Goal: Task Accomplishment & Management: Manage account settings

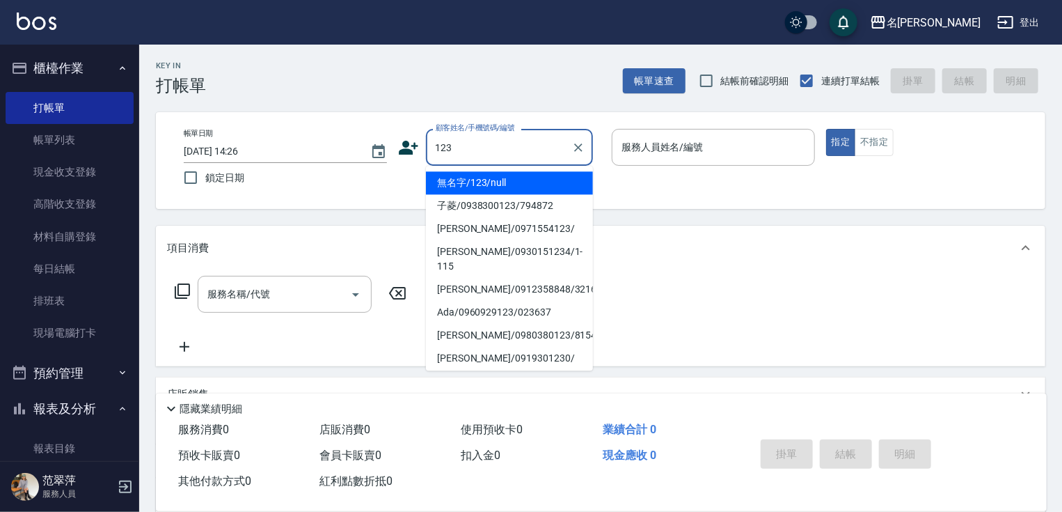
click at [535, 183] on li "無名字/123/null" at bounding box center [509, 182] width 167 height 23
type input "無名字/123/null"
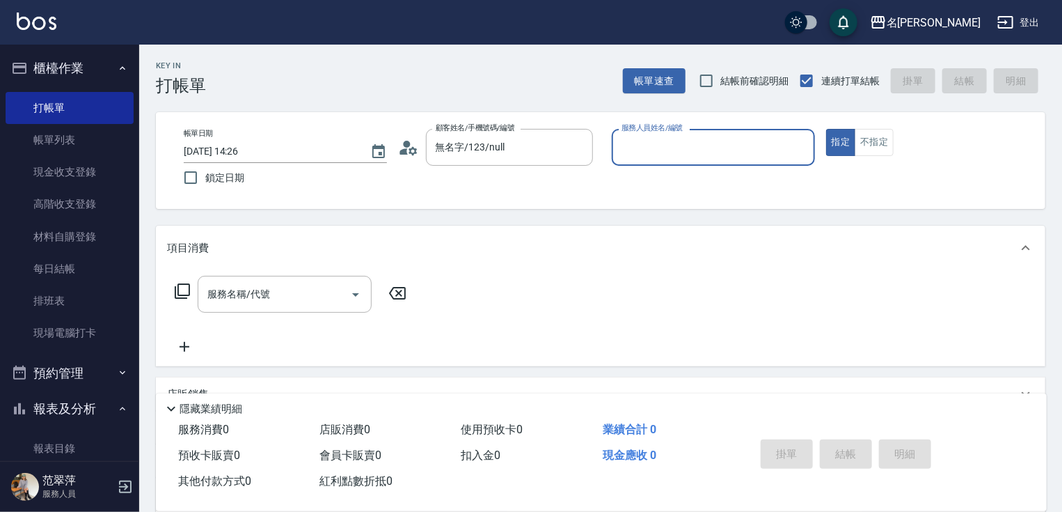
click at [665, 159] on input "服務人員姓名/編號" at bounding box center [713, 147] width 191 height 24
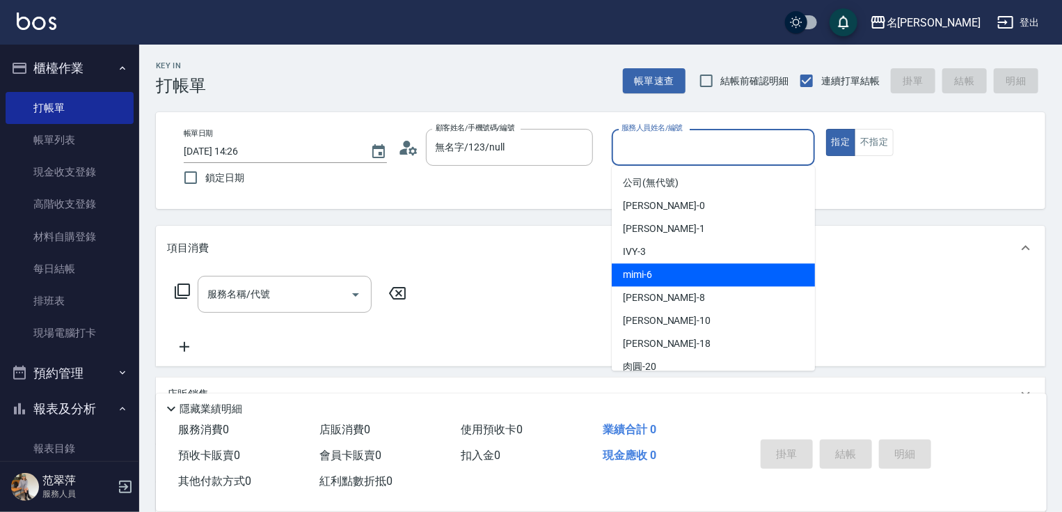
click at [658, 267] on div "mimi -6" at bounding box center [713, 274] width 203 height 23
type input "mimi-6"
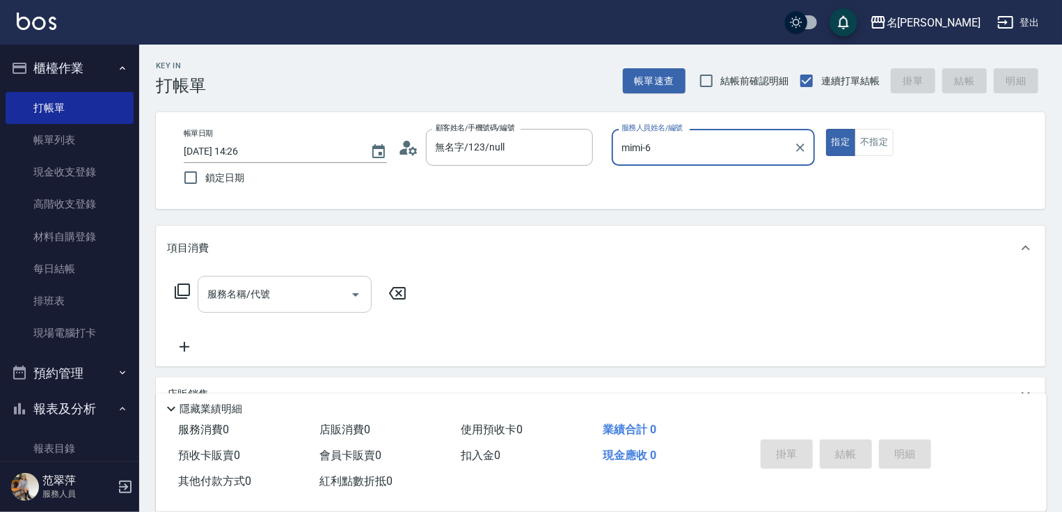
click at [312, 294] on input "服務名稱/代號" at bounding box center [274, 294] width 141 height 24
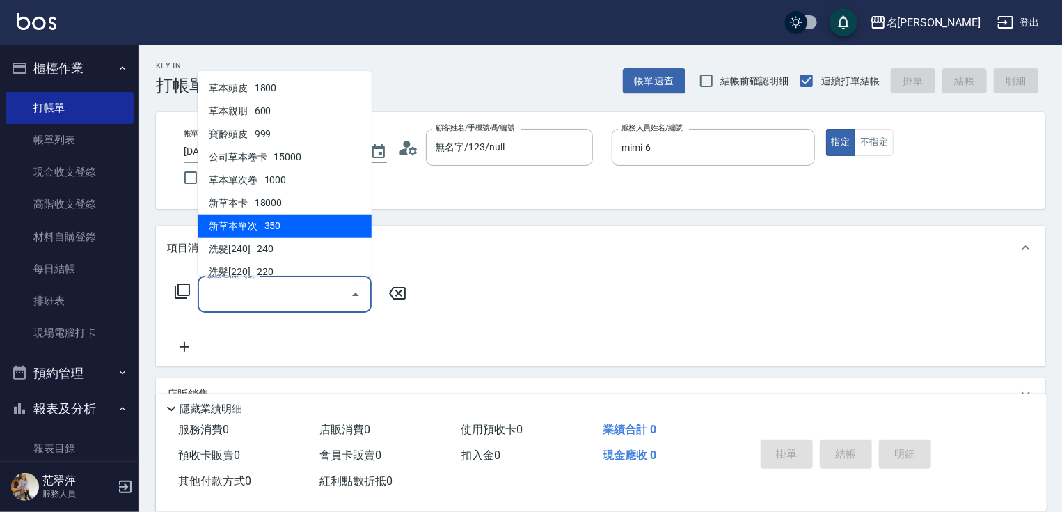
click at [287, 226] on span "新草本單次 - 350" at bounding box center [285, 225] width 174 height 23
type input "新草本單次(109)"
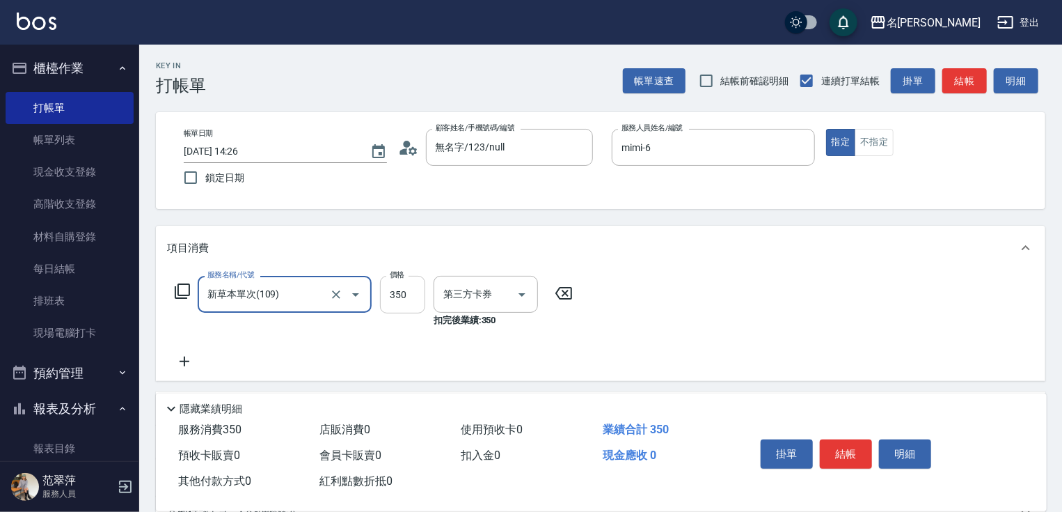
type input "舊有卡券"
click at [399, 295] on input "350" at bounding box center [402, 295] width 45 height 38
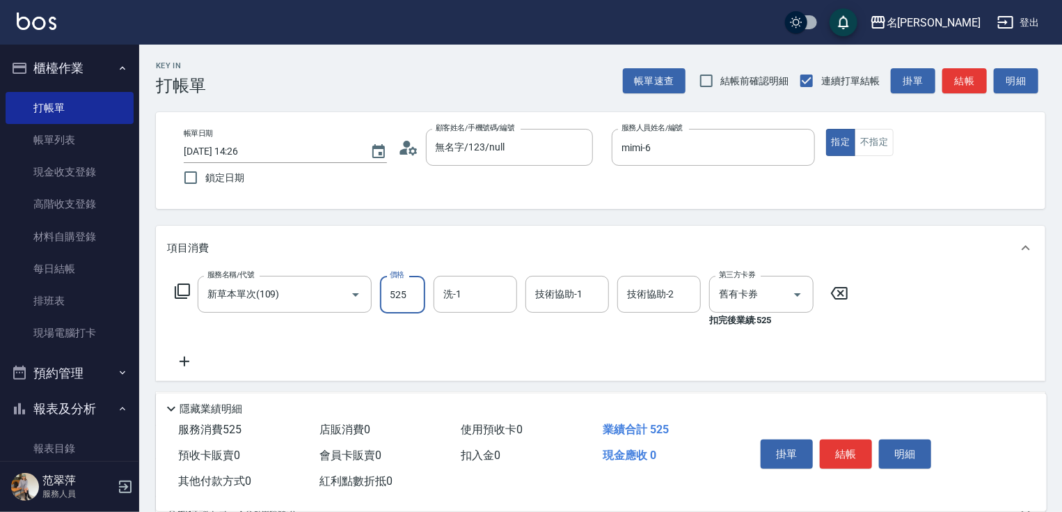
type input "525"
type input "mimi-6"
click at [184, 357] on icon at bounding box center [185, 361] width 10 height 10
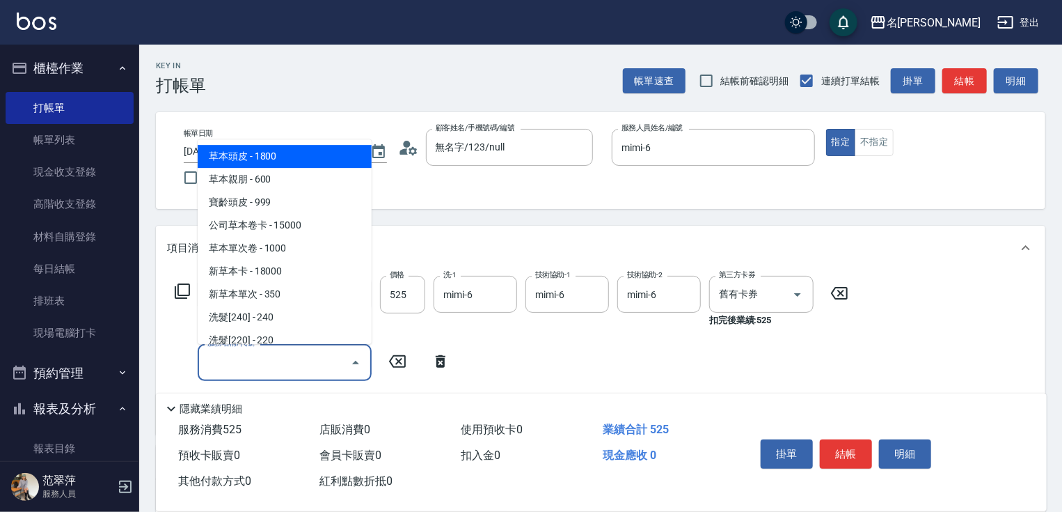
click at [255, 359] on input "服務名稱/代號" at bounding box center [274, 362] width 141 height 24
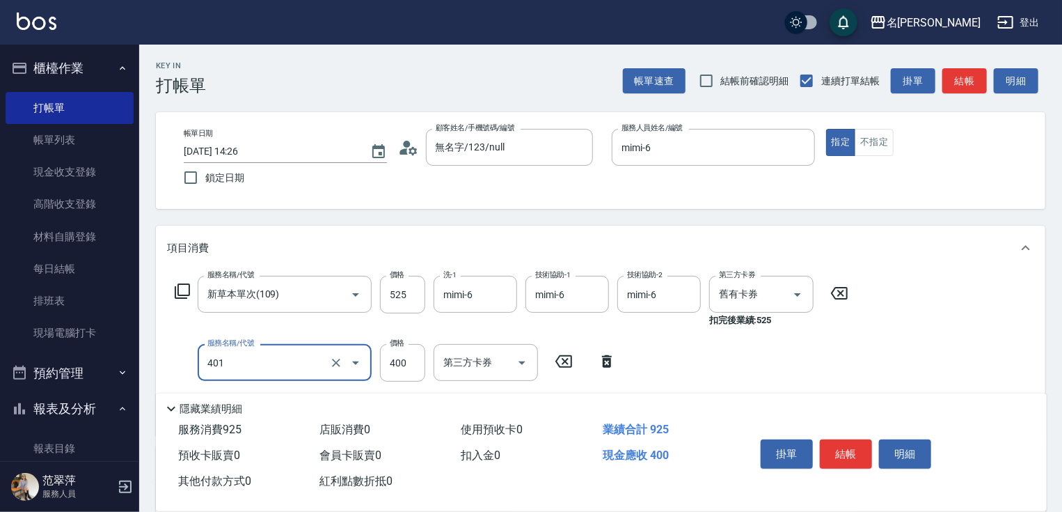
type input "剪髮(400)(401)"
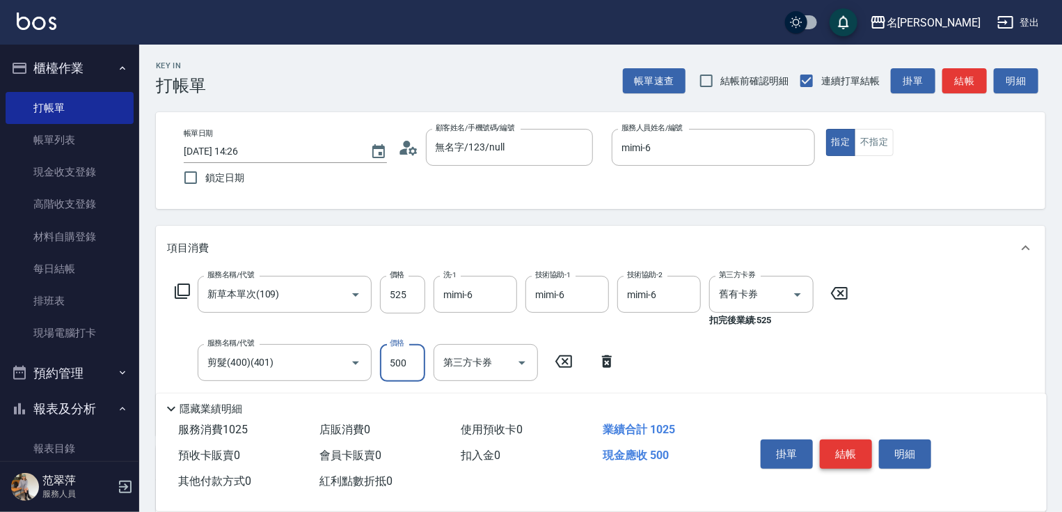
type input "500"
click at [856, 447] on button "結帳" at bounding box center [846, 453] width 52 height 29
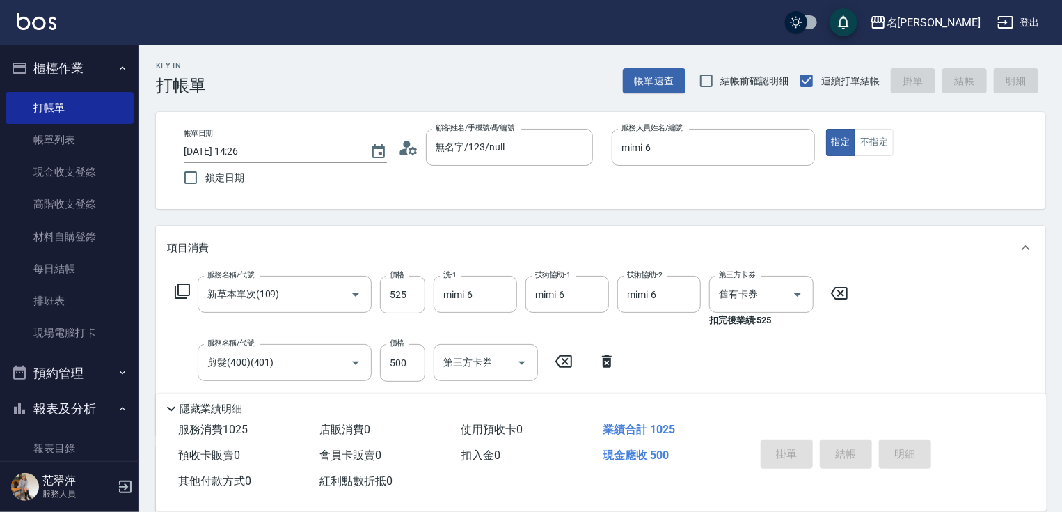
type input "[DATE] 16:55"
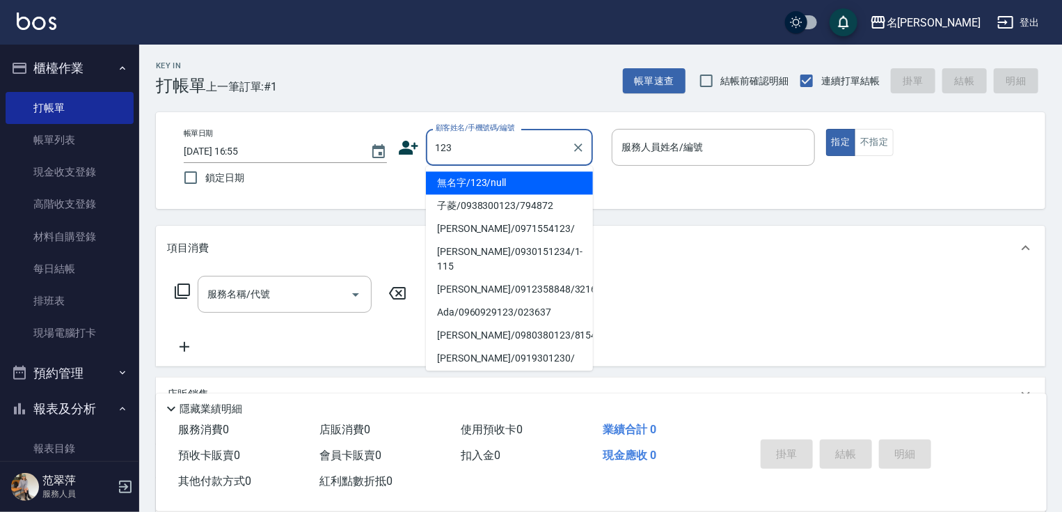
click at [486, 178] on li "無名字/123/null" at bounding box center [509, 182] width 167 height 23
type input "無名字/123/null"
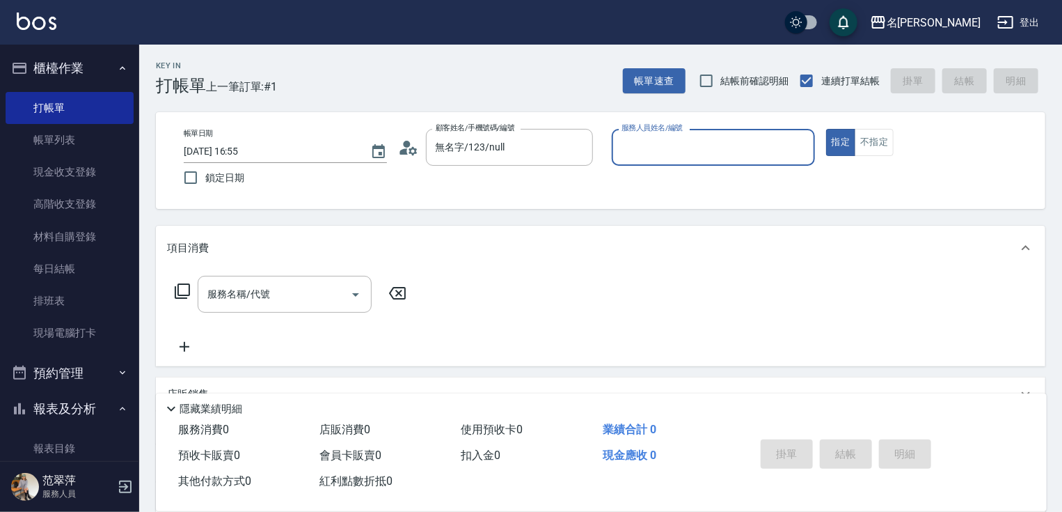
click at [653, 147] on input "服務人員姓名/編號" at bounding box center [713, 147] width 191 height 24
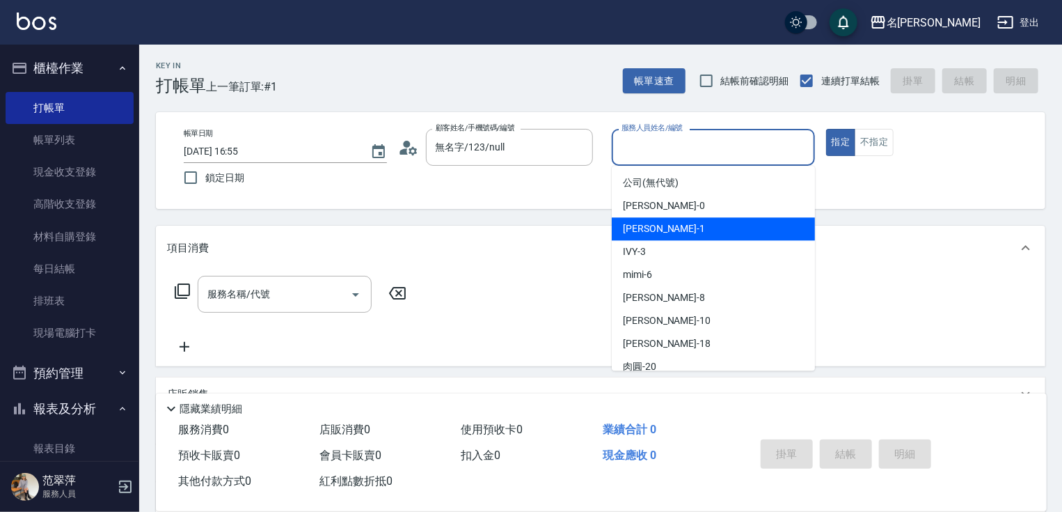
click at [649, 226] on span "[PERSON_NAME] -1" at bounding box center [664, 228] width 82 height 15
type input "[PERSON_NAME]-1"
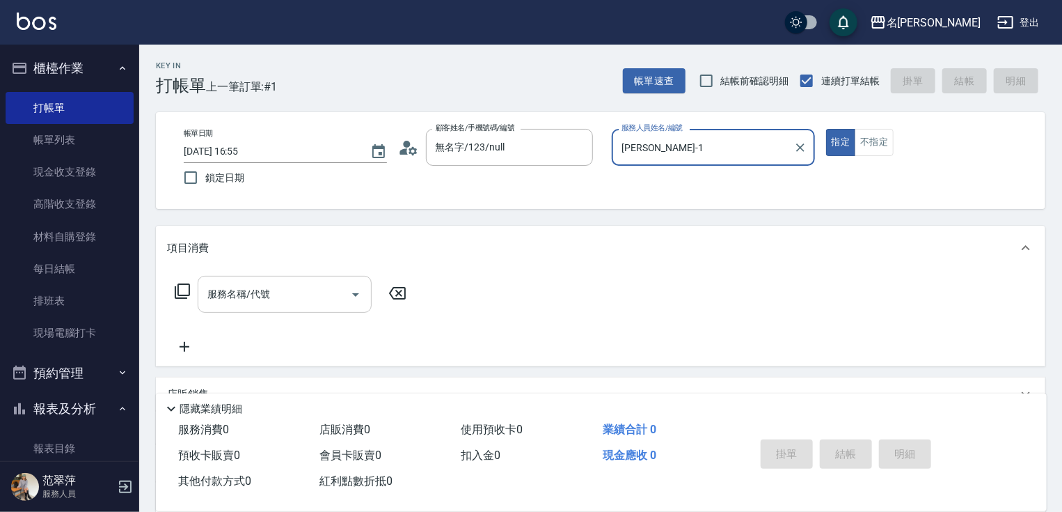
click at [281, 294] on input "服務名稱/代號" at bounding box center [274, 294] width 141 height 24
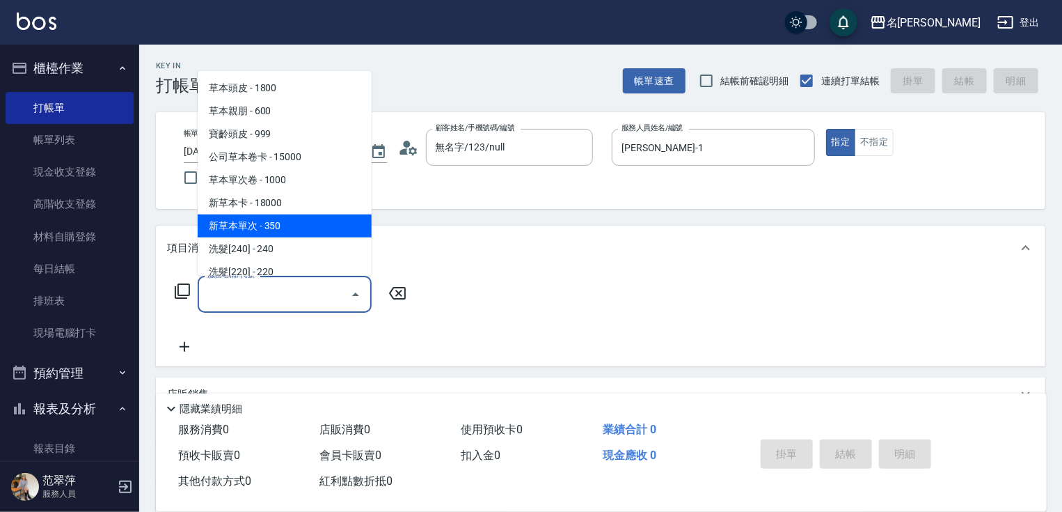
click at [290, 226] on span "新草本單次 - 350" at bounding box center [285, 225] width 174 height 23
type input "新草本單次(109)"
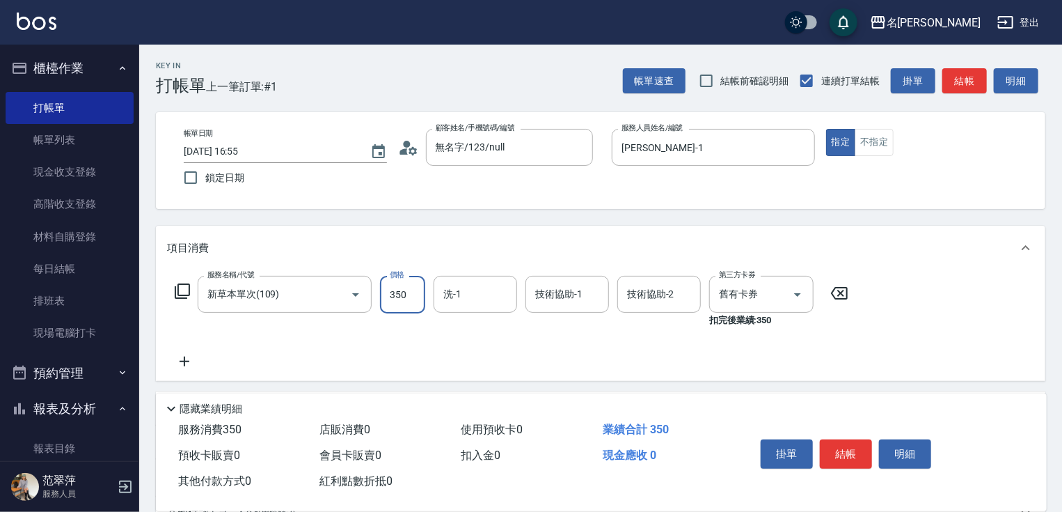
click at [398, 298] on input "350" at bounding box center [402, 295] width 45 height 38
type input "525"
type input "[PERSON_NAME]-18"
type input "[PERSON_NAME]-1"
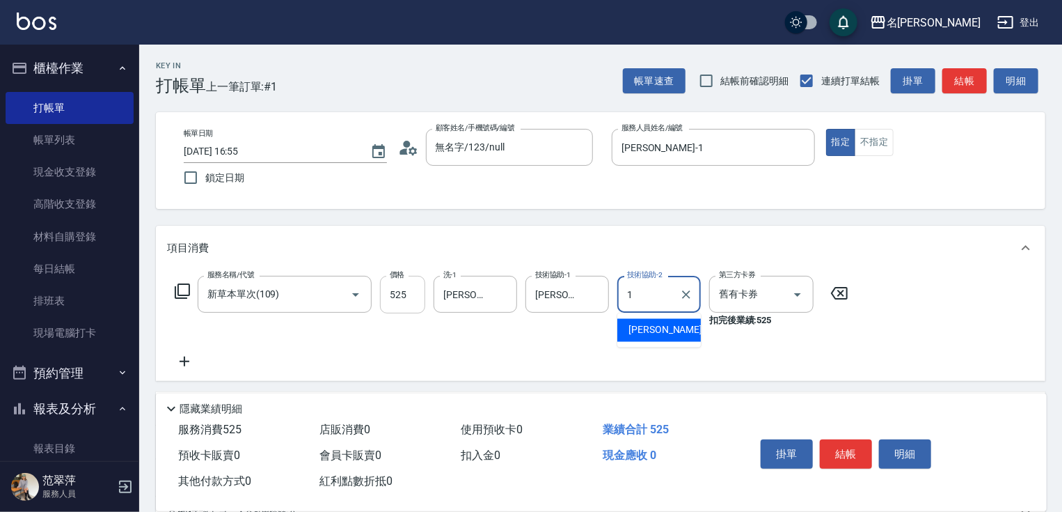
type input "[PERSON_NAME]-1"
click at [186, 357] on icon at bounding box center [184, 361] width 35 height 17
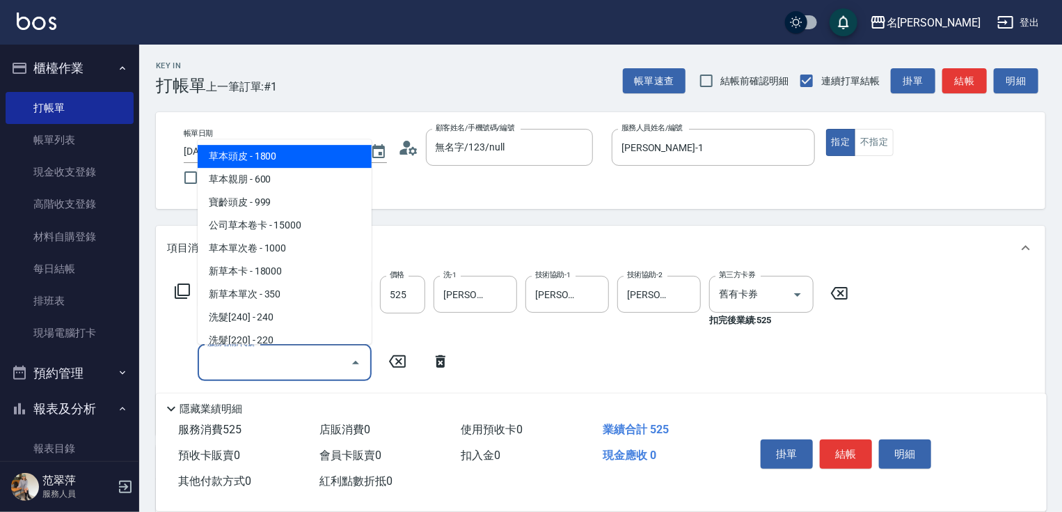
click at [206, 355] on input "服務名稱/代號" at bounding box center [274, 362] width 141 height 24
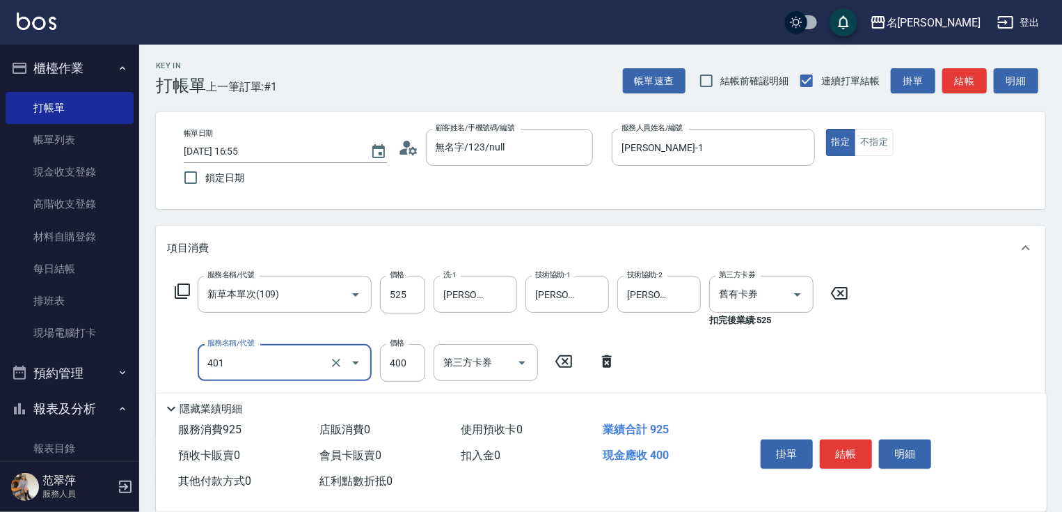
type input "剪髮(400)(401)"
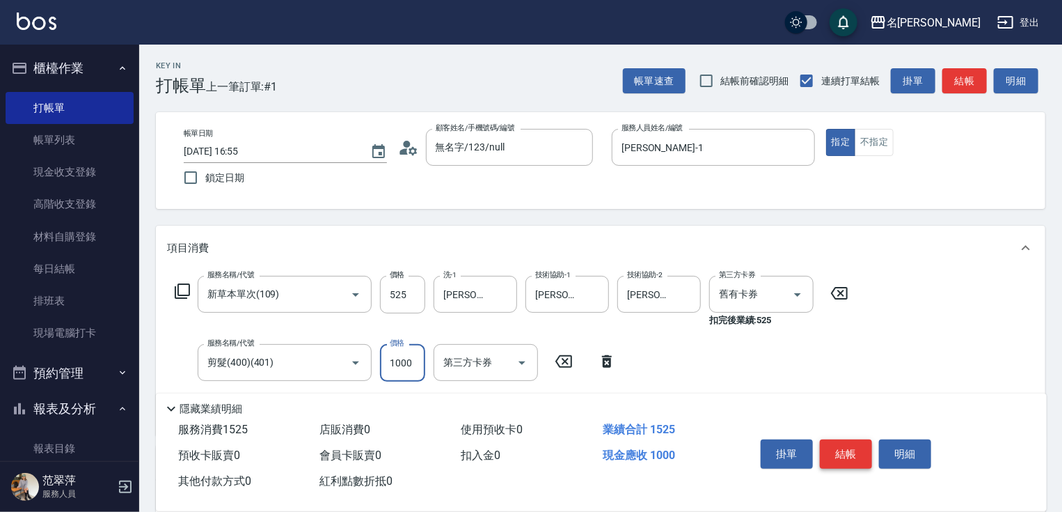
type input "1000"
click at [833, 443] on button "結帳" at bounding box center [846, 453] width 52 height 29
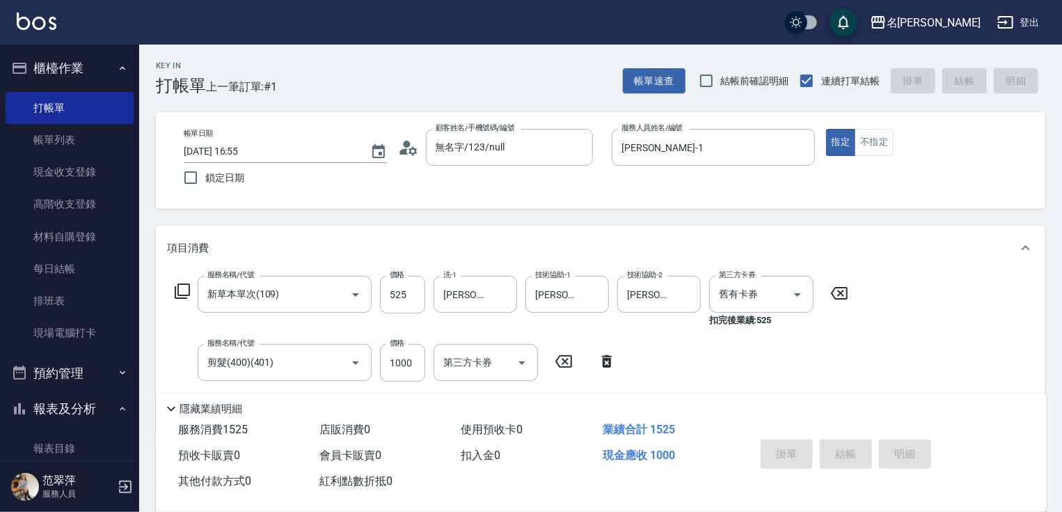
type input "[DATE] 16:56"
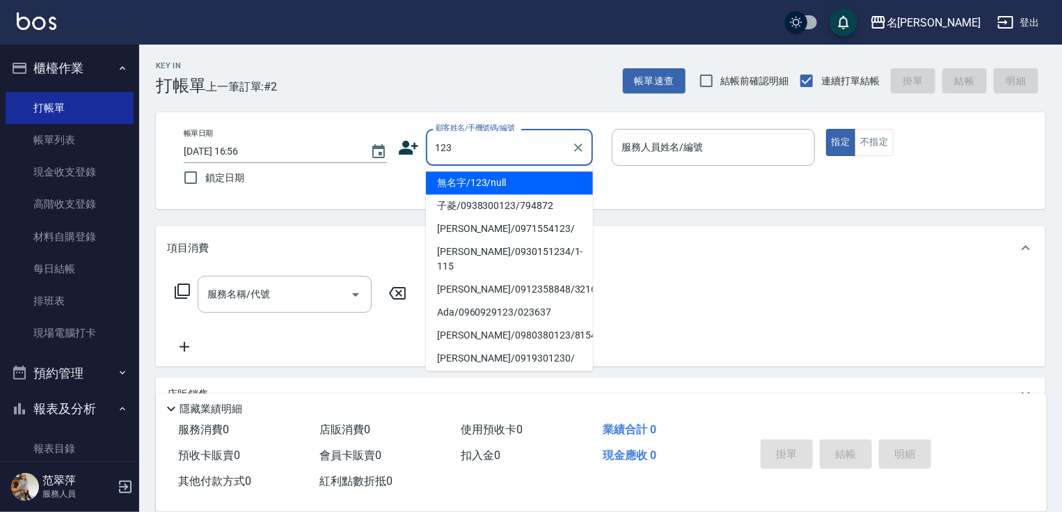
click at [489, 179] on li "無名字/123/null" at bounding box center [509, 182] width 167 height 23
type input "無名字/123/null"
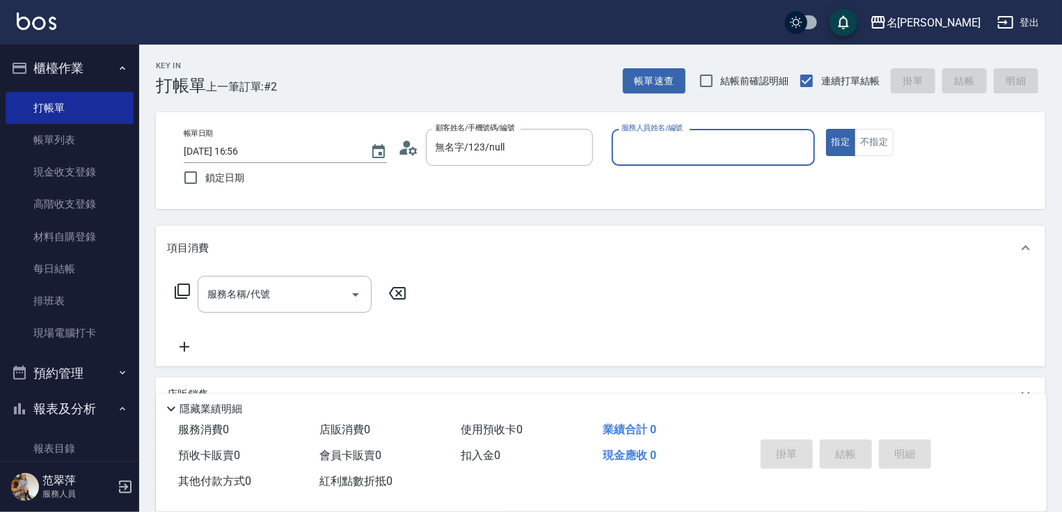
click at [663, 142] on input "服務人員姓名/編號" at bounding box center [713, 147] width 191 height 24
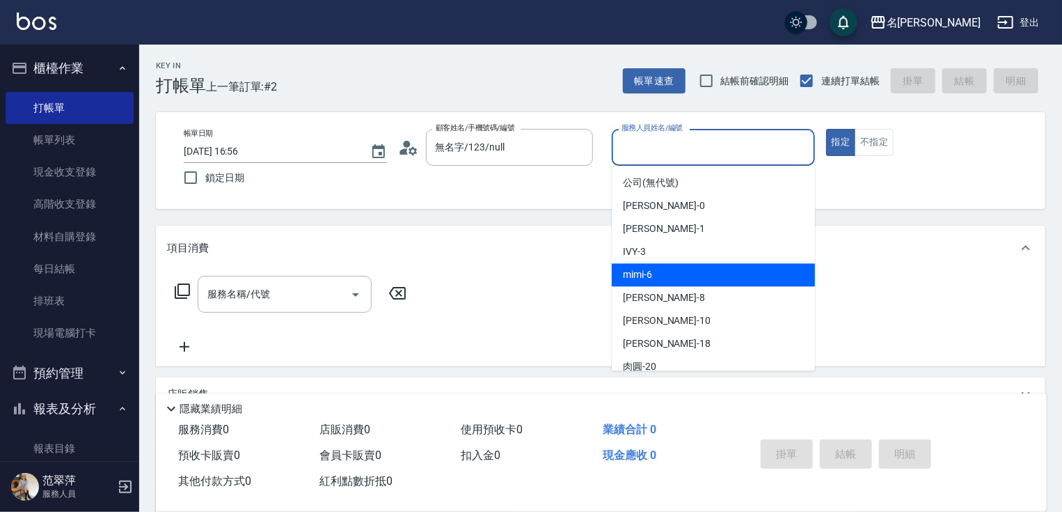
click at [655, 276] on div "mimi -6" at bounding box center [713, 274] width 203 height 23
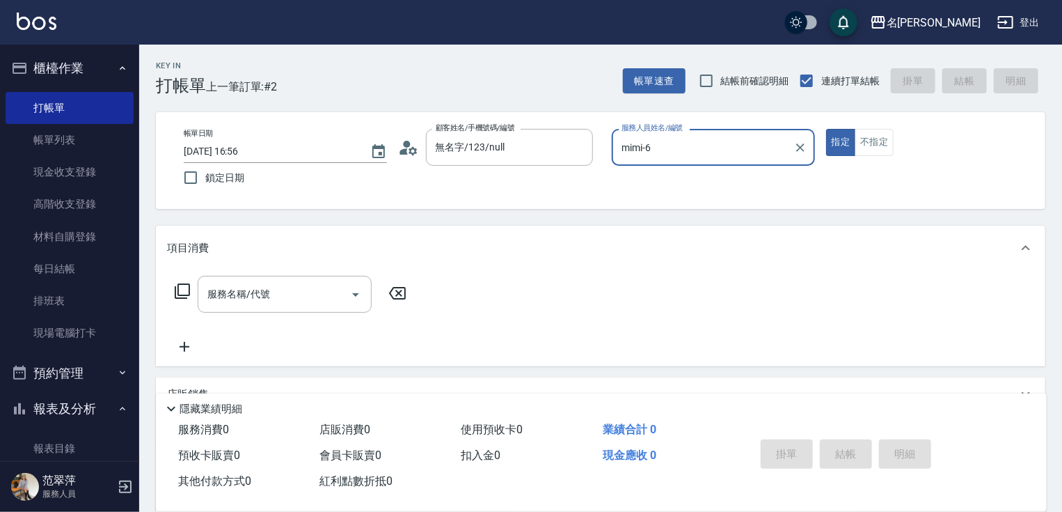
drag, startPoint x: 665, startPoint y: 139, endPoint x: 663, endPoint y: 159, distance: 19.7
click at [665, 149] on input "mimi-6" at bounding box center [703, 147] width 170 height 24
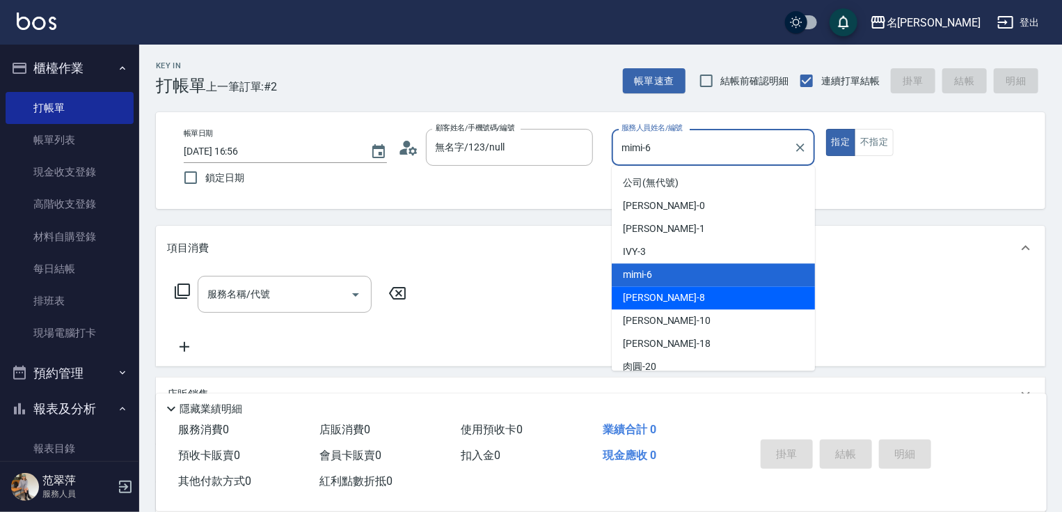
click at [657, 296] on div "曉容 -8" at bounding box center [713, 297] width 203 height 23
type input "曉容-8"
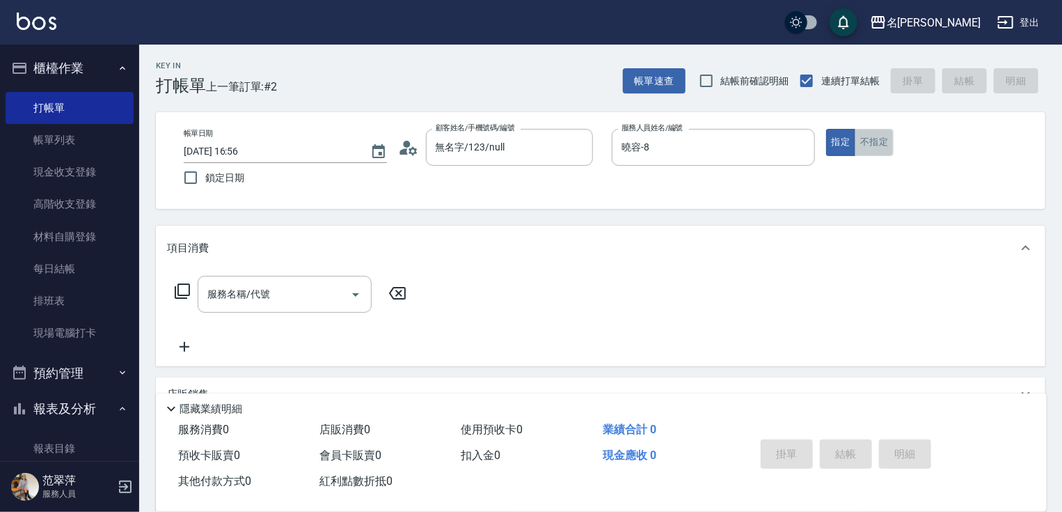
click at [882, 141] on button "不指定" at bounding box center [874, 142] width 39 height 27
click at [274, 294] on input "服務名稱/代號" at bounding box center [274, 294] width 141 height 24
click at [181, 290] on icon at bounding box center [182, 291] width 17 height 17
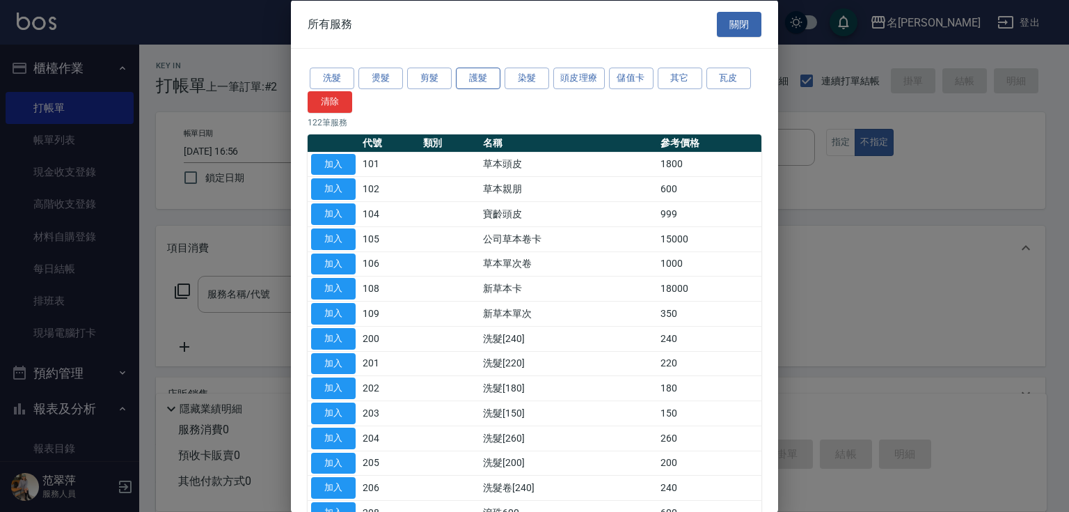
click at [480, 75] on button "護髮" at bounding box center [478, 79] width 45 height 22
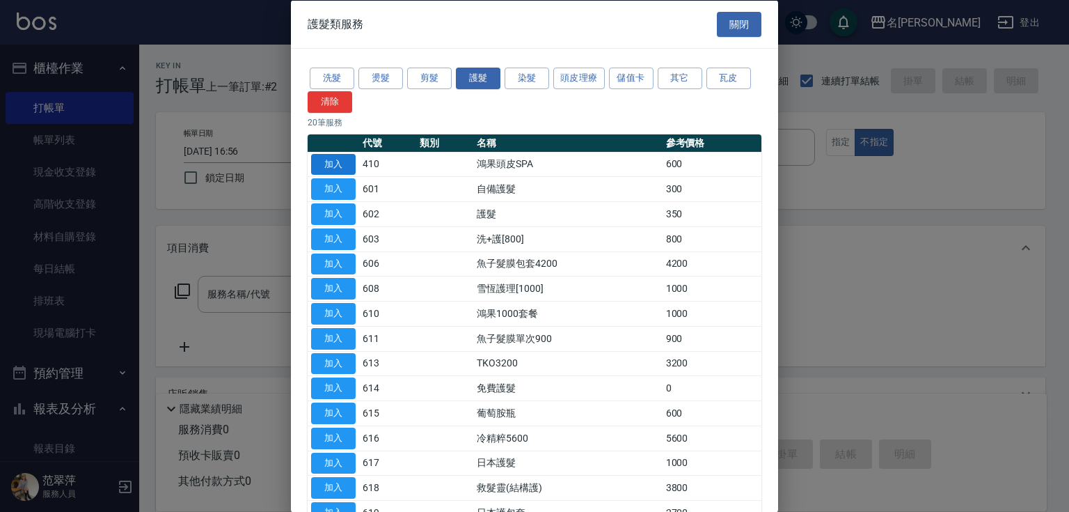
click at [332, 161] on button "加入" at bounding box center [333, 164] width 45 height 22
type input "鴻果頭皮SPA(410)"
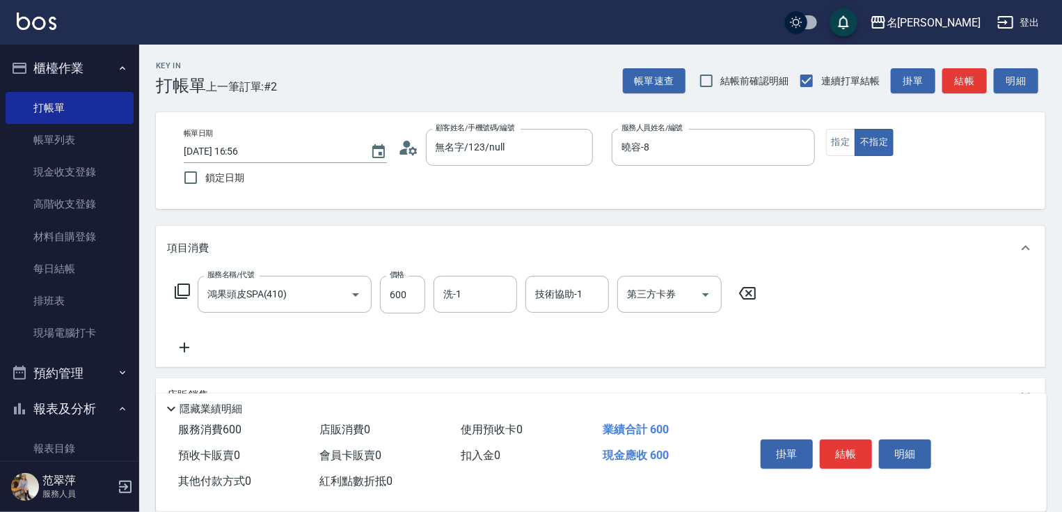
click at [448, 294] on input "洗-1" at bounding box center [475, 294] width 71 height 24
type input "曉容-8"
click at [184, 348] on icon at bounding box center [185, 347] width 10 height 10
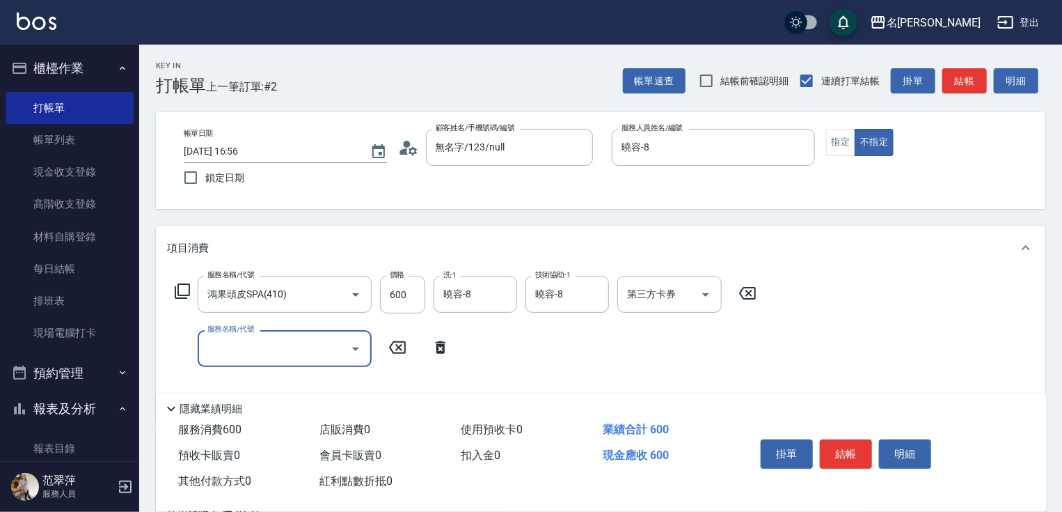
drag, startPoint x: 184, startPoint y: 348, endPoint x: 196, endPoint y: 348, distance: 11.8
click at [196, 348] on div "服務名稱/代號 服務名稱/代號" at bounding box center [312, 348] width 291 height 37
click at [214, 348] on div "服務名稱/代號 服務名稱/代號" at bounding box center [285, 348] width 174 height 37
type input "潤絲20(801)"
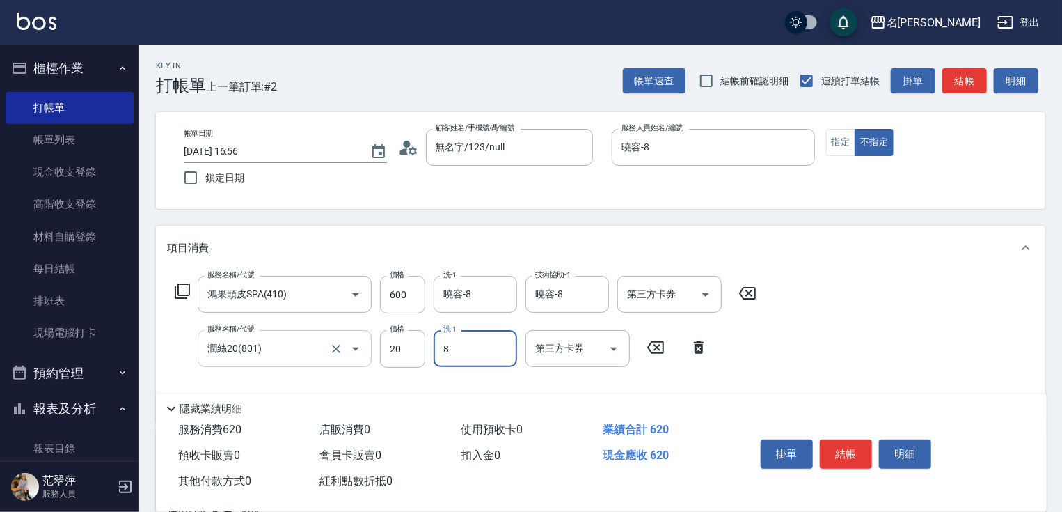
type input "曉容-8"
click at [846, 463] on button "結帳" at bounding box center [846, 453] width 52 height 29
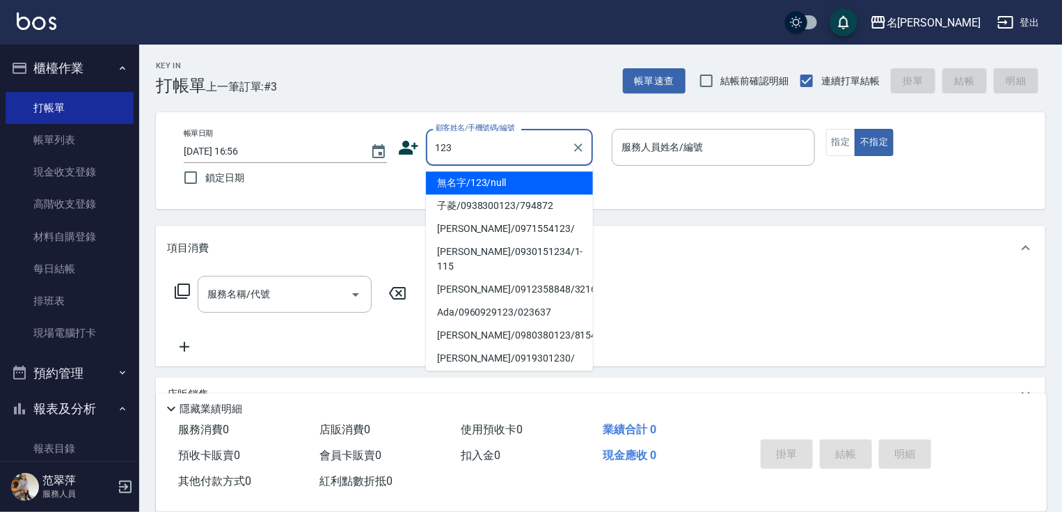
click at [507, 182] on li "無名字/123/null" at bounding box center [509, 182] width 167 height 23
type input "無名字/123/null"
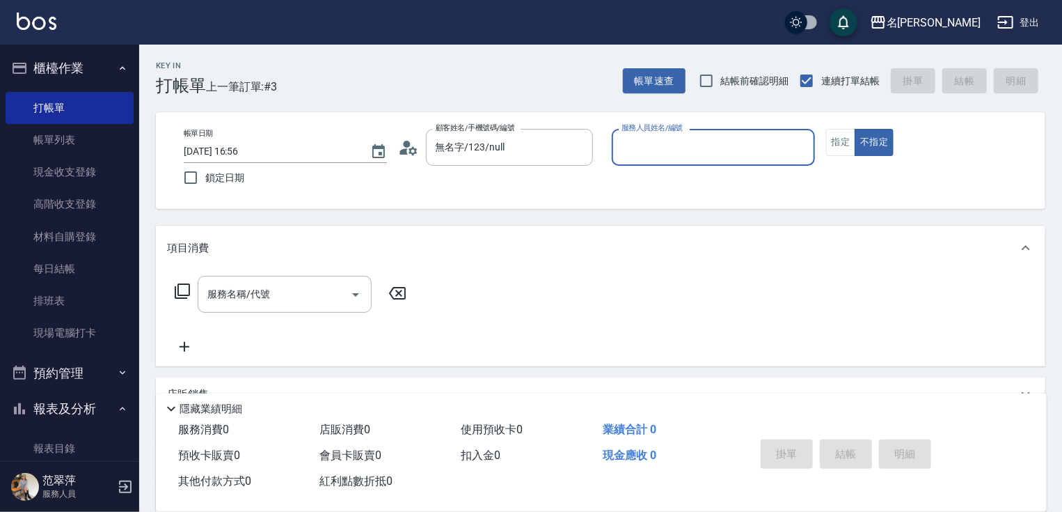
click at [645, 148] on input "服務人員姓名/編號" at bounding box center [713, 147] width 191 height 24
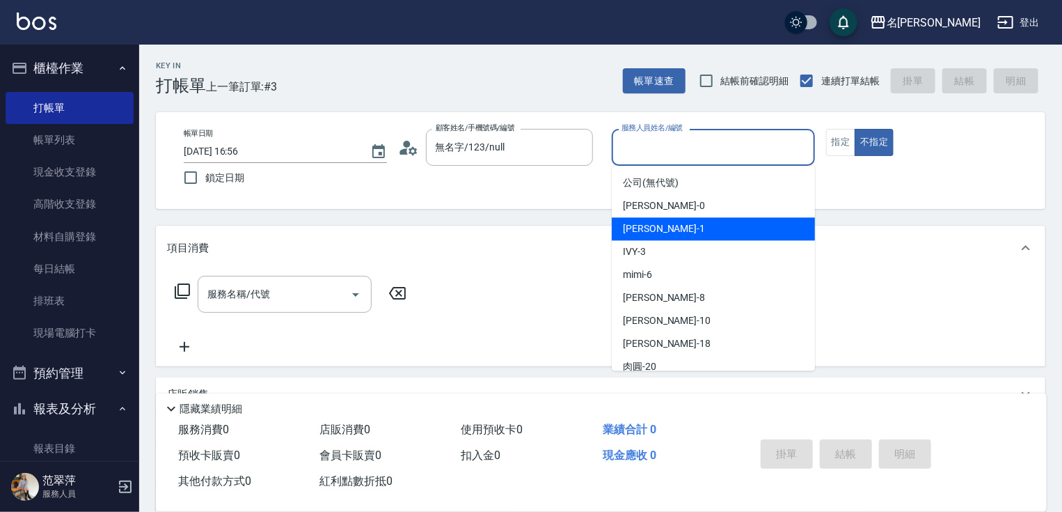
click at [645, 224] on span "[PERSON_NAME] -1" at bounding box center [664, 228] width 82 height 15
type input "[PERSON_NAME]-1"
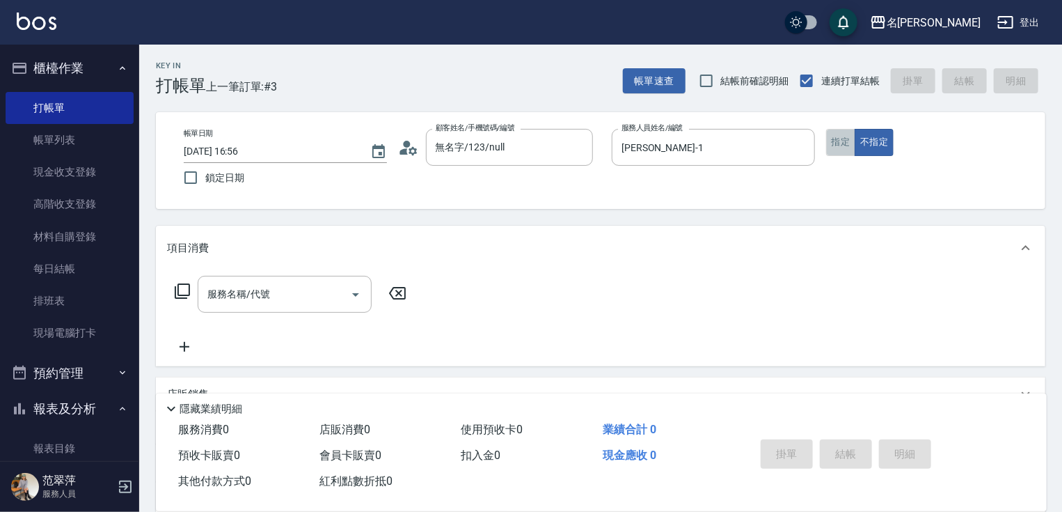
click at [846, 144] on button "指定" at bounding box center [841, 142] width 30 height 27
click at [265, 297] on input "服務名稱/代號" at bounding box center [274, 294] width 141 height 24
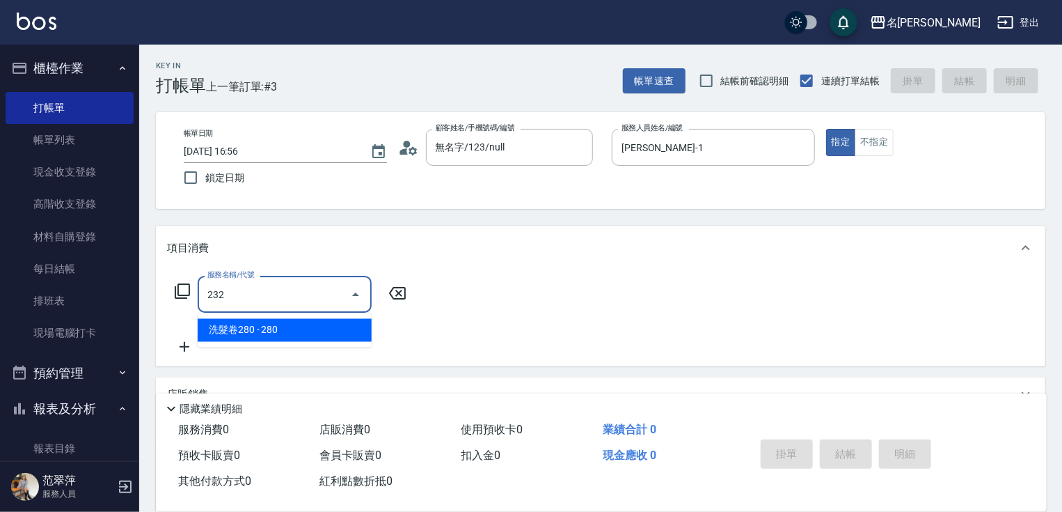
type input "洗髮卷280(232)"
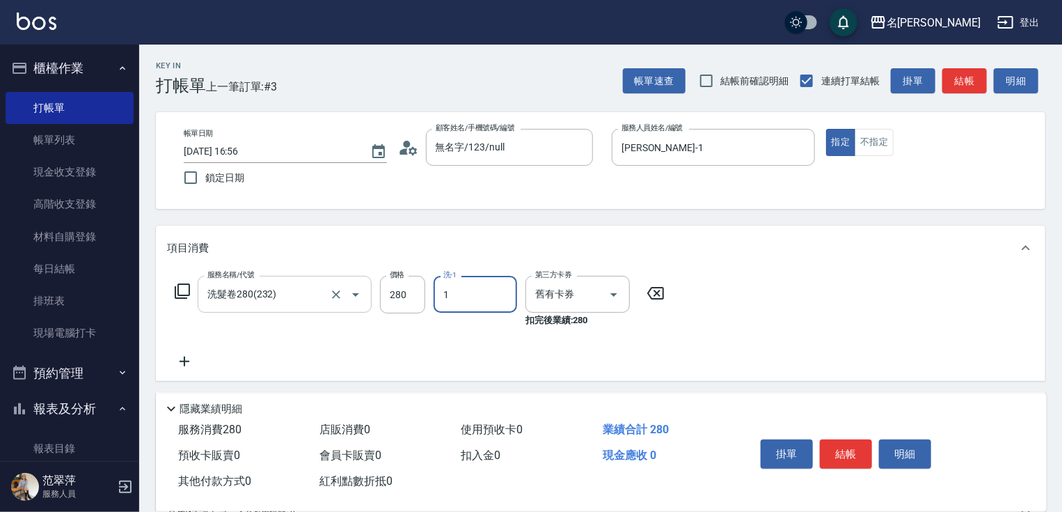
type input "[PERSON_NAME]-1"
click at [845, 452] on button "結帳" at bounding box center [846, 453] width 52 height 29
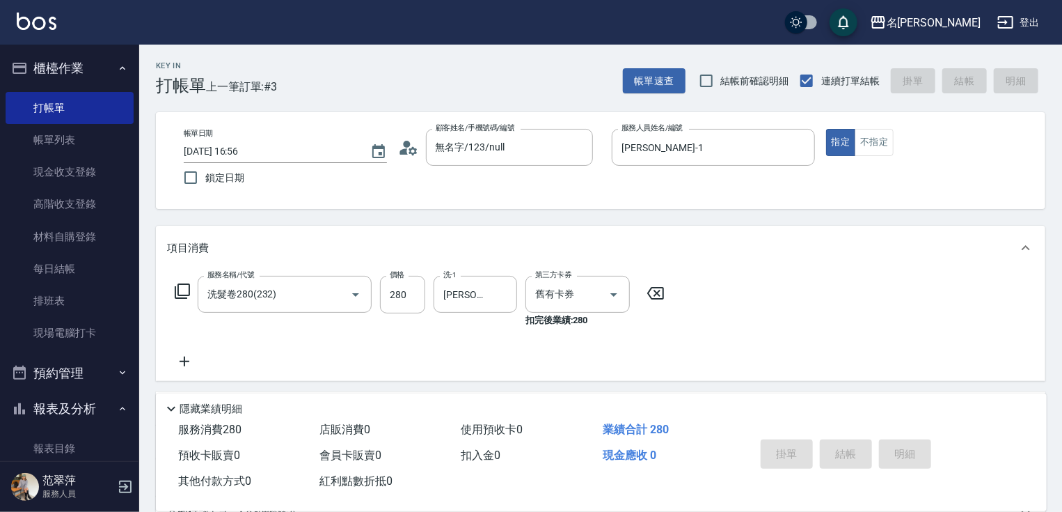
type input "[DATE] 16:57"
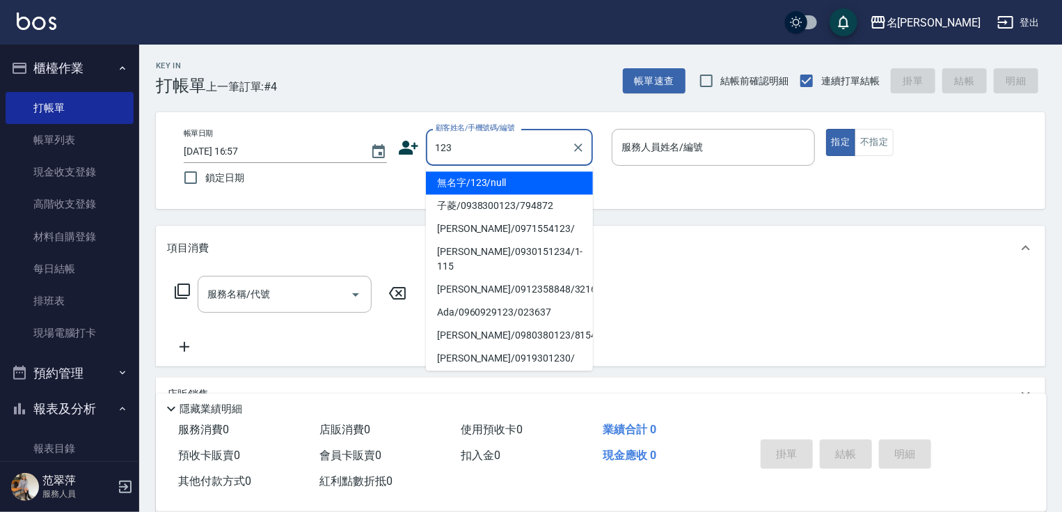
click at [512, 180] on li "無名字/123/null" at bounding box center [509, 182] width 167 height 23
type input "無名字/123/null"
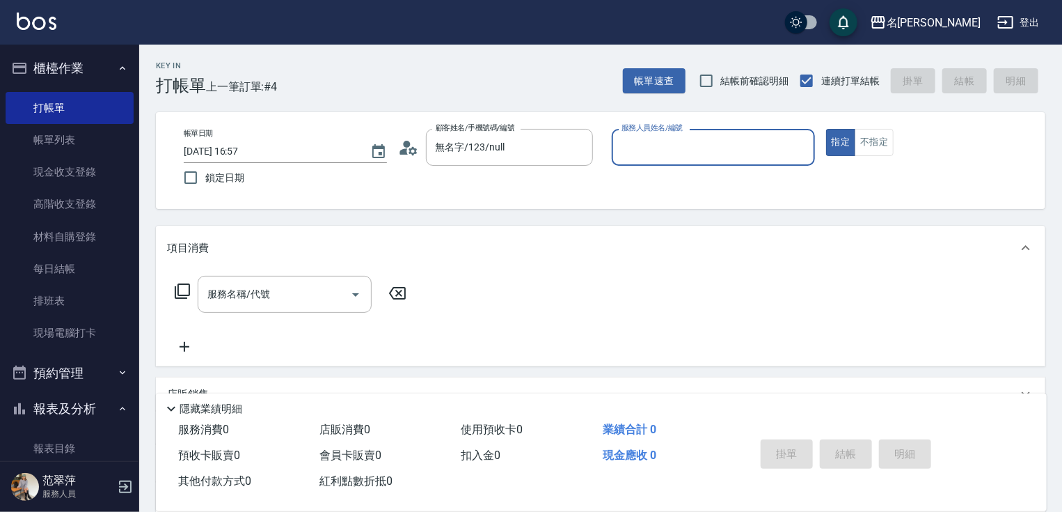
click at [640, 156] on input "服務人員姓名/編號" at bounding box center [713, 147] width 191 height 24
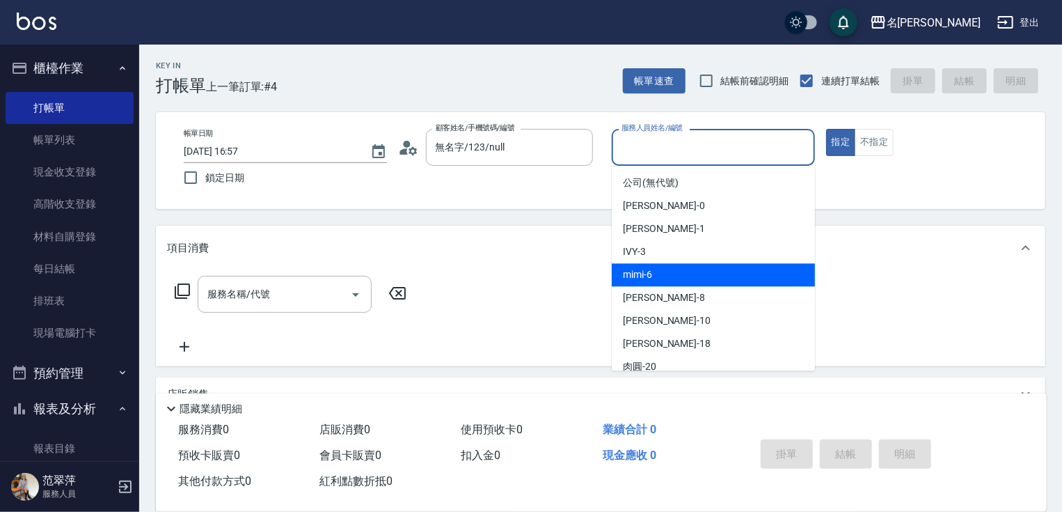
click at [663, 270] on div "mimi -6" at bounding box center [713, 274] width 203 height 23
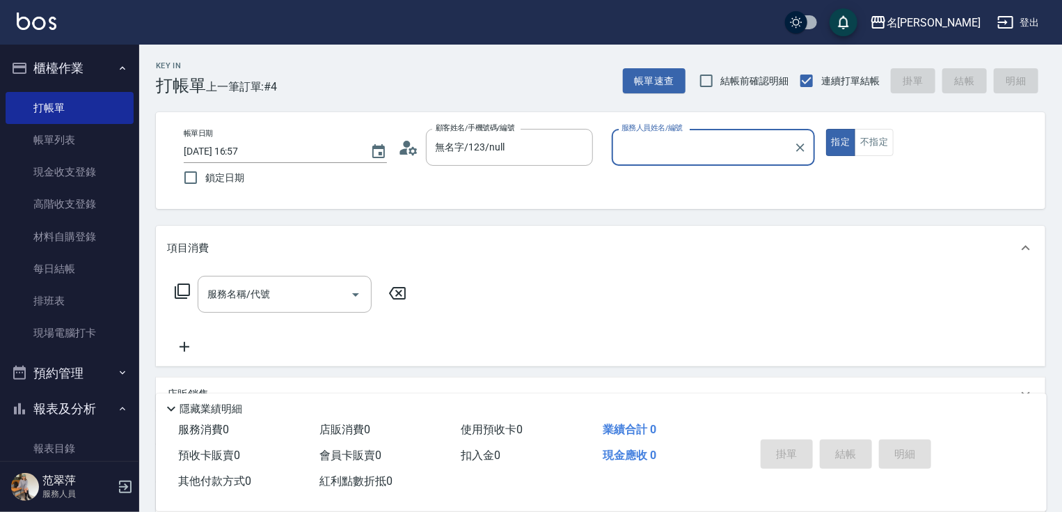
type input "mimi-6"
click at [277, 283] on input "服務名稱/代號" at bounding box center [274, 294] width 141 height 24
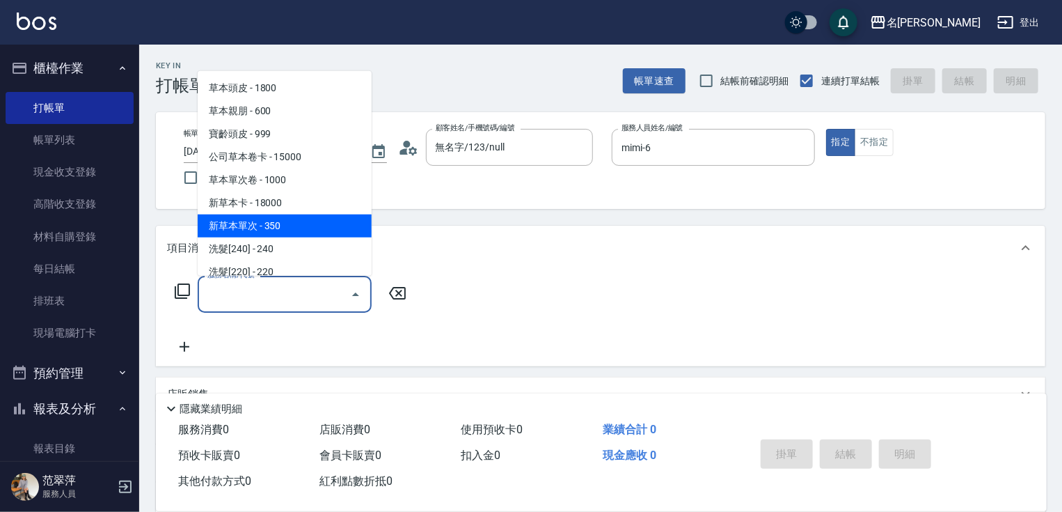
click at [319, 217] on span "新草本單次 - 350" at bounding box center [285, 225] width 174 height 23
type input "新草本單次(109)"
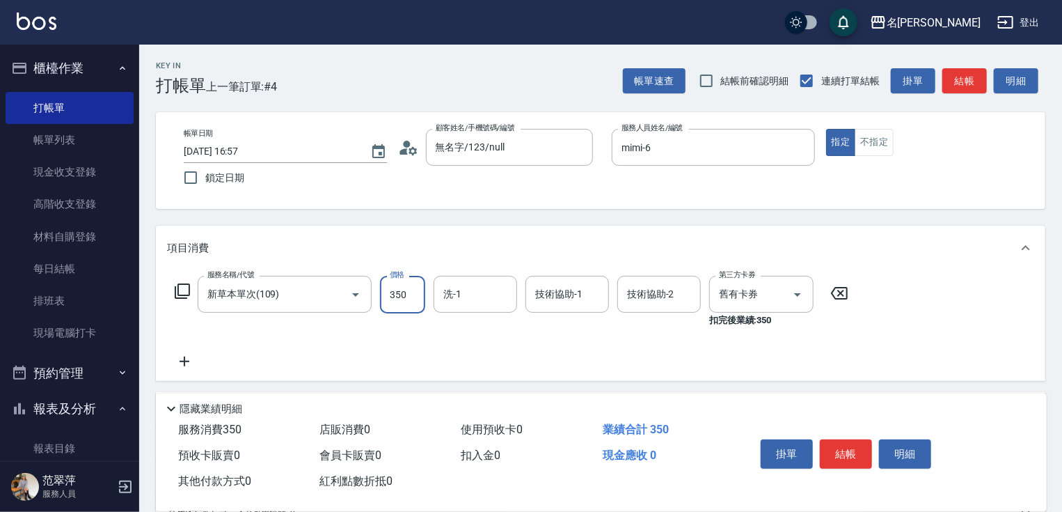
click at [405, 281] on input "350" at bounding box center [402, 295] width 45 height 38
type input "525"
type input "mimi-6"
type input "7"
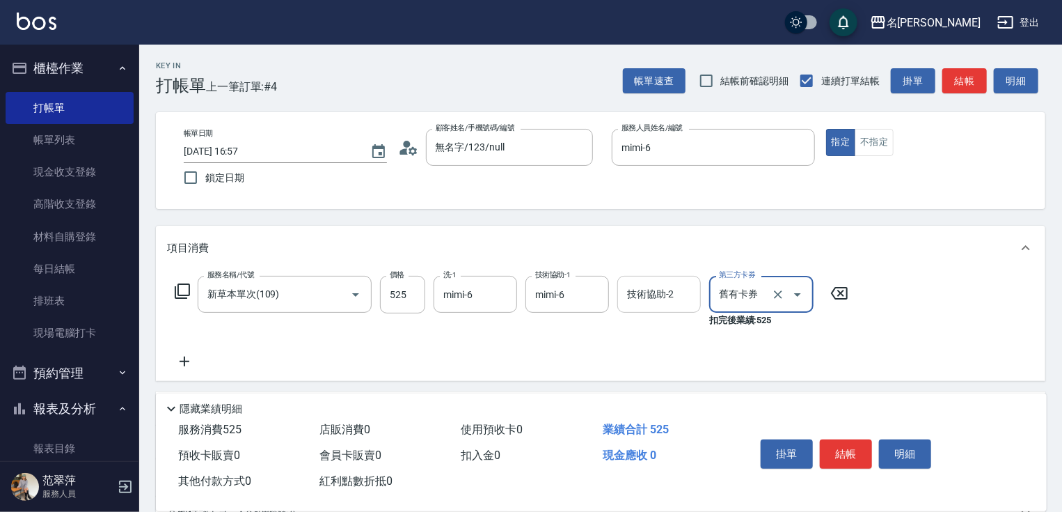
click at [627, 296] on div "技術協助-2 技術協助-2" at bounding box center [659, 294] width 84 height 37
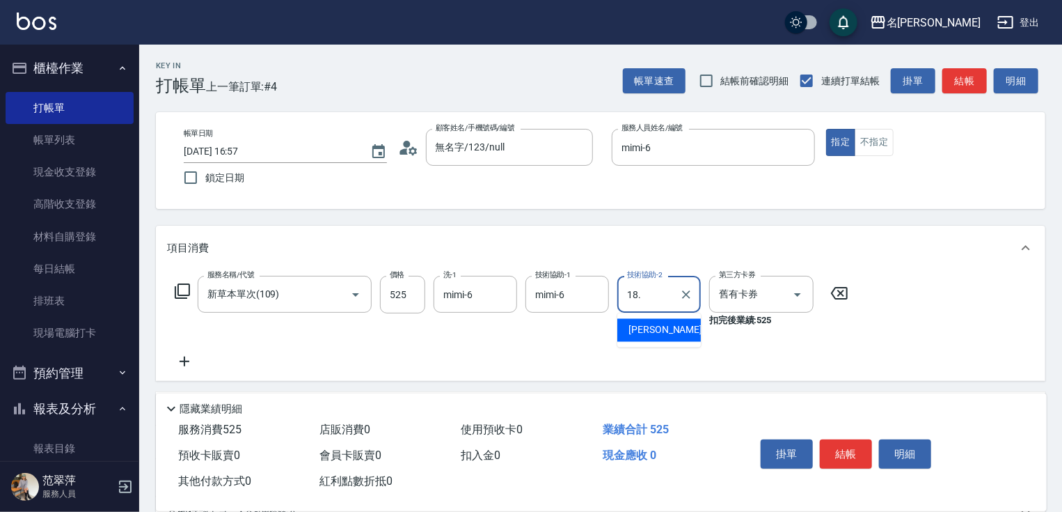
type input "18."
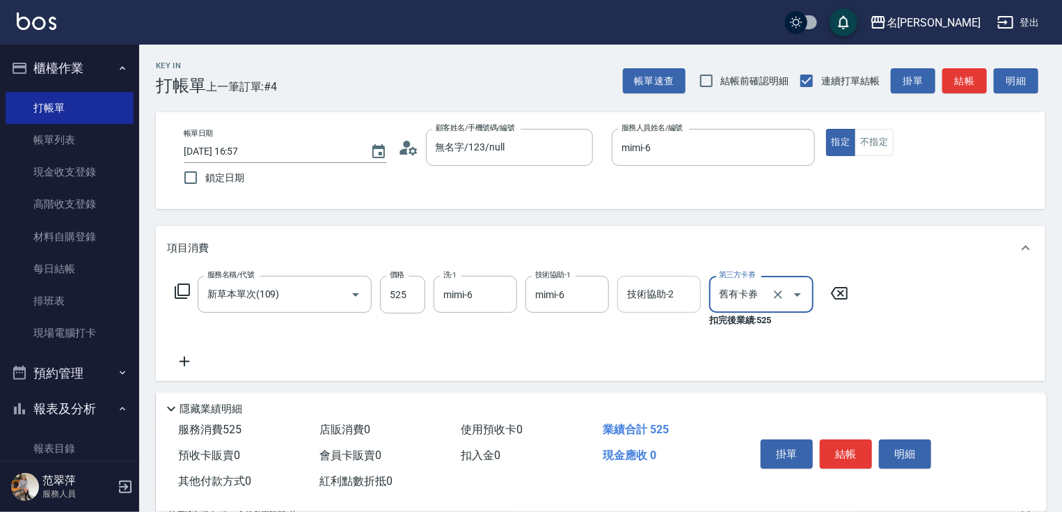
type input "舊有卡券"
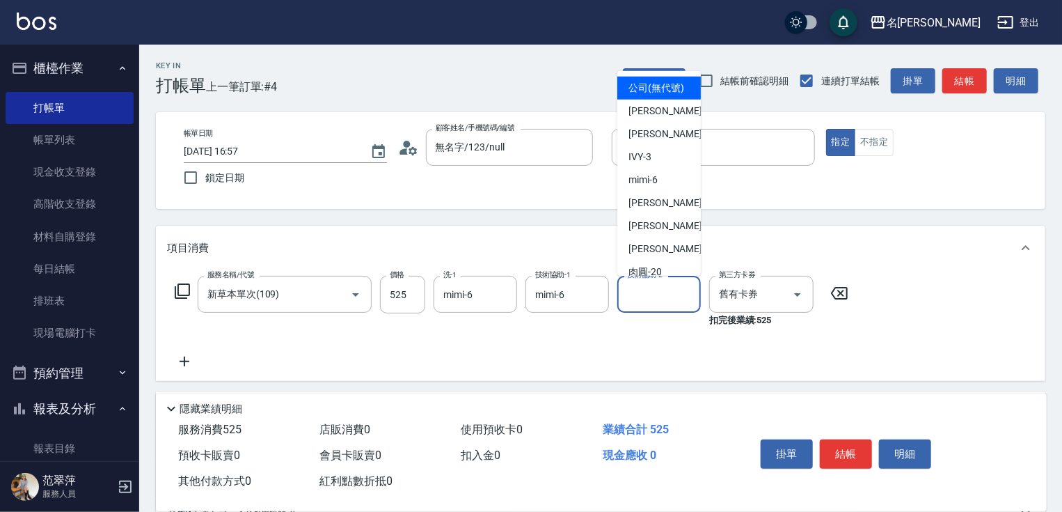
click at [627, 296] on input "技術協助-2" at bounding box center [659, 294] width 71 height 24
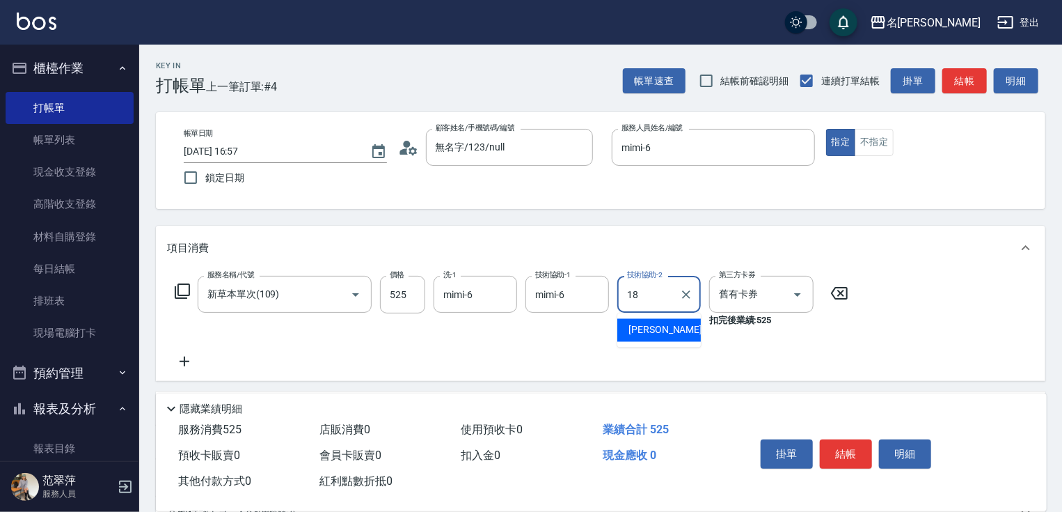
type input "[PERSON_NAME]-18"
click at [182, 366] on icon at bounding box center [184, 361] width 35 height 17
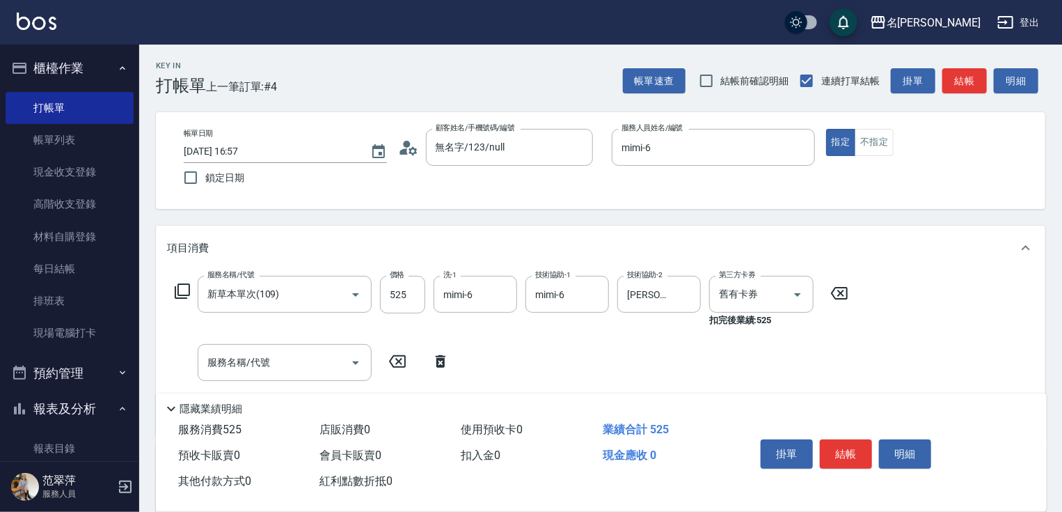
click at [187, 293] on icon at bounding box center [182, 291] width 17 height 17
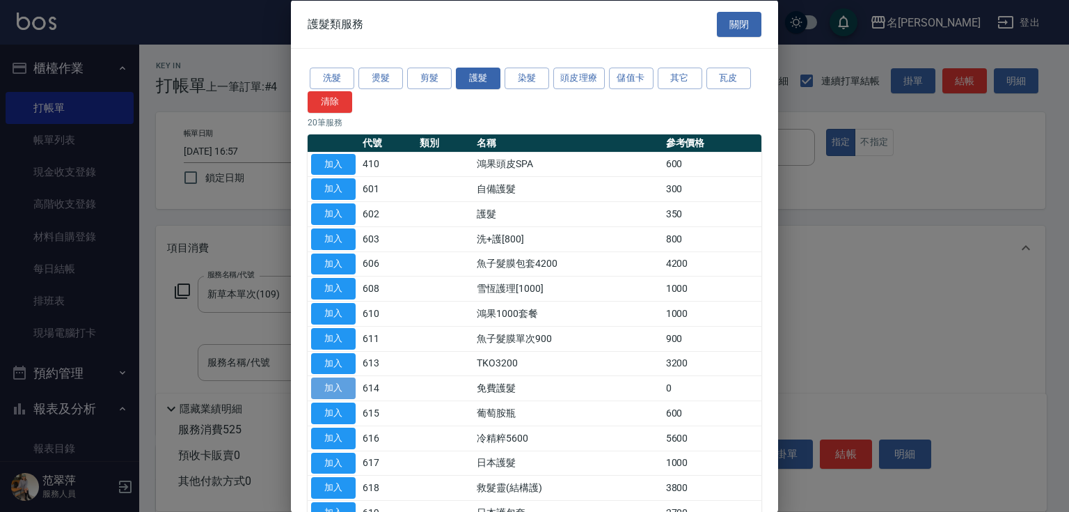
click at [334, 381] on button "加入" at bounding box center [333, 388] width 45 height 22
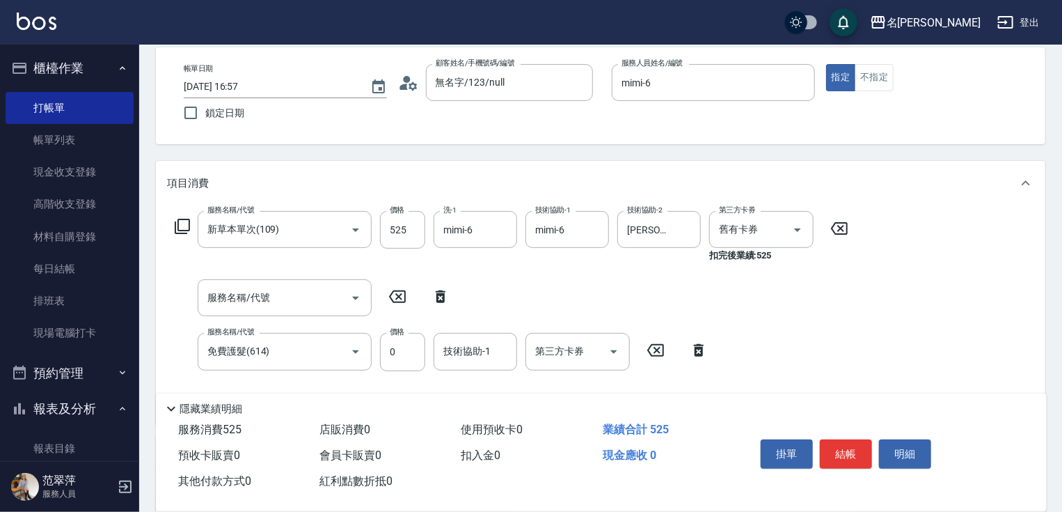
scroll to position [111, 0]
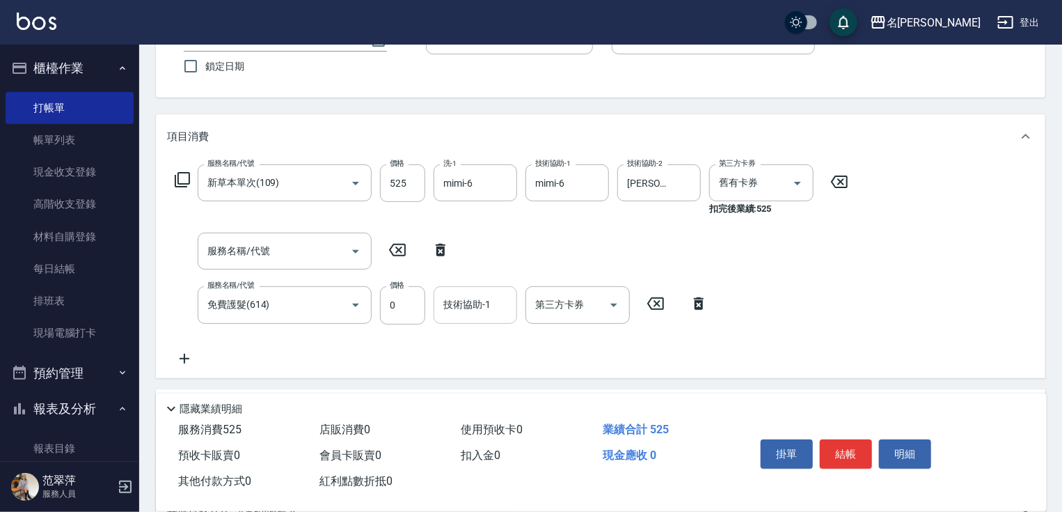
click at [461, 304] on div "技術協助-1 技術協助-1" at bounding box center [476, 304] width 84 height 37
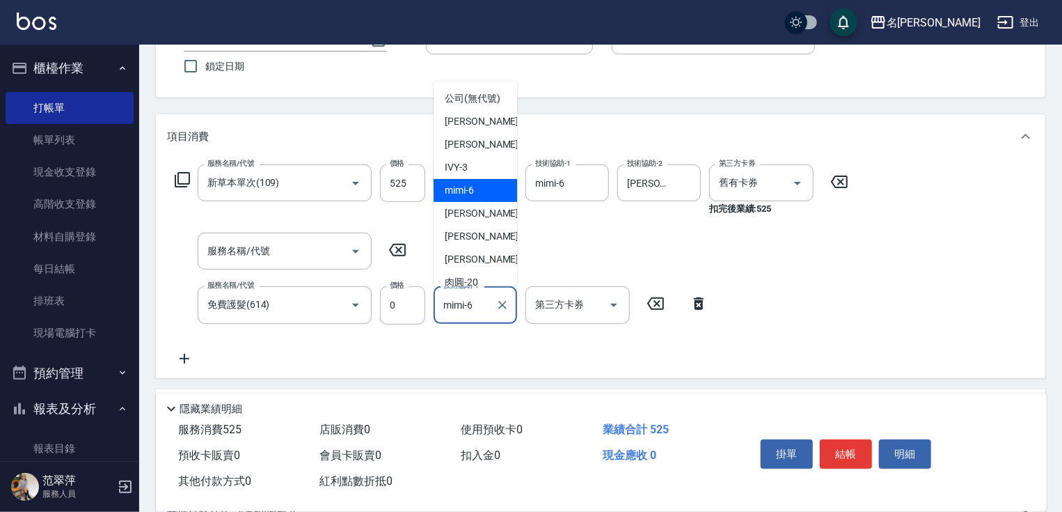
drag, startPoint x: 441, startPoint y: 306, endPoint x: 490, endPoint y: 320, distance: 51.3
click at [486, 317] on div "mimi-6 技術協助-1" at bounding box center [476, 304] width 84 height 37
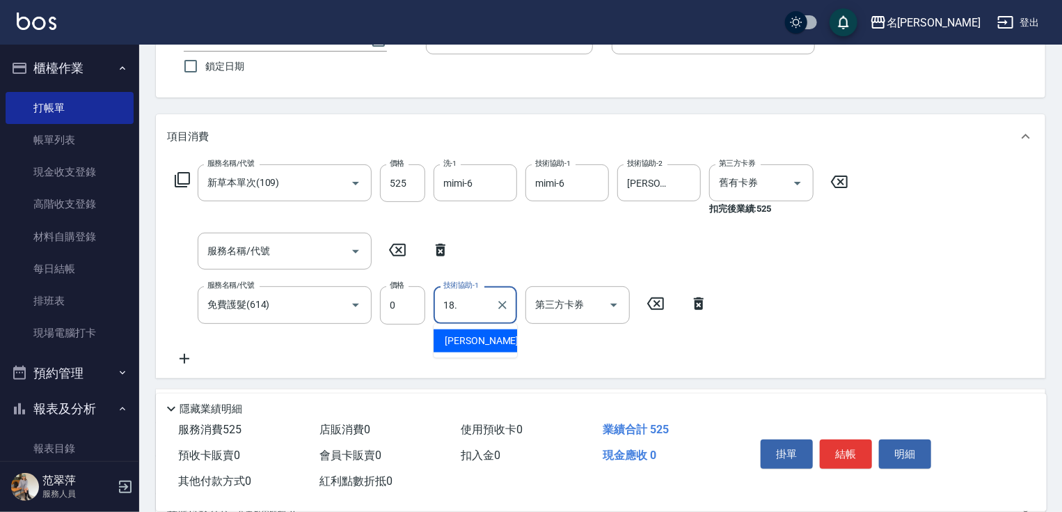
type input "mimi-6"
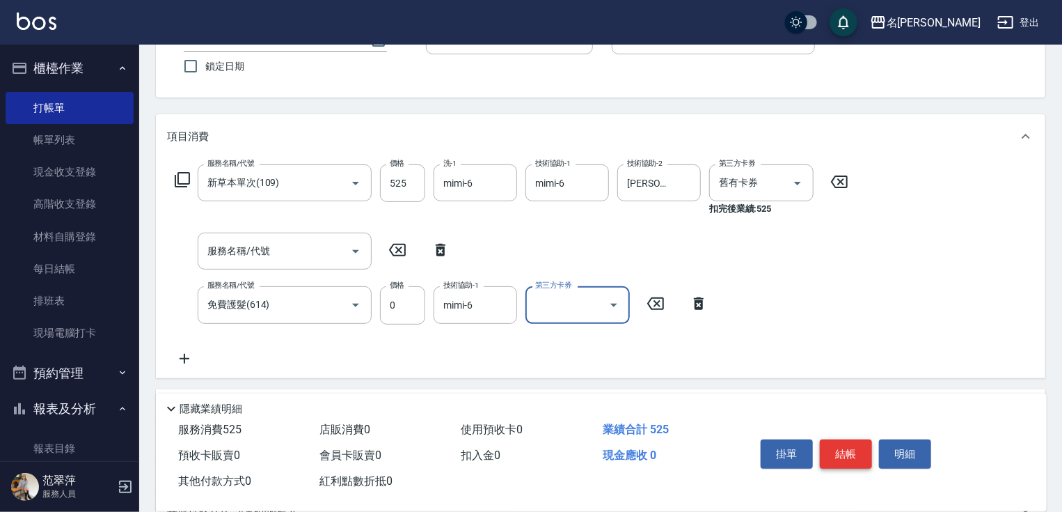
click at [854, 454] on button "結帳" at bounding box center [846, 453] width 52 height 29
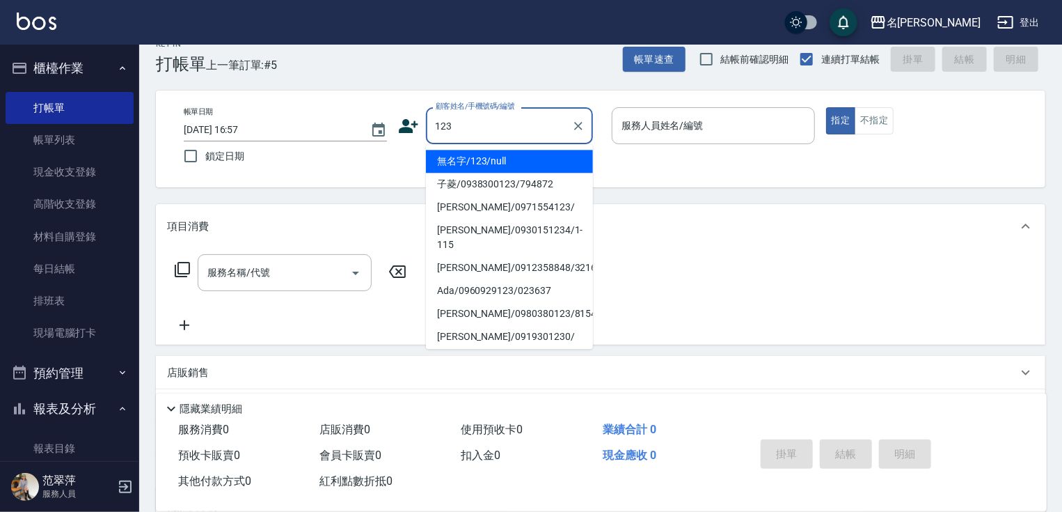
scroll to position [0, 0]
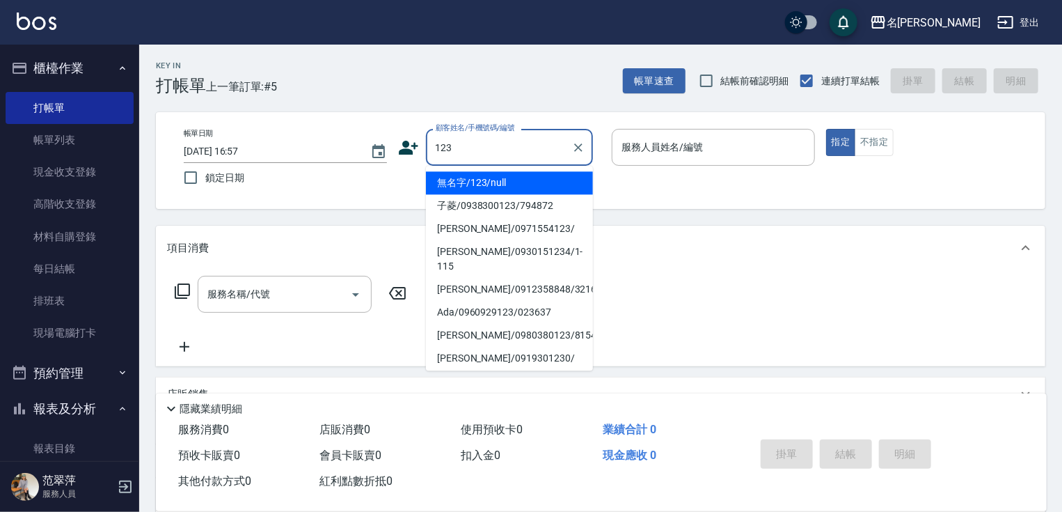
click at [512, 182] on li "無名字/123/null" at bounding box center [509, 182] width 167 height 23
type input "無名字/123/null"
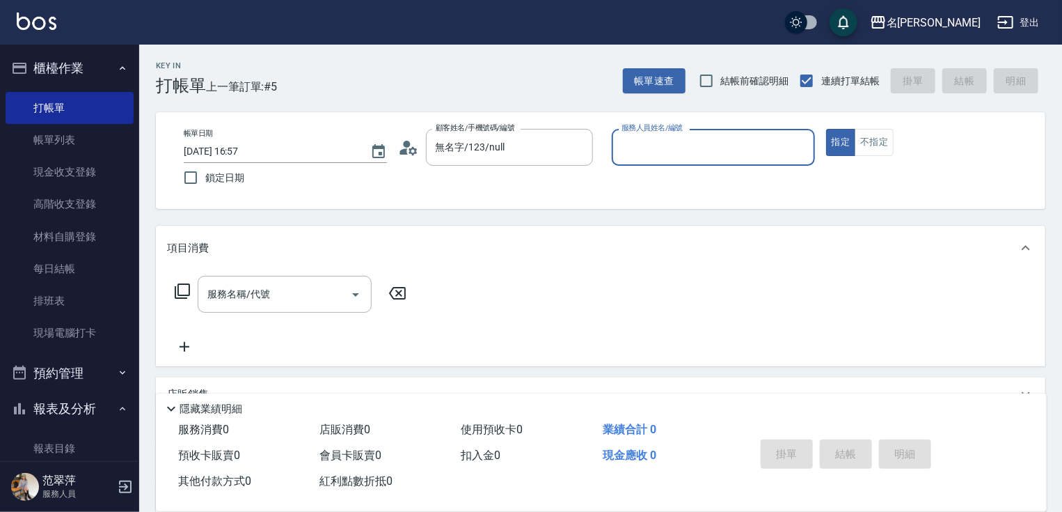
click at [660, 153] on input "服務人員姓名/編號" at bounding box center [713, 147] width 191 height 24
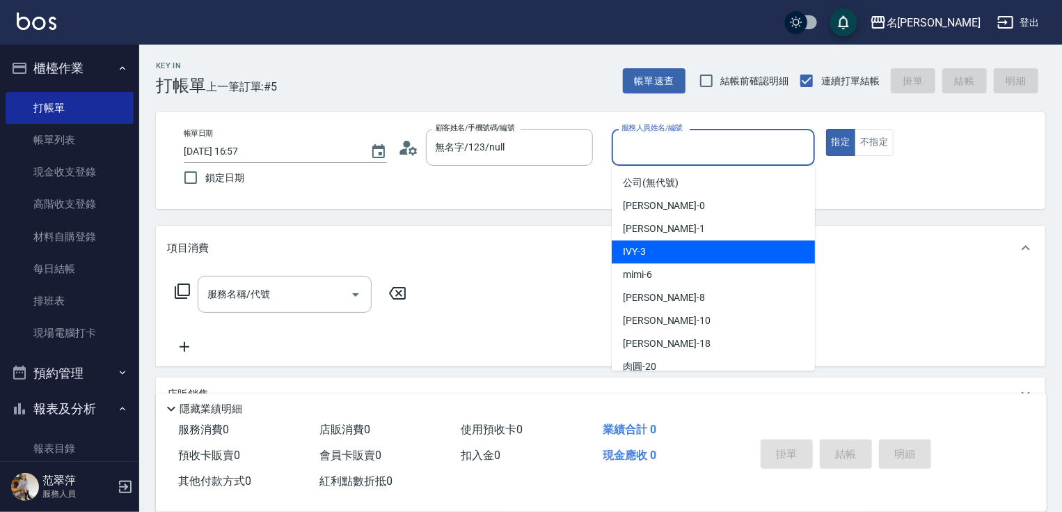
click at [659, 253] on div "IVY -3" at bounding box center [713, 251] width 203 height 23
type input "IVY-3"
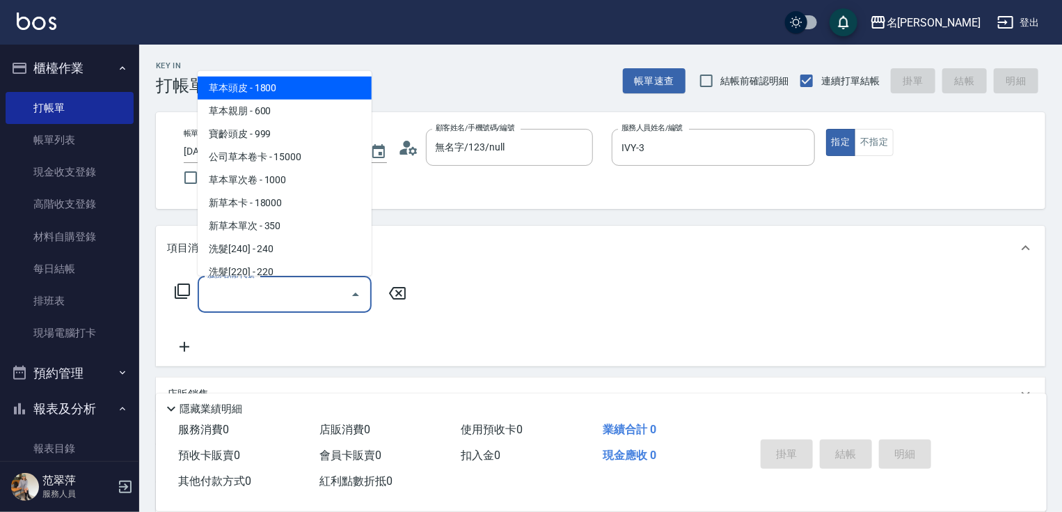
click at [266, 292] on input "服務名稱/代號" at bounding box center [274, 294] width 141 height 24
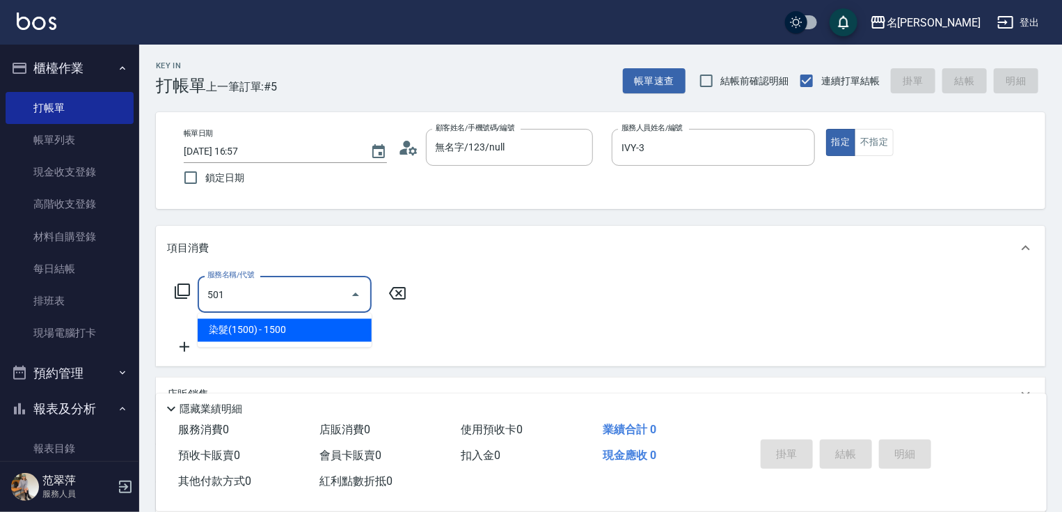
type input "染髮(1500)(501)"
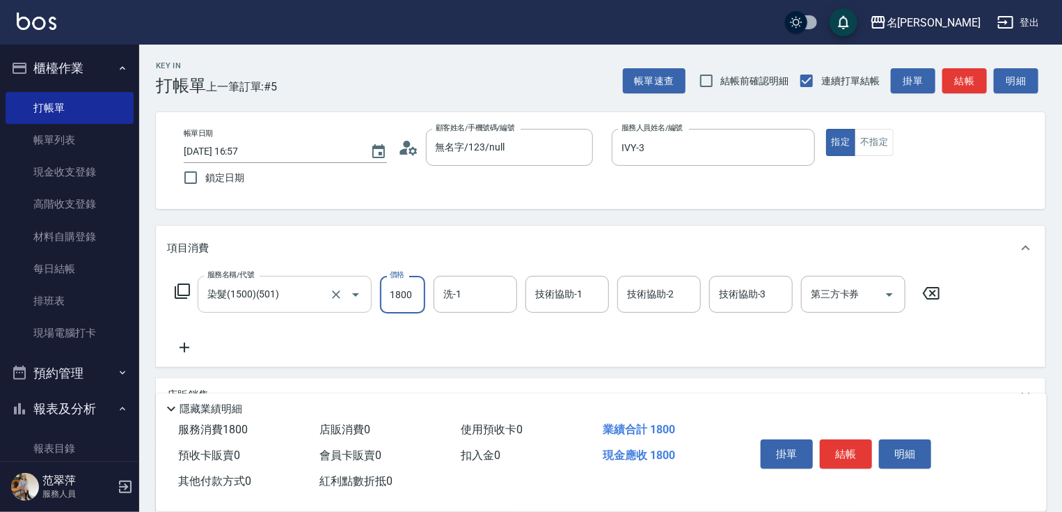
type input "1800"
type input "IVY-3"
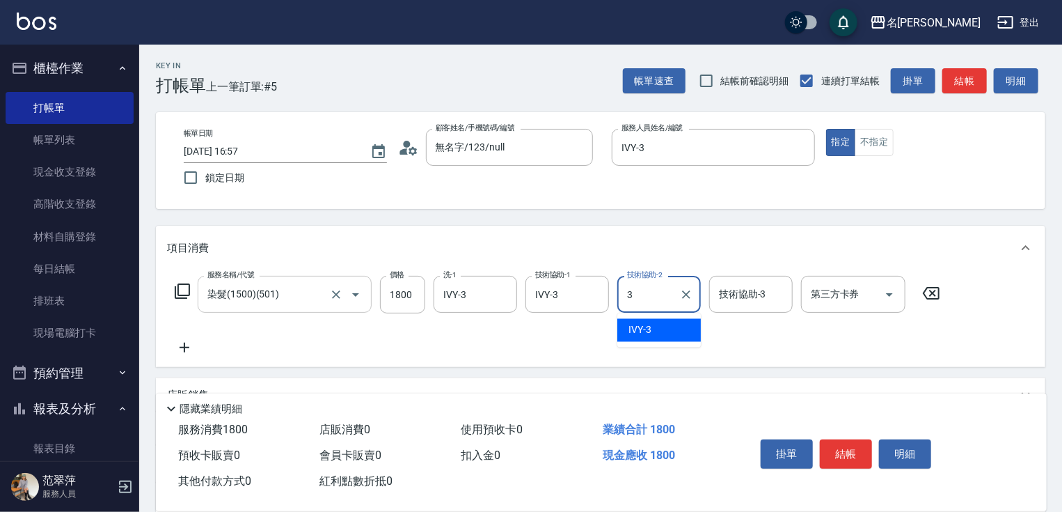
type input "IVY-3"
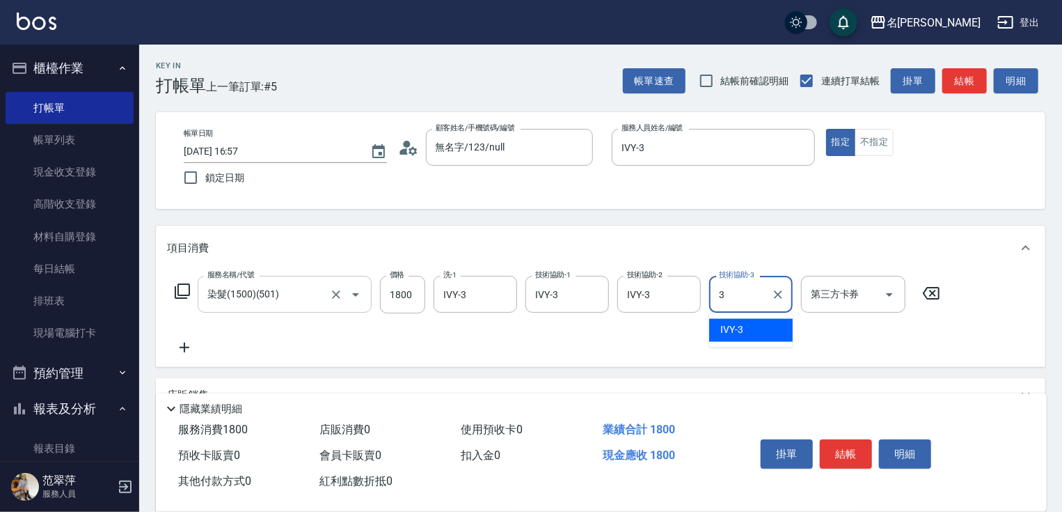
type input "IVY-3"
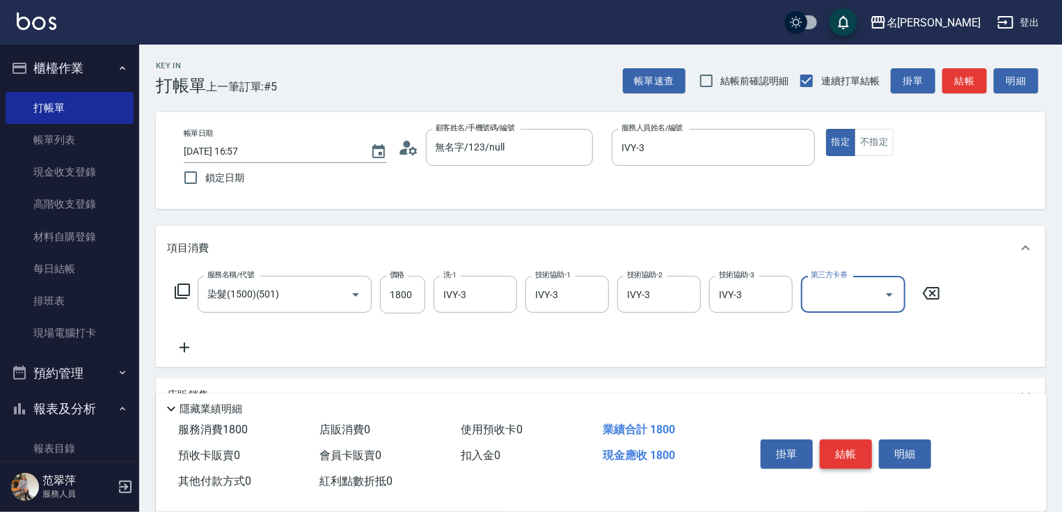
click at [841, 450] on button "結帳" at bounding box center [846, 453] width 52 height 29
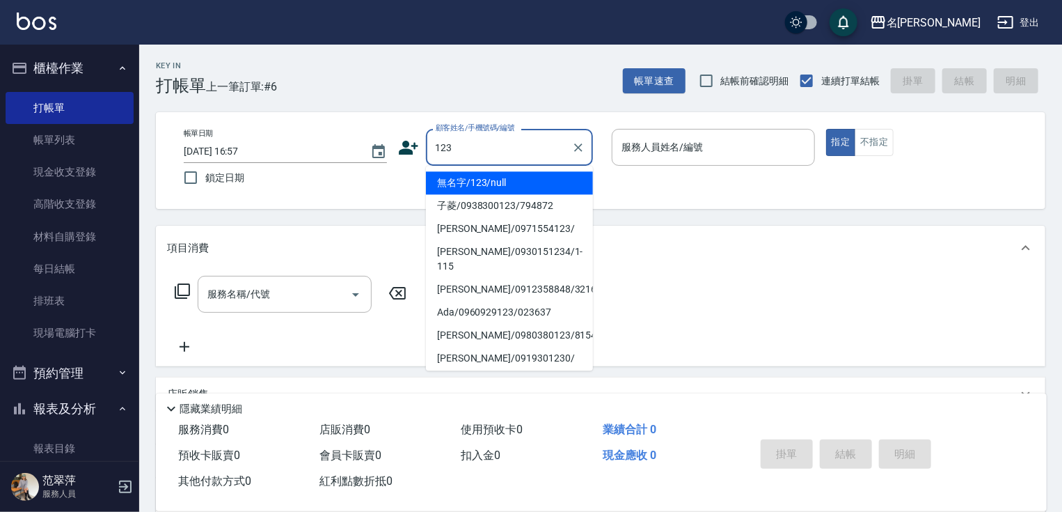
click at [529, 181] on li "無名字/123/null" at bounding box center [509, 182] width 167 height 23
type input "無名字/123/null"
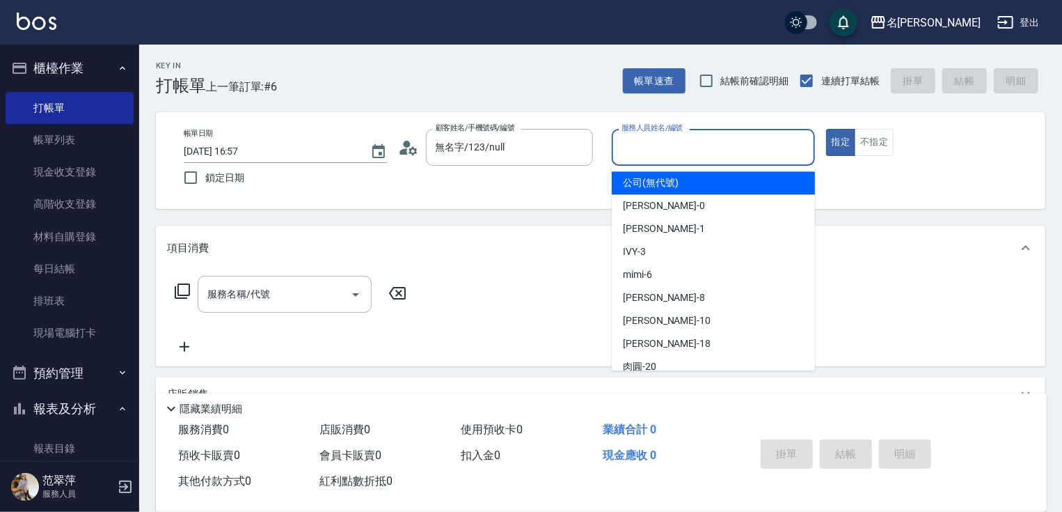
drag, startPoint x: 643, startPoint y: 150, endPoint x: 642, endPoint y: 212, distance: 62.0
click at [643, 150] on input "服務人員姓名/編號" at bounding box center [713, 147] width 191 height 24
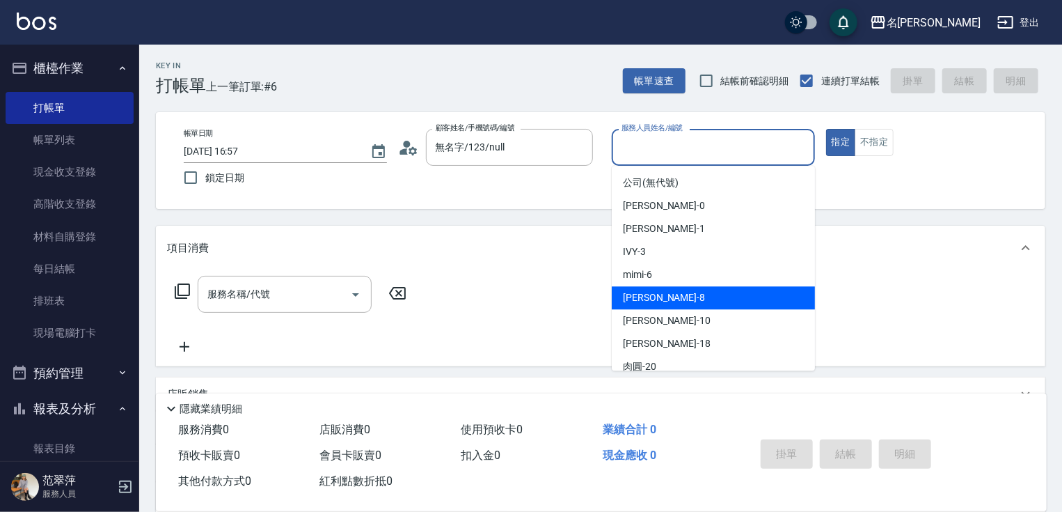
click at [654, 299] on div "曉容 -8" at bounding box center [713, 297] width 203 height 23
type input "曉容-8"
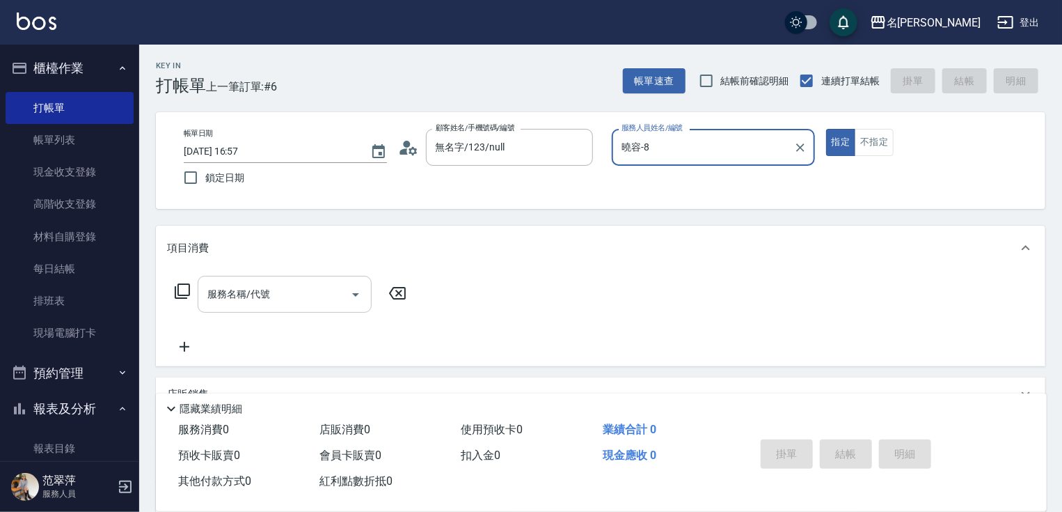
click at [287, 286] on input "服務名稱/代號" at bounding box center [274, 294] width 141 height 24
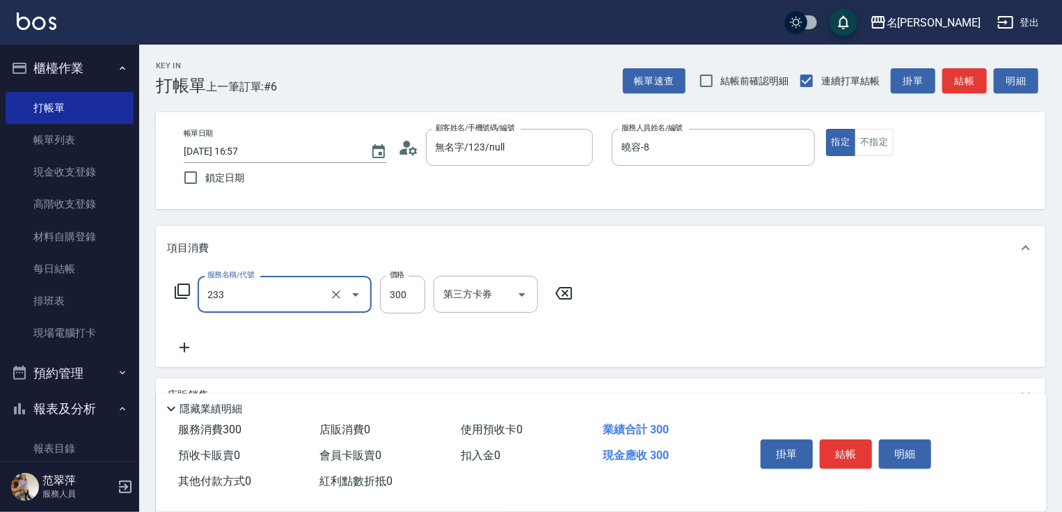
type input "洗髮300(233)"
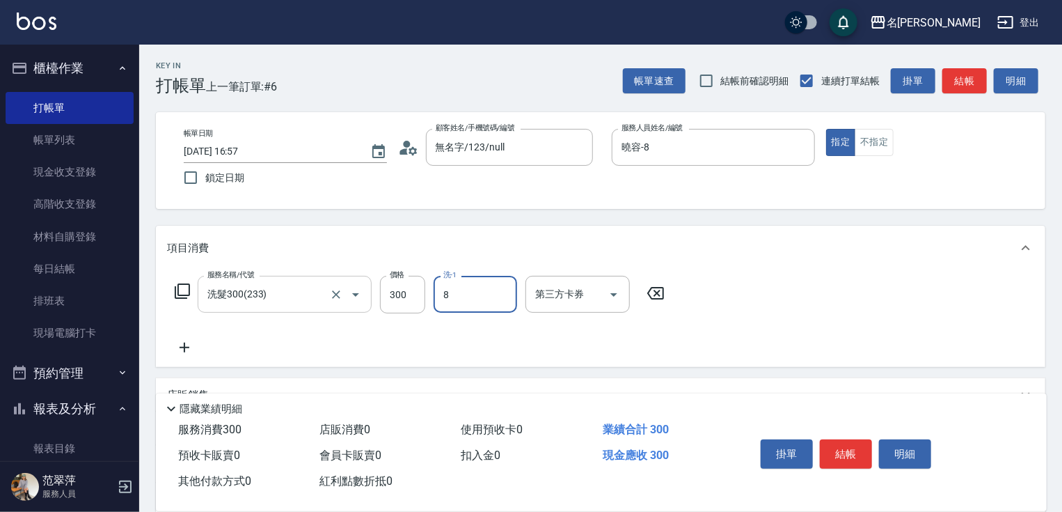
type input "曉容-8"
click at [189, 348] on icon at bounding box center [184, 347] width 35 height 17
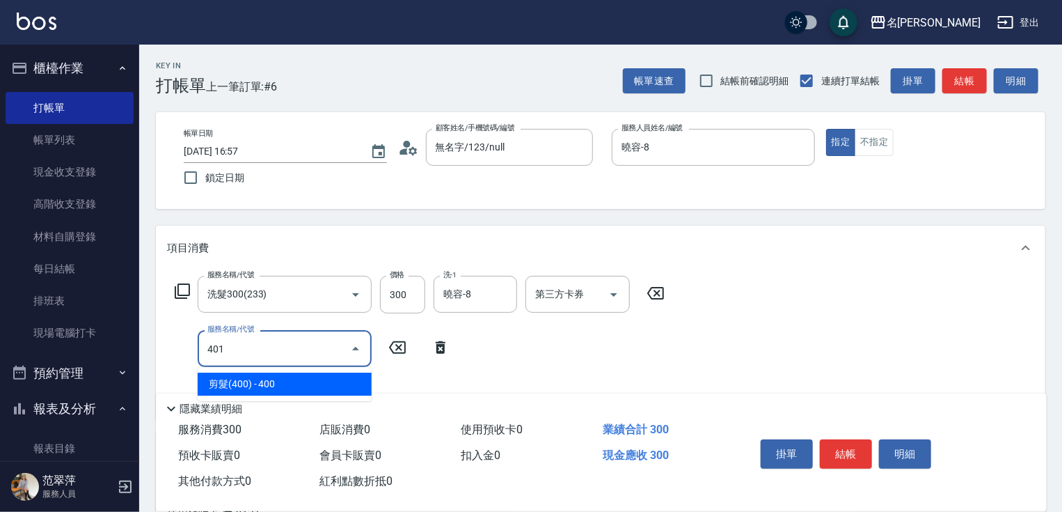
type input "剪髮(400)(401)"
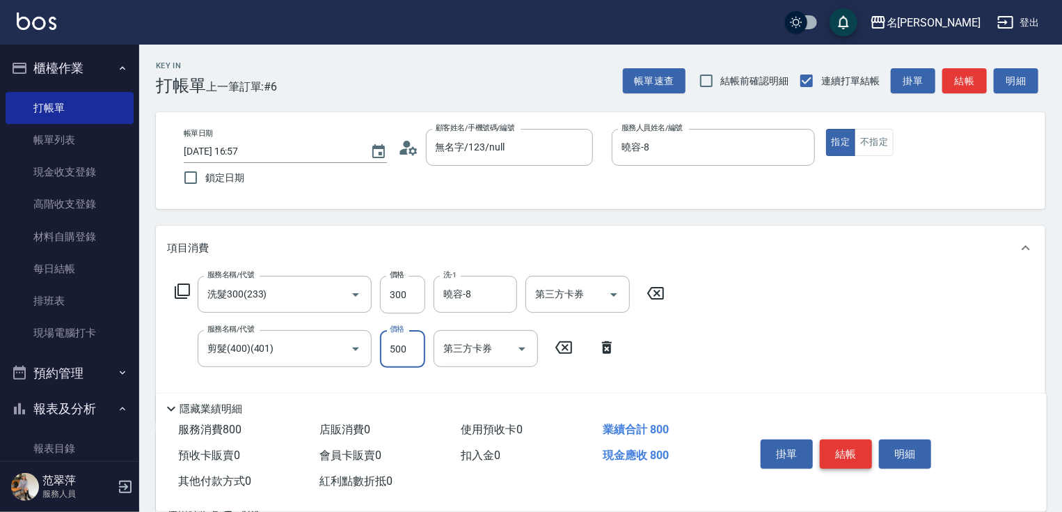
type input "500"
click at [846, 455] on button "結帳" at bounding box center [846, 453] width 52 height 29
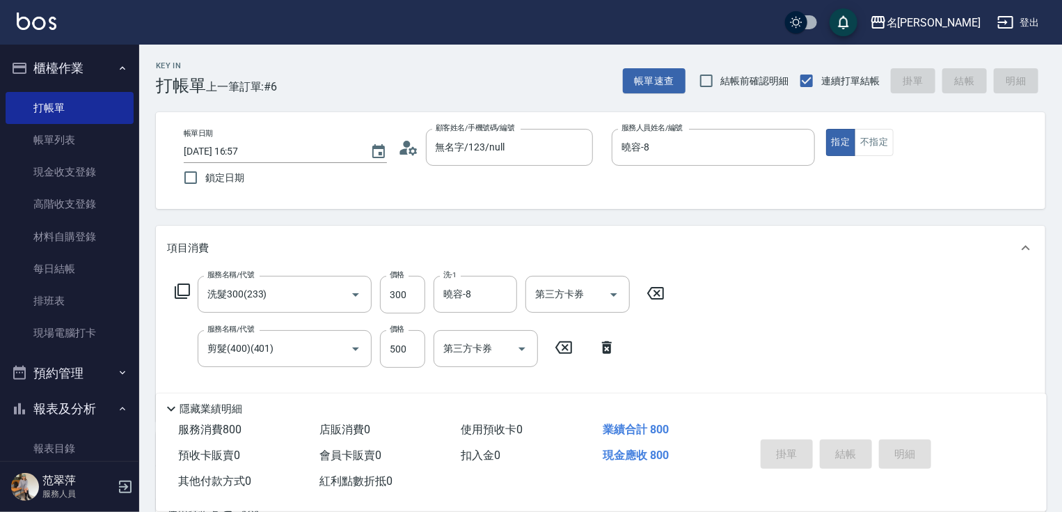
type input "[DATE] 16:58"
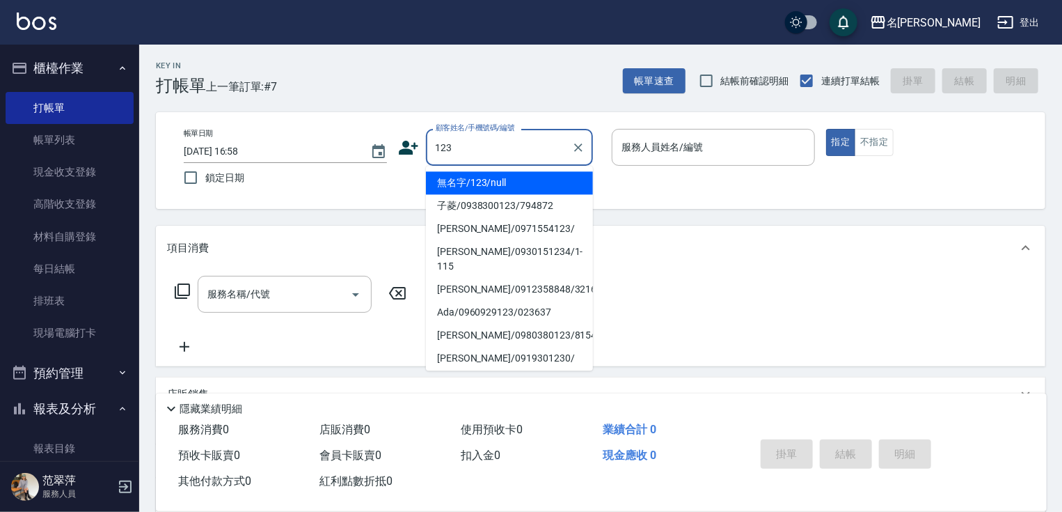
click at [509, 180] on li "無名字/123/null" at bounding box center [509, 182] width 167 height 23
type input "無名字/123/null"
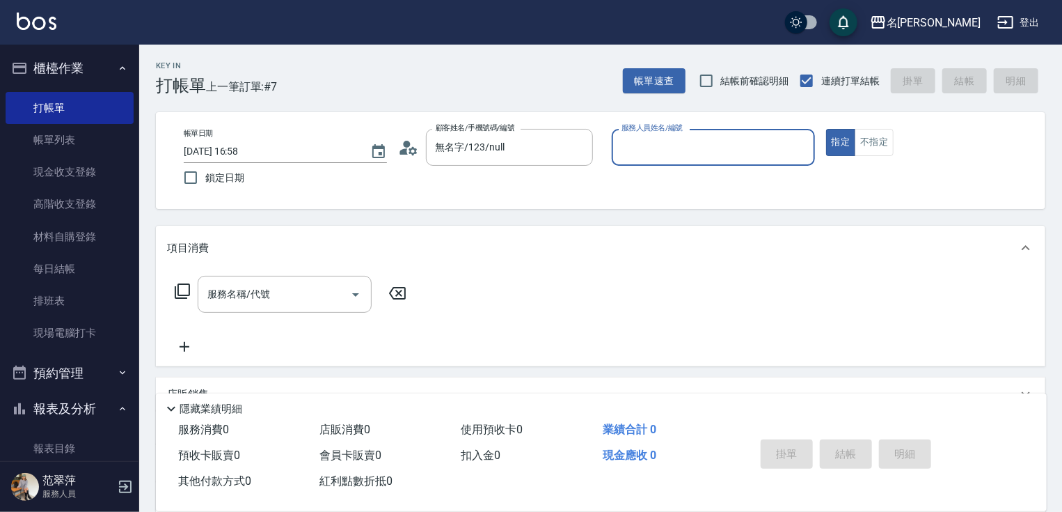
click at [669, 139] on input "服務人員姓名/編號" at bounding box center [713, 147] width 191 height 24
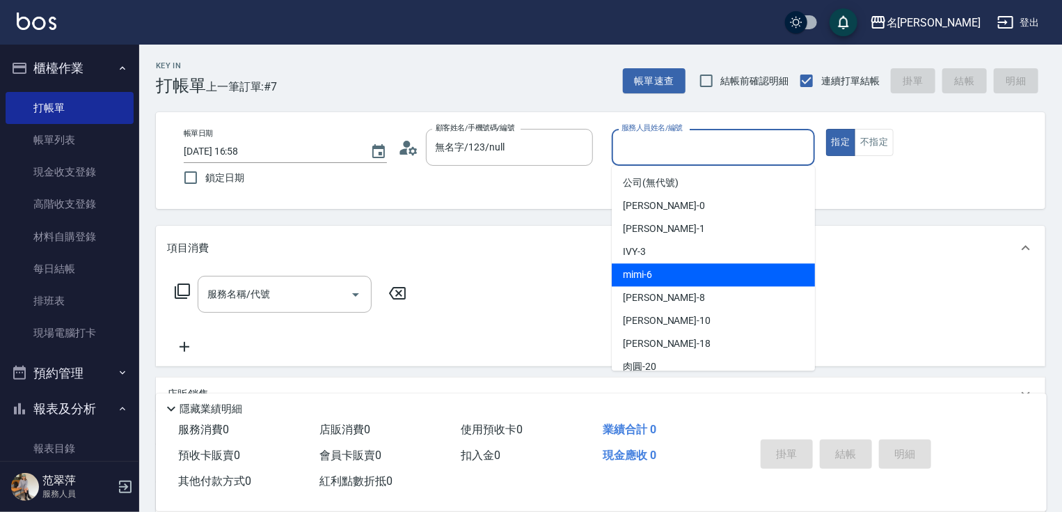
click at [646, 276] on span "mimi -6" at bounding box center [637, 274] width 29 height 15
type input "mimi-6"
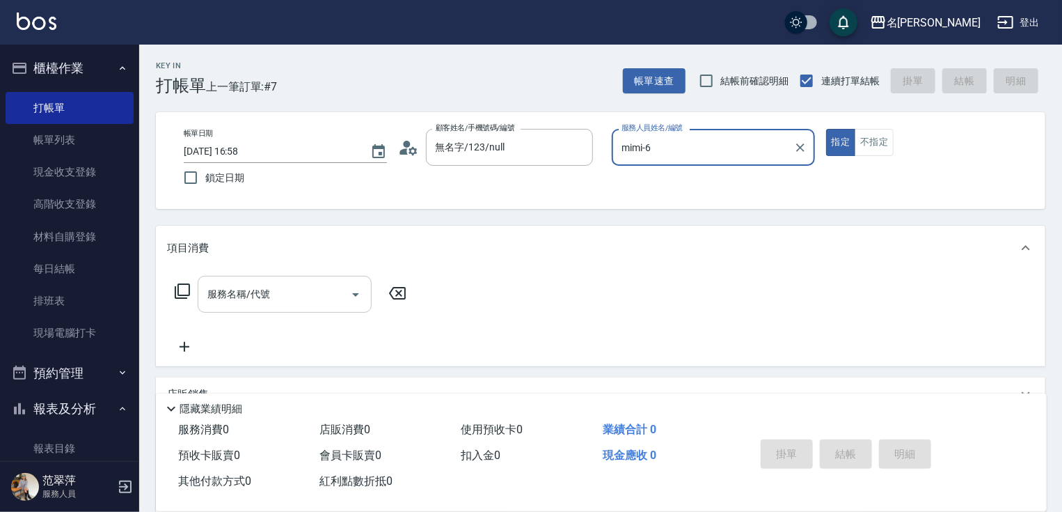
click at [308, 294] on input "服務名稱/代號" at bounding box center [274, 294] width 141 height 24
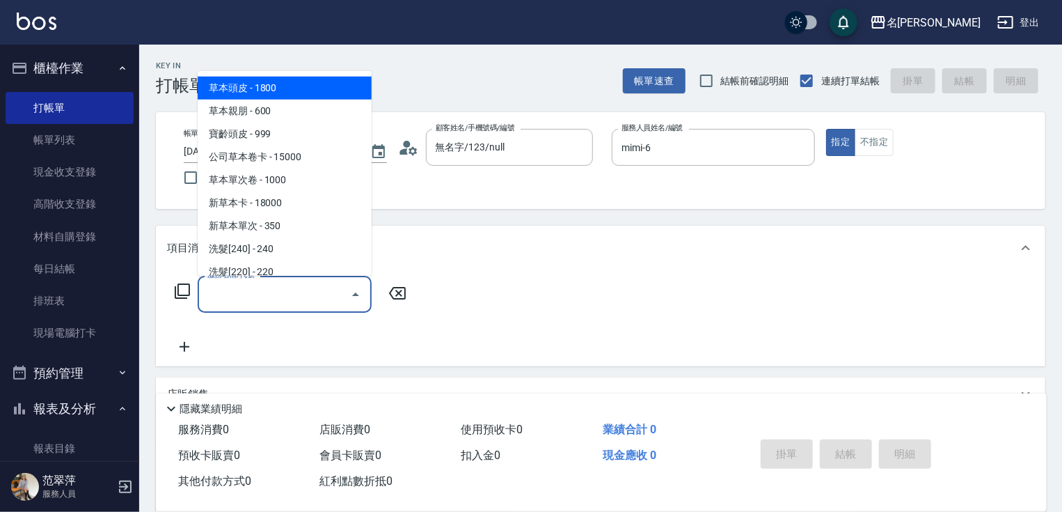
click at [183, 290] on icon at bounding box center [182, 291] width 17 height 17
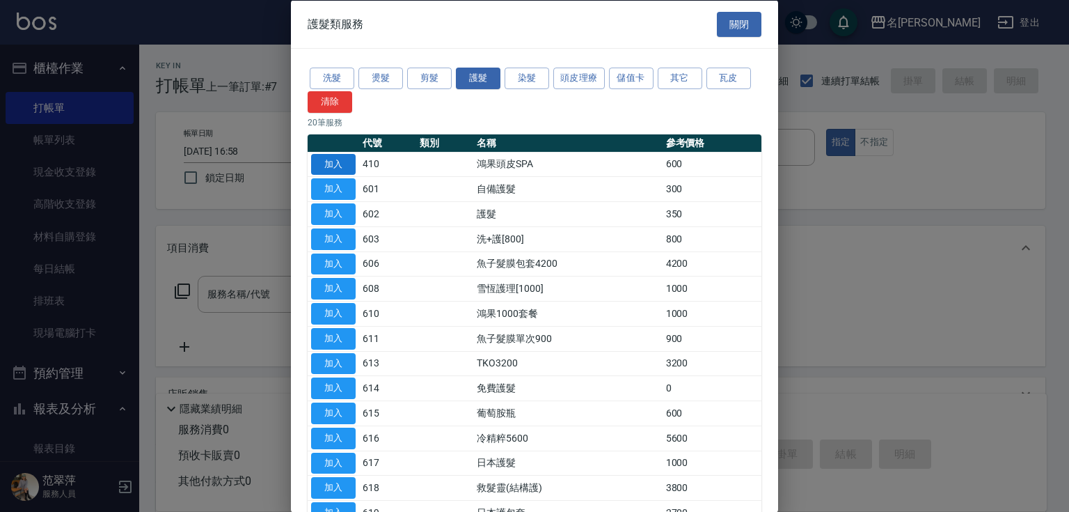
click at [337, 159] on button "加入" at bounding box center [333, 164] width 45 height 22
type input "鴻果頭皮SPA(410)"
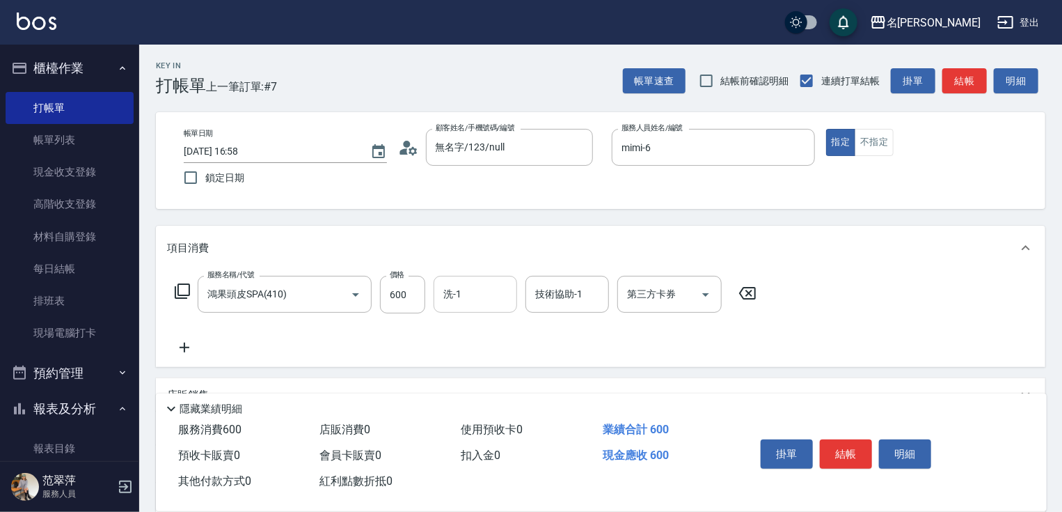
click at [462, 305] on input "洗-1" at bounding box center [475, 294] width 71 height 24
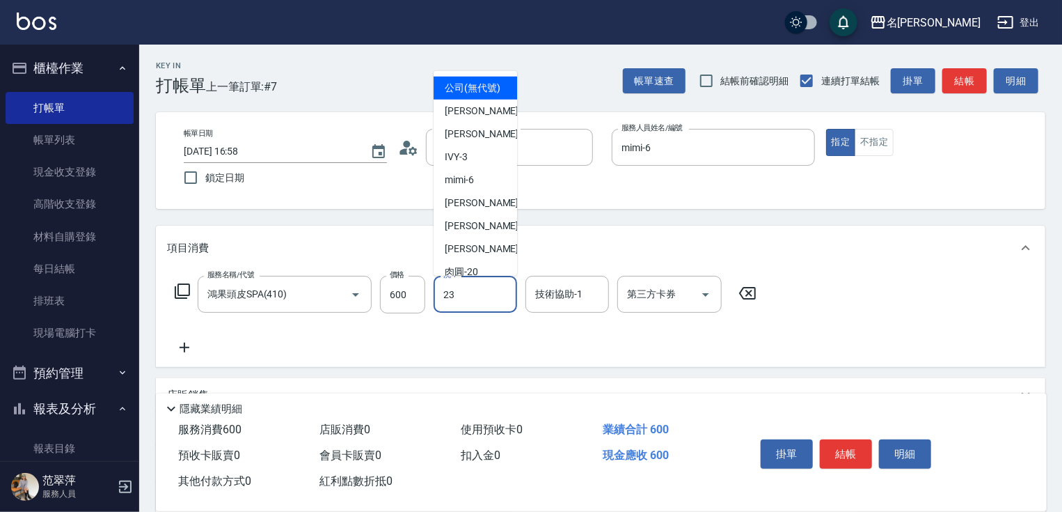
type input "鴨肉-23"
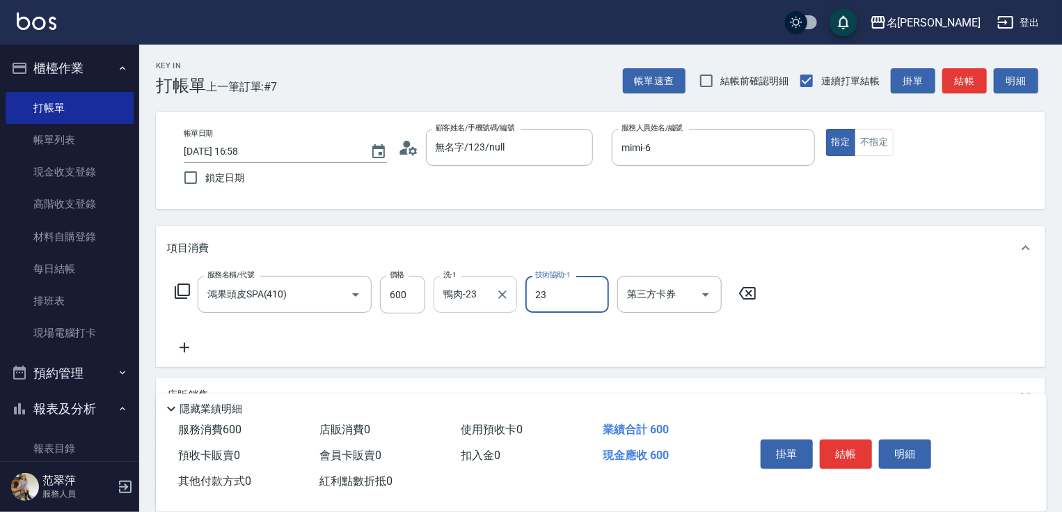
type input "鴨肉-23"
drag, startPoint x: 182, startPoint y: 350, endPoint x: 181, endPoint y: 306, distance: 43.9
click at [182, 349] on icon at bounding box center [184, 347] width 35 height 17
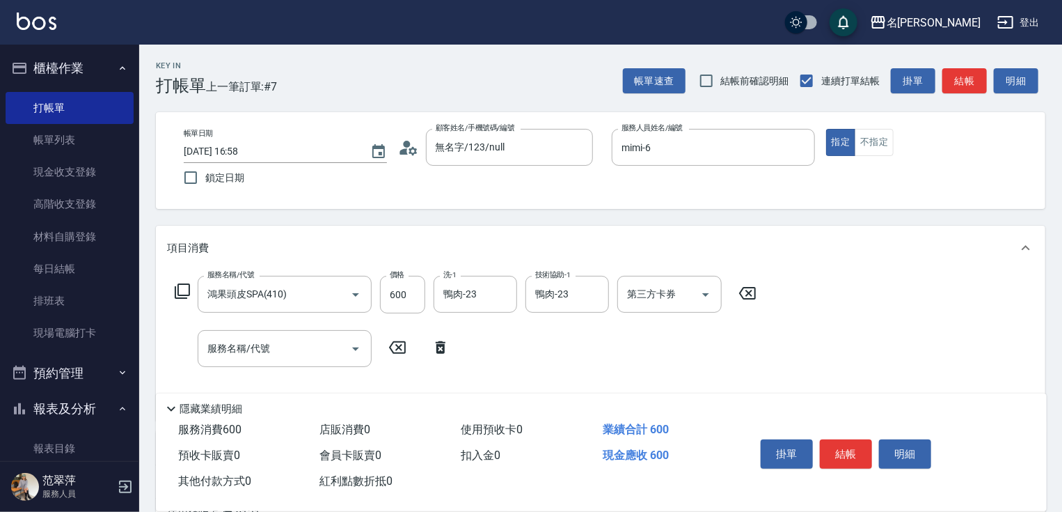
click at [183, 287] on icon at bounding box center [182, 291] width 17 height 17
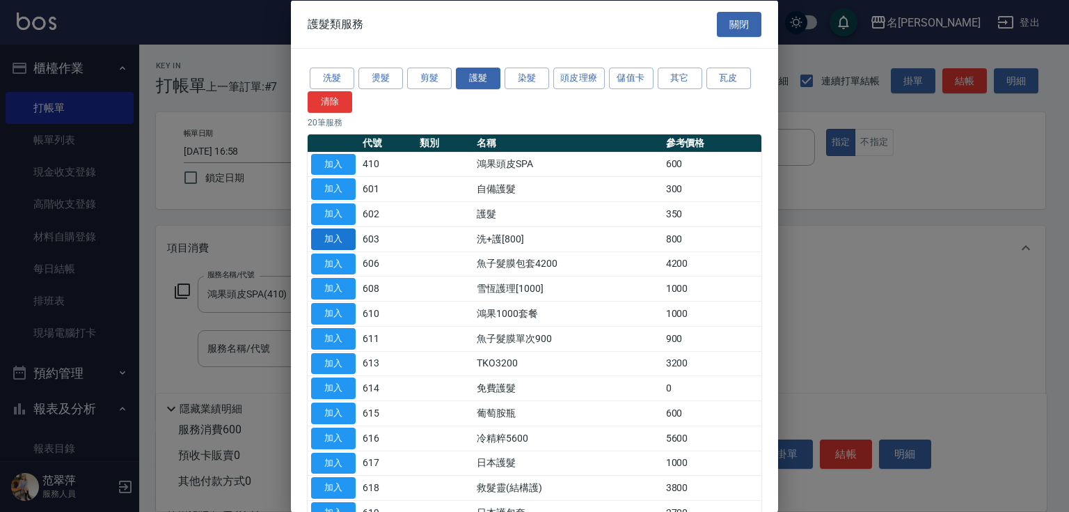
click at [318, 239] on button "加入" at bounding box center [333, 239] width 45 height 22
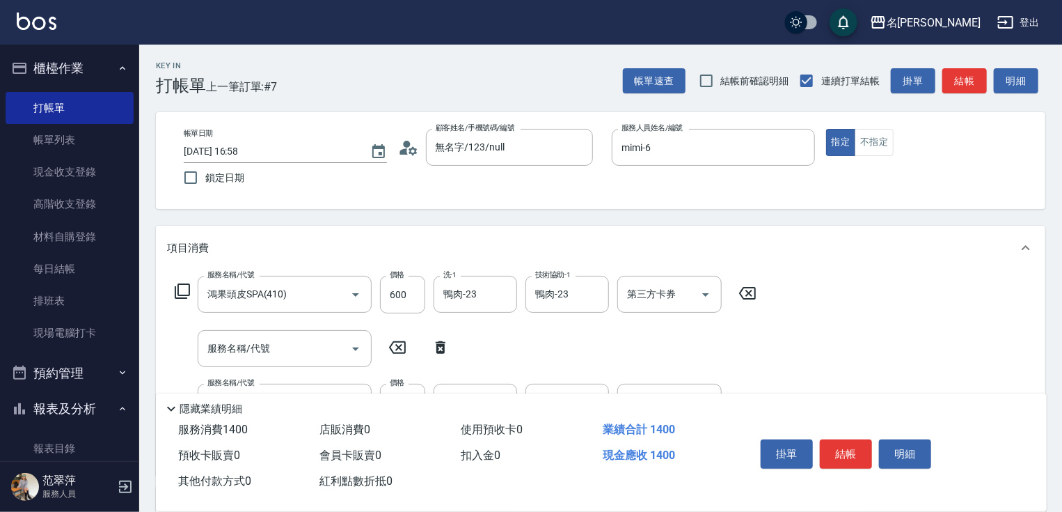
scroll to position [210, 0]
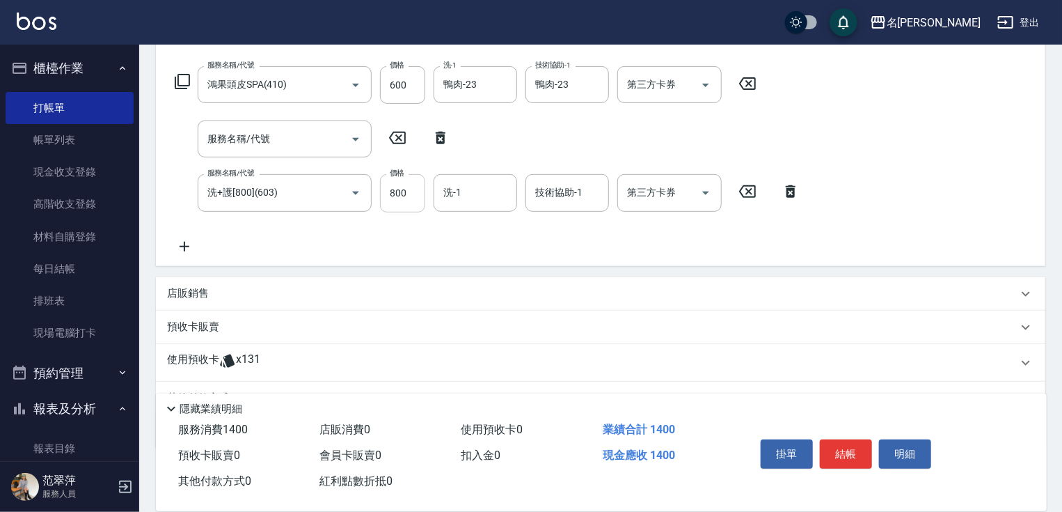
click at [395, 192] on input "800" at bounding box center [402, 193] width 45 height 38
type input "0"
type input "IVY-3"
click at [473, 192] on input "洗-1" at bounding box center [475, 192] width 71 height 24
type input "mimi-6"
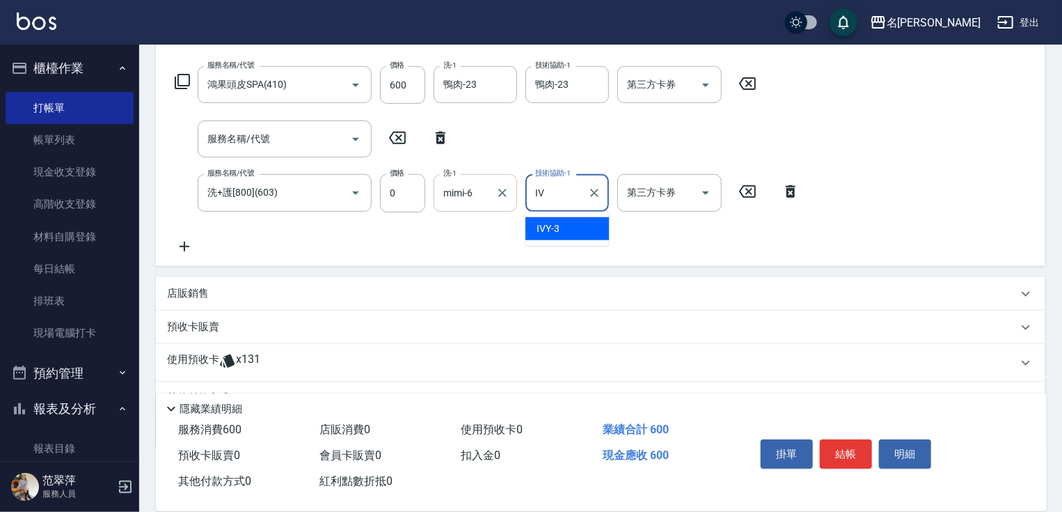
type input "I"
type input "鴨肉-23"
click at [183, 243] on icon at bounding box center [184, 246] width 35 height 17
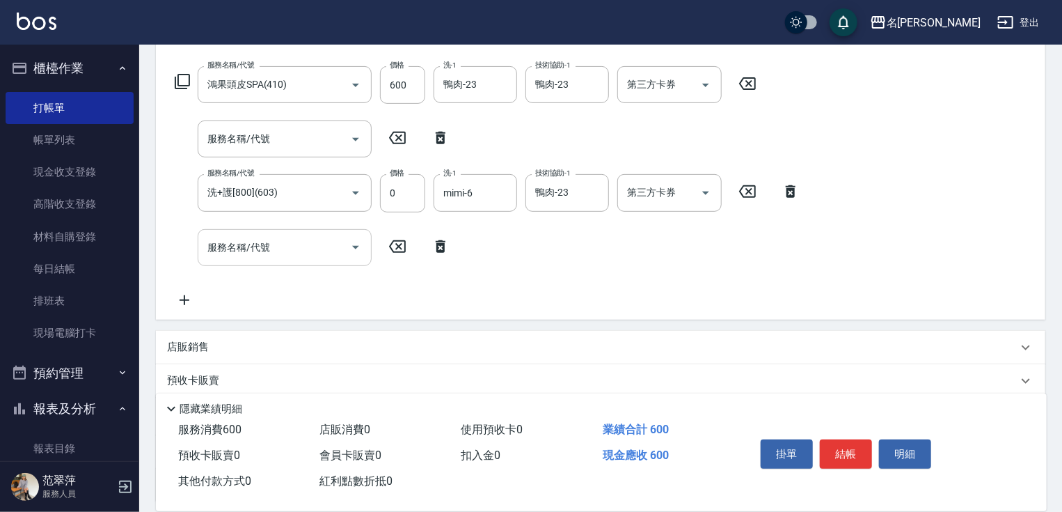
click at [215, 242] on input "服務名稱/代號" at bounding box center [274, 247] width 141 height 24
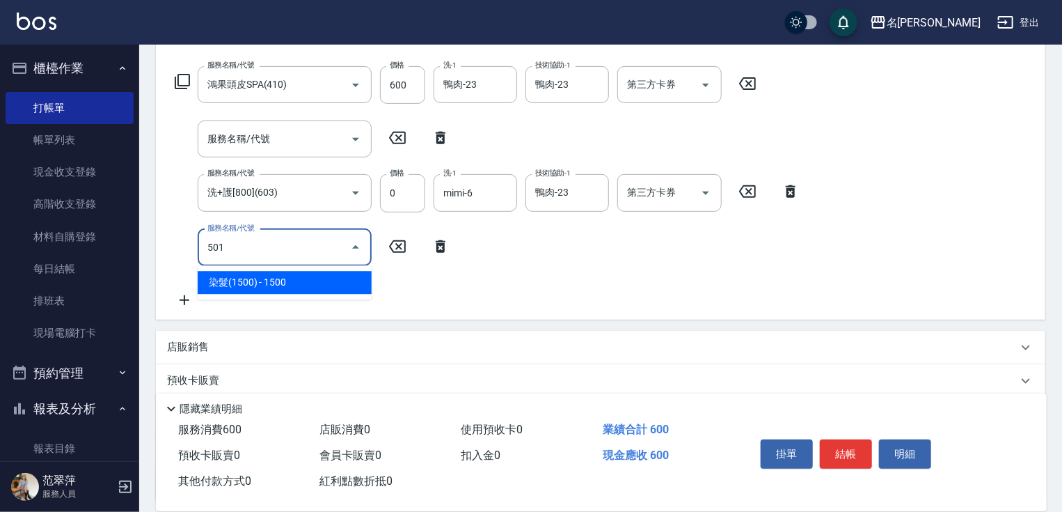
type input "染髮(1500)(501)"
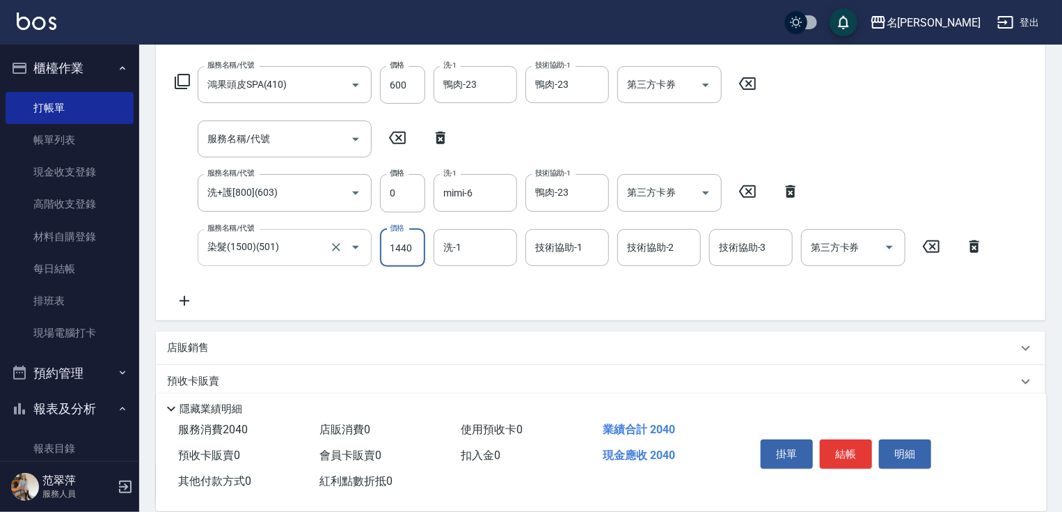
type input "1440"
type input "mimi-6"
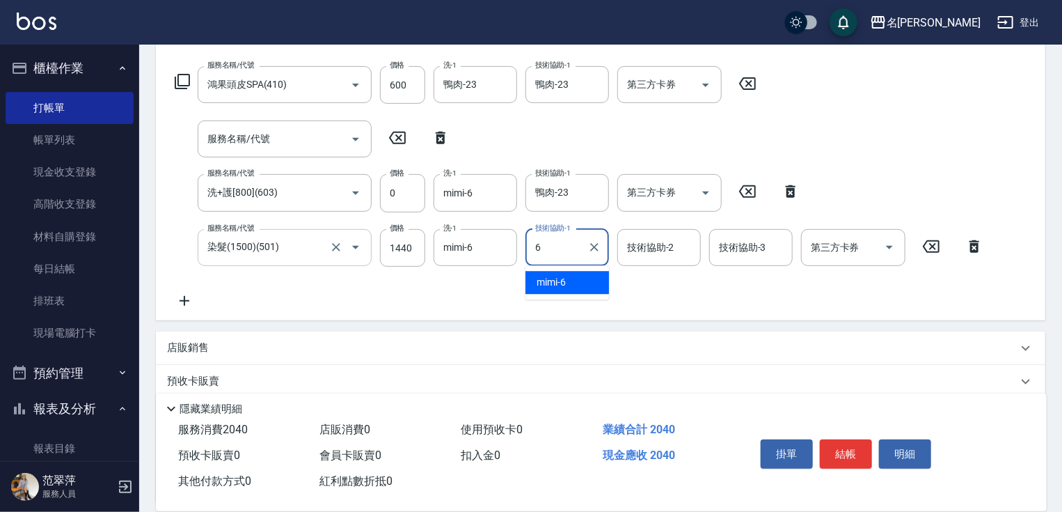
type input "6"
type input "mimi-6"
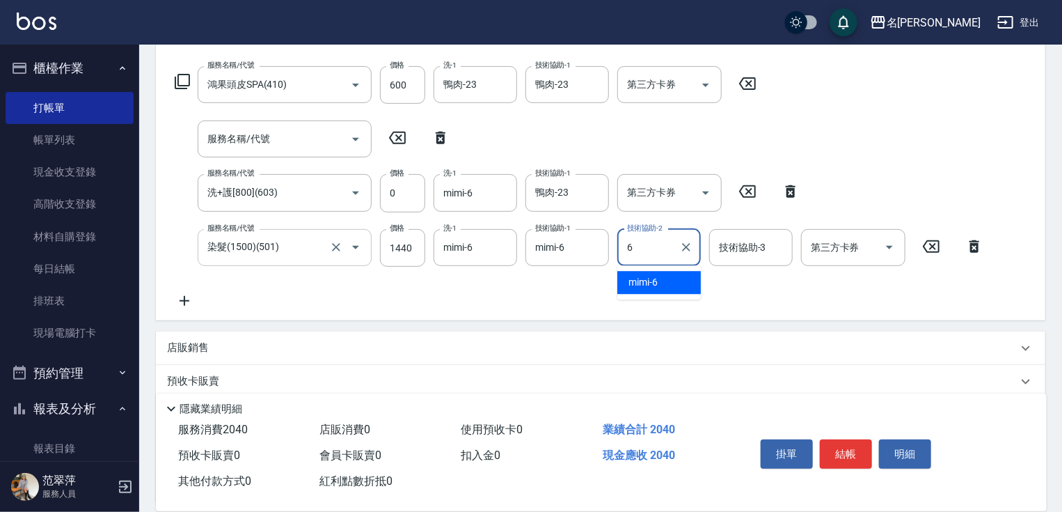
type input "mimi-6"
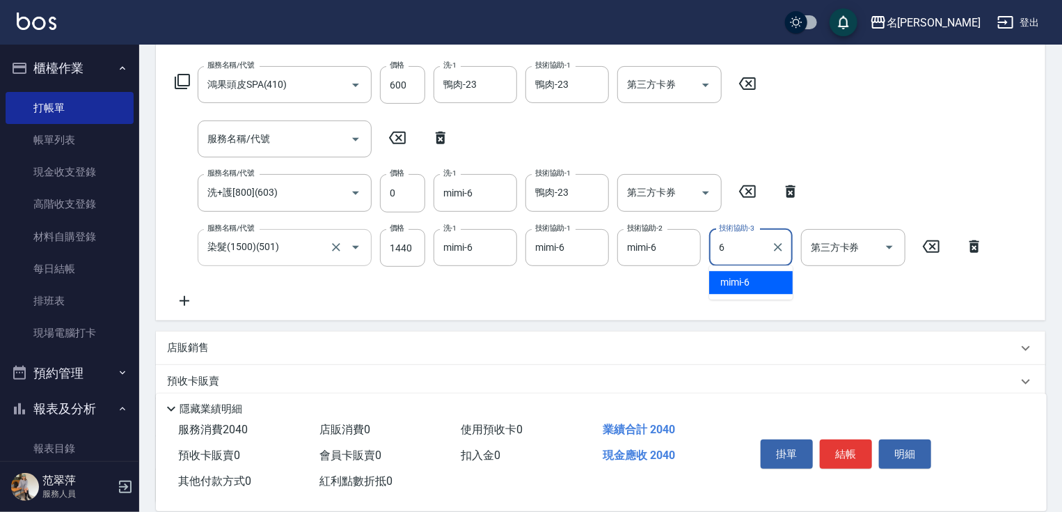
type input "mimi-6"
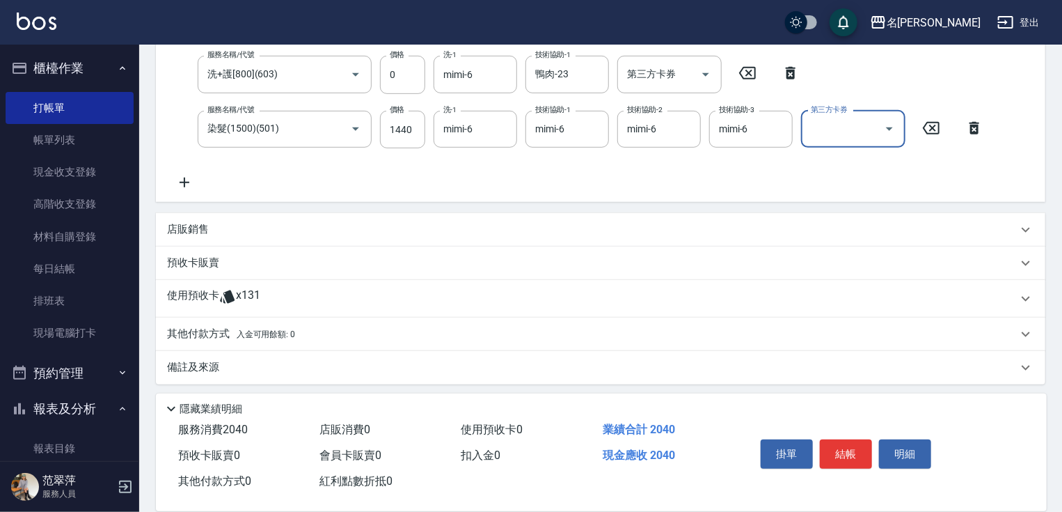
scroll to position [332, 0]
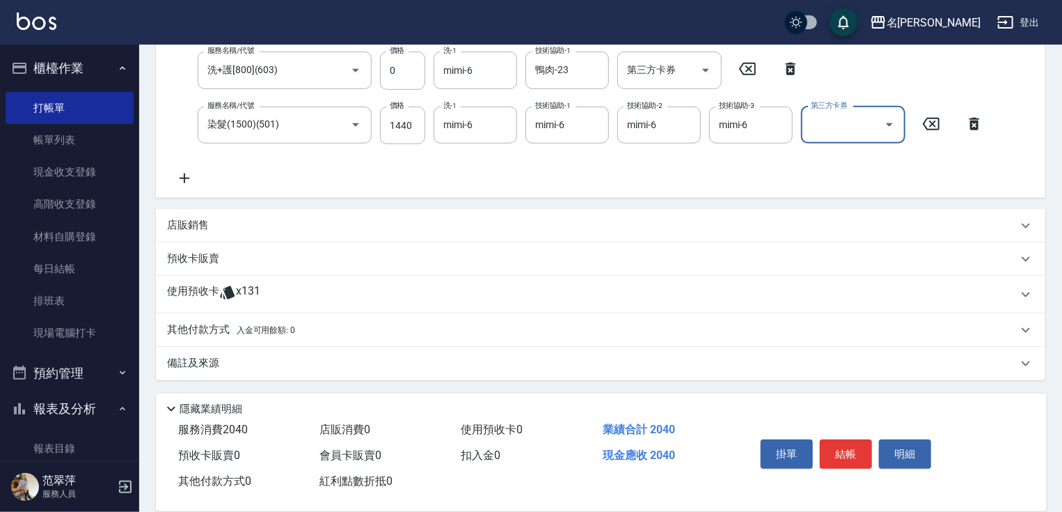
click at [197, 330] on p "其他付款方式 入金可用餘額: 0" at bounding box center [231, 329] width 128 height 15
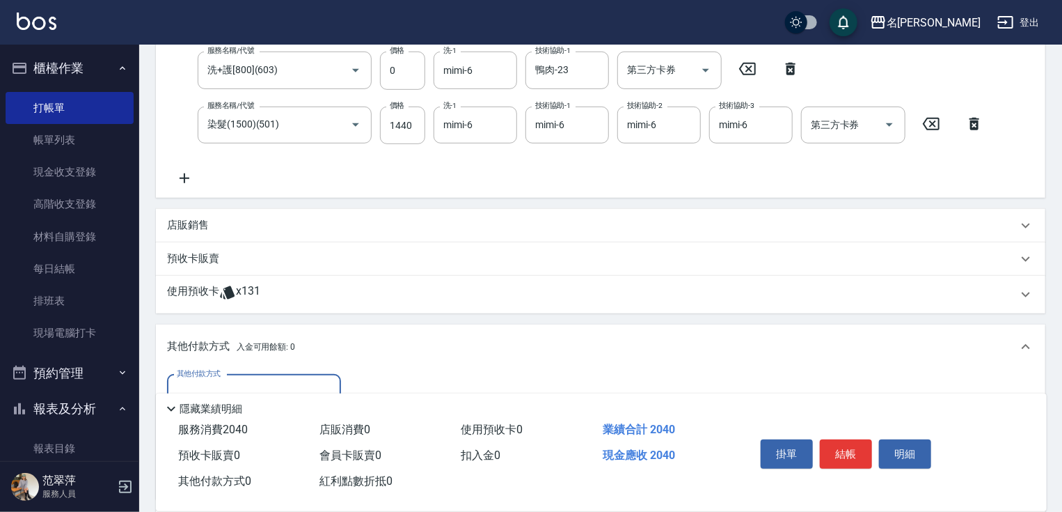
scroll to position [0, 0]
click at [280, 385] on input "其他付款方式" at bounding box center [253, 393] width 161 height 24
click at [262, 448] on span "信用卡" at bounding box center [254, 450] width 174 height 23
type input "信用卡"
click at [359, 380] on input "0" at bounding box center [401, 394] width 104 height 38
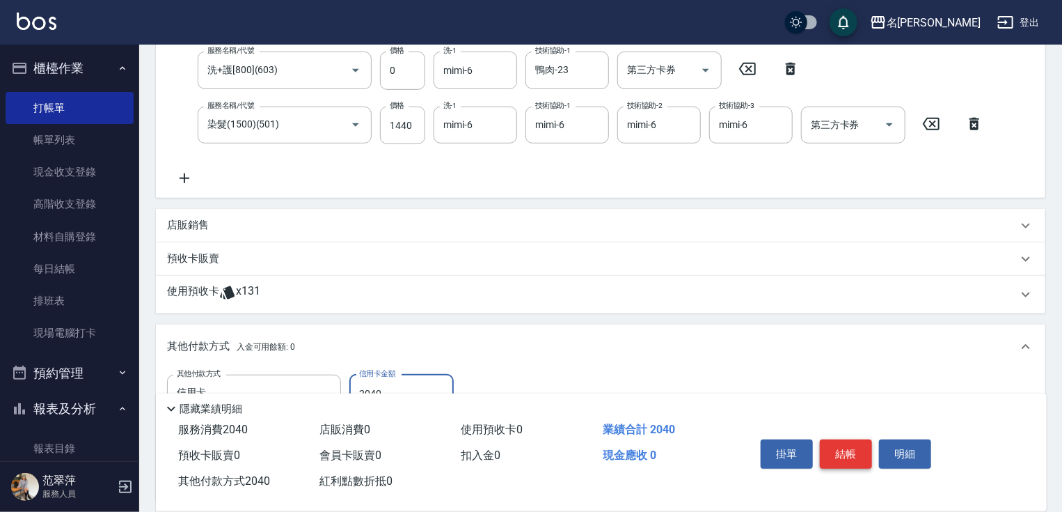
type input "2040"
click at [845, 448] on button "結帳" at bounding box center [846, 453] width 52 height 29
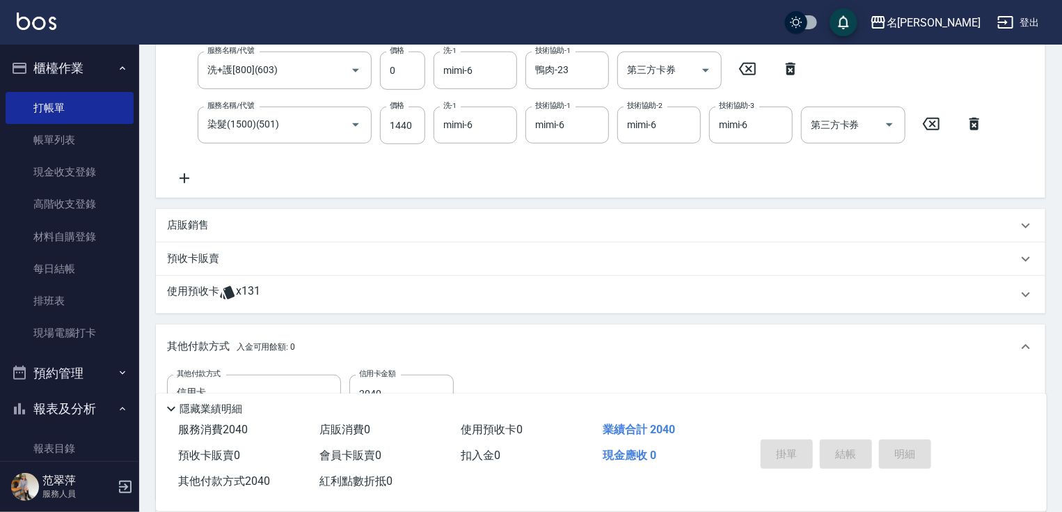
type input "[DATE] 16:59"
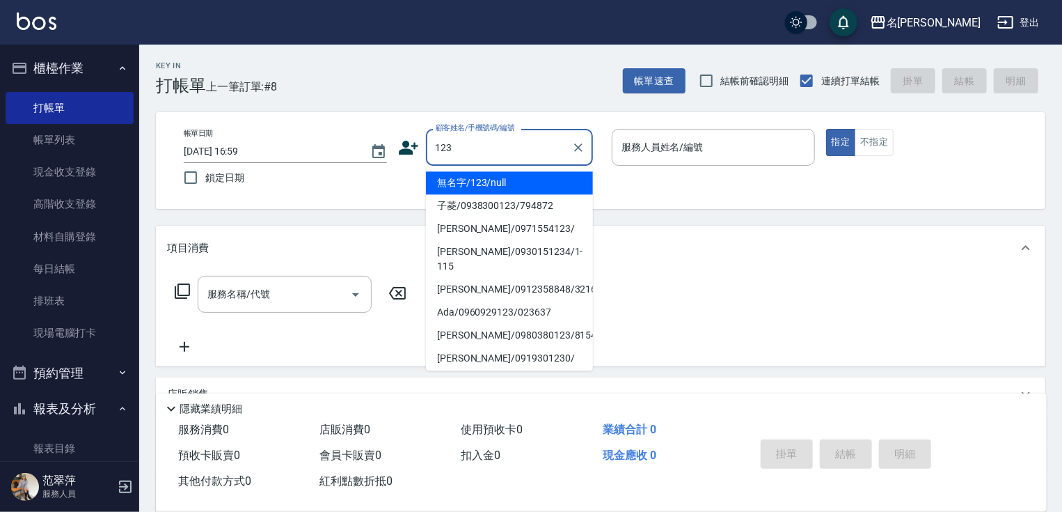
click at [525, 178] on li "無名字/123/null" at bounding box center [509, 182] width 167 height 23
type input "無名字/123/null"
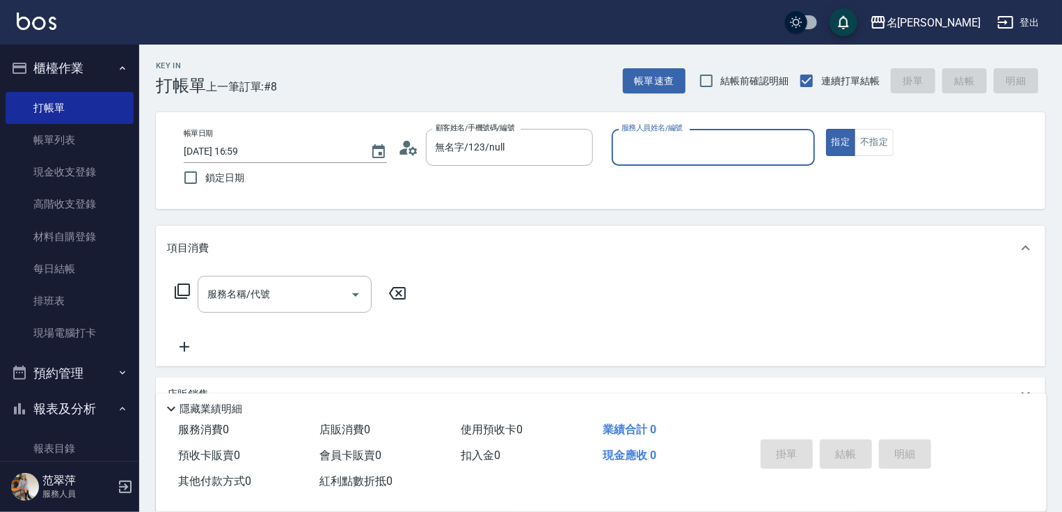
click at [668, 148] on input "服務人員姓名/編號" at bounding box center [713, 147] width 191 height 24
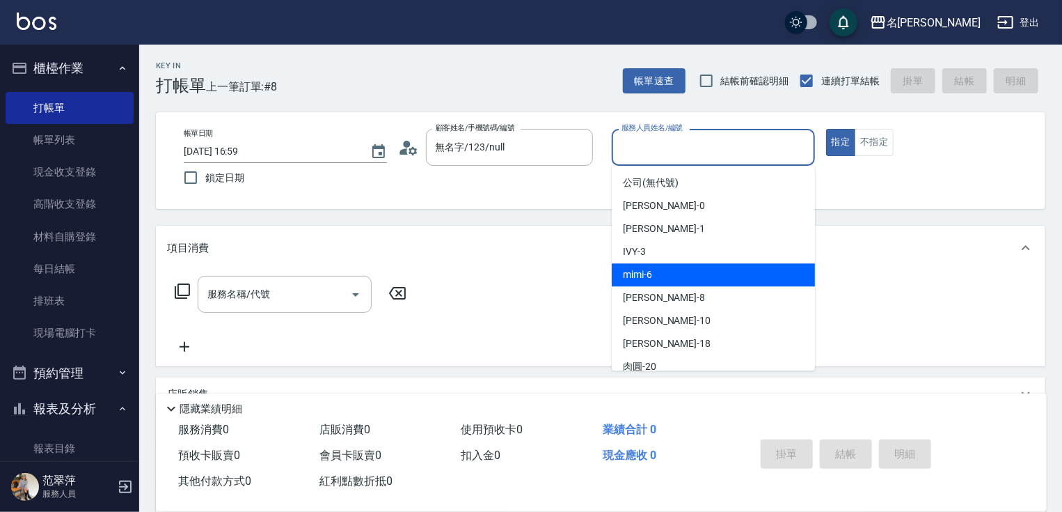
click at [643, 278] on span "mimi -6" at bounding box center [637, 274] width 29 height 15
type input "mimi-6"
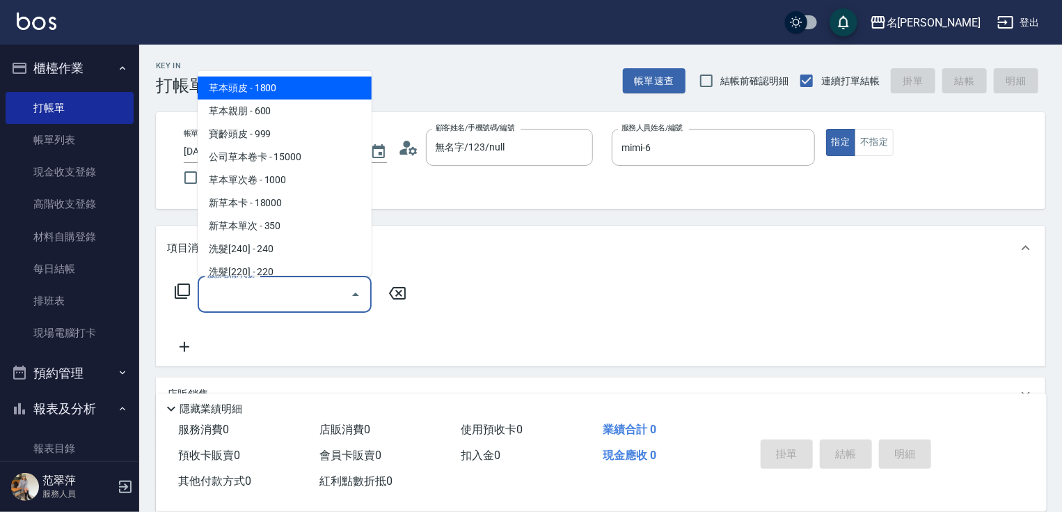
click at [320, 295] on input "服務名稱/代號" at bounding box center [274, 294] width 141 height 24
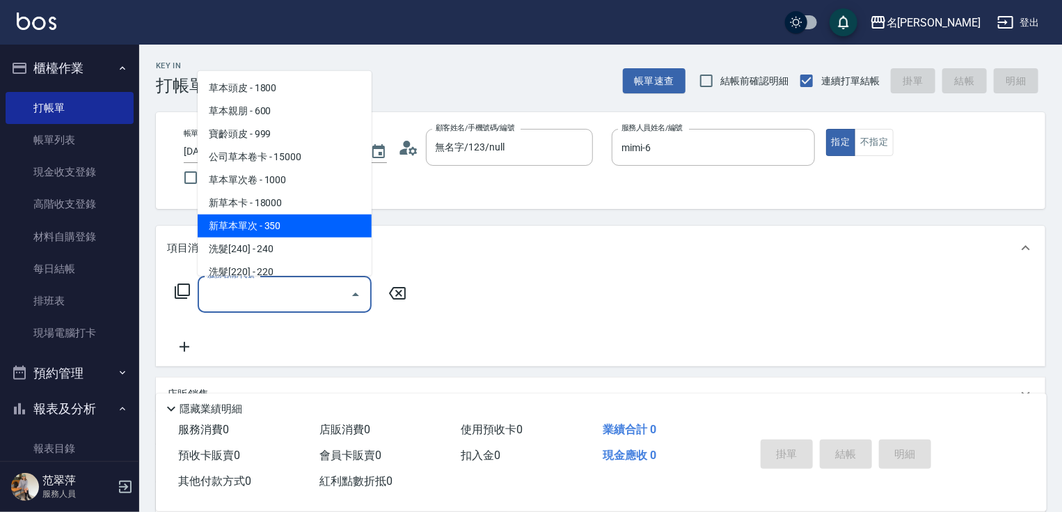
click at [281, 228] on span "新草本單次 - 350" at bounding box center [285, 225] width 174 height 23
type input "新草本單次(109)"
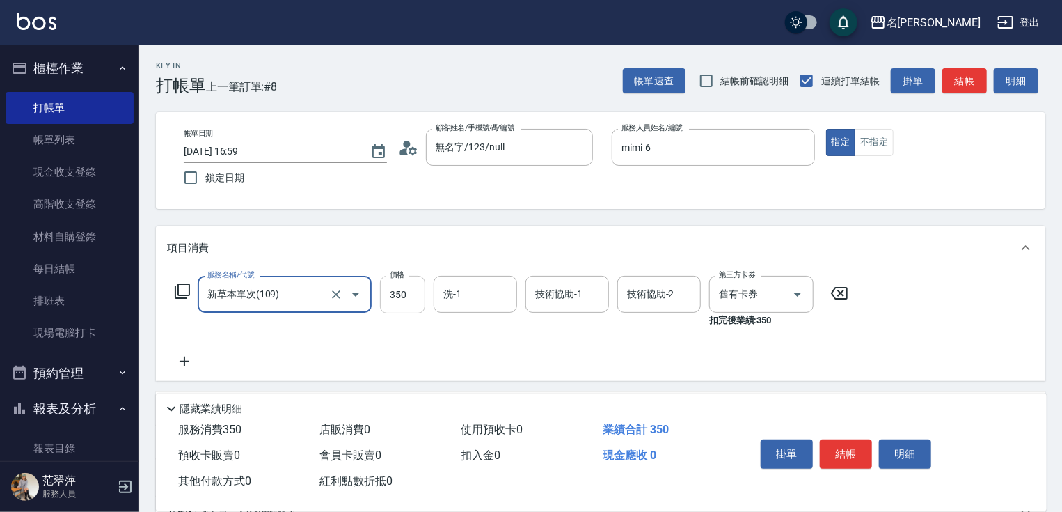
click at [409, 283] on input "350" at bounding box center [402, 295] width 45 height 38
type input "438"
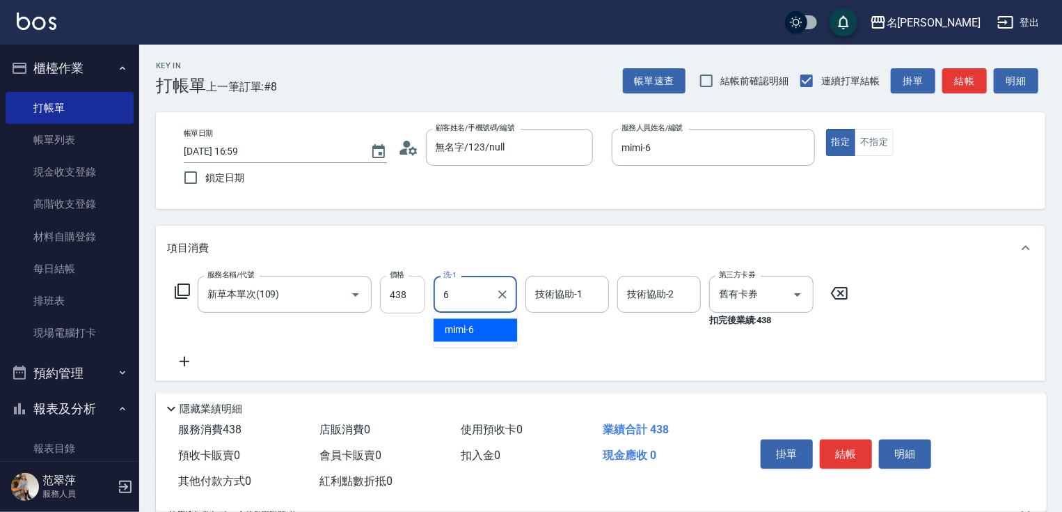
type input "mimi-6"
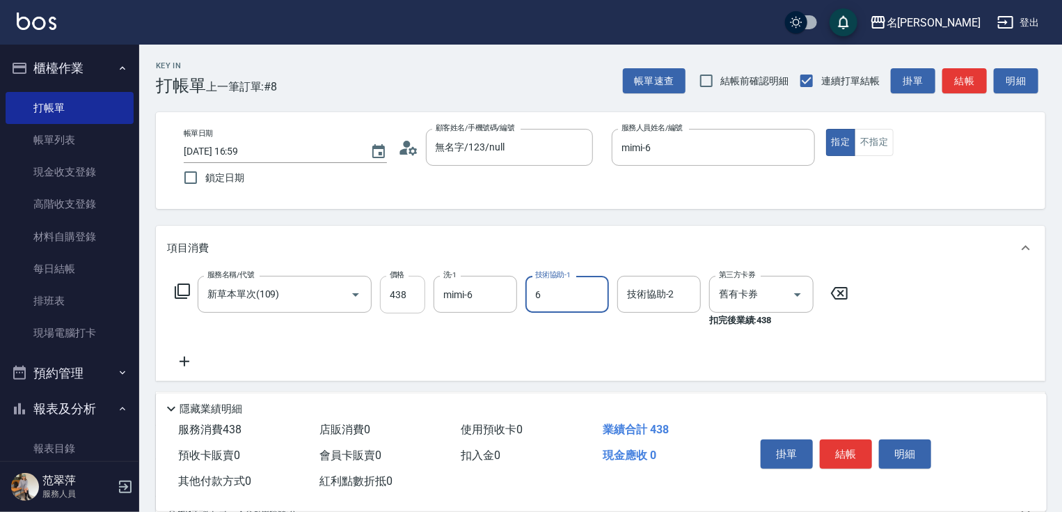
type input "mimi-6"
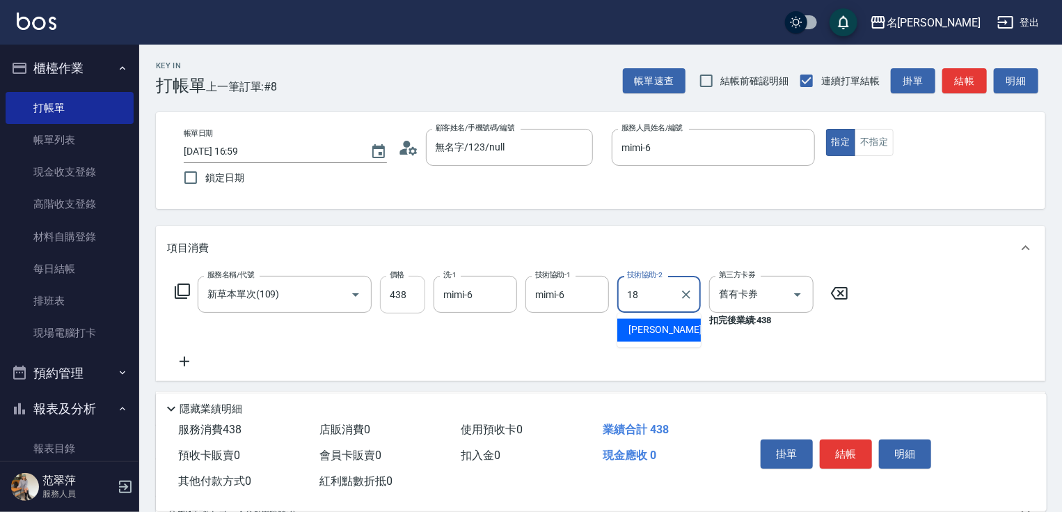
type input "[PERSON_NAME]-18"
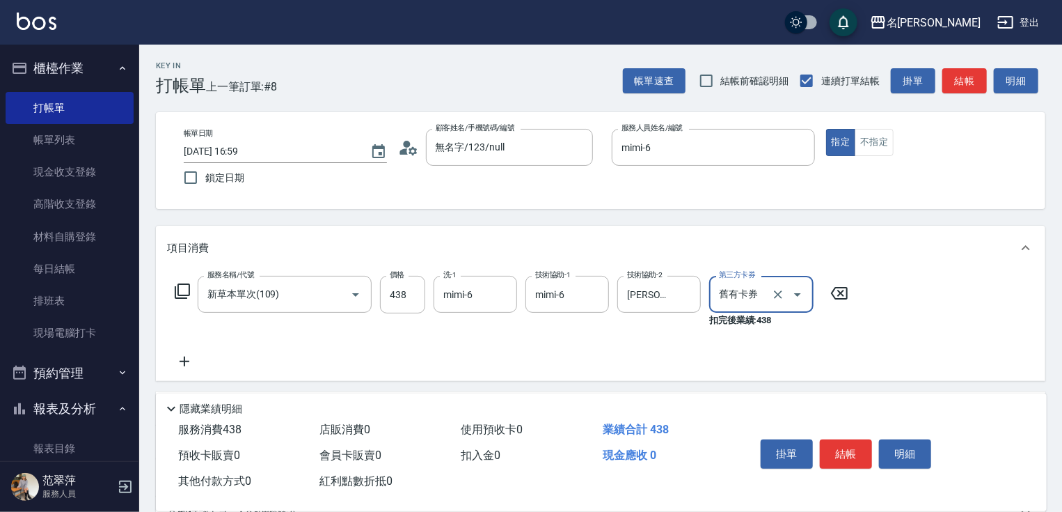
click at [841, 446] on button "結帳" at bounding box center [846, 453] width 52 height 29
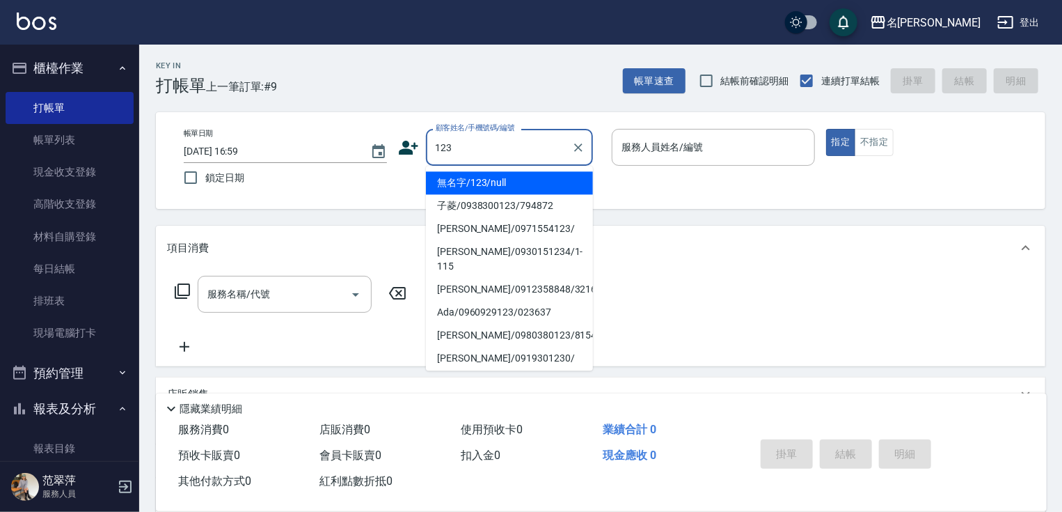
click at [512, 180] on li "無名字/123/null" at bounding box center [509, 182] width 167 height 23
type input "無名字/123/null"
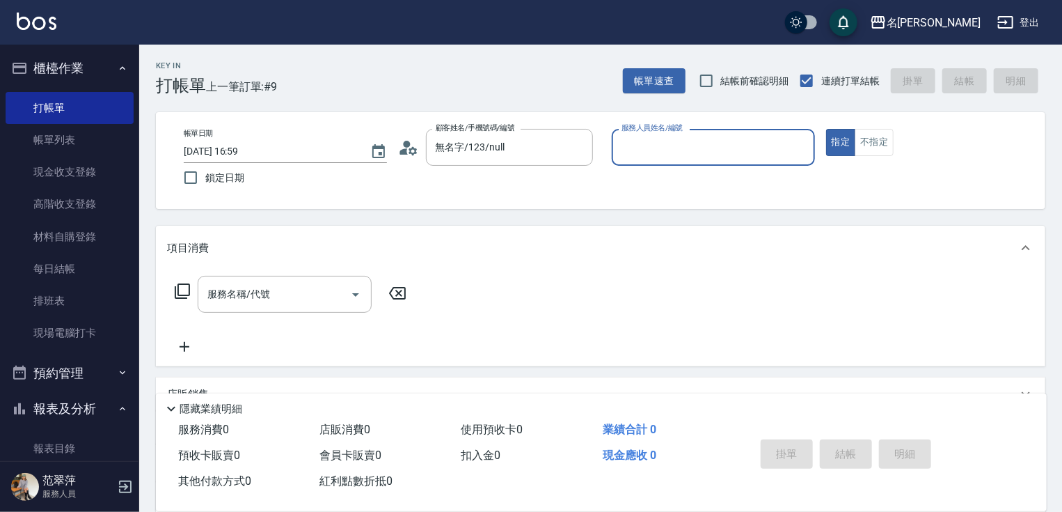
click at [677, 153] on input "服務人員姓名/編號" at bounding box center [713, 147] width 191 height 24
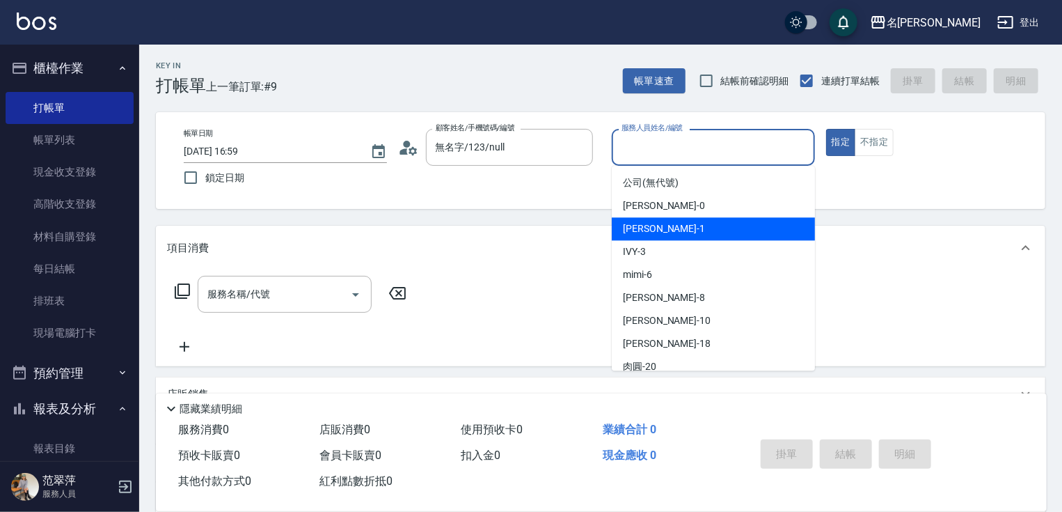
click at [663, 227] on div "[PERSON_NAME] -1" at bounding box center [713, 228] width 203 height 23
type input "[PERSON_NAME]-1"
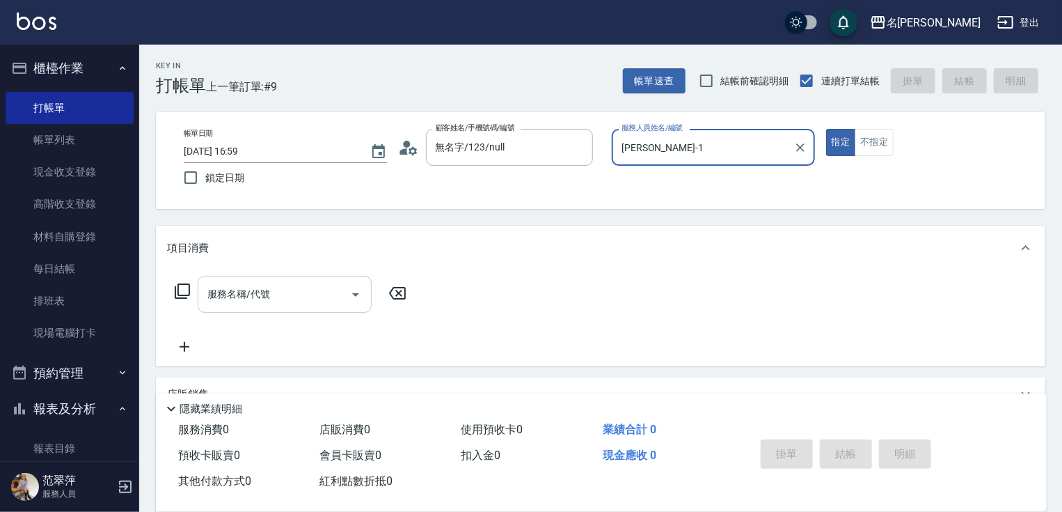
click at [287, 290] on input "服務名稱/代號" at bounding box center [274, 294] width 141 height 24
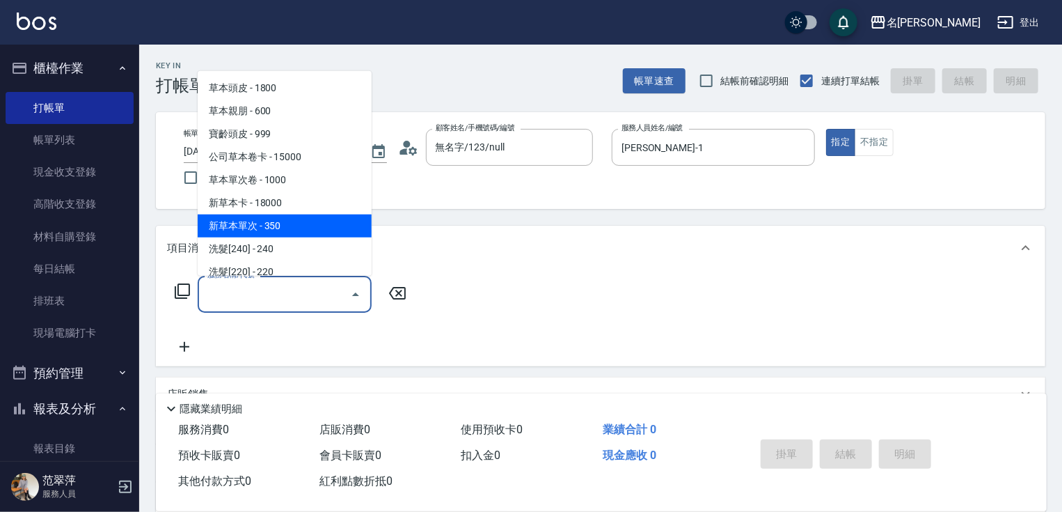
click at [291, 228] on span "新草本單次 - 350" at bounding box center [285, 225] width 174 height 23
type input "新草本單次(109)"
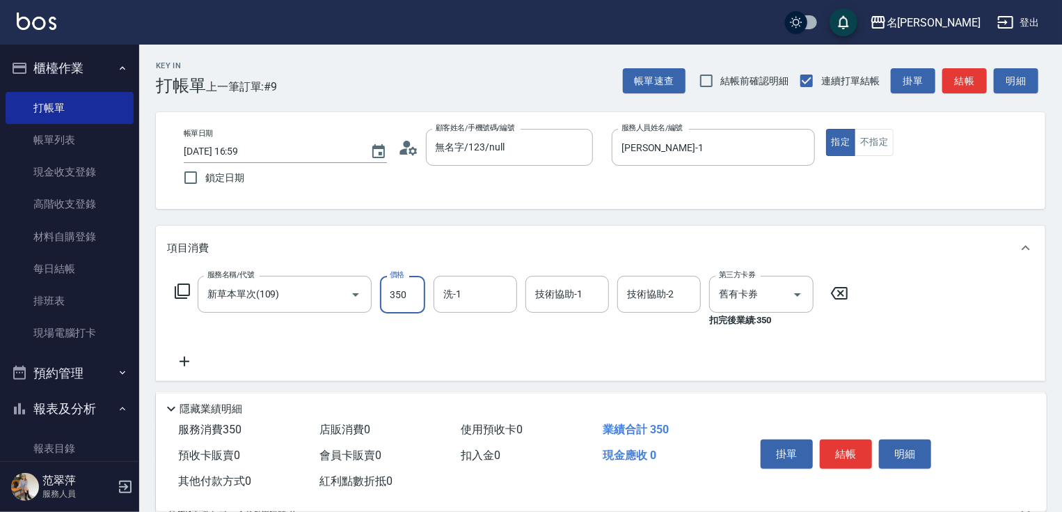
click at [421, 292] on input "350" at bounding box center [402, 295] width 45 height 38
type input "466"
type input "[PERSON_NAME]-1"
type input "[PERSON_NAME]-18"
type input "鴨肉-23"
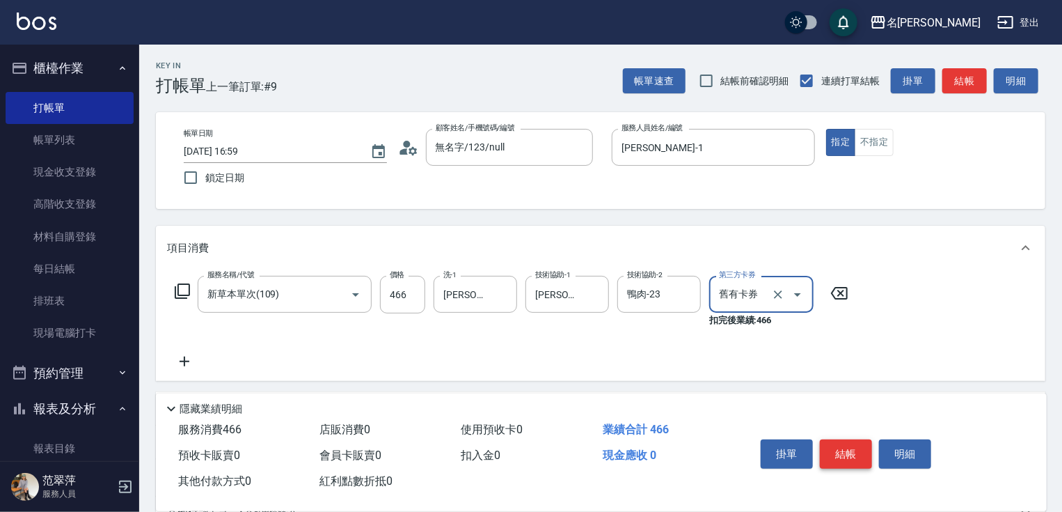
click at [848, 442] on button "結帳" at bounding box center [846, 453] width 52 height 29
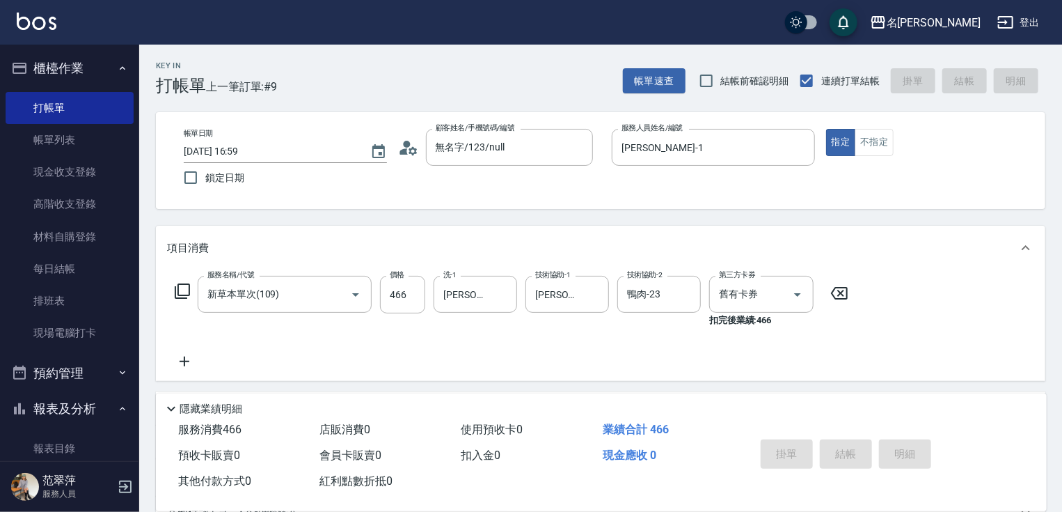
type input "[DATE] 17:00"
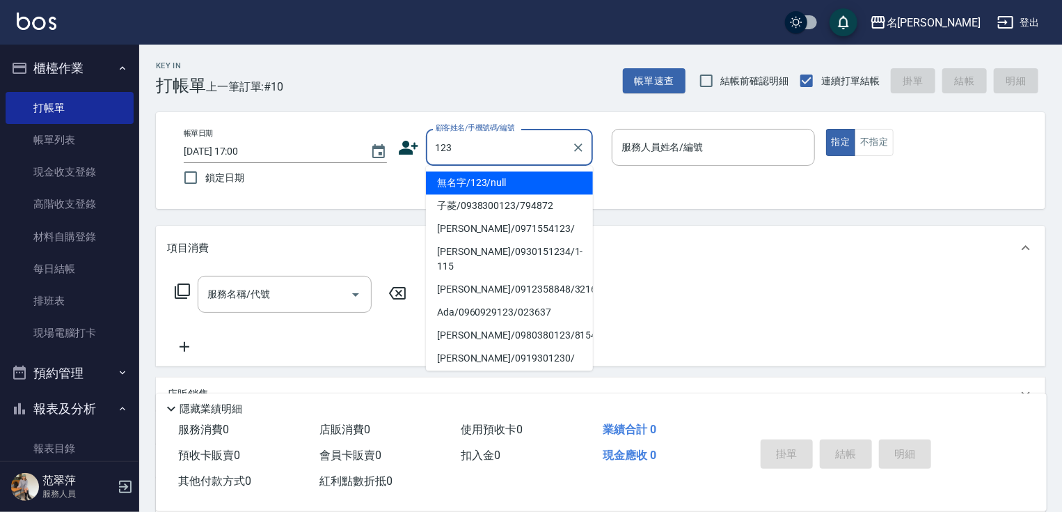
click at [513, 181] on li "無名字/123/null" at bounding box center [509, 182] width 167 height 23
type input "無名字/123/null"
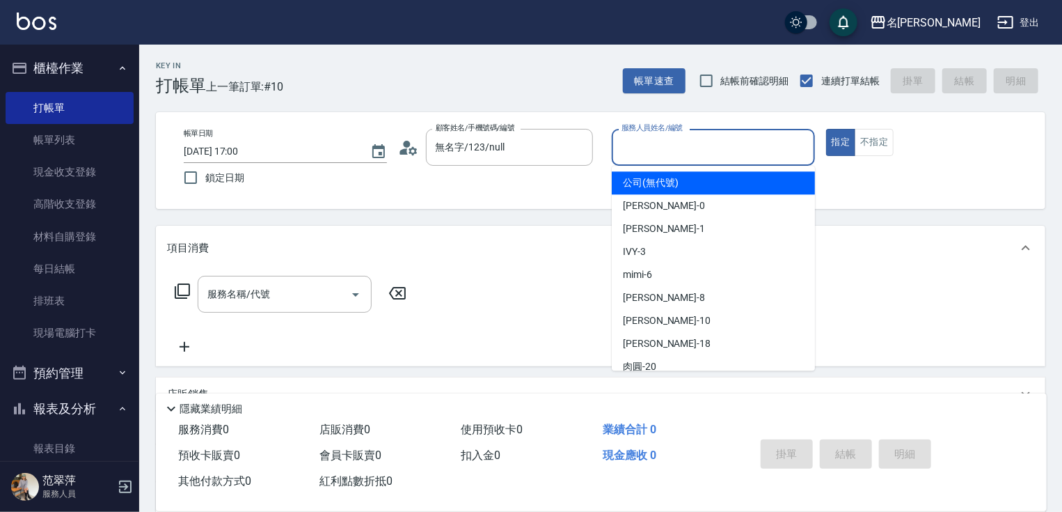
click at [710, 150] on input "服務人員姓名/編號" at bounding box center [713, 147] width 191 height 24
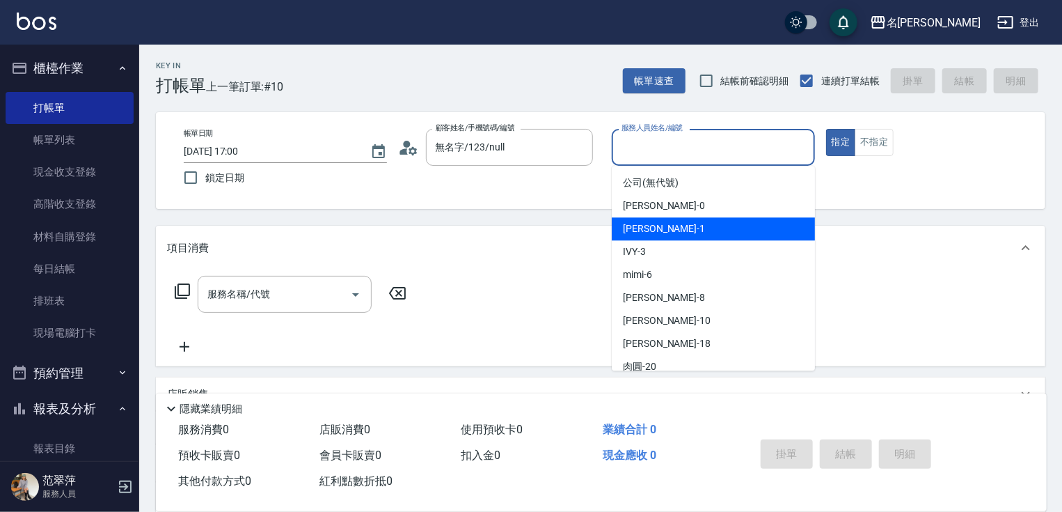
click at [668, 228] on div "[PERSON_NAME] -1" at bounding box center [713, 228] width 203 height 23
type input "[PERSON_NAME]-1"
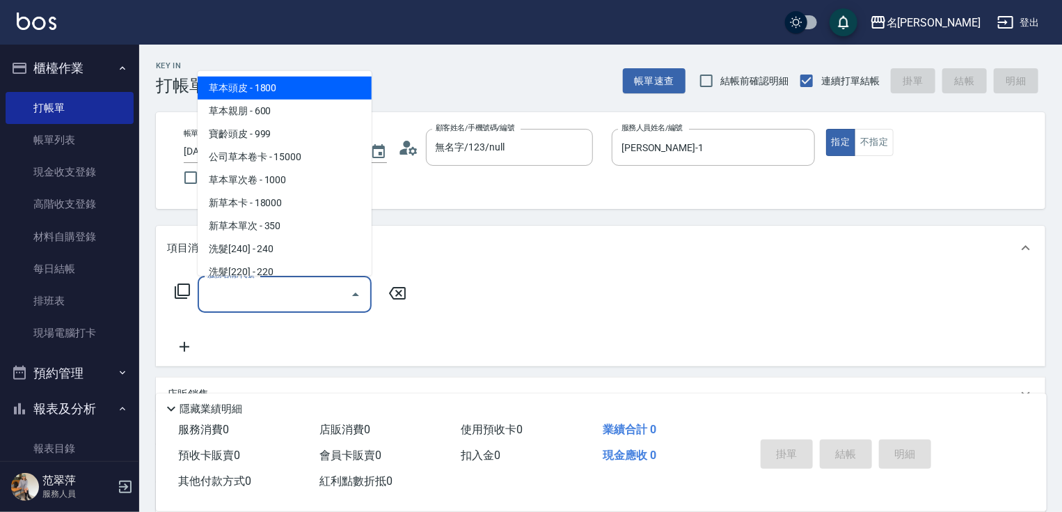
click at [294, 290] on input "服務名稱/代號" at bounding box center [274, 294] width 141 height 24
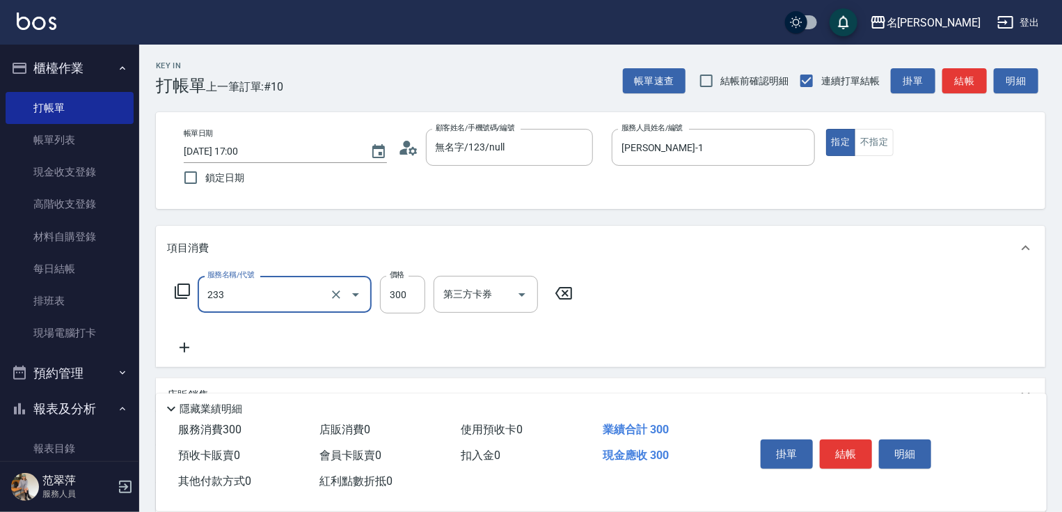
type input "洗髮300(233)"
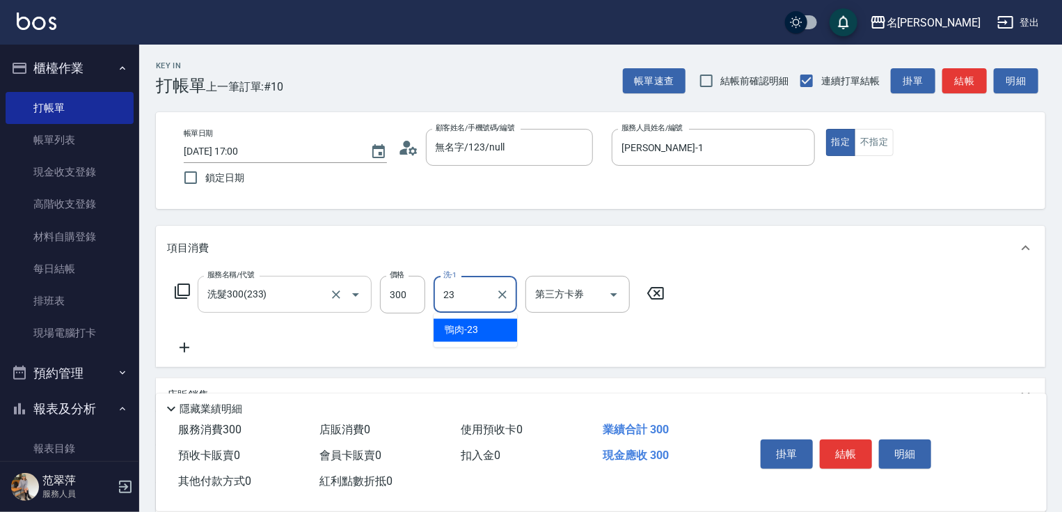
type input "鴨肉-23"
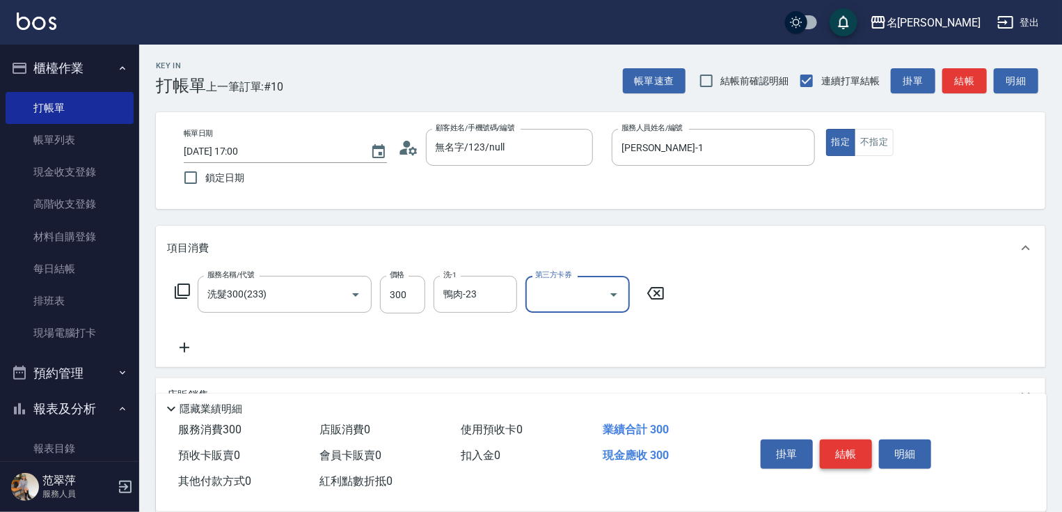
click at [862, 461] on button "結帳" at bounding box center [846, 453] width 52 height 29
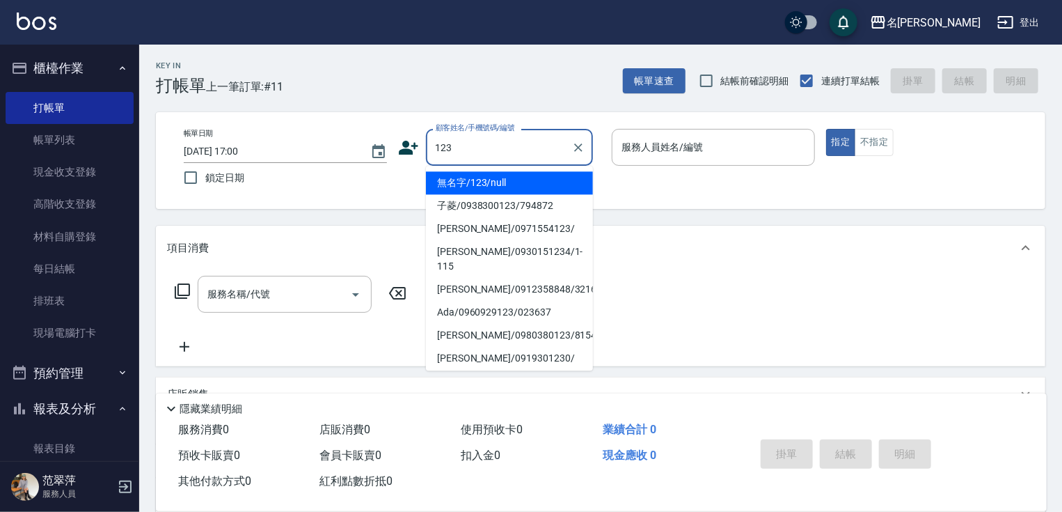
click at [530, 182] on li "無名字/123/null" at bounding box center [509, 182] width 167 height 23
type input "無名字/123/null"
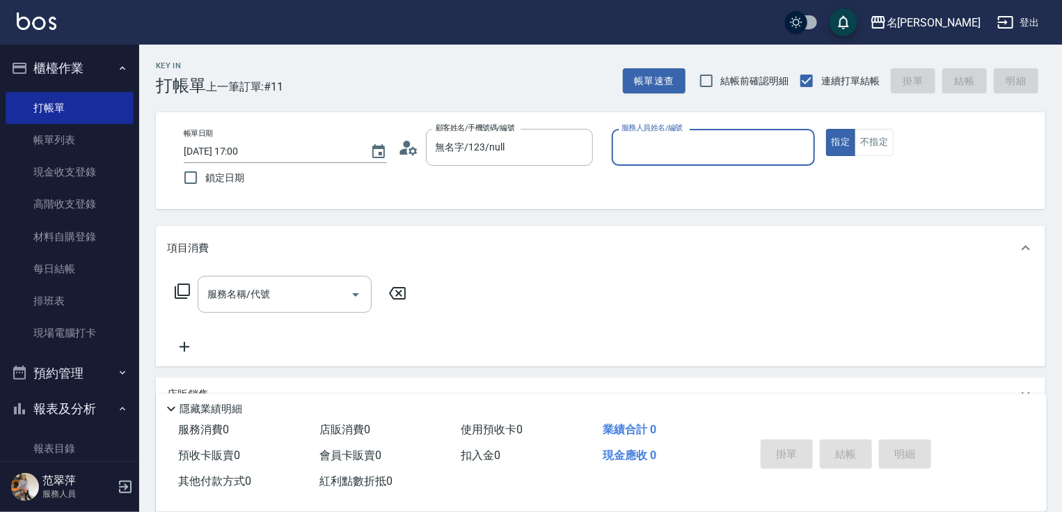
click at [673, 144] on input "服務人員姓名/編號" at bounding box center [713, 147] width 191 height 24
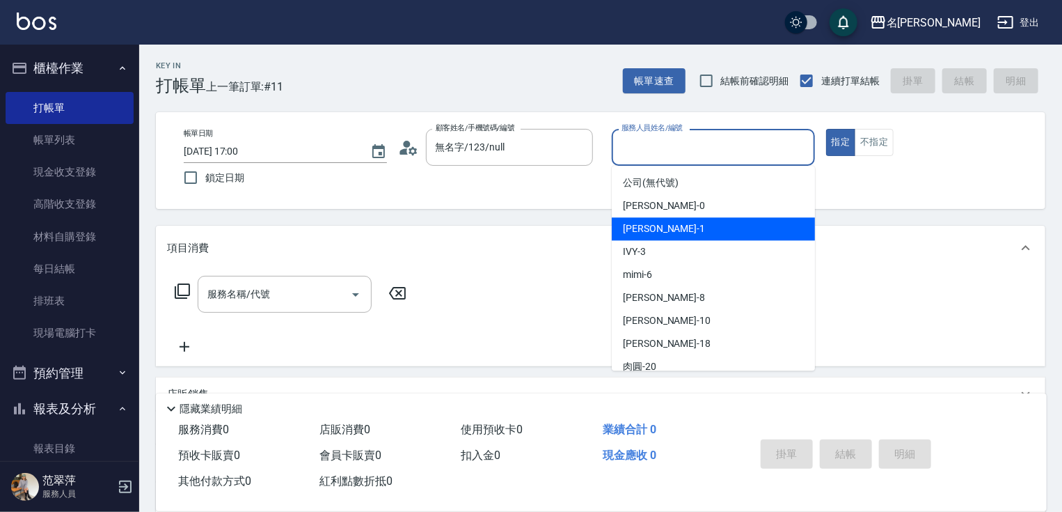
drag, startPoint x: 670, startPoint y: 232, endPoint x: 483, endPoint y: 252, distance: 188.3
click at [668, 233] on div "[PERSON_NAME] -1" at bounding box center [713, 228] width 203 height 23
type input "[PERSON_NAME]-1"
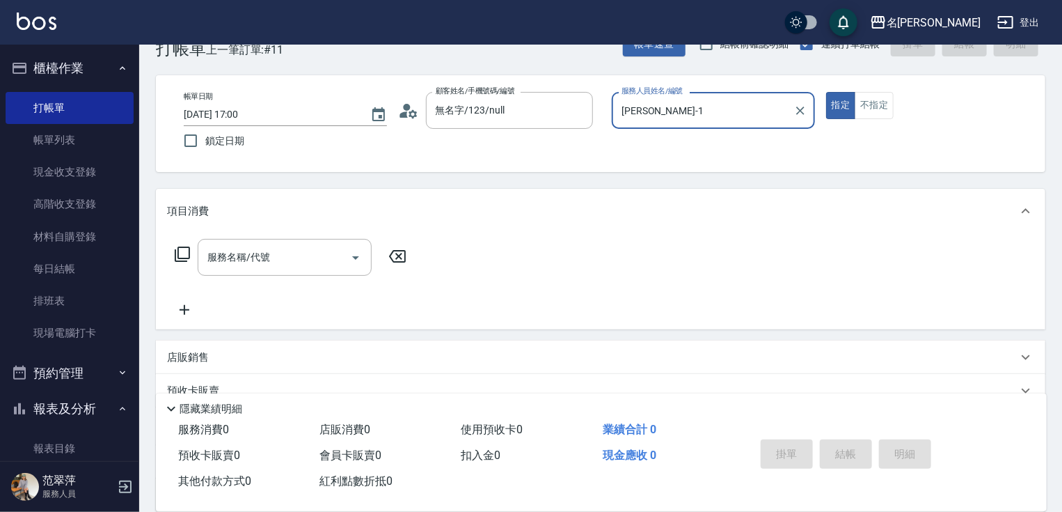
scroll to position [56, 0]
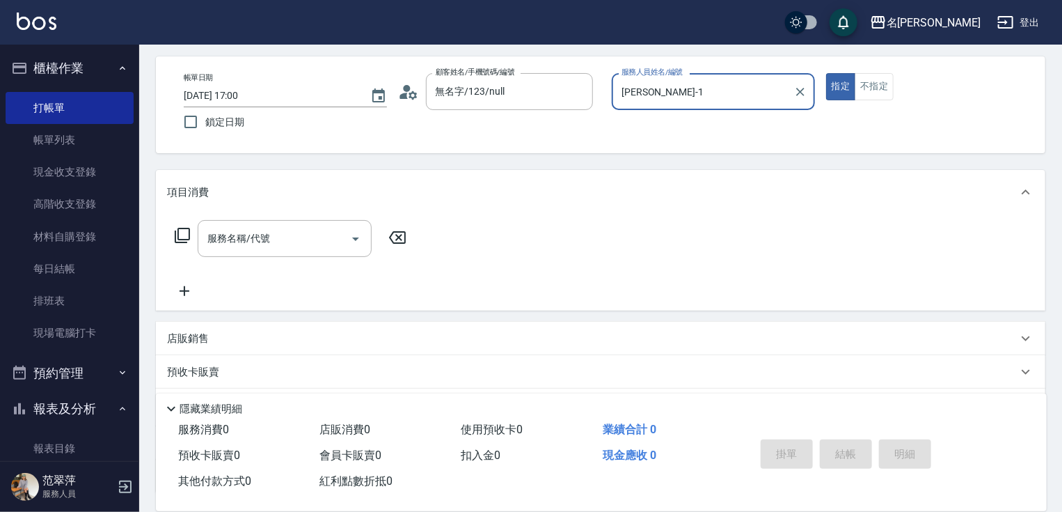
click at [190, 334] on p "店販銷售" at bounding box center [188, 338] width 42 height 15
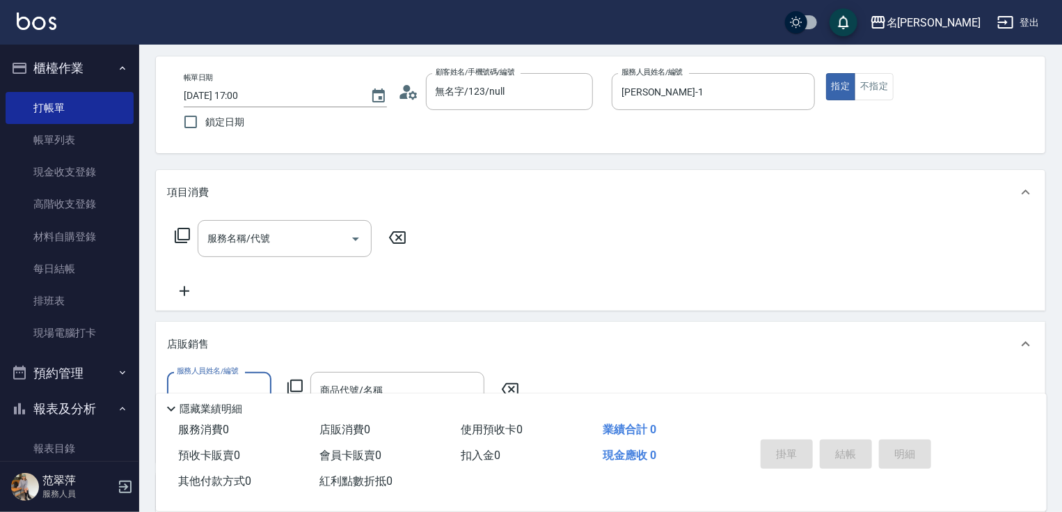
scroll to position [0, 0]
click at [207, 382] on input "服務人員姓名/編號" at bounding box center [219, 390] width 92 height 24
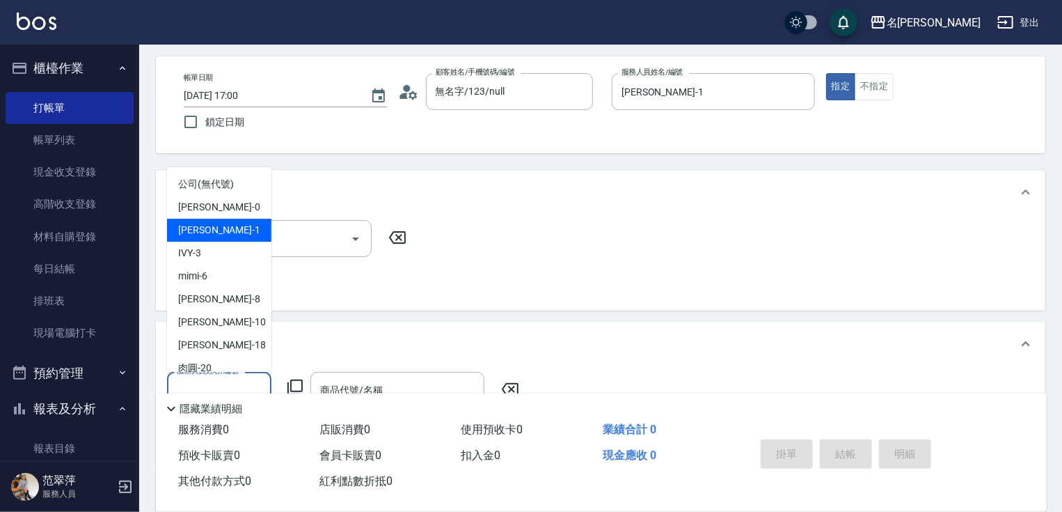
click at [231, 228] on div "[PERSON_NAME] -1" at bounding box center [219, 230] width 104 height 23
type input "[PERSON_NAME]-1"
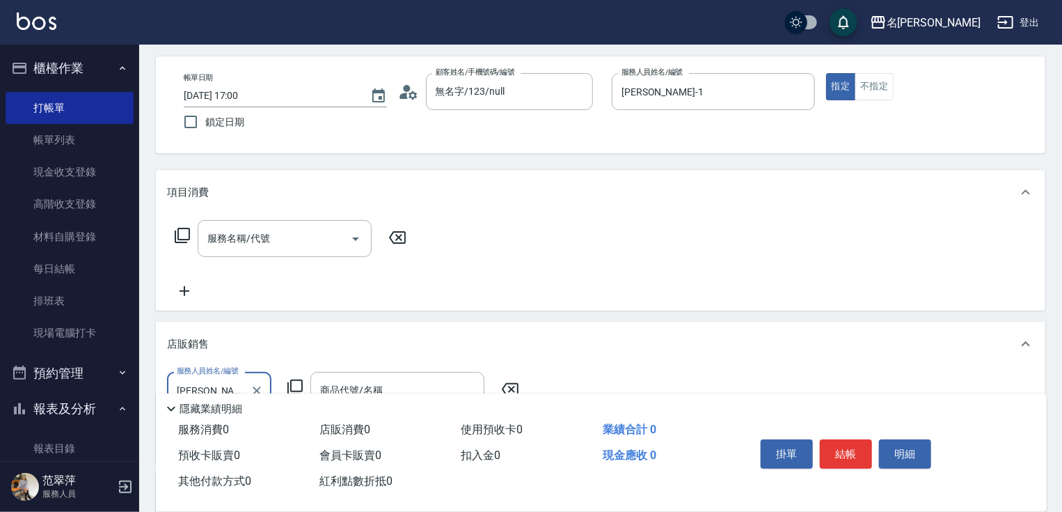
click at [298, 383] on icon at bounding box center [295, 387] width 17 height 17
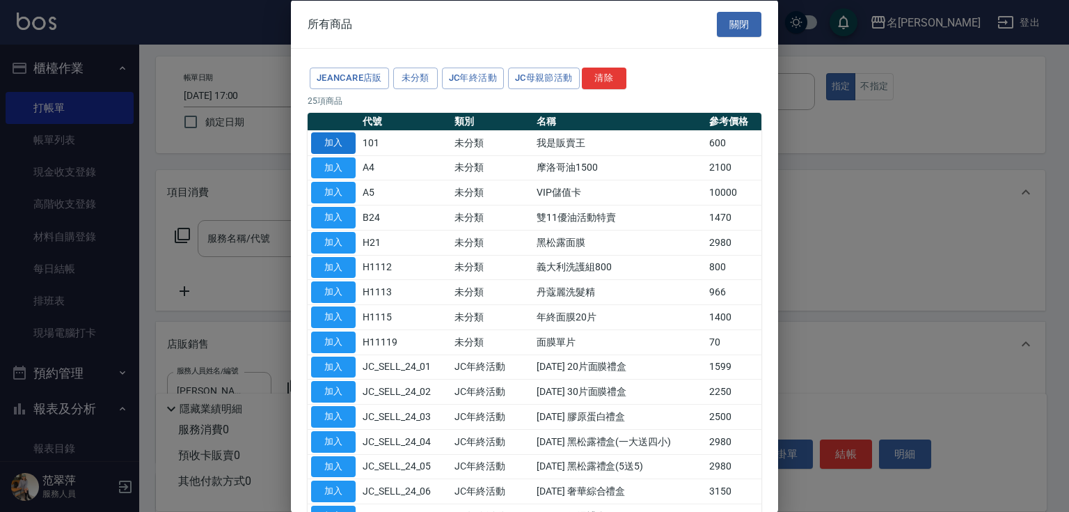
click at [340, 132] on button "加入" at bounding box center [333, 143] width 45 height 22
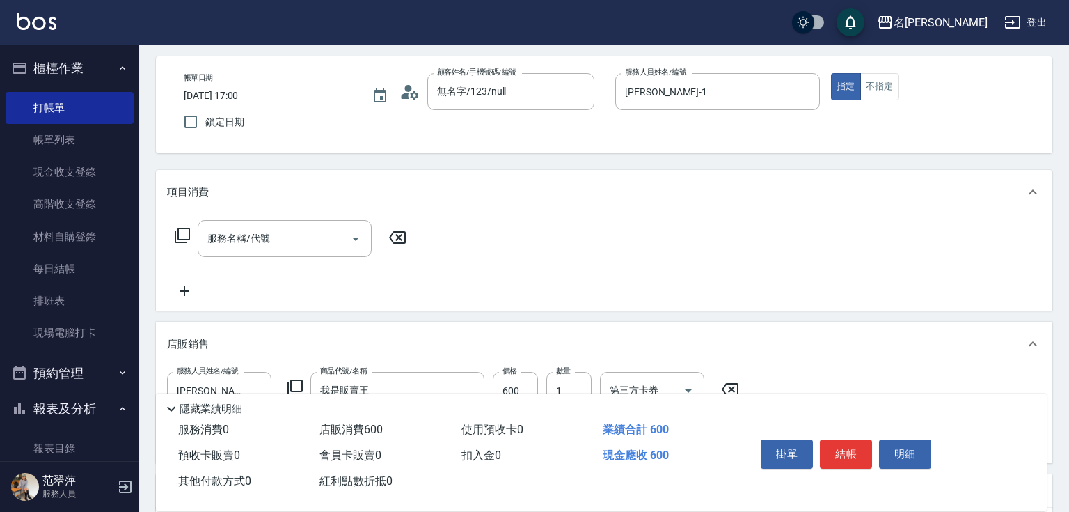
type input "我是販賣王"
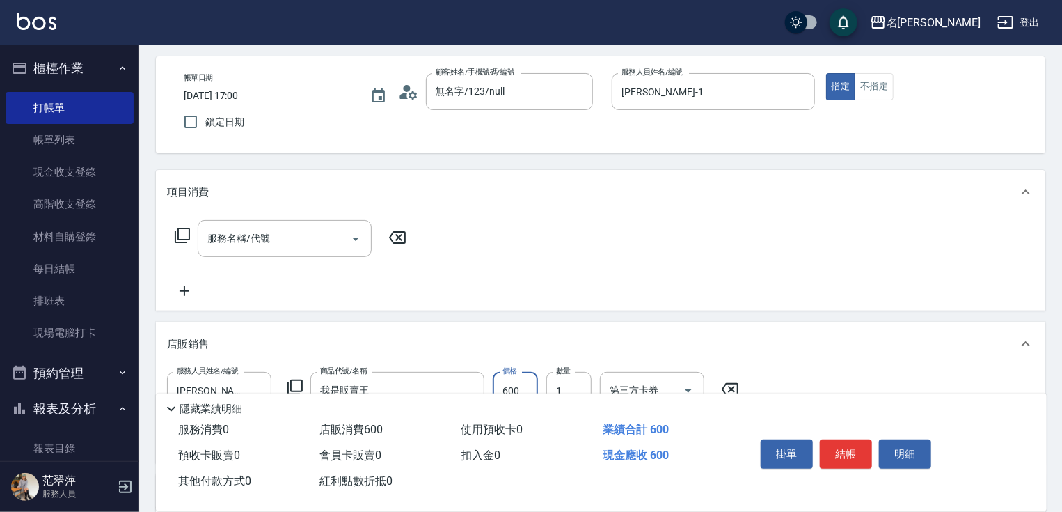
click at [511, 386] on input "600" at bounding box center [515, 391] width 45 height 38
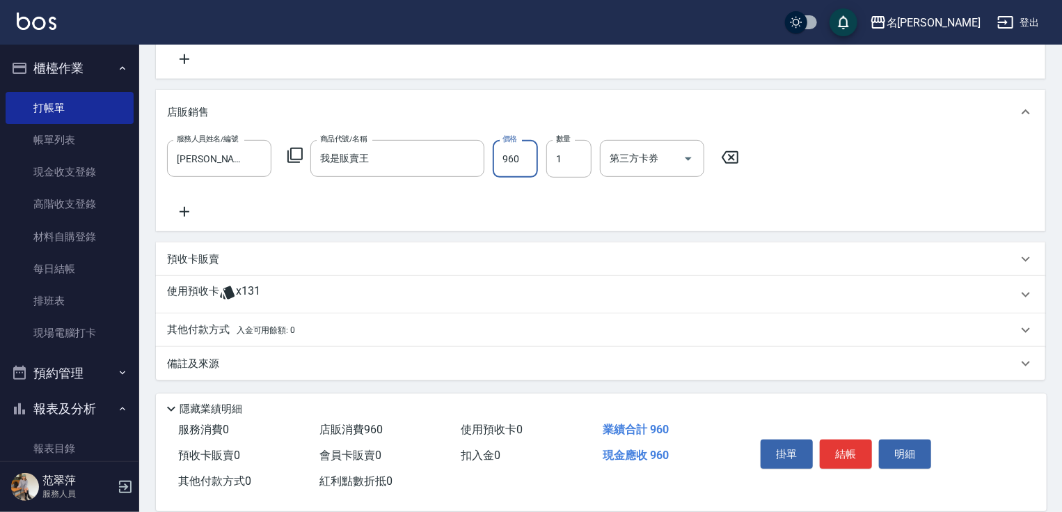
type input "960"
click at [213, 331] on p "其他付款方式 入金可用餘額: 0" at bounding box center [231, 329] width 128 height 15
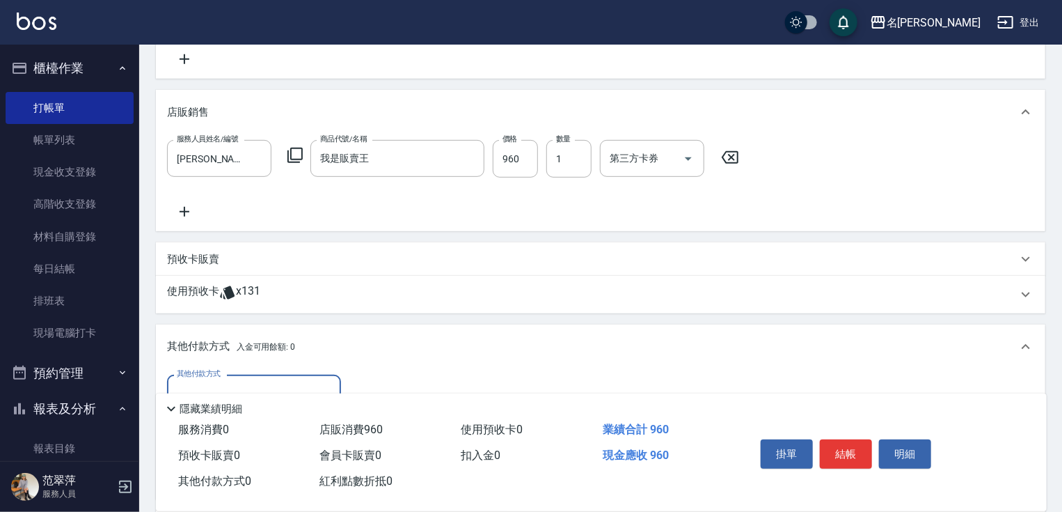
scroll to position [0, 0]
click at [245, 381] on input "其他付款方式" at bounding box center [253, 393] width 161 height 24
click at [255, 451] on span "信用卡" at bounding box center [254, 451] width 174 height 23
type input "信用卡"
click at [353, 383] on input "0" at bounding box center [401, 394] width 104 height 38
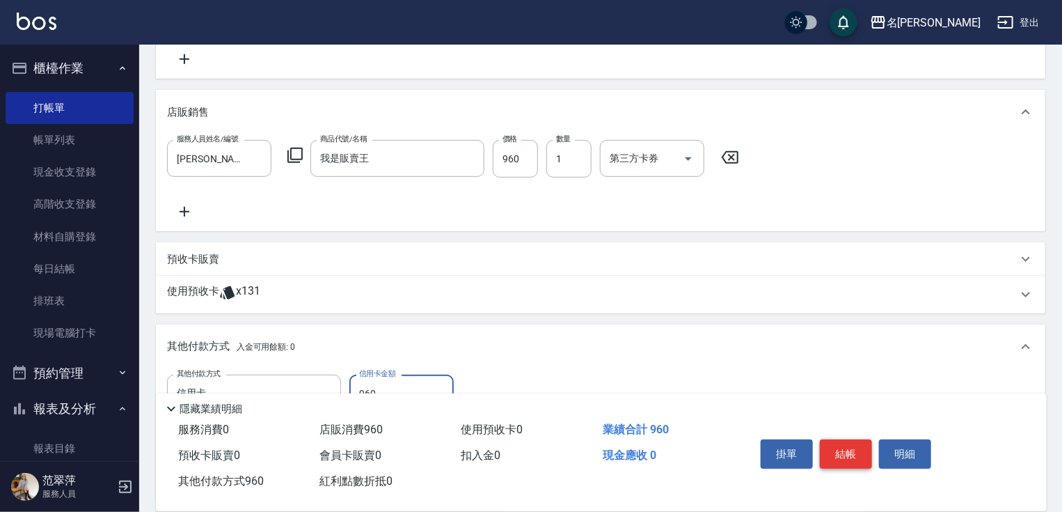
type input "960"
click at [840, 440] on button "結帳" at bounding box center [846, 453] width 52 height 29
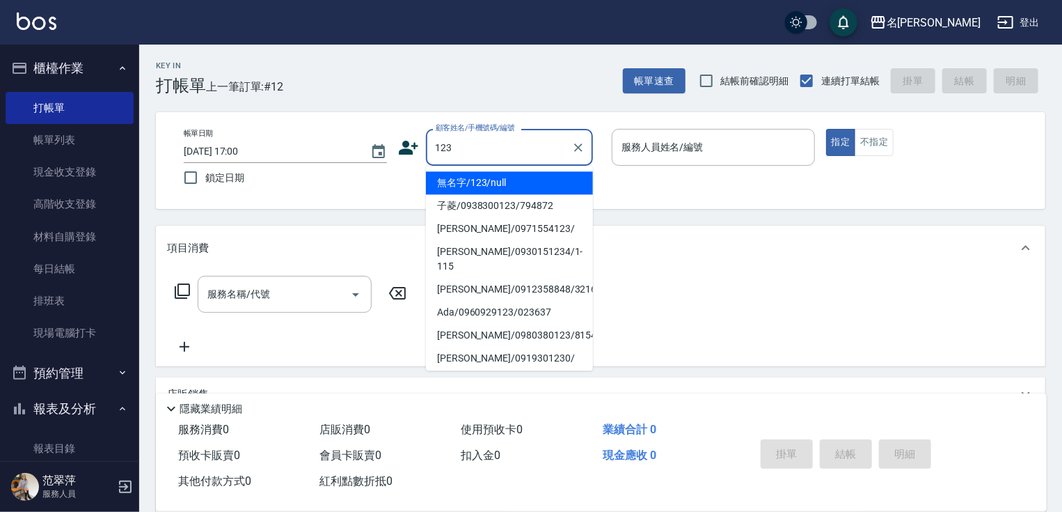
click at [505, 180] on li "無名字/123/null" at bounding box center [509, 182] width 167 height 23
type input "無名字/123/null"
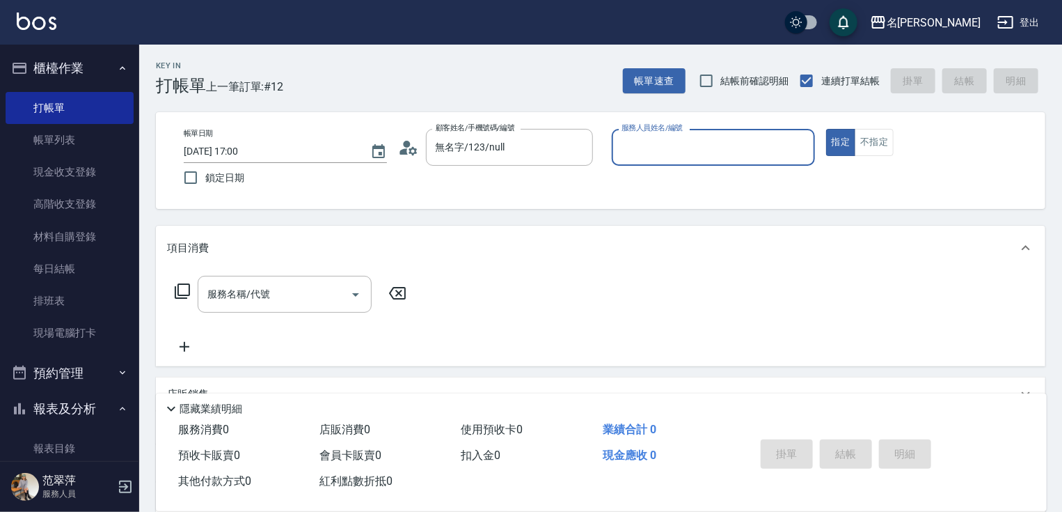
click at [649, 150] on input "服務人員姓名/編號" at bounding box center [713, 147] width 191 height 24
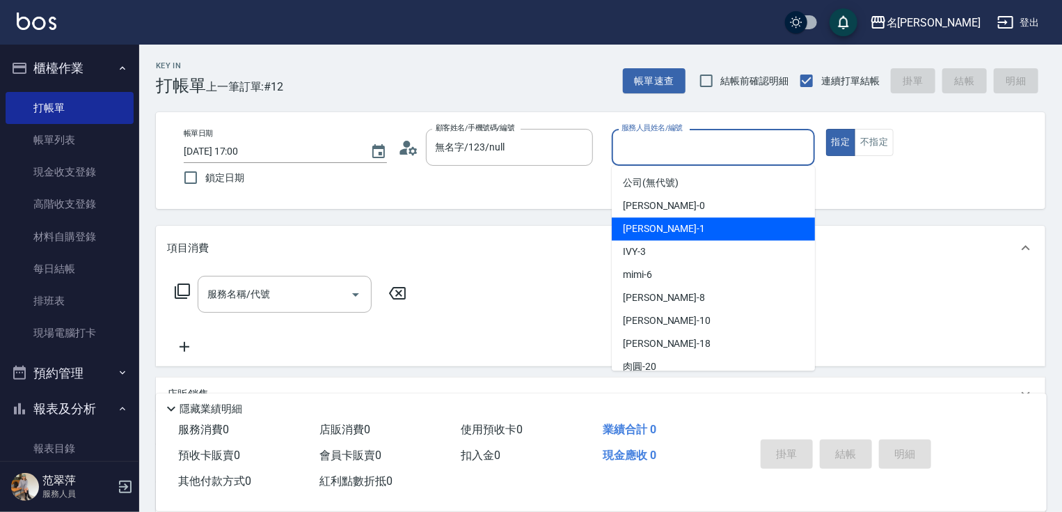
click at [654, 231] on span "[PERSON_NAME] -1" at bounding box center [664, 228] width 82 height 15
type input "[PERSON_NAME]-1"
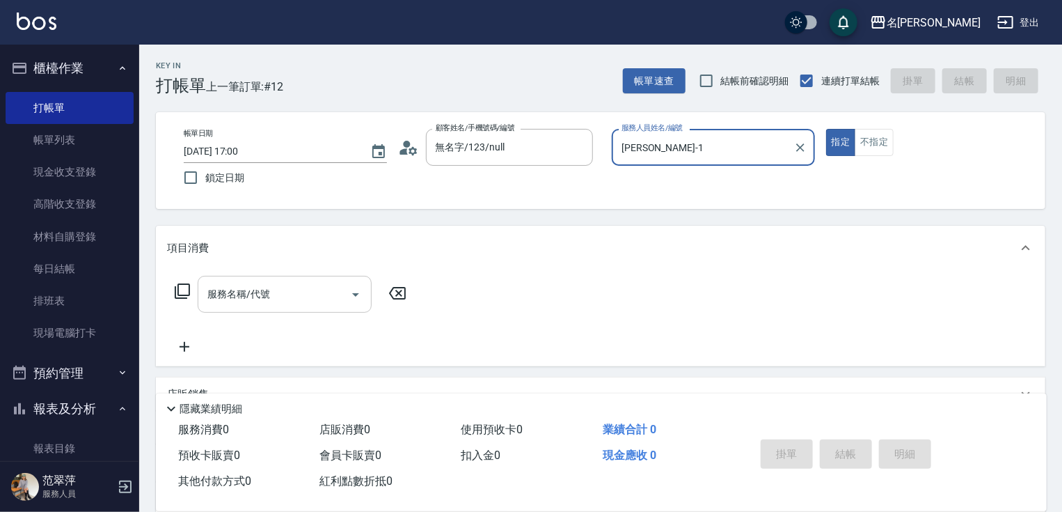
click at [276, 279] on div "服務名稱/代號" at bounding box center [285, 294] width 174 height 37
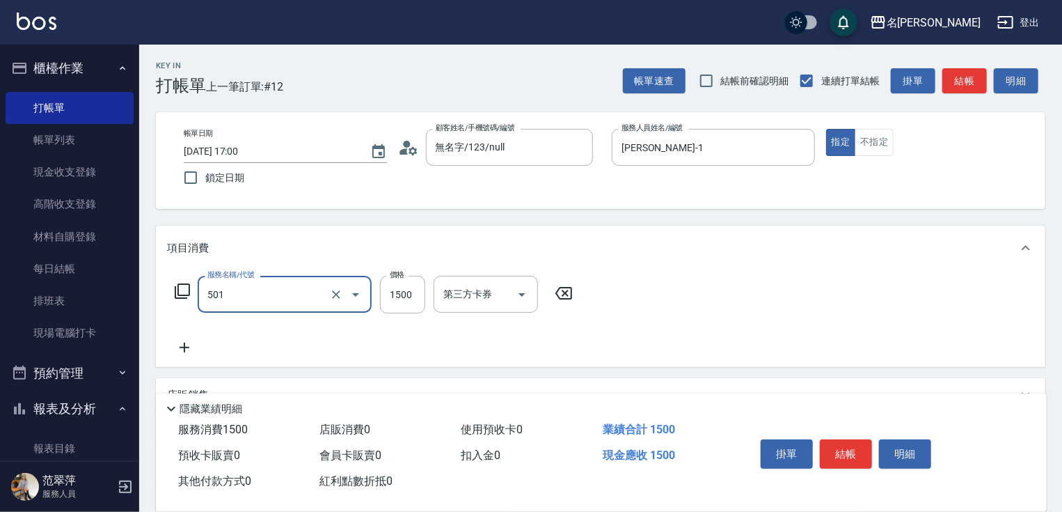
type input "染髮(1500)(501)"
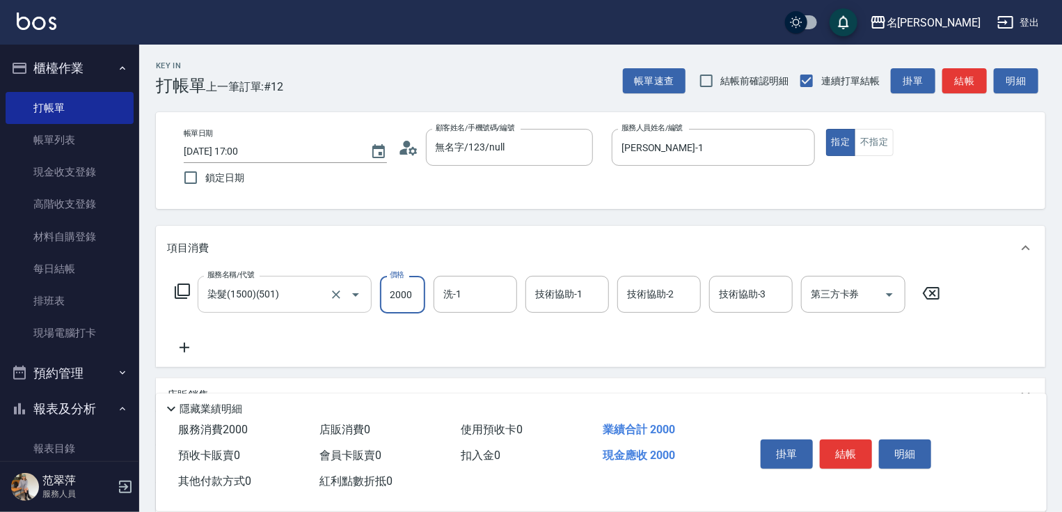
type input "2000"
type input "[PERSON_NAME]-18"
type input "[PERSON_NAME]-1"
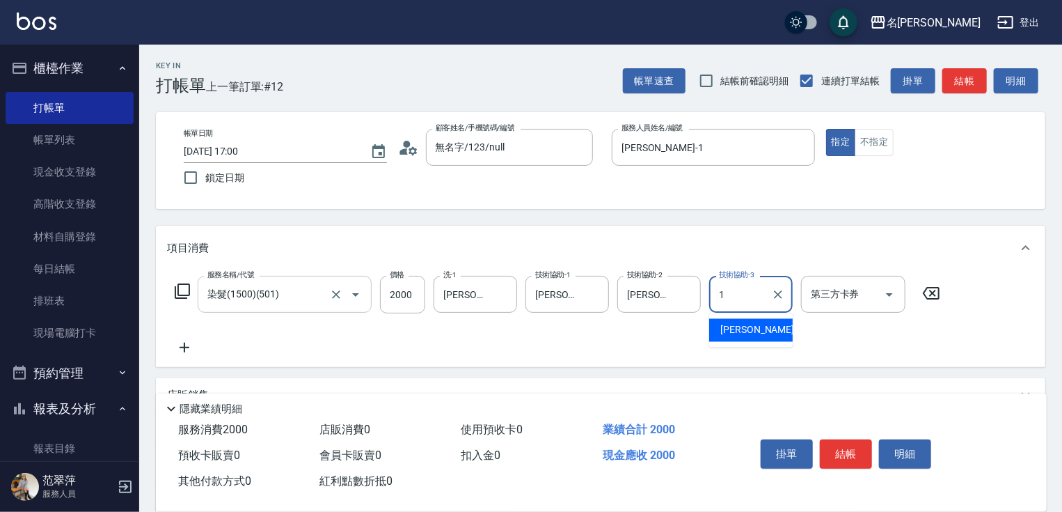
type input "[PERSON_NAME]-1"
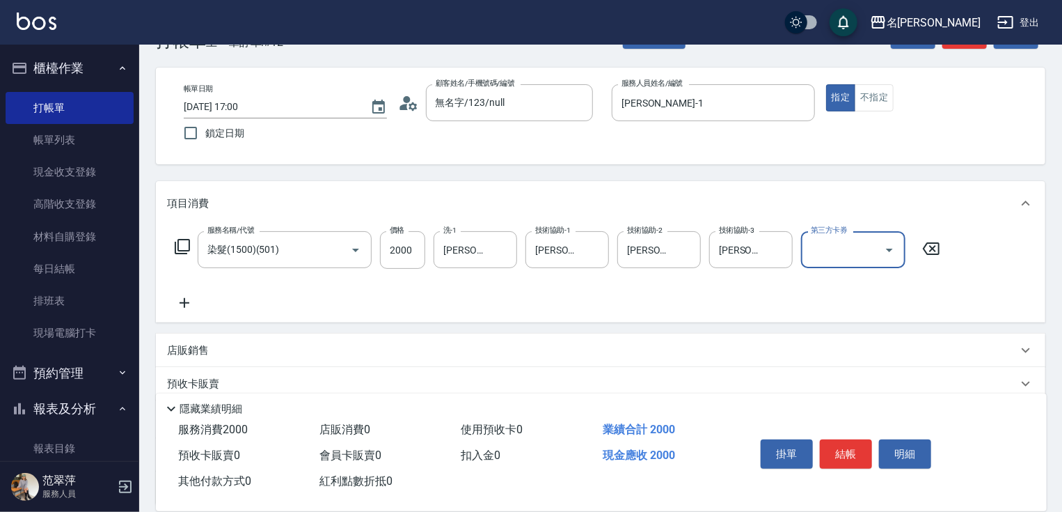
scroll to position [129, 0]
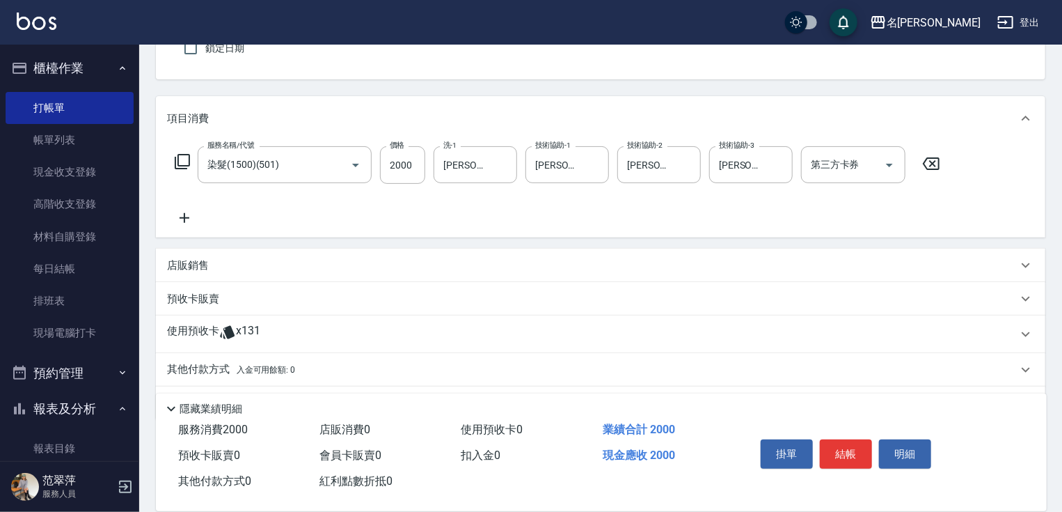
click at [183, 268] on p "店販銷售" at bounding box center [188, 265] width 42 height 15
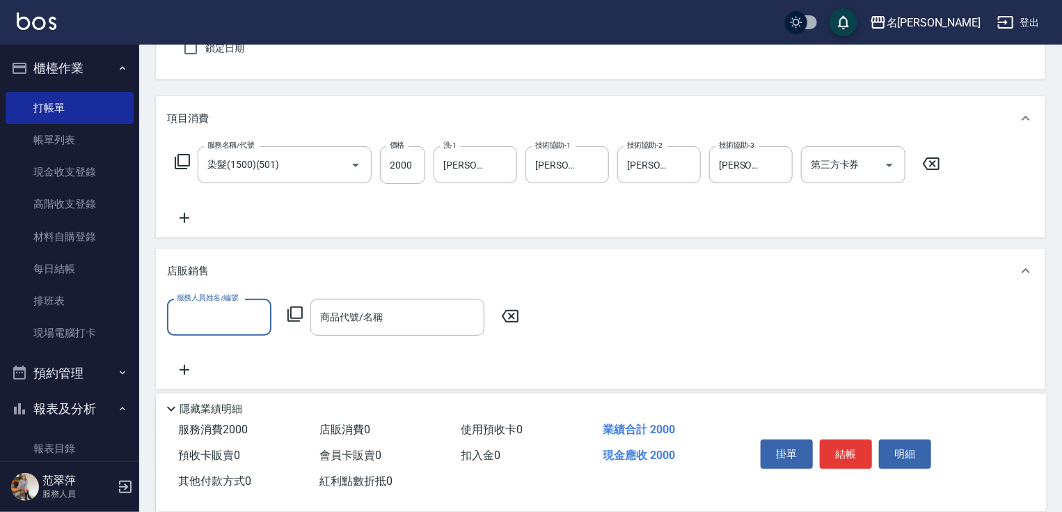
scroll to position [0, 0]
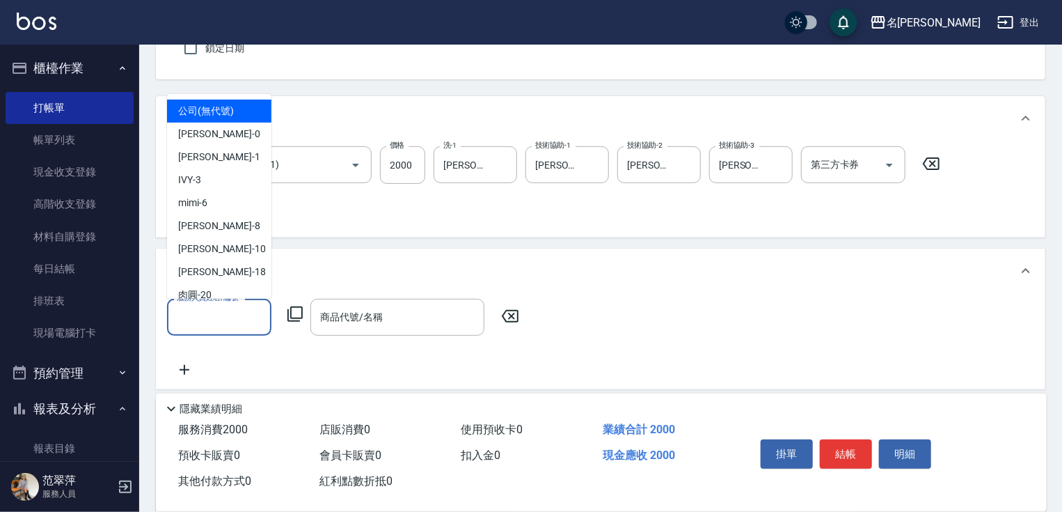
click at [200, 309] on input "服務人員姓名/編號" at bounding box center [219, 317] width 92 height 24
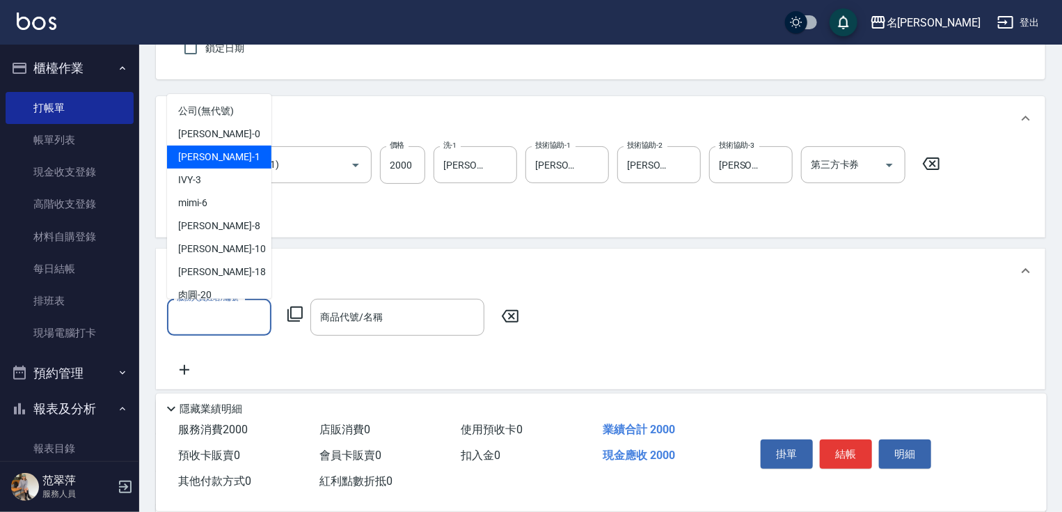
click at [223, 154] on div "[PERSON_NAME] -1" at bounding box center [219, 156] width 104 height 23
type input "[PERSON_NAME]-1"
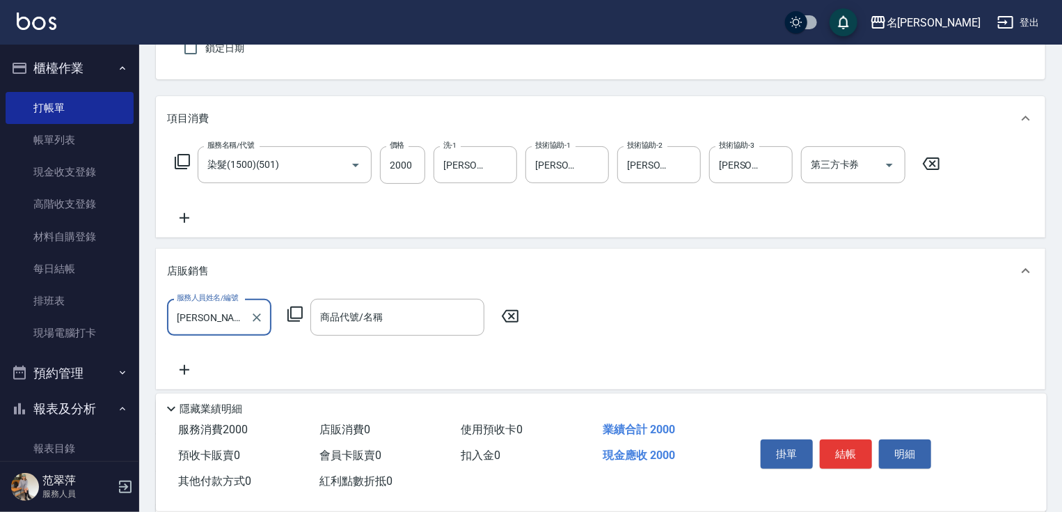
click at [299, 315] on icon at bounding box center [295, 314] width 17 height 17
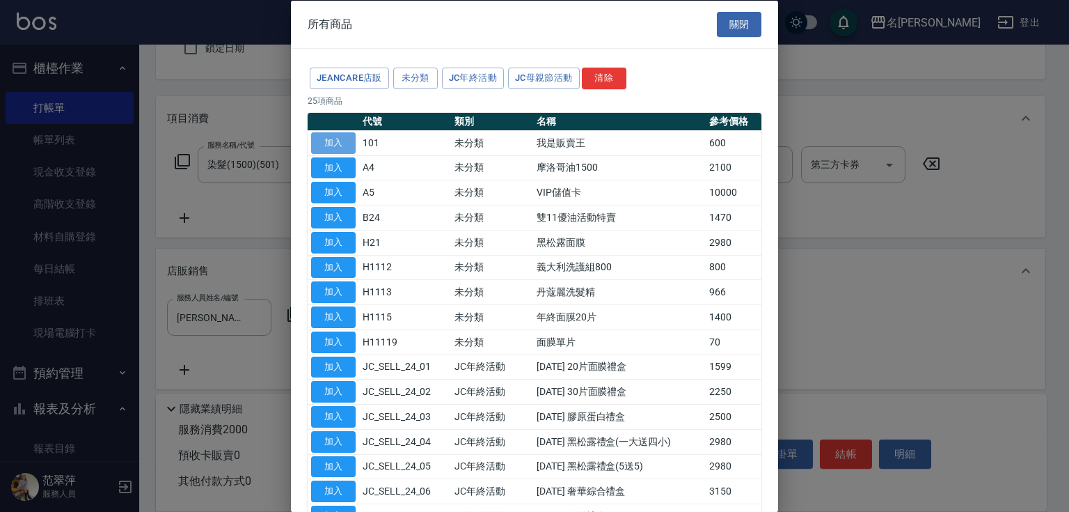
click at [340, 136] on button "加入" at bounding box center [333, 143] width 45 height 22
type input "我是販賣王"
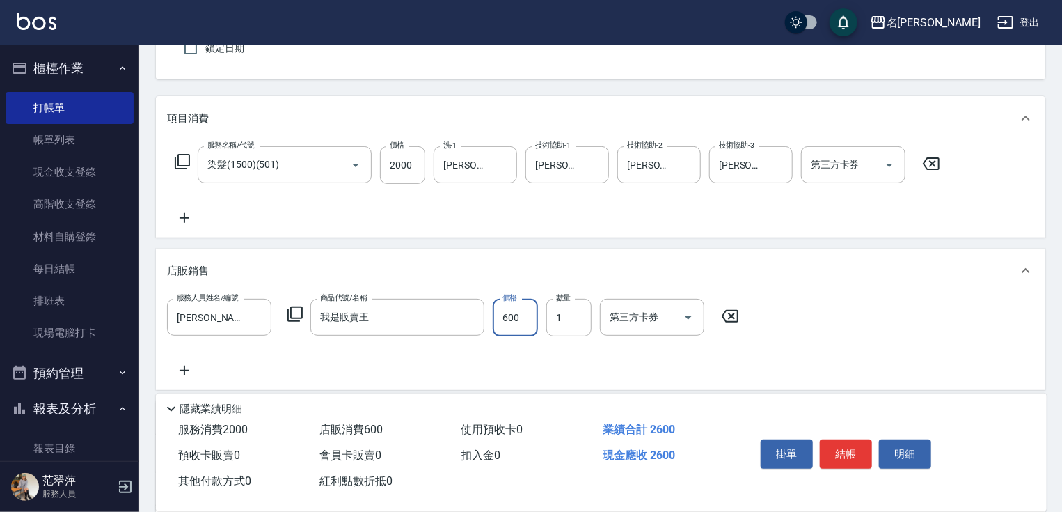
click at [521, 315] on input "600" at bounding box center [515, 318] width 45 height 38
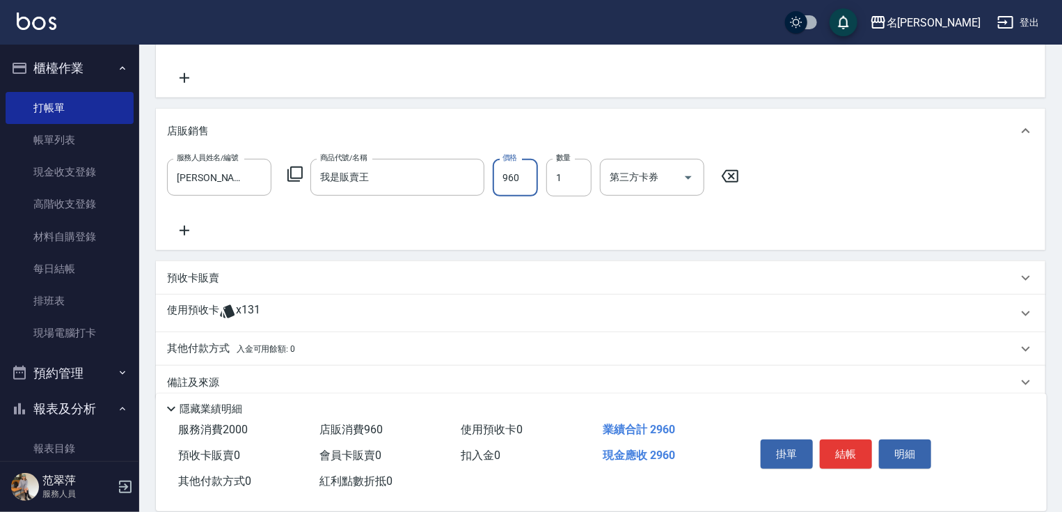
scroll to position [289, 0]
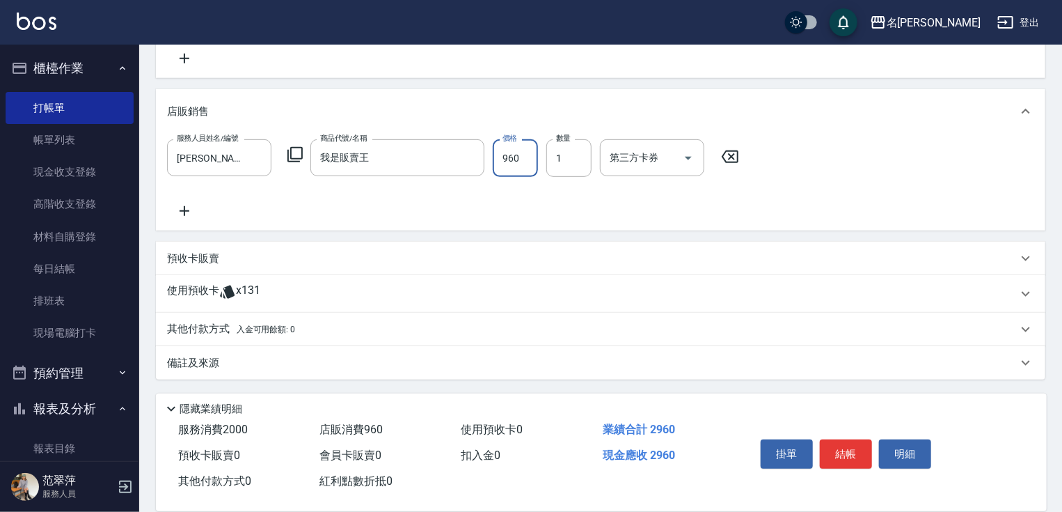
type input "960"
click at [214, 326] on p "其他付款方式 入金可用餘額: 0" at bounding box center [231, 329] width 128 height 15
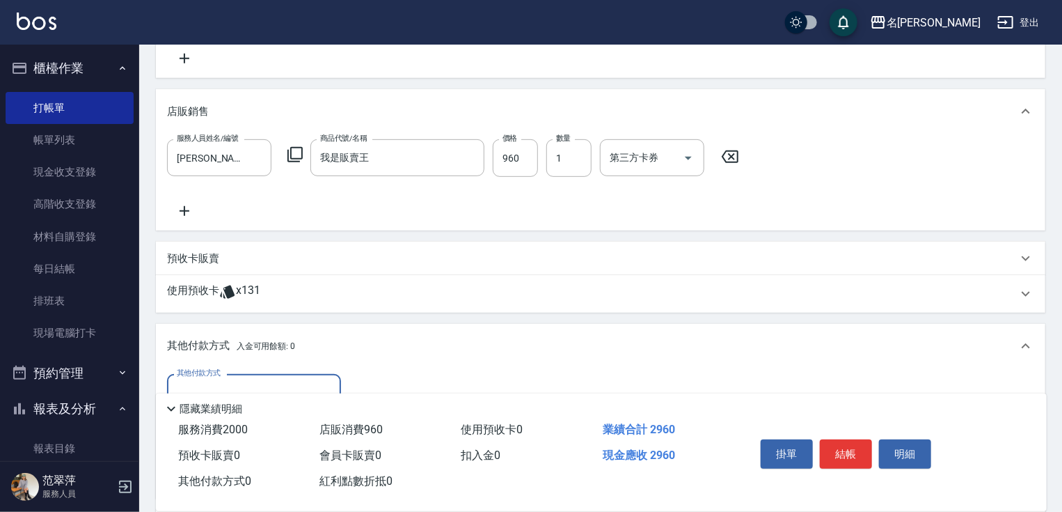
scroll to position [0, 0]
click at [248, 376] on div "其他付款方式" at bounding box center [254, 392] width 174 height 37
drag, startPoint x: 242, startPoint y: 457, endPoint x: 273, endPoint y: 446, distance: 32.6
click at [251, 454] on span "信用卡" at bounding box center [254, 451] width 174 height 23
type input "信用卡"
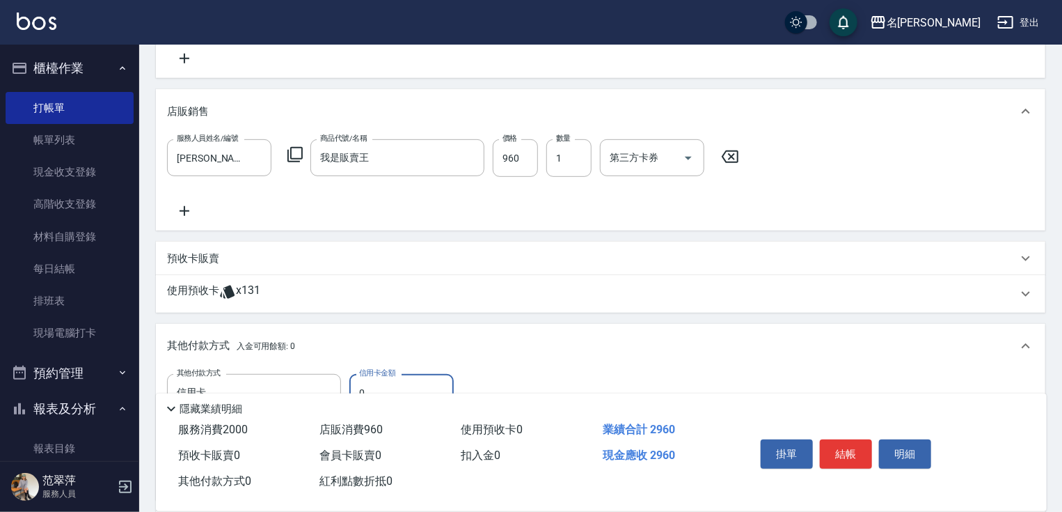
click at [359, 393] on div "隱藏業績明細" at bounding box center [601, 405] width 891 height 24
click at [353, 384] on input "0" at bounding box center [401, 393] width 104 height 38
type input "2960"
click at [872, 454] on button "結帳" at bounding box center [846, 453] width 52 height 29
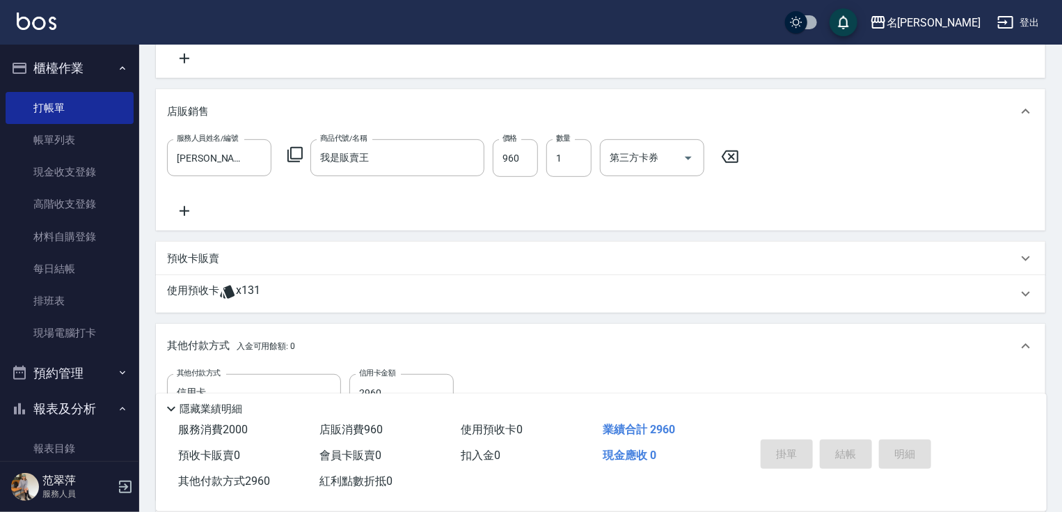
type input "[DATE] 17:01"
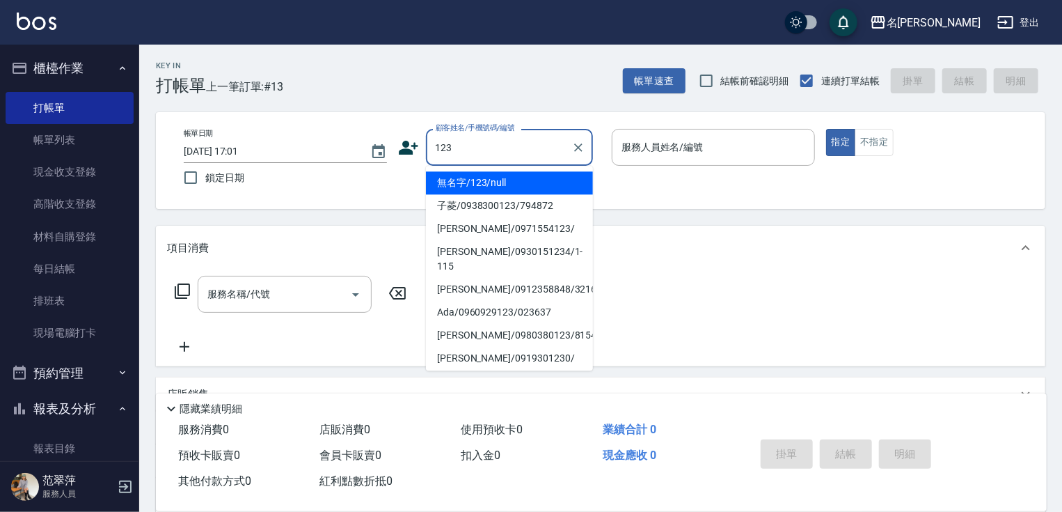
click at [523, 177] on li "無名字/123/null" at bounding box center [509, 182] width 167 height 23
type input "無名字/123/null"
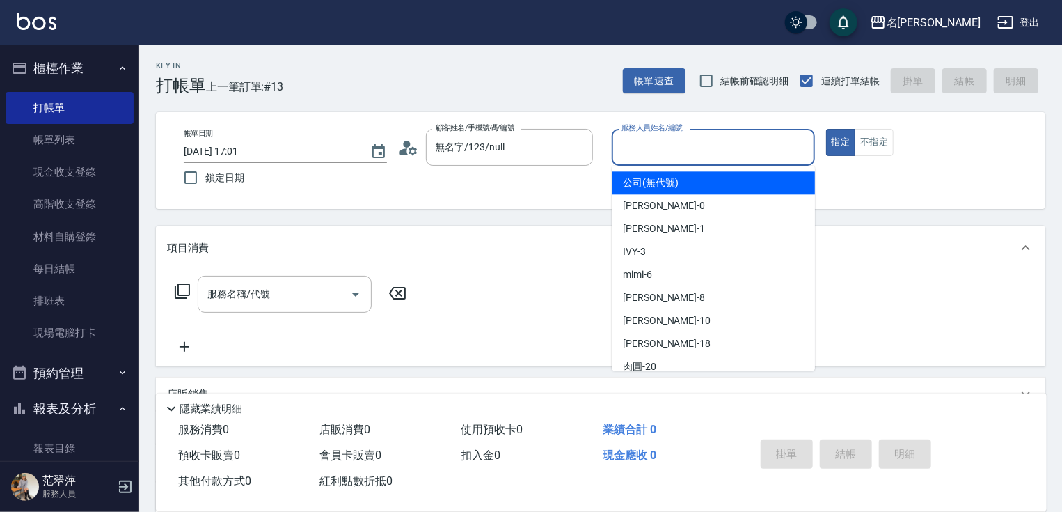
click at [640, 142] on input "服務人員姓名/編號" at bounding box center [713, 147] width 191 height 24
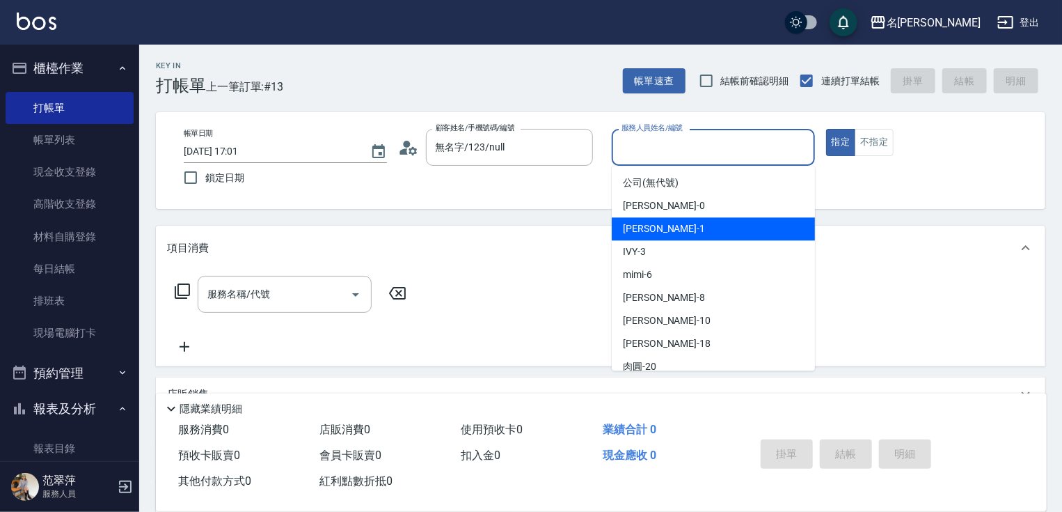
click at [660, 228] on span "[PERSON_NAME] -1" at bounding box center [664, 228] width 82 height 15
type input "[PERSON_NAME]-1"
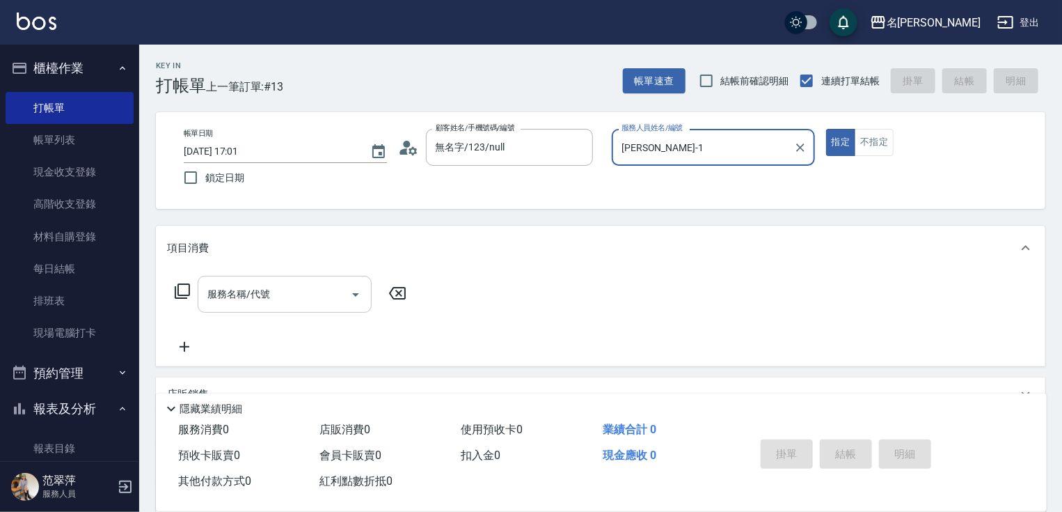
drag, startPoint x: 271, startPoint y: 295, endPoint x: 211, endPoint y: 304, distance: 60.5
click at [271, 295] on input "服務名稱/代號" at bounding box center [274, 294] width 141 height 24
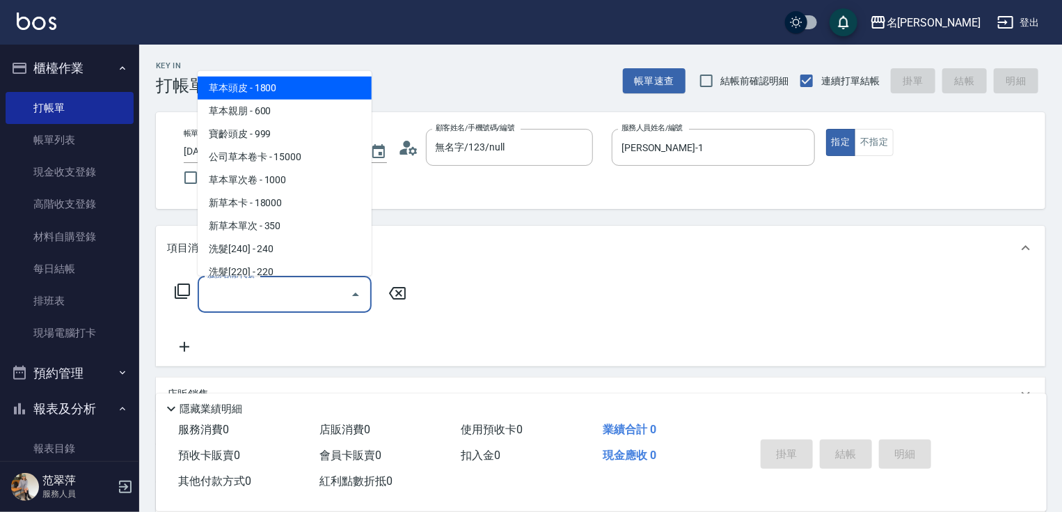
click at [187, 290] on icon at bounding box center [182, 291] width 17 height 17
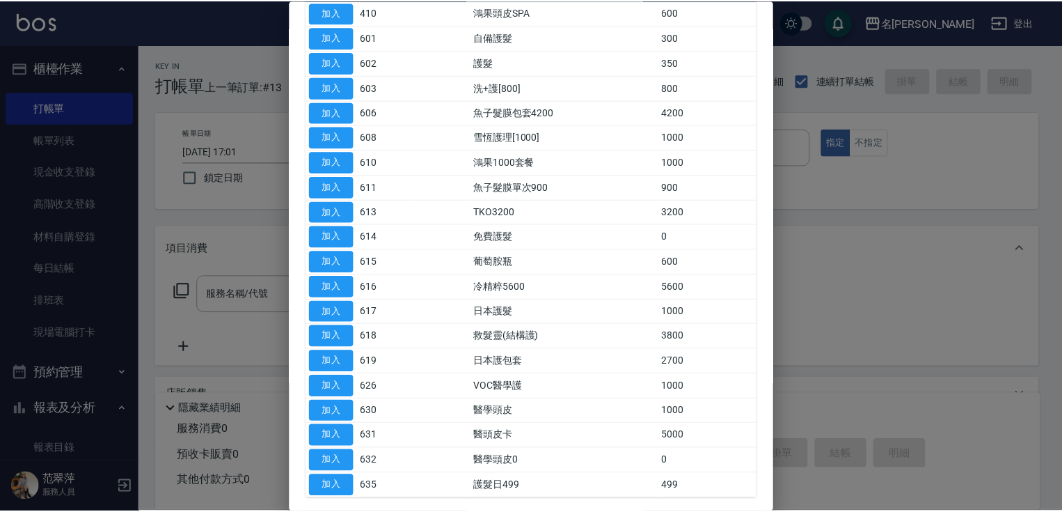
scroll to position [167, 0]
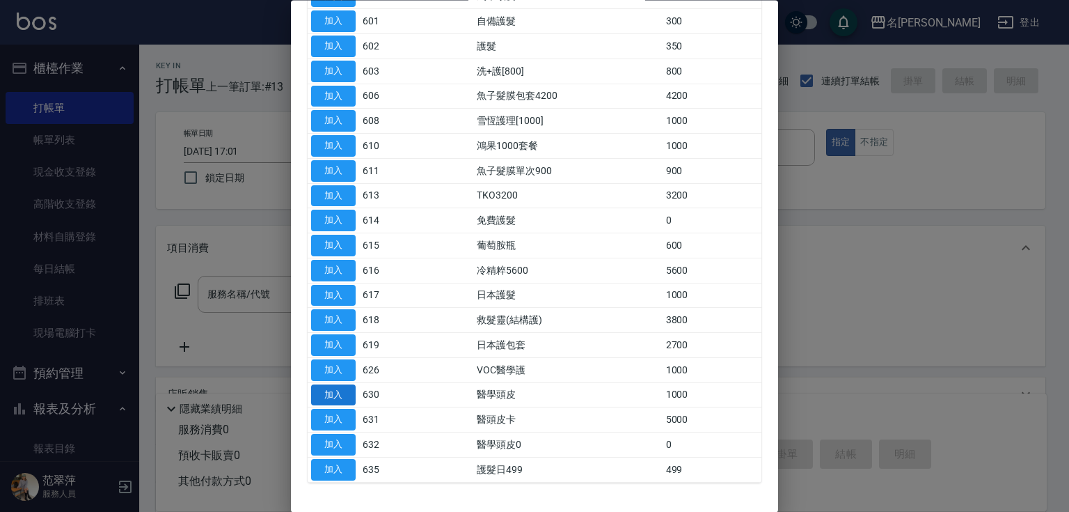
click at [339, 393] on button "加入" at bounding box center [333, 395] width 45 height 22
type input "醫學頭皮(630)"
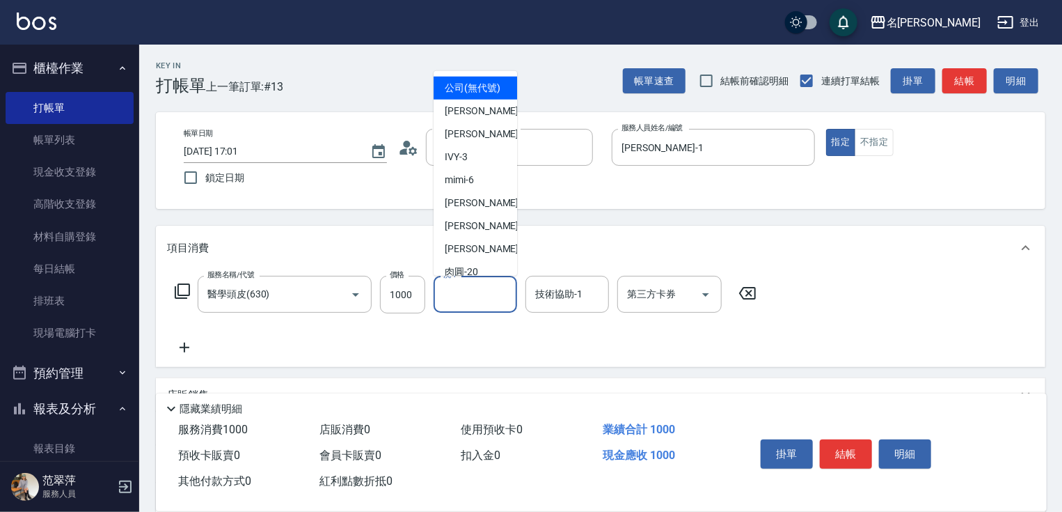
click at [467, 294] on body "名留竹林 登出 櫃檯作業 打帳單 帳單列表 現金收支登錄 高階收支登錄 材料自購登錄 每日結帳 排班表 現場電腦打卡 預約管理 預約管理 單日預約紀錄 單週預…" at bounding box center [531, 341] width 1062 height 682
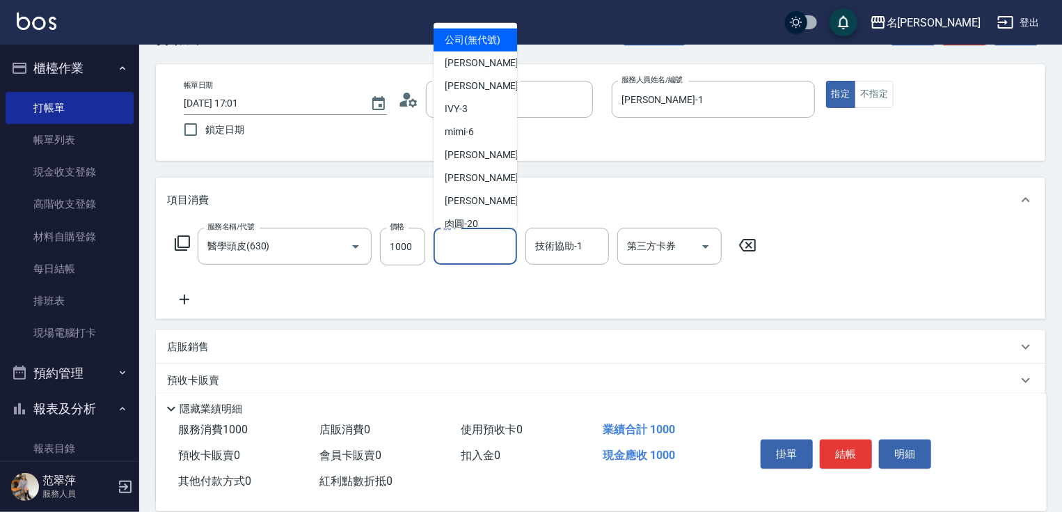
scroll to position [56, 0]
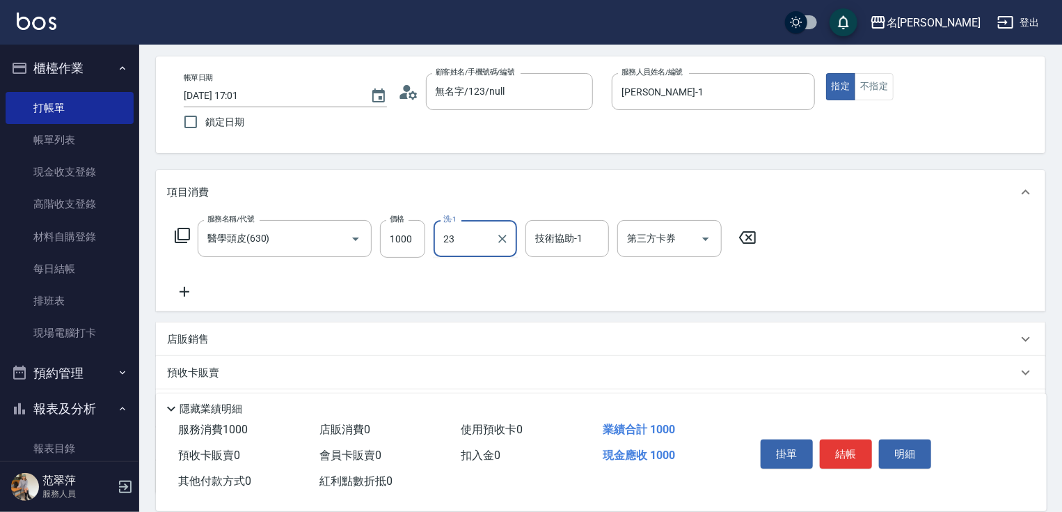
type input "鴨肉-23"
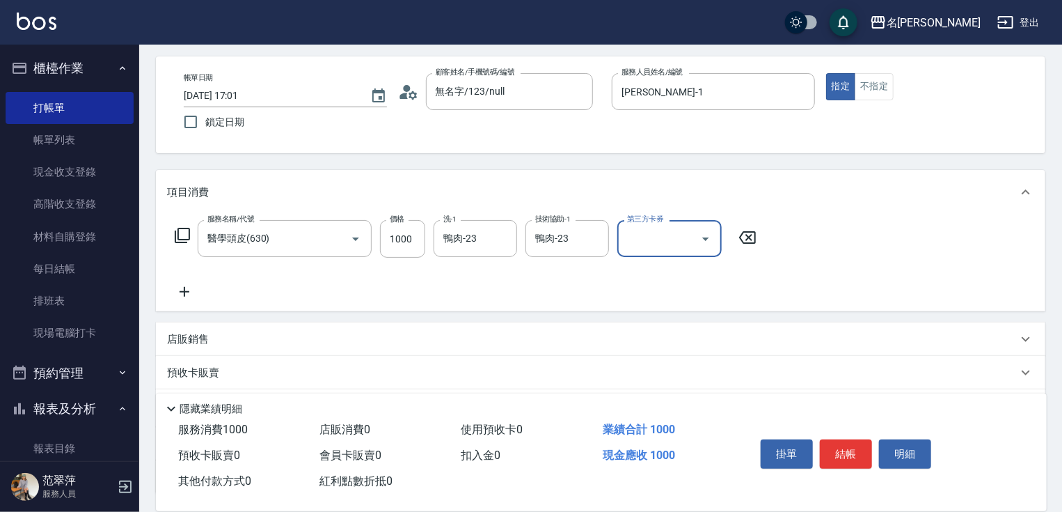
click at [186, 288] on icon at bounding box center [184, 291] width 35 height 17
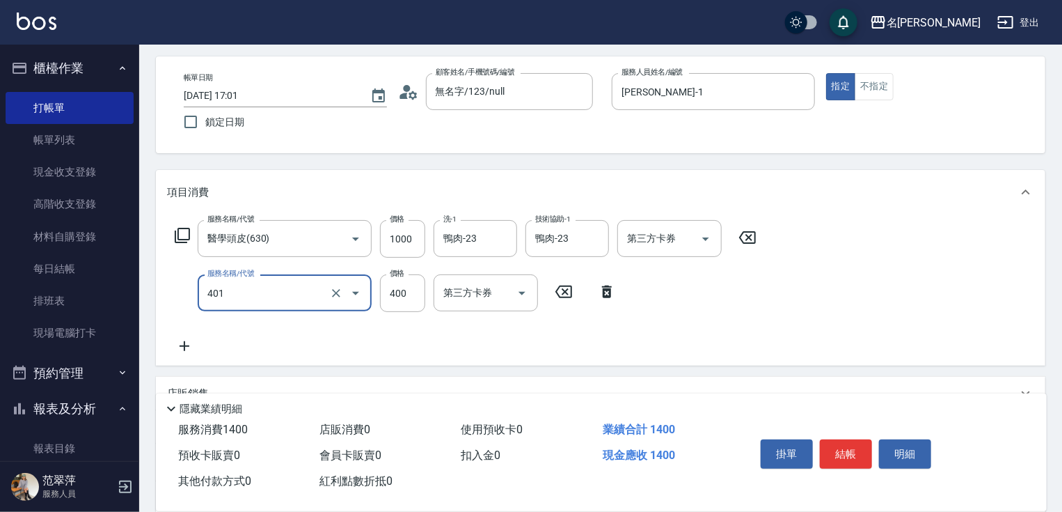
type input "剪髮(400)(401)"
type input "100"
click at [181, 341] on icon at bounding box center [184, 346] width 35 height 17
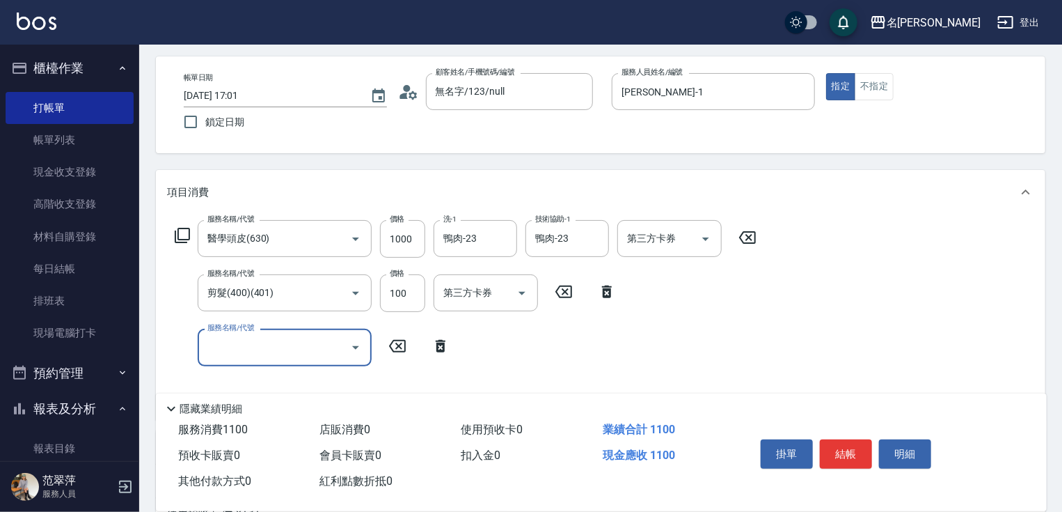
click at [223, 345] on input "服務名稱/代號" at bounding box center [274, 347] width 141 height 24
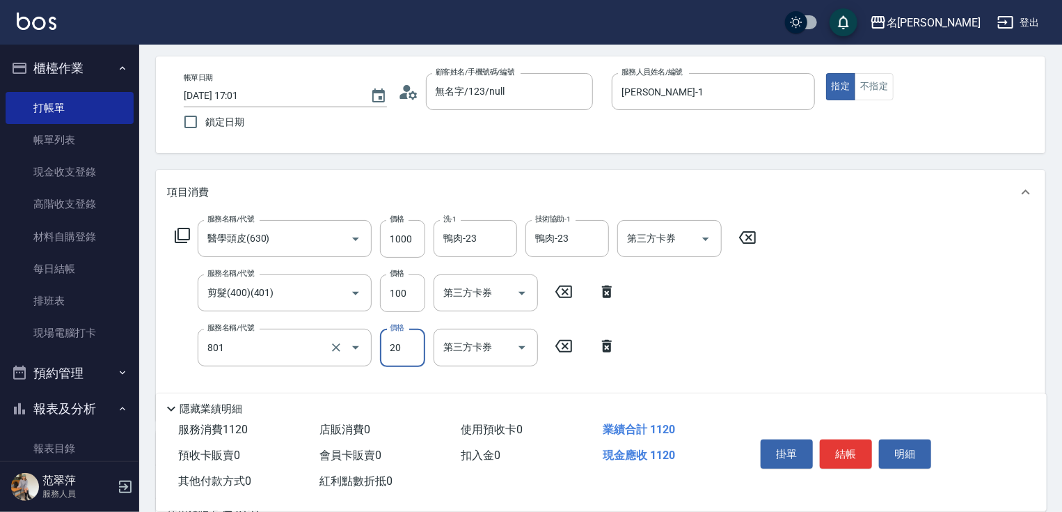
type input "潤絲20(801)"
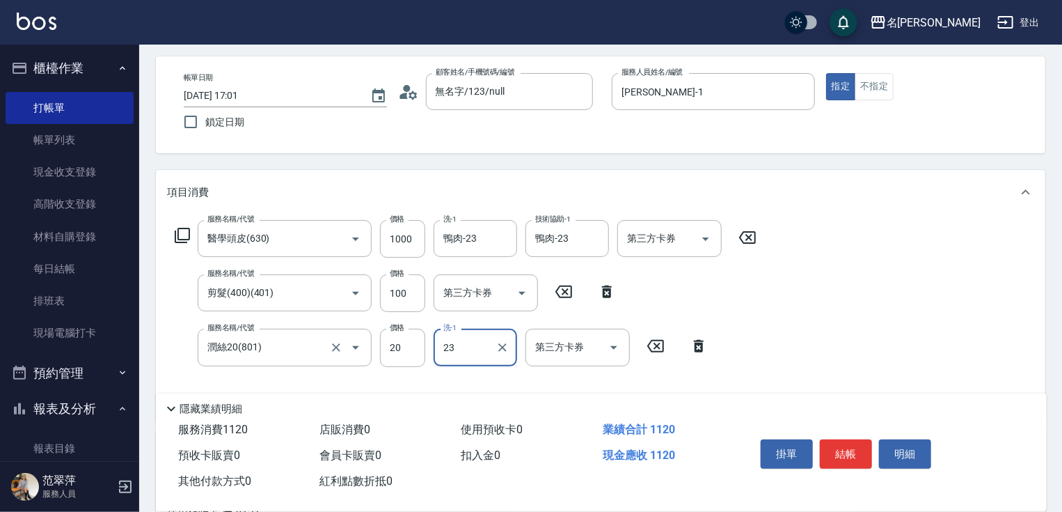
type input "鴨肉-23"
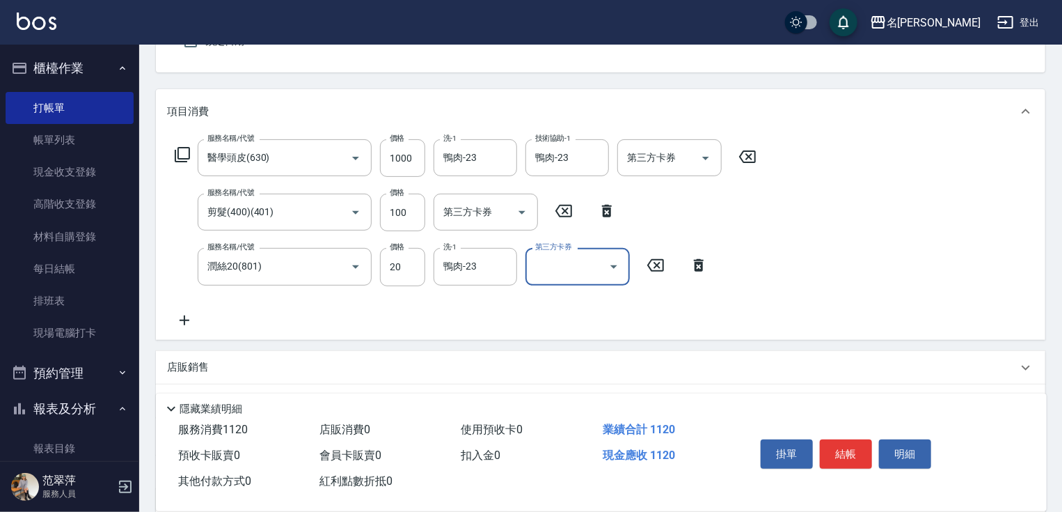
scroll to position [278, 0]
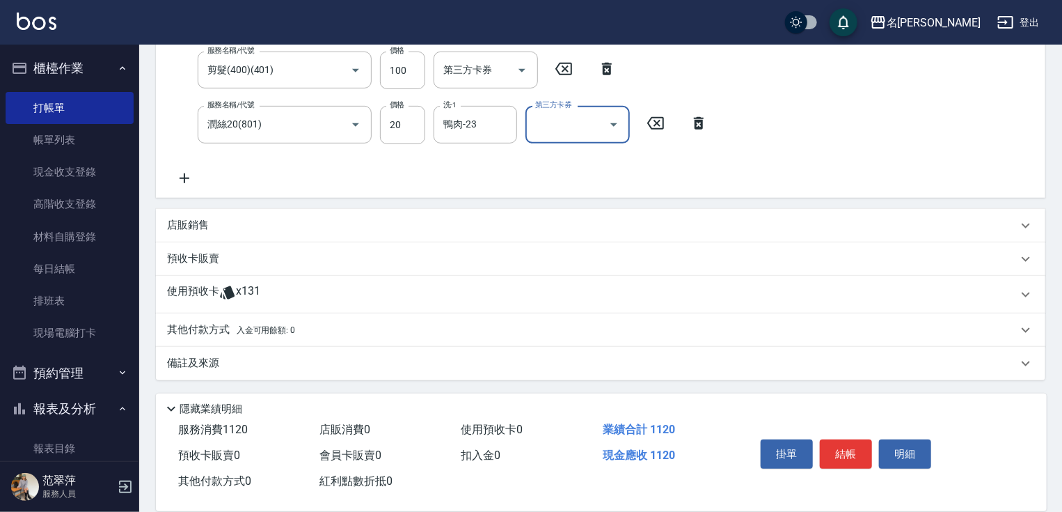
click at [178, 222] on p "店販銷售" at bounding box center [188, 225] width 42 height 15
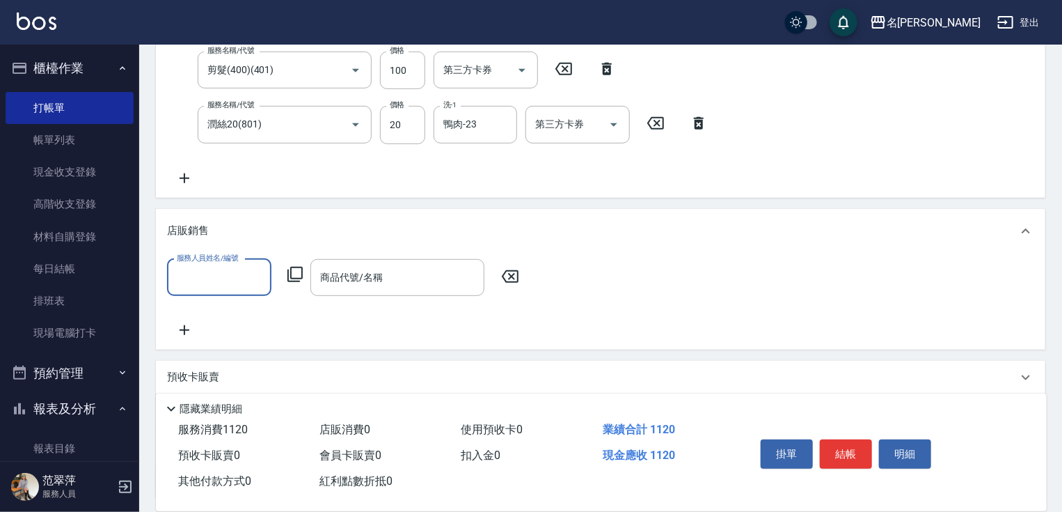
scroll to position [0, 0]
click at [206, 268] on input "服務人員姓名/編號" at bounding box center [219, 277] width 92 height 24
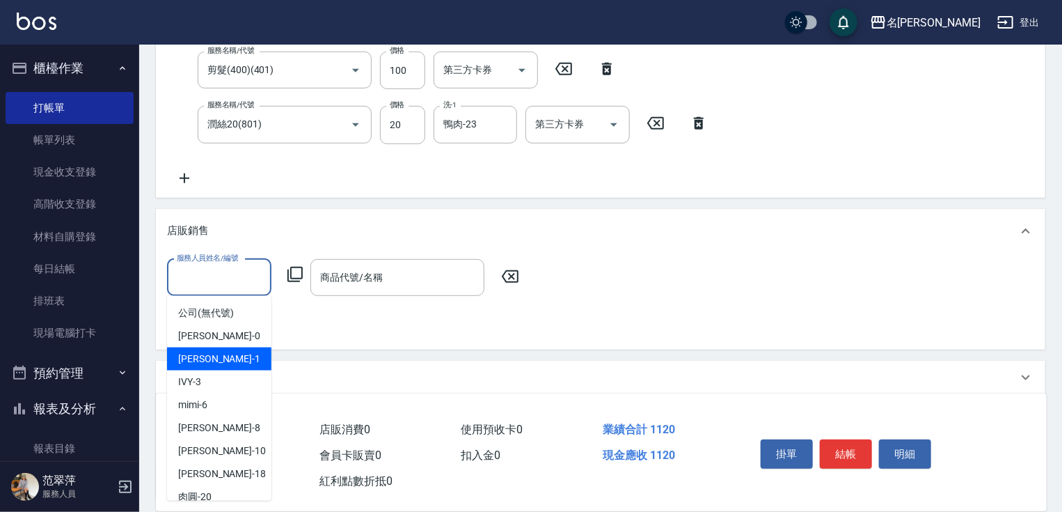
click at [235, 349] on div "[PERSON_NAME] -1" at bounding box center [219, 358] width 104 height 23
type input "[PERSON_NAME]-1"
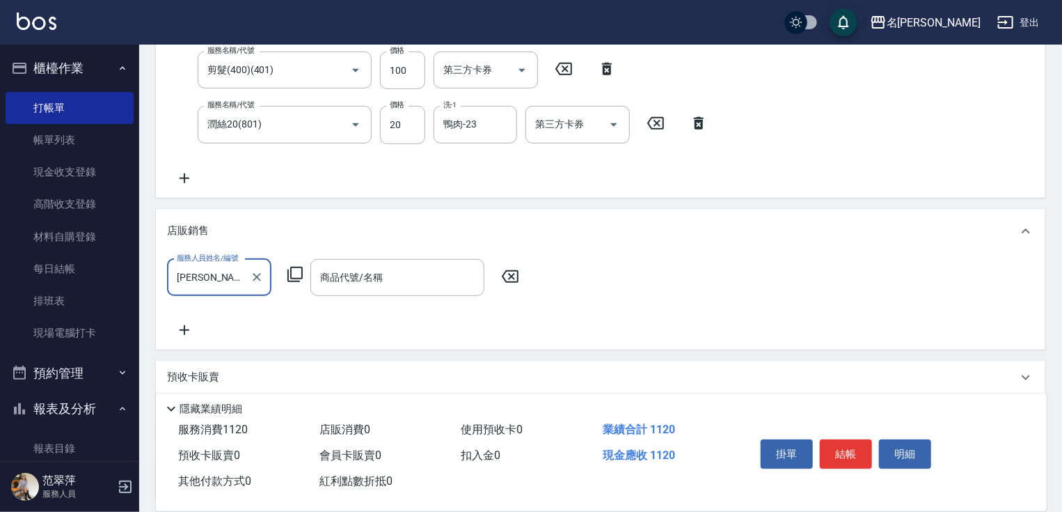
click at [301, 271] on icon at bounding box center [295, 274] width 17 height 17
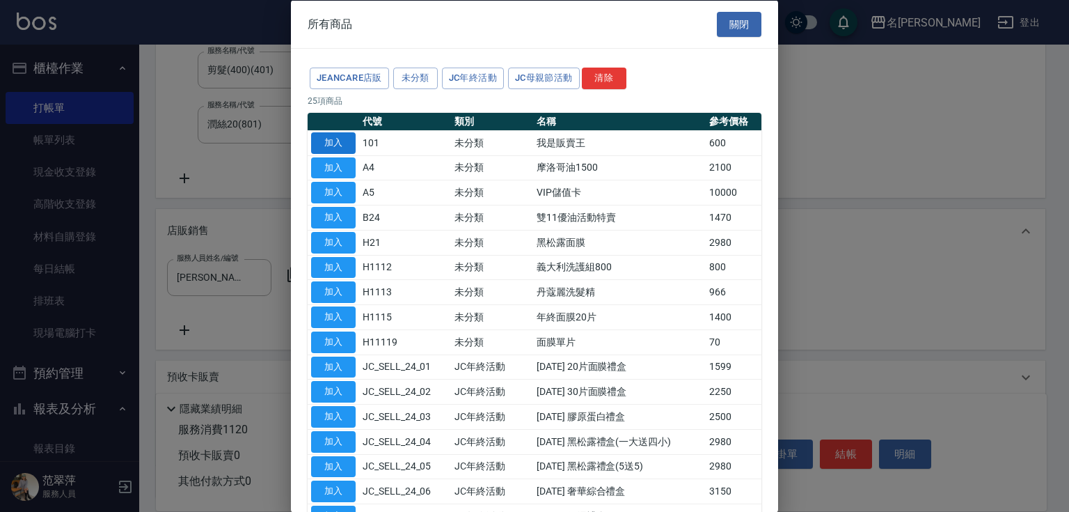
click at [336, 136] on button "加入" at bounding box center [333, 143] width 45 height 22
type input "我是販賣王"
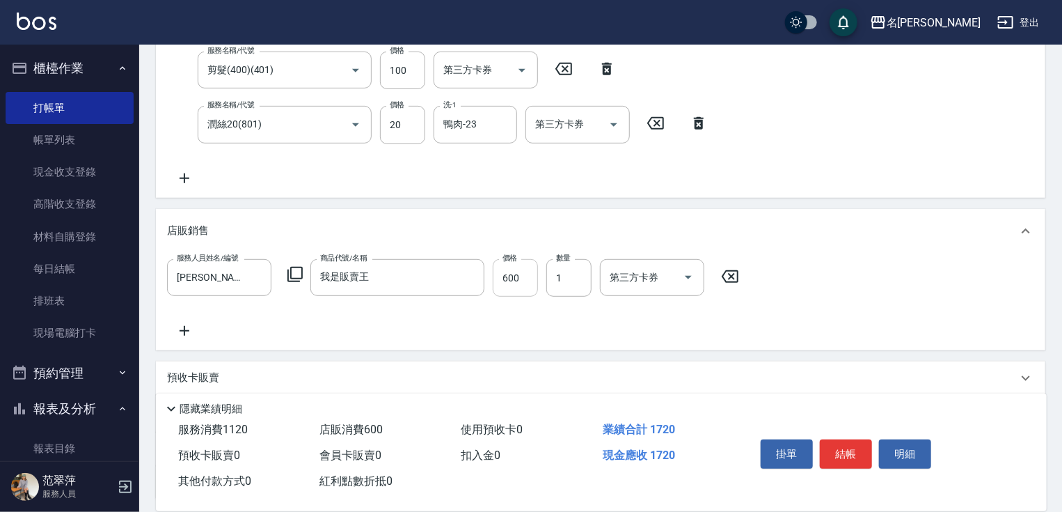
click at [515, 281] on input "600" at bounding box center [515, 278] width 45 height 38
type input "2090"
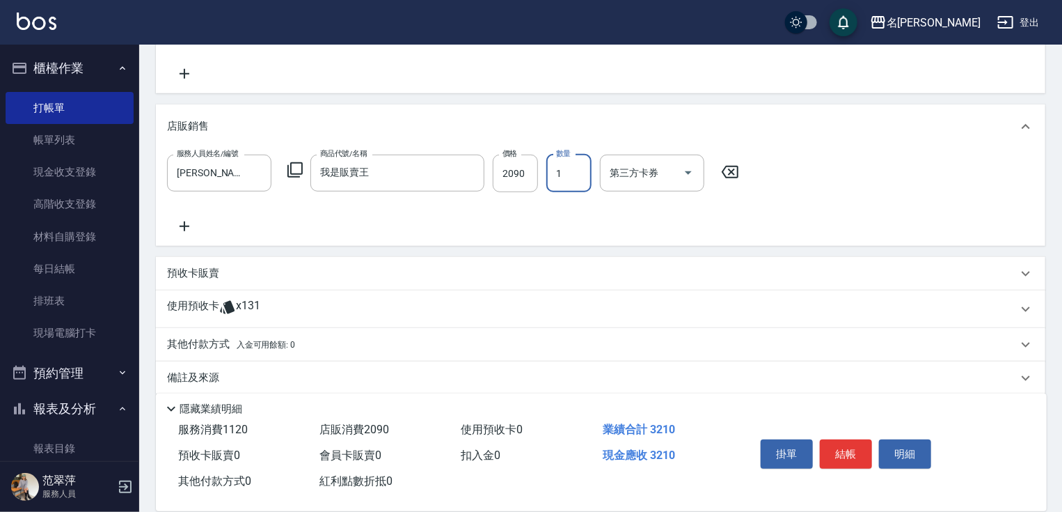
scroll to position [390, 0]
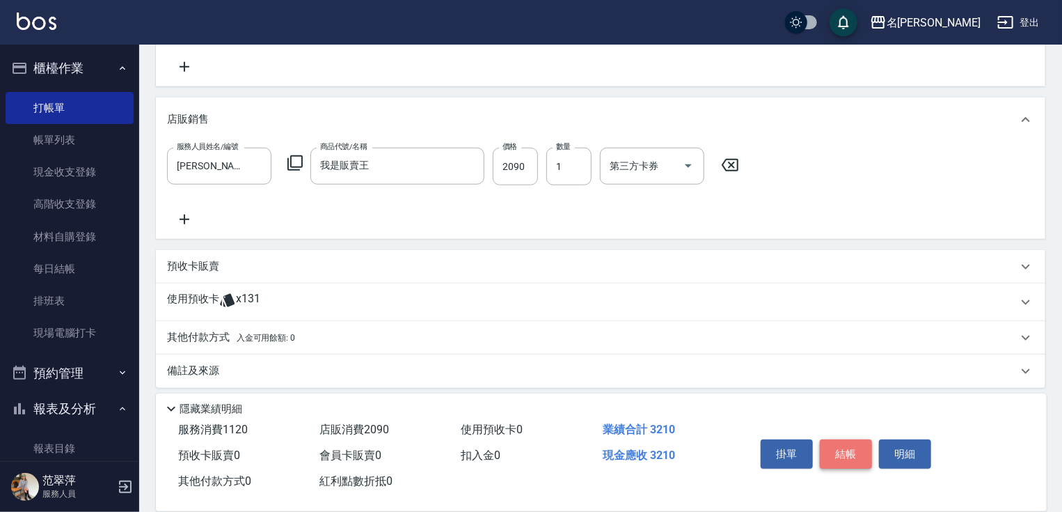
click at [851, 448] on button "結帳" at bounding box center [846, 453] width 52 height 29
type input "[DATE] 17:02"
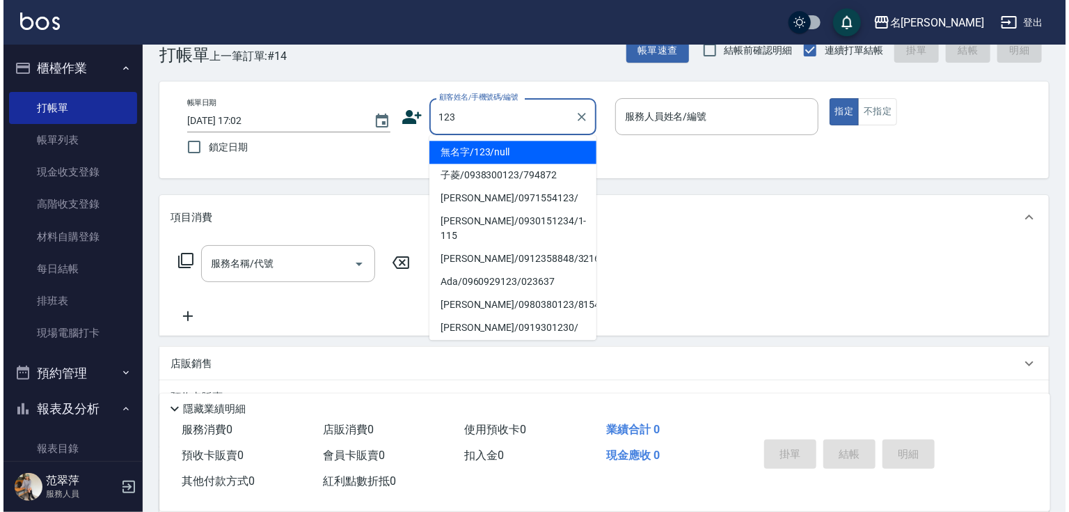
scroll to position [56, 0]
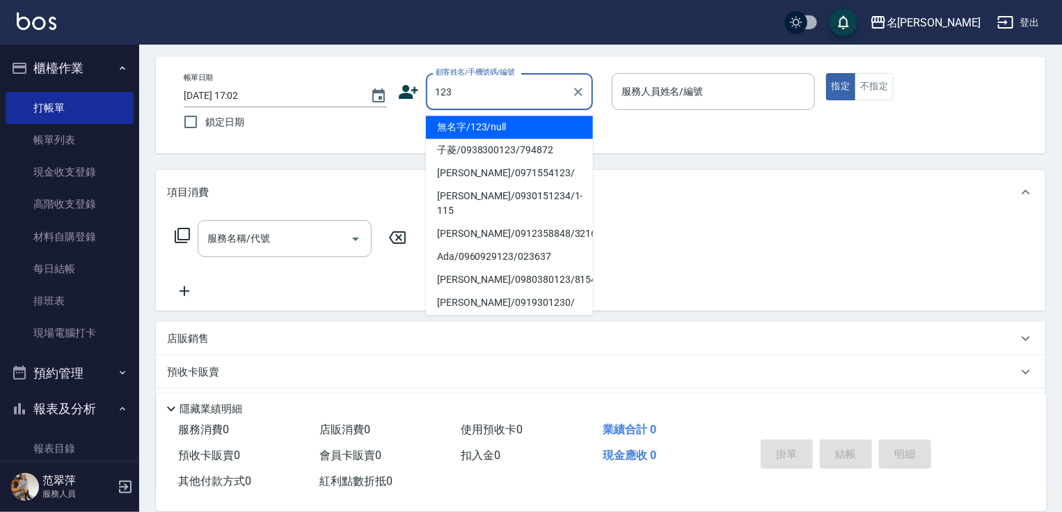
click at [505, 129] on li "無名字/123/null" at bounding box center [509, 127] width 167 height 23
type input "無名字/123/null"
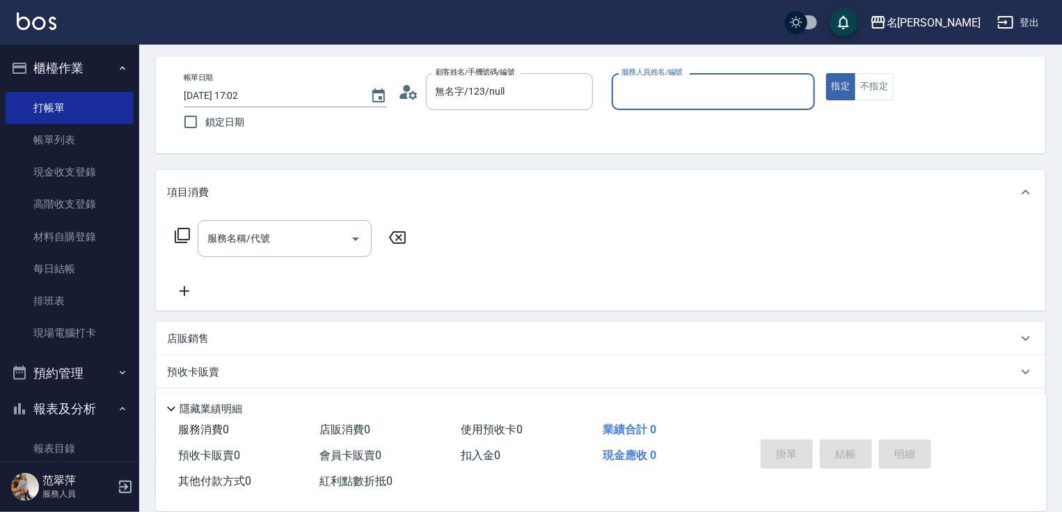
click at [661, 95] on input "服務人員姓名/編號" at bounding box center [713, 91] width 191 height 24
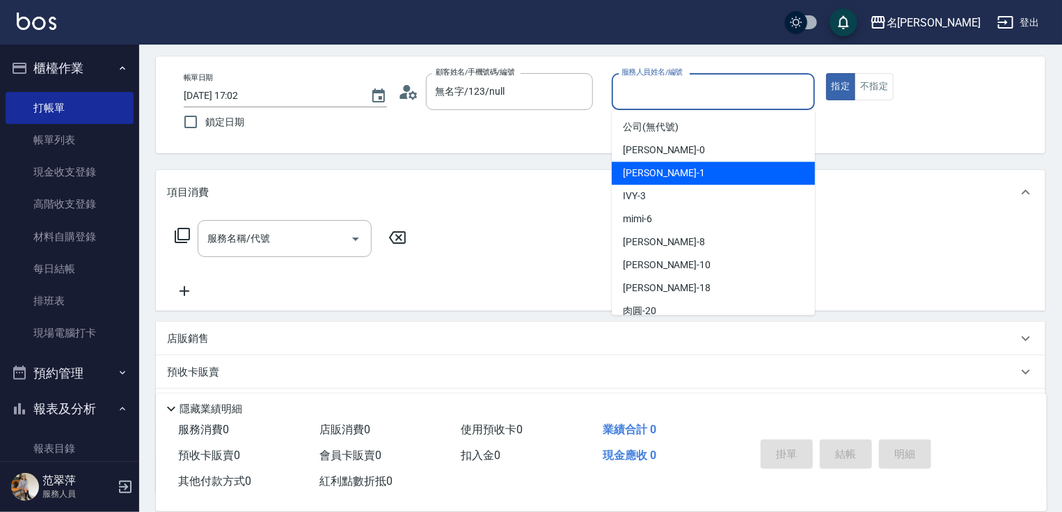
drag, startPoint x: 654, startPoint y: 178, endPoint x: 640, endPoint y: 178, distance: 14.6
click at [655, 178] on span "[PERSON_NAME] -1" at bounding box center [664, 173] width 82 height 15
type input "[PERSON_NAME]-1"
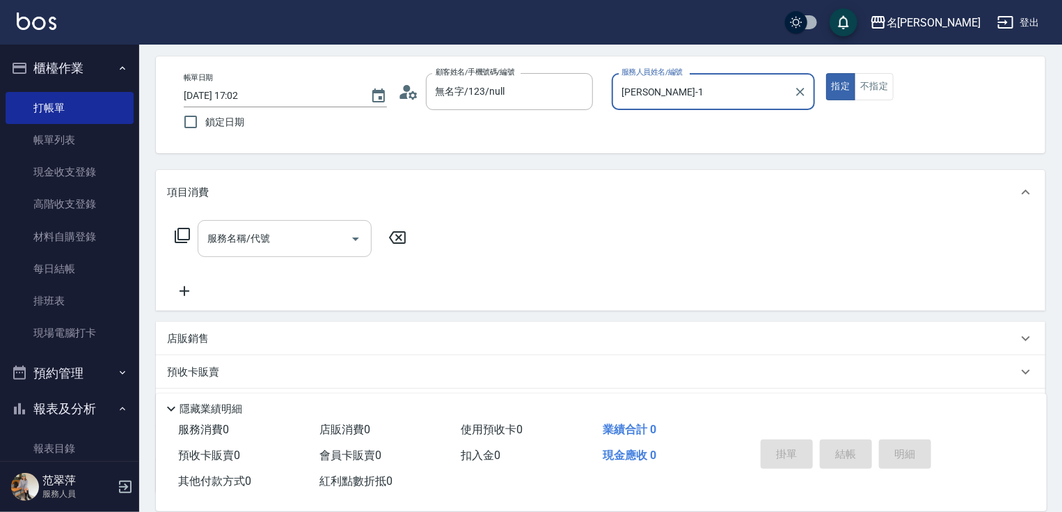
click at [269, 237] on div "服務名稱/代號 服務名稱/代號" at bounding box center [285, 238] width 174 height 37
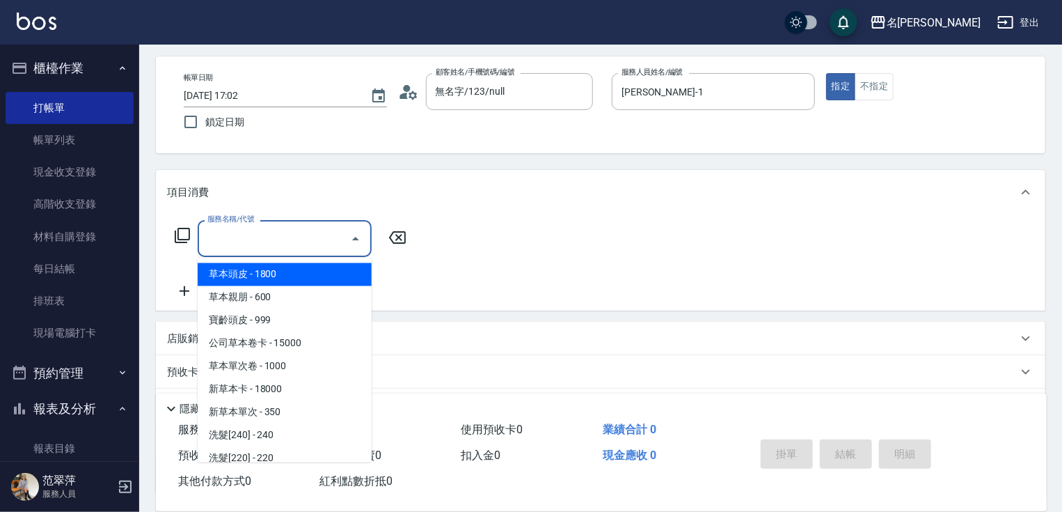
click at [181, 232] on icon at bounding box center [182, 235] width 17 height 17
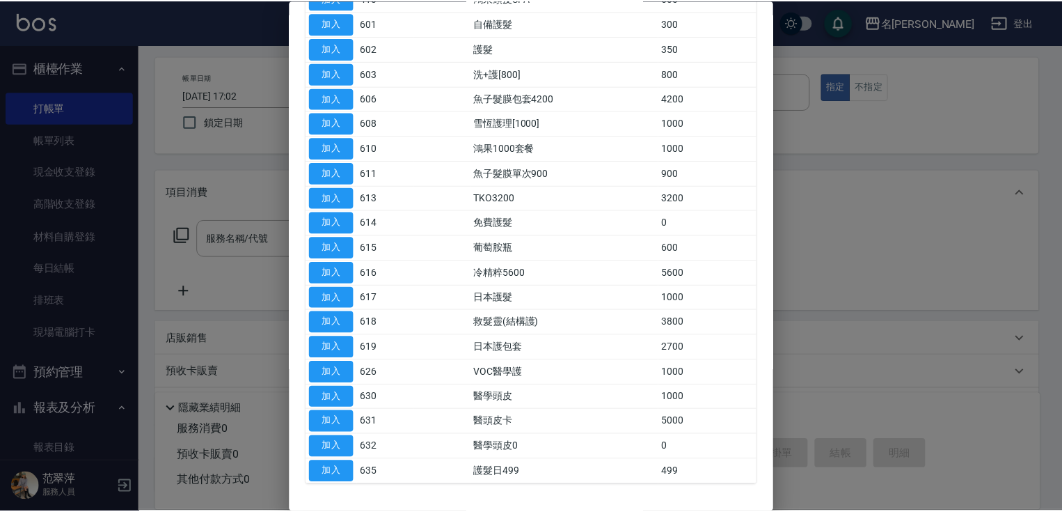
scroll to position [167, 0]
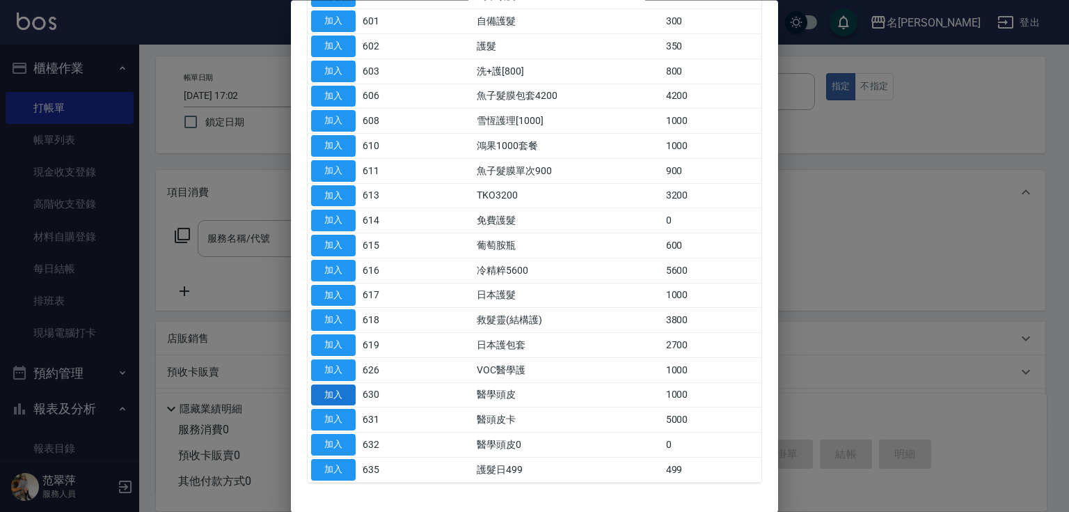
click at [332, 387] on button "加入" at bounding box center [333, 395] width 45 height 22
type input "醫學頭皮(630)"
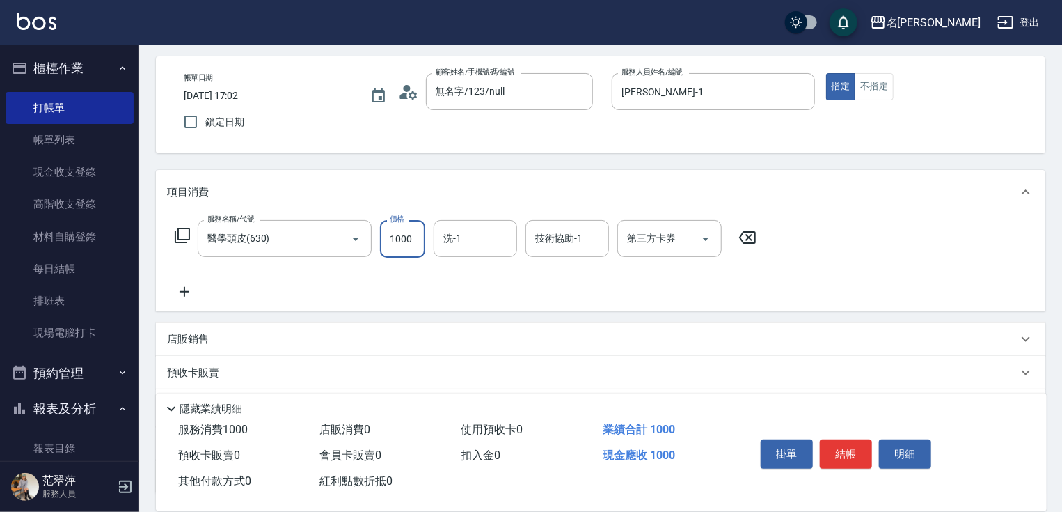
click at [407, 245] on input "1000" at bounding box center [402, 239] width 45 height 38
type input "700"
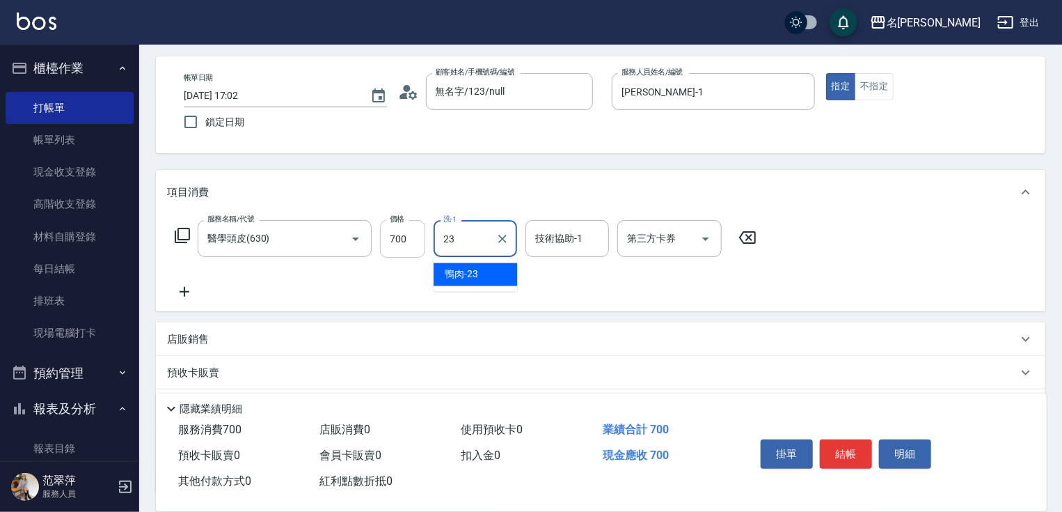
type input "鴨肉-23"
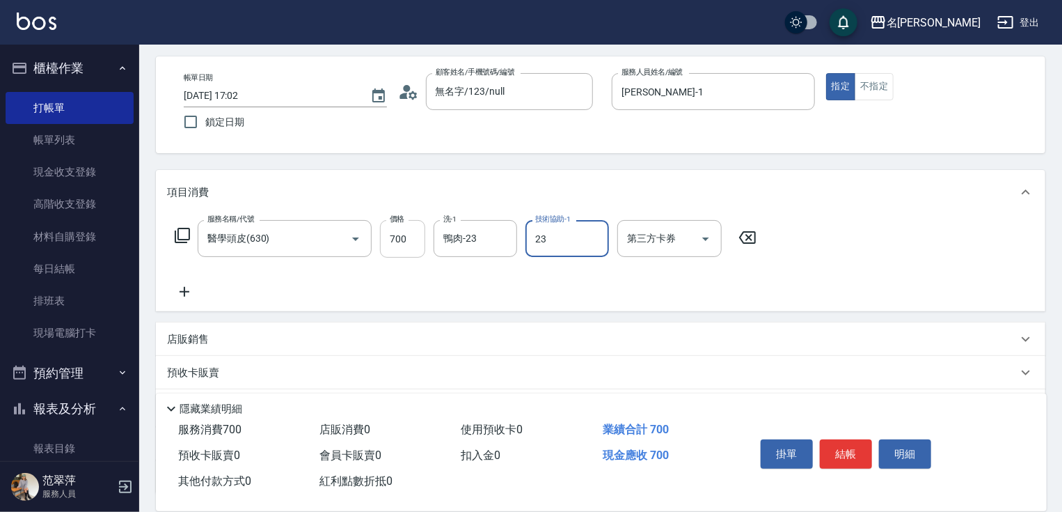
type input "鴨肉-23"
click at [183, 295] on icon at bounding box center [184, 291] width 35 height 17
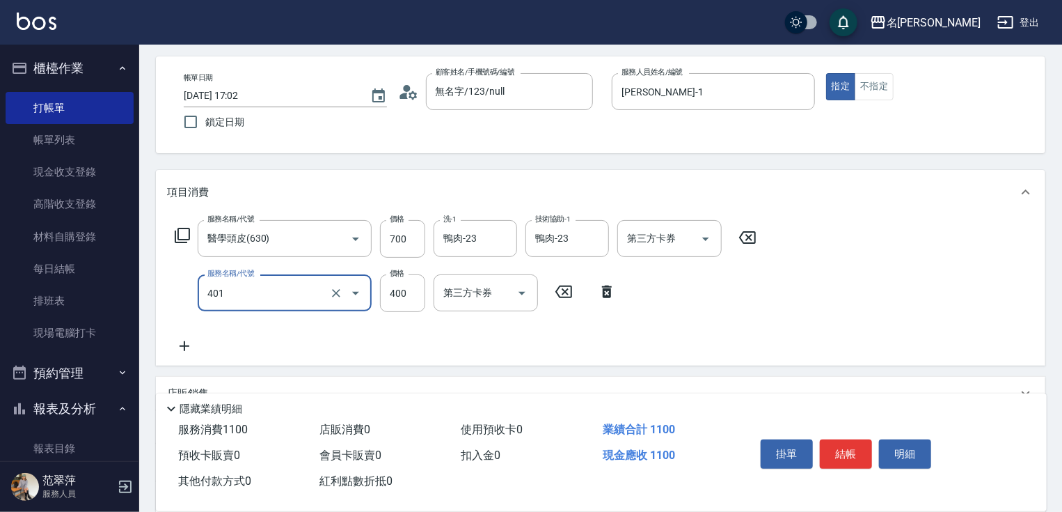
type input "剪髮(400)(401)"
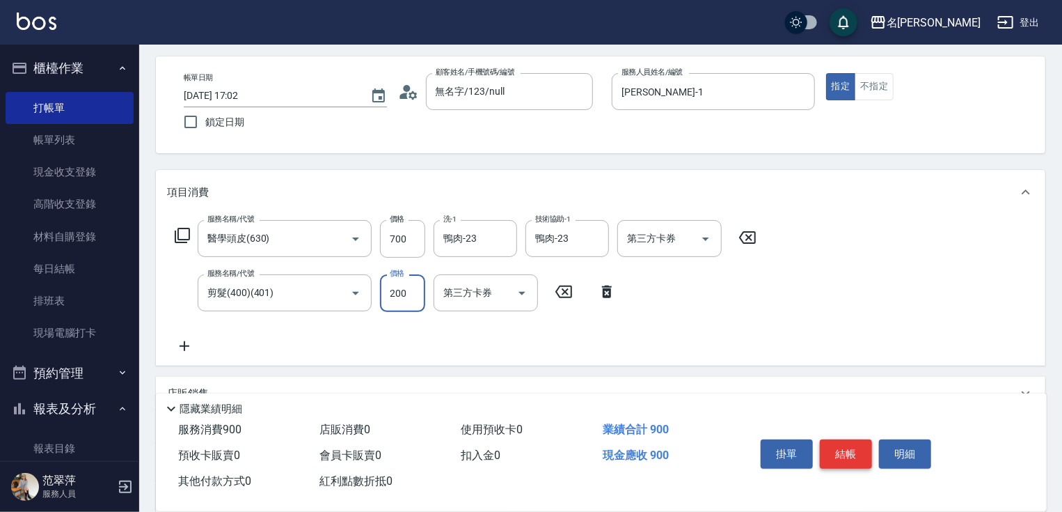
type input "200"
click at [832, 447] on button "結帳" at bounding box center [846, 453] width 52 height 29
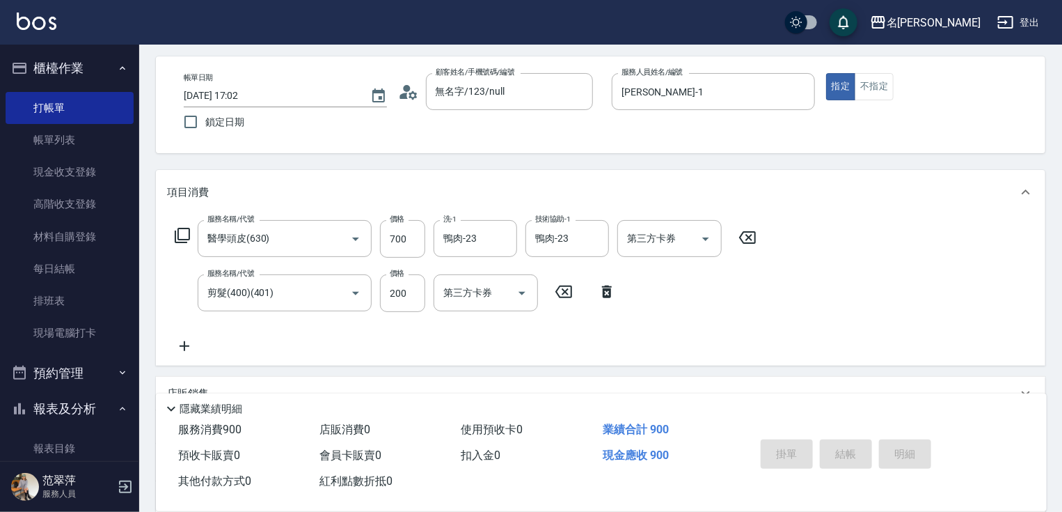
type input "[DATE] 17:03"
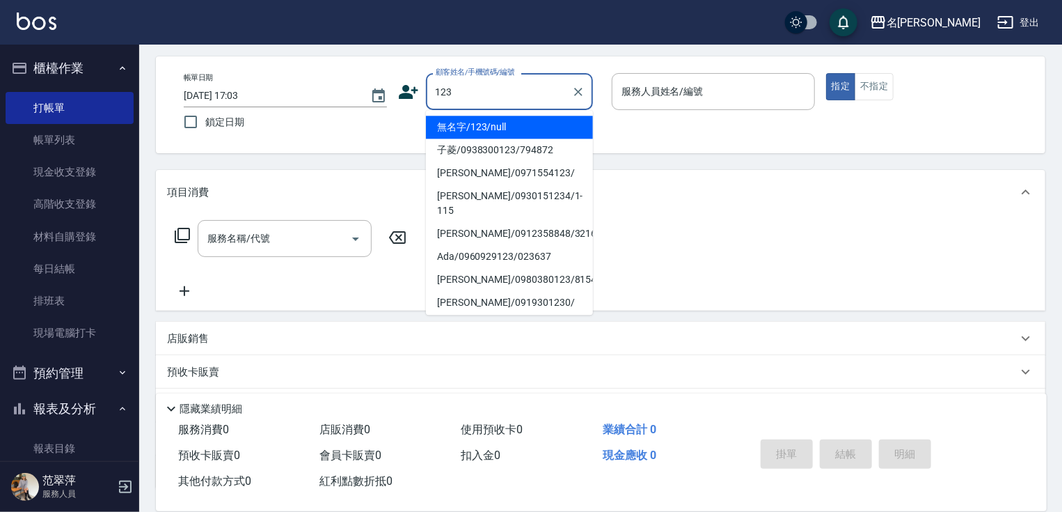
click at [503, 124] on li "無名字/123/null" at bounding box center [509, 127] width 167 height 23
type input "無名字/123/null"
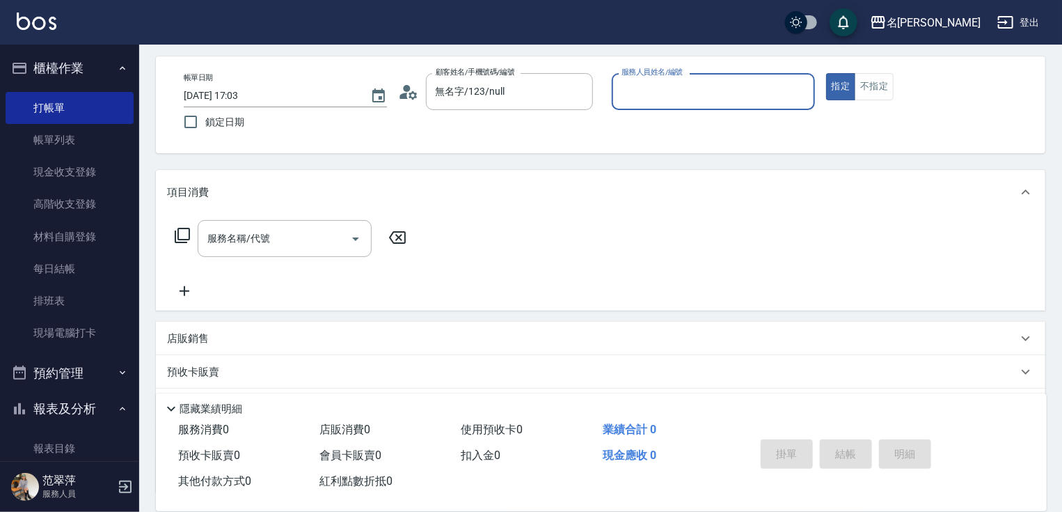
drag, startPoint x: 635, startPoint y: 88, endPoint x: 638, endPoint y: 107, distance: 19.0
click at [636, 91] on input "服務人員姓名/編號" at bounding box center [713, 91] width 191 height 24
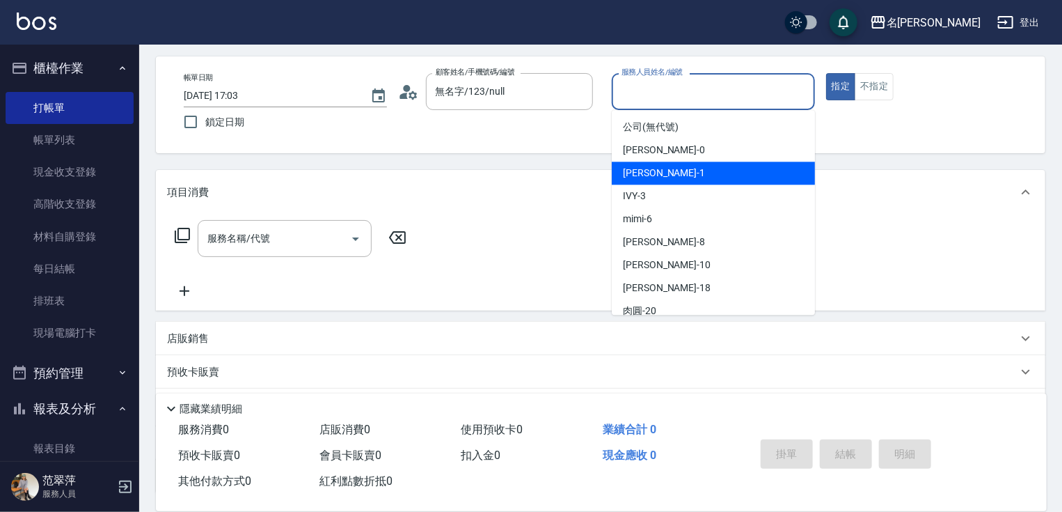
click at [662, 175] on span "[PERSON_NAME] -1" at bounding box center [664, 173] width 82 height 15
type input "[PERSON_NAME]-1"
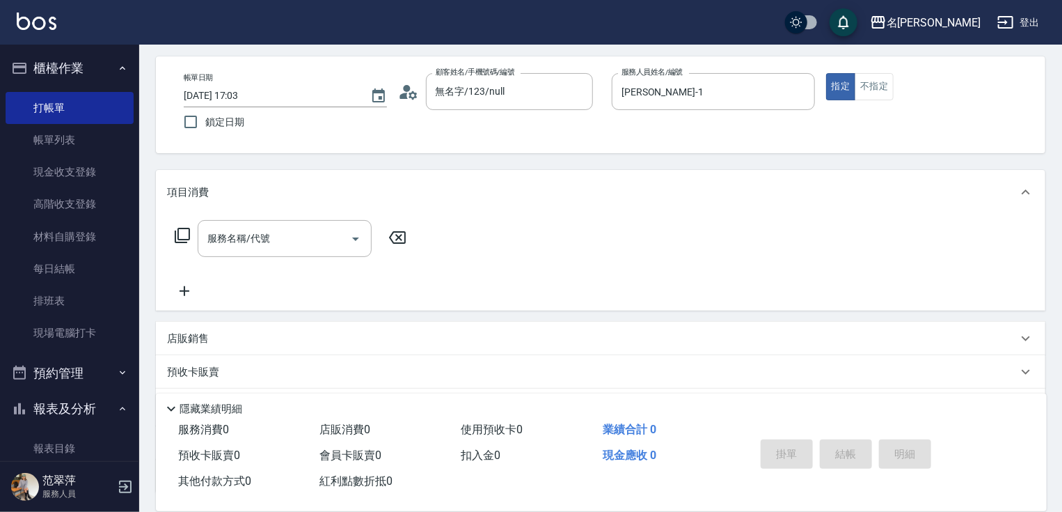
drag, startPoint x: 192, startPoint y: 340, endPoint x: 211, endPoint y: 365, distance: 31.3
click at [194, 342] on p "店販銷售" at bounding box center [188, 338] width 42 height 15
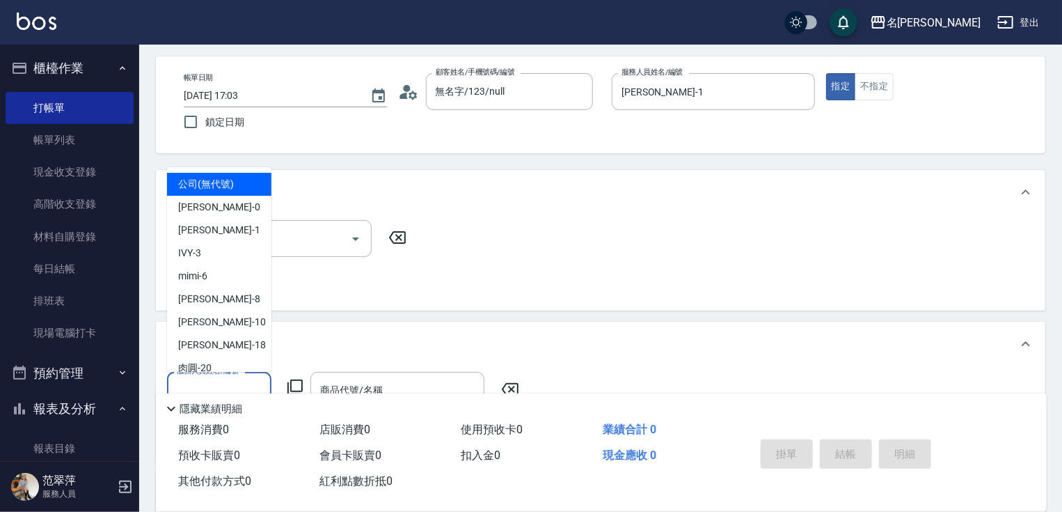
click at [226, 381] on input "服務人員姓名/編號" at bounding box center [219, 390] width 92 height 24
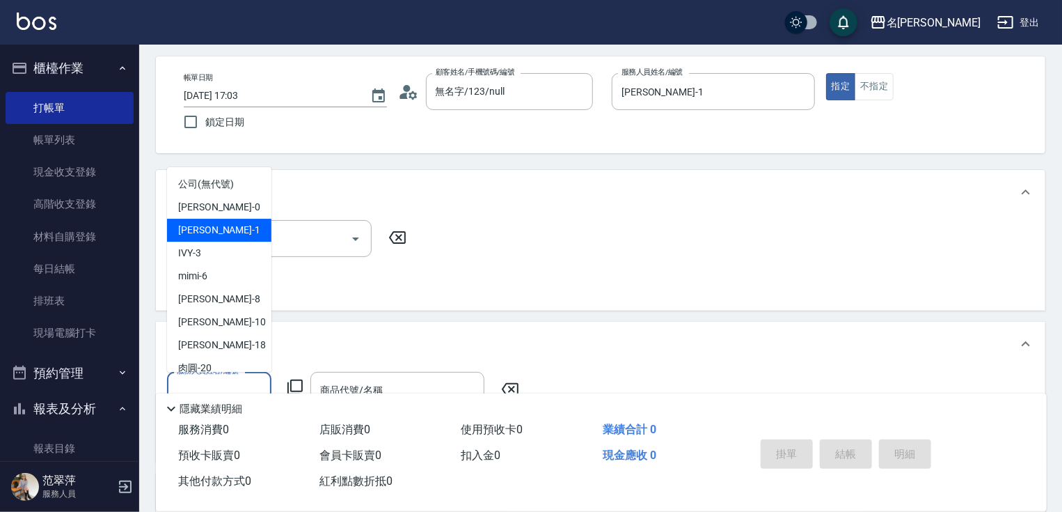
click at [229, 228] on div "[PERSON_NAME] -1" at bounding box center [219, 230] width 104 height 23
type input "[PERSON_NAME]-1"
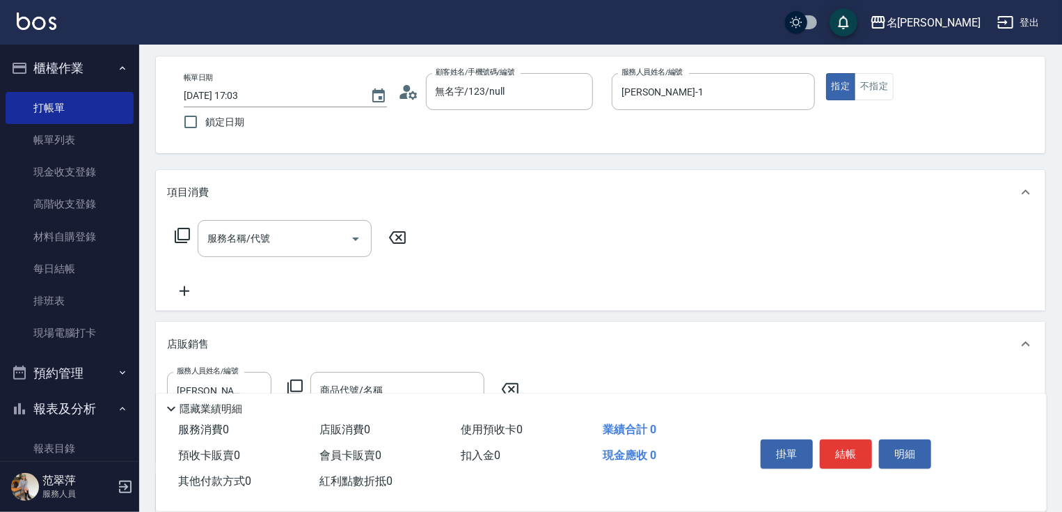
click at [302, 384] on icon at bounding box center [294, 386] width 15 height 15
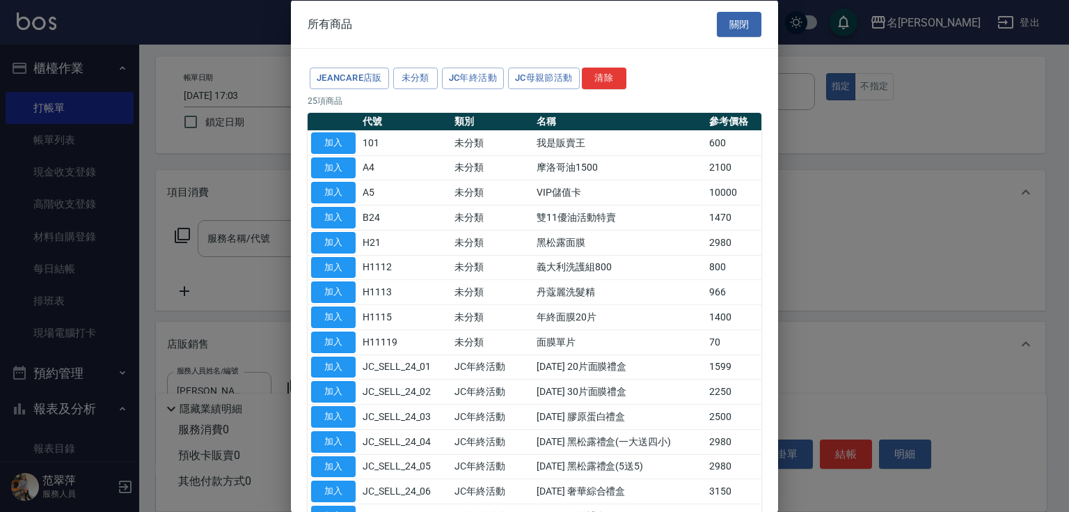
click at [331, 118] on button "button" at bounding box center [333, 122] width 45 height 8
click at [333, 145] on button "加入" at bounding box center [333, 143] width 45 height 22
type input "我是販賣王"
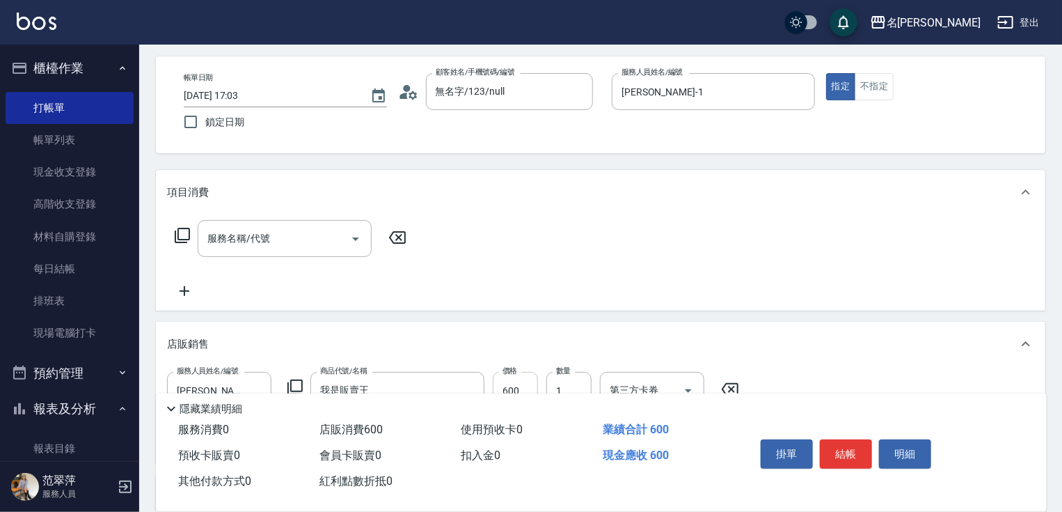
click at [518, 384] on input "600" at bounding box center [515, 391] width 45 height 38
click at [846, 442] on button "結帳" at bounding box center [846, 453] width 52 height 29
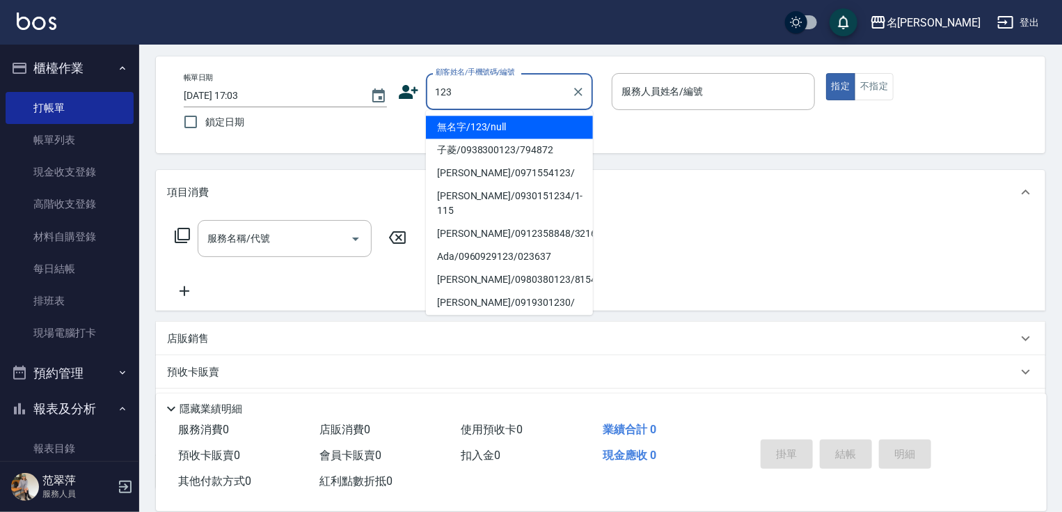
click at [527, 124] on li "無名字/123/null" at bounding box center [509, 127] width 167 height 23
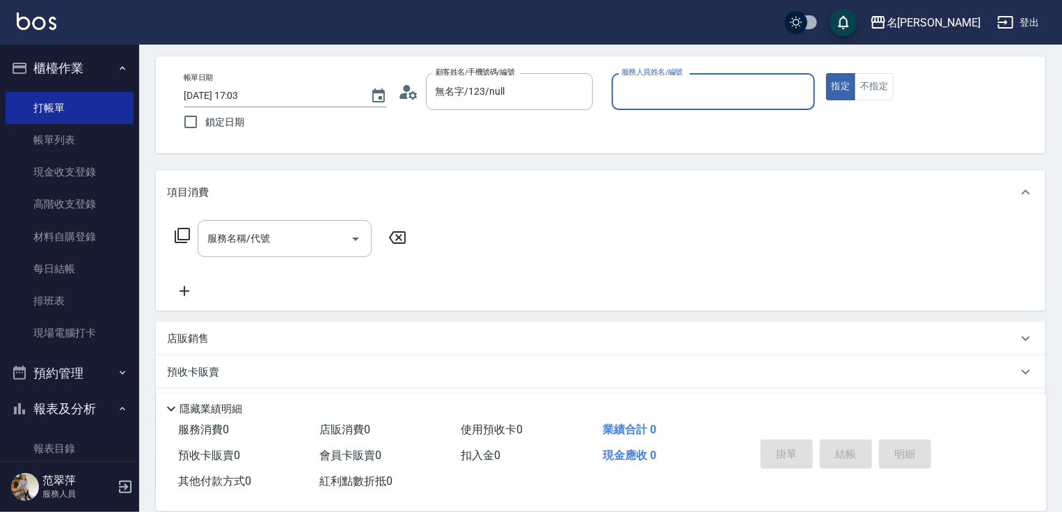
click at [696, 84] on input "服務人員姓名/編號" at bounding box center [713, 91] width 191 height 24
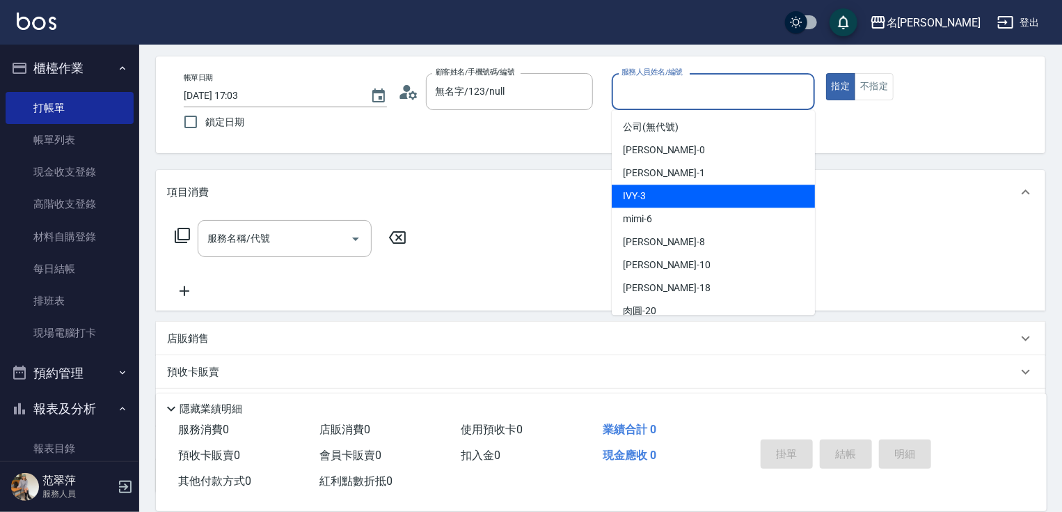
click at [663, 193] on div "IVY -3" at bounding box center [713, 195] width 203 height 23
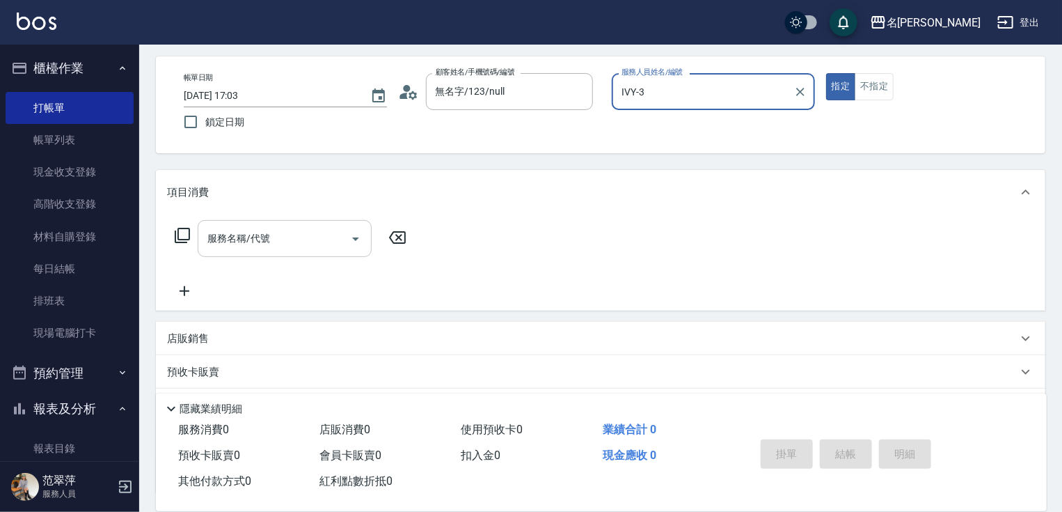
click at [271, 237] on input "服務名稱/代號" at bounding box center [274, 238] width 141 height 24
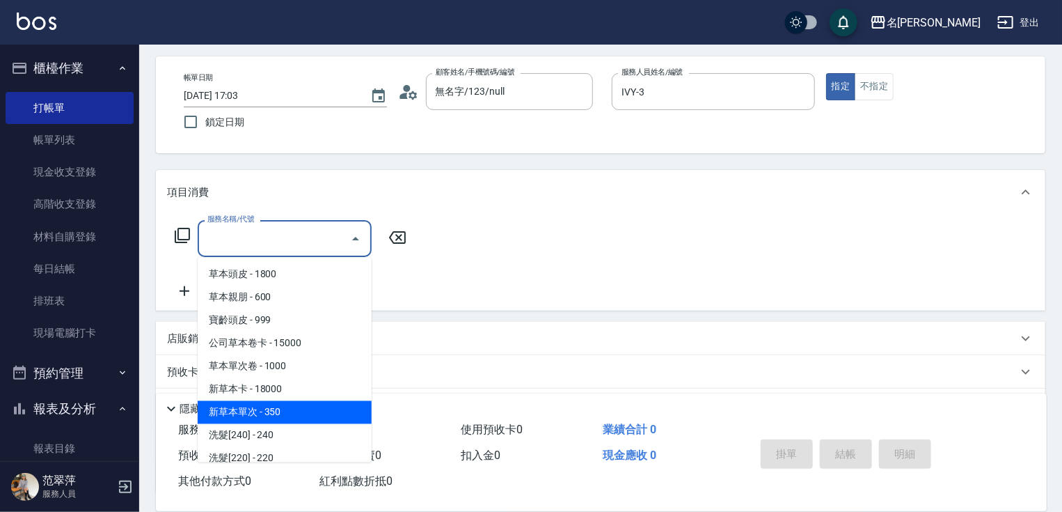
click at [284, 407] on span "新草本單次 - 350" at bounding box center [285, 412] width 174 height 23
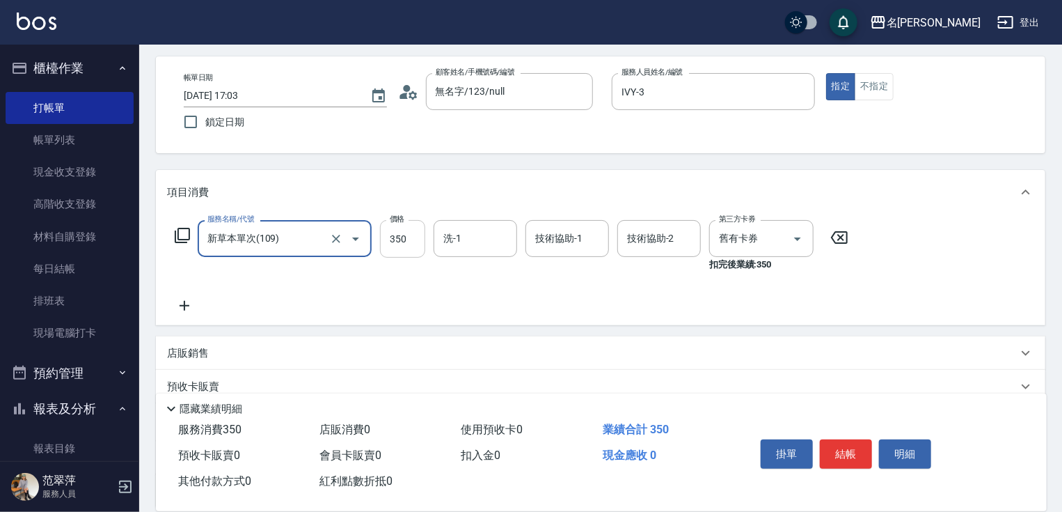
click at [407, 242] on input "350" at bounding box center [402, 239] width 45 height 38
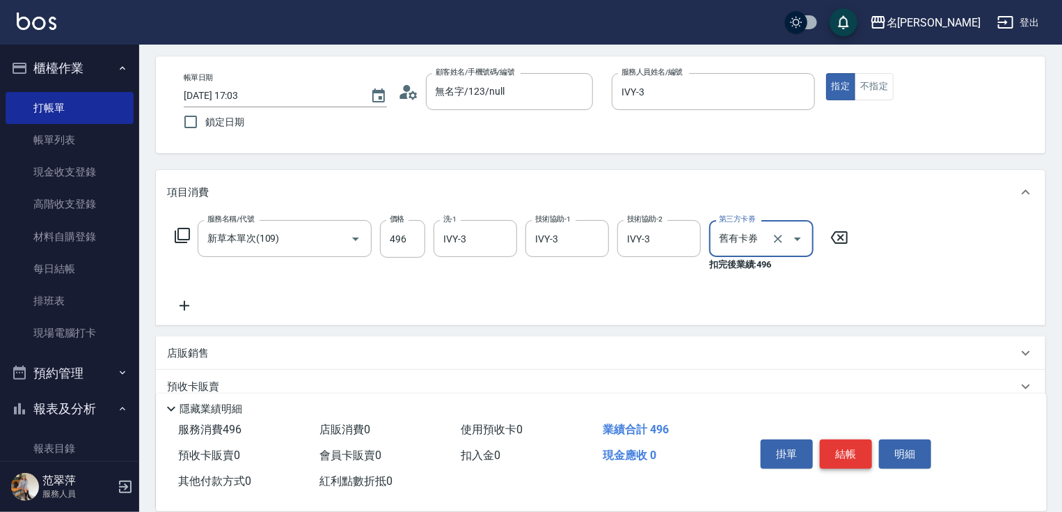
click at [828, 447] on button "結帳" at bounding box center [846, 453] width 52 height 29
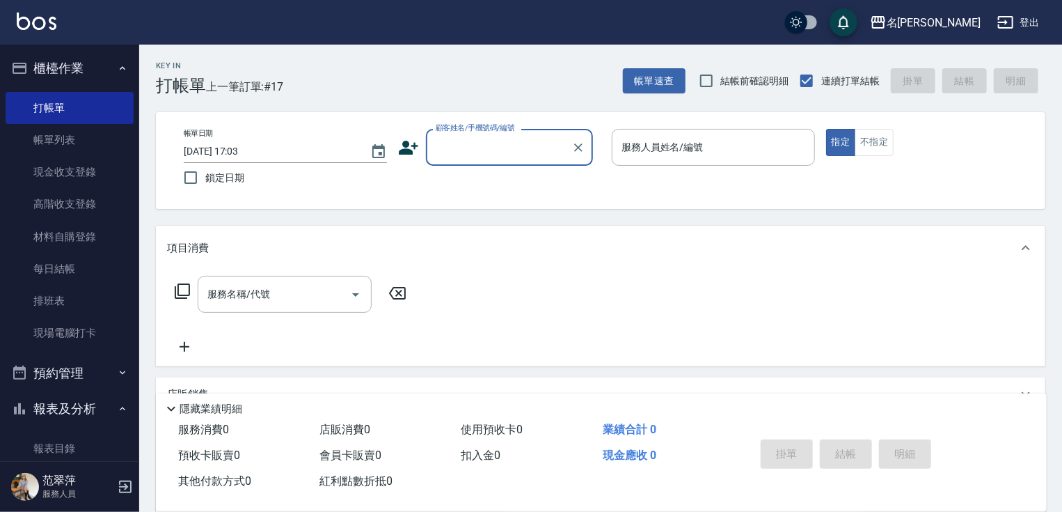
click at [534, 145] on input "顧客姓名/手機號碼/編號" at bounding box center [499, 147] width 134 height 24
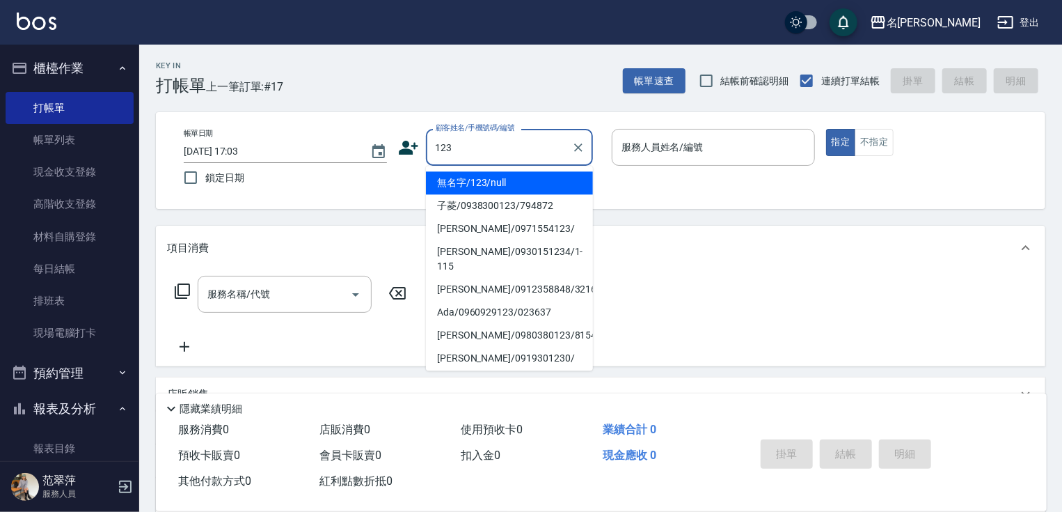
click at [498, 180] on li "無名字/123/null" at bounding box center [509, 182] width 167 height 23
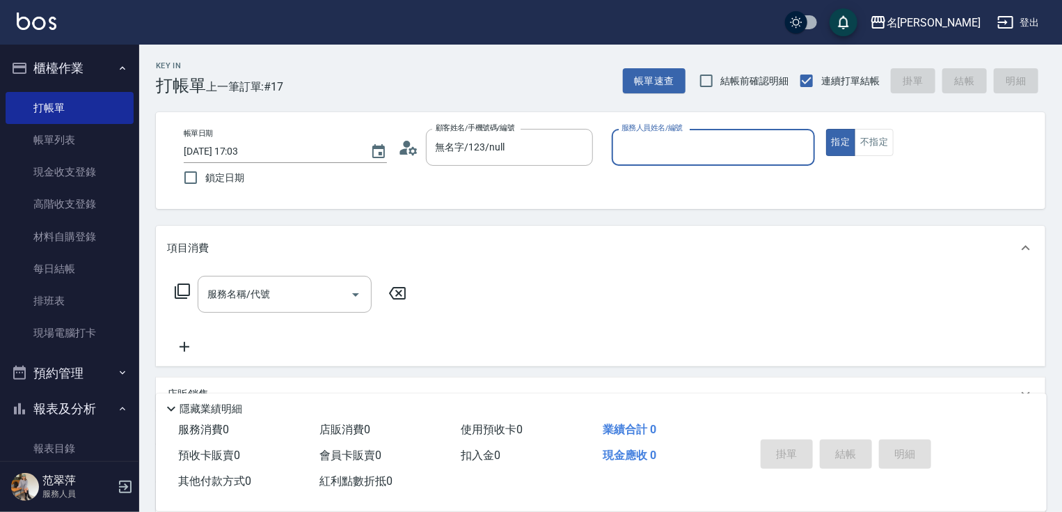
click at [639, 148] on input "服務人員姓名/編號" at bounding box center [713, 147] width 191 height 24
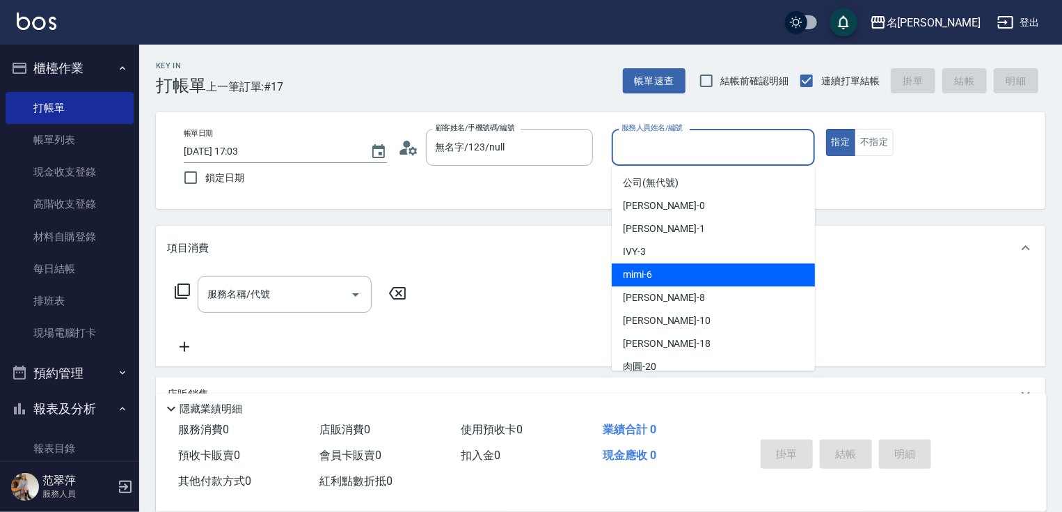
click at [665, 275] on div "mimi -6" at bounding box center [713, 274] width 203 height 23
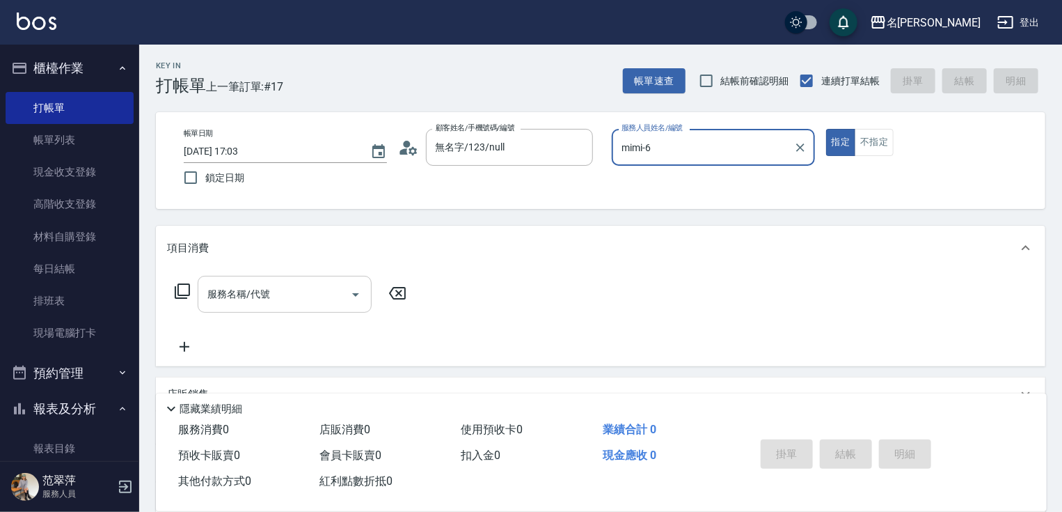
click at [295, 287] on input "服務名稱/代號" at bounding box center [274, 294] width 141 height 24
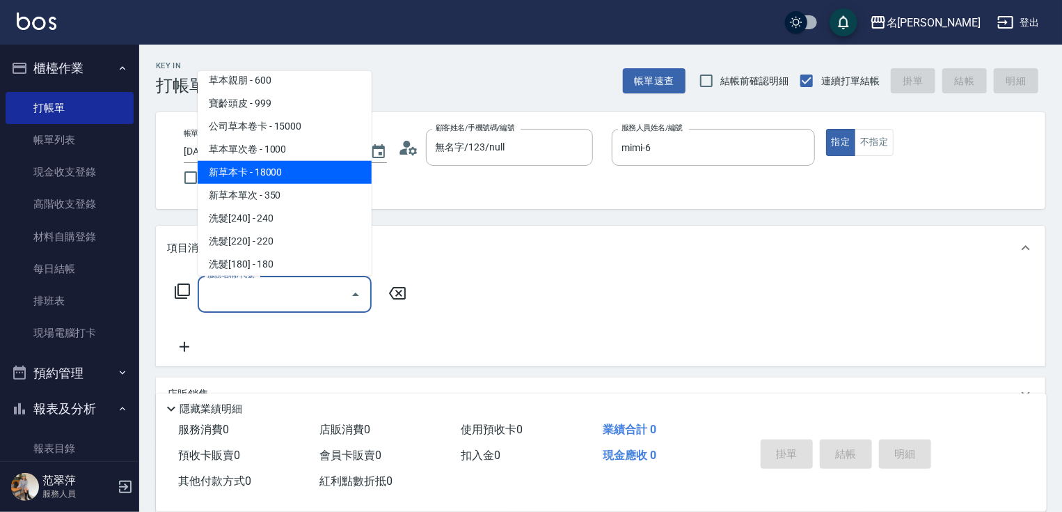
scroll to position [167, 0]
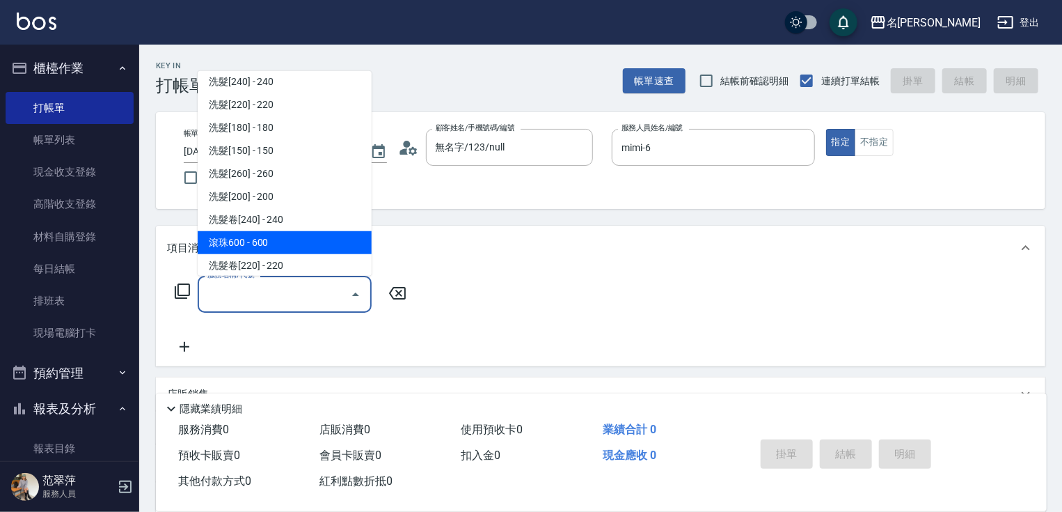
click at [262, 234] on span "滾珠600 - 600" at bounding box center [285, 242] width 174 height 23
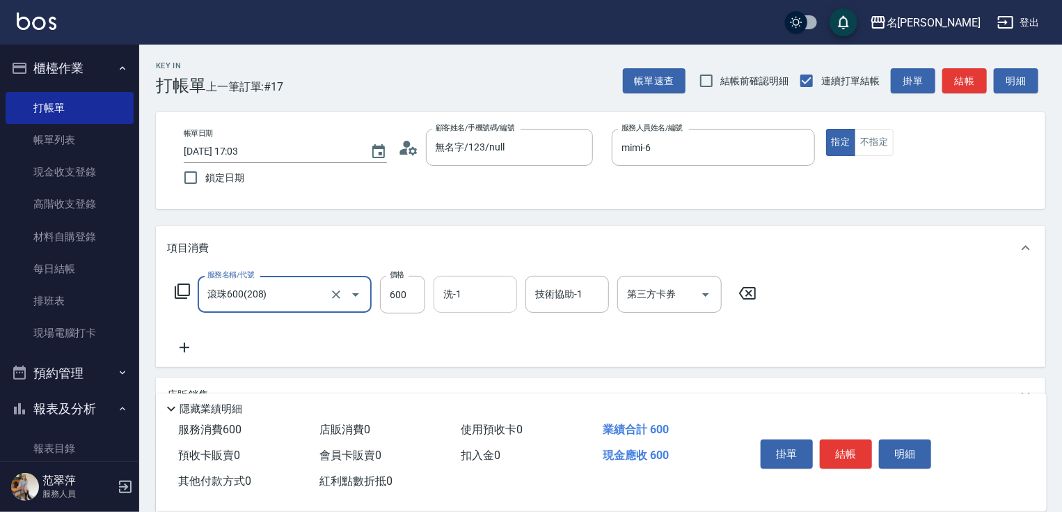
click at [465, 290] on input "洗-1" at bounding box center [475, 294] width 71 height 24
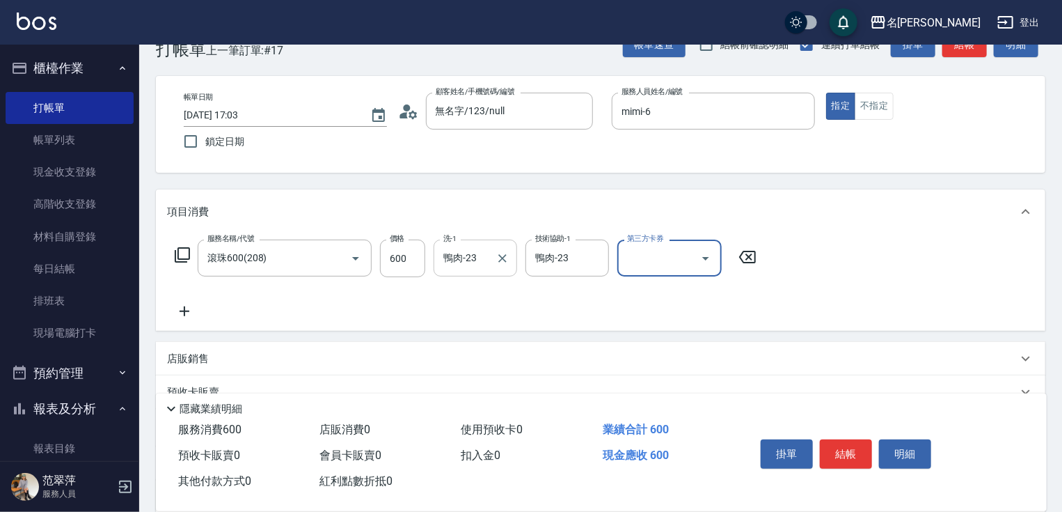
scroll to position [56, 0]
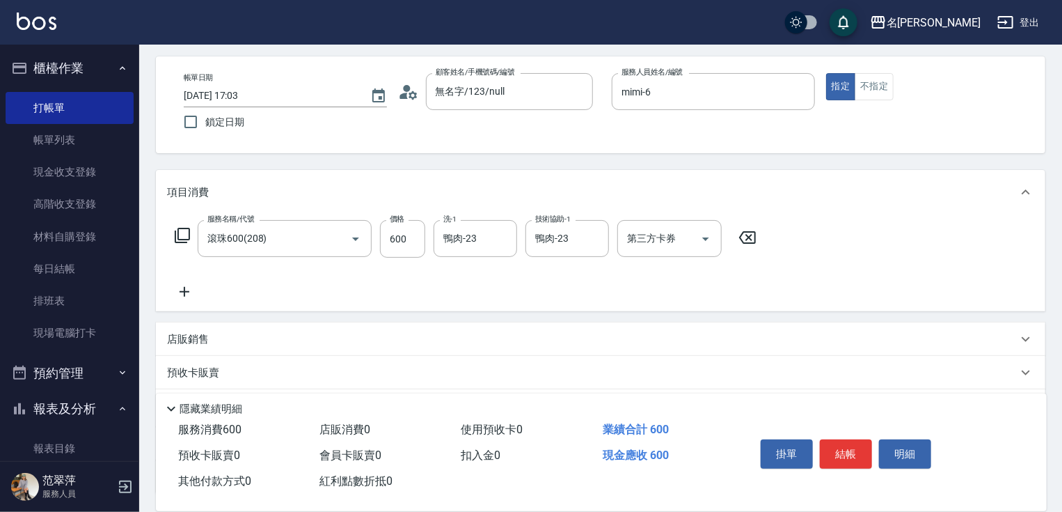
click at [185, 291] on icon at bounding box center [185, 292] width 10 height 10
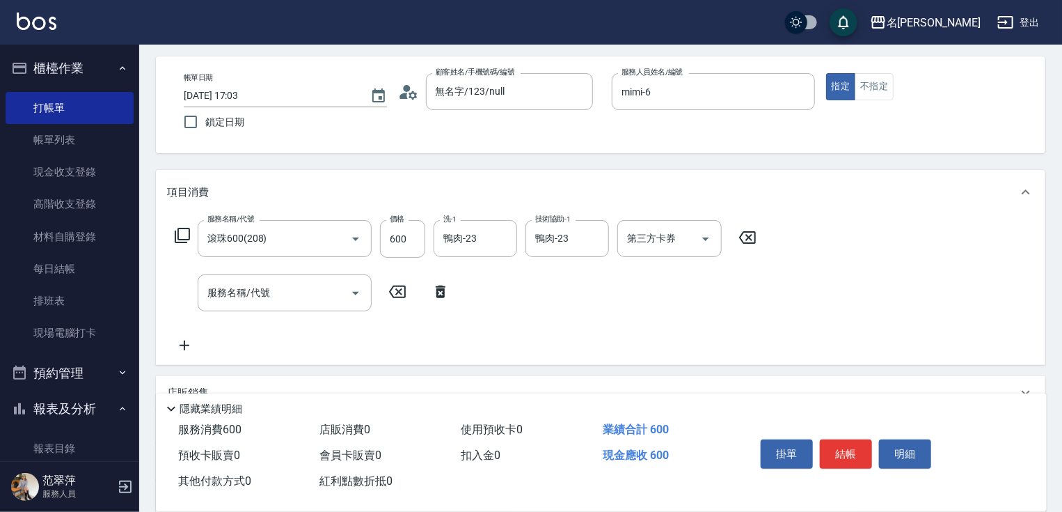
click at [173, 233] on div "服務名稱/代號 滾珠600(208) 服務名稱/代號 價格 600 價格 洗-1 鴨肉-23 洗-1 技術協助-1 鴨肉-23 技術協助-1 第三方卡券 第三…" at bounding box center [466, 239] width 598 height 38
click at [181, 230] on icon at bounding box center [182, 235] width 17 height 17
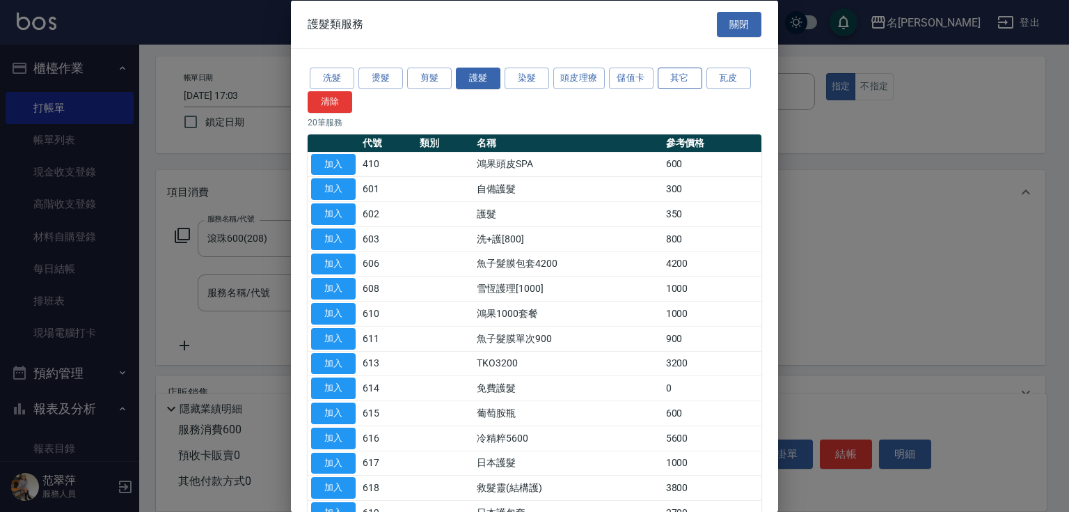
click at [679, 79] on button "其它" at bounding box center [680, 79] width 45 height 22
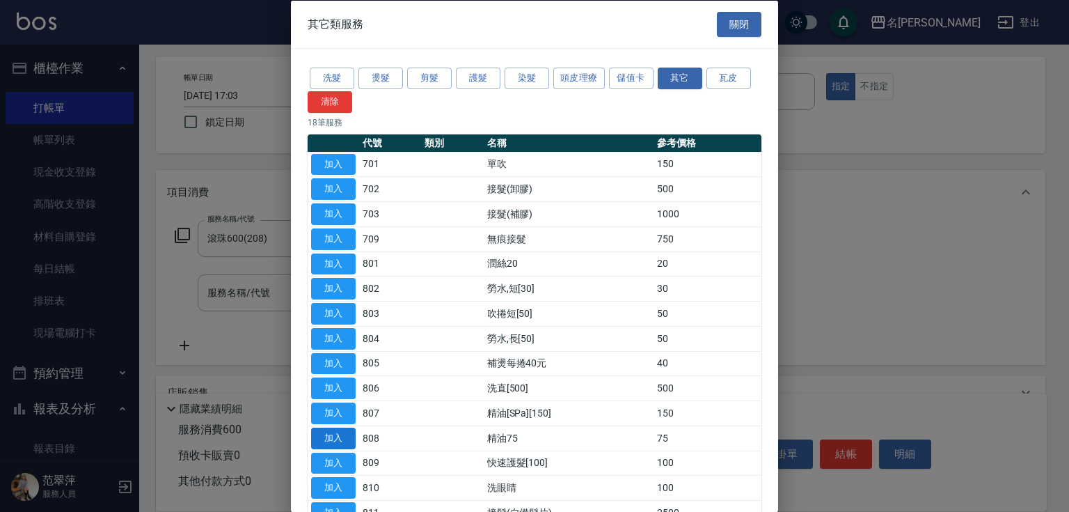
click at [340, 439] on button "加入" at bounding box center [333, 438] width 45 height 22
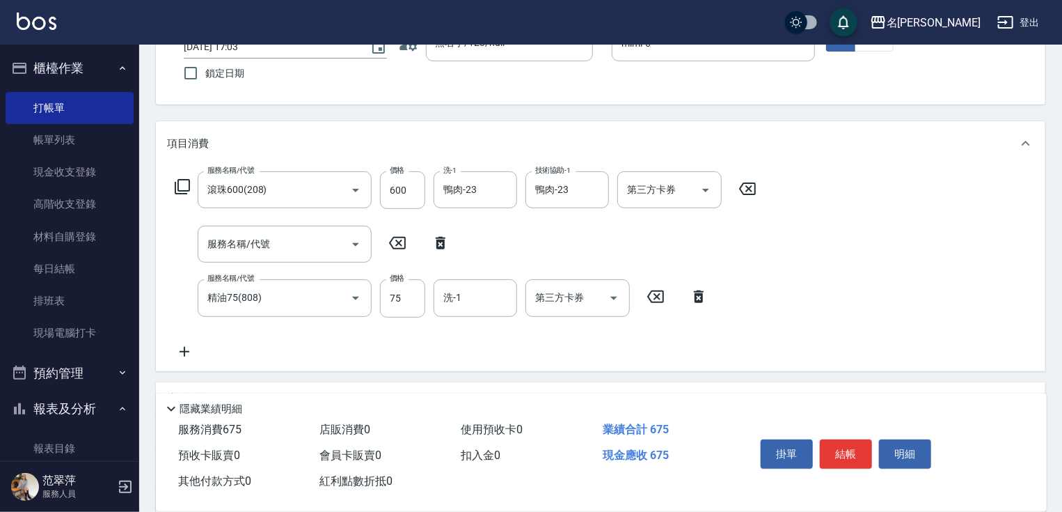
scroll to position [111, 0]
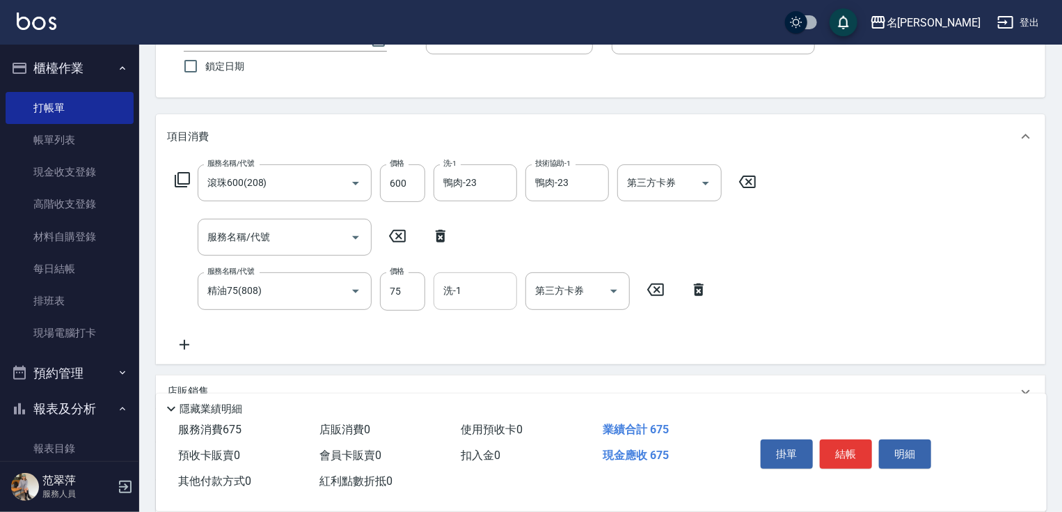
click at [479, 292] on input "洗-1" at bounding box center [475, 290] width 71 height 24
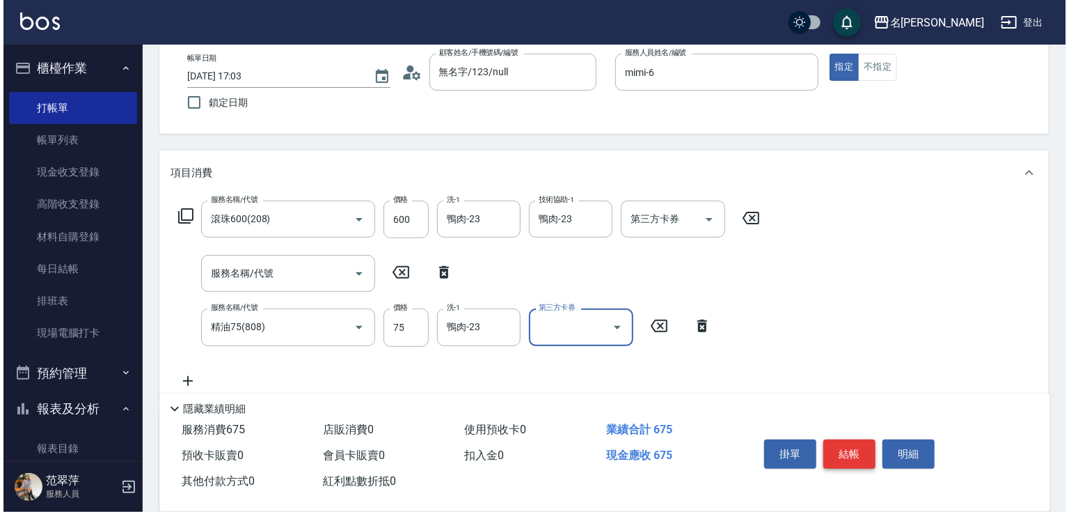
scroll to position [56, 0]
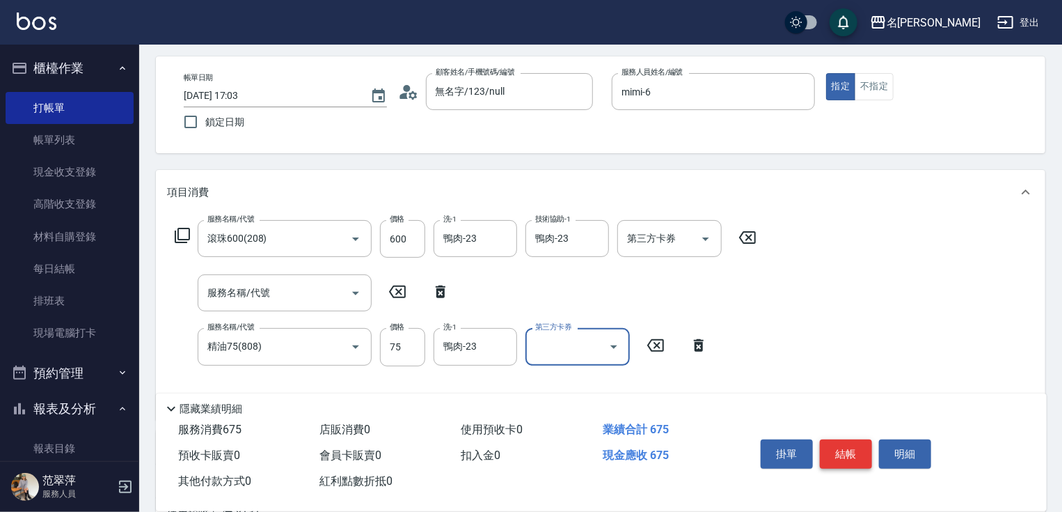
click at [849, 458] on button "結帳" at bounding box center [846, 453] width 52 height 29
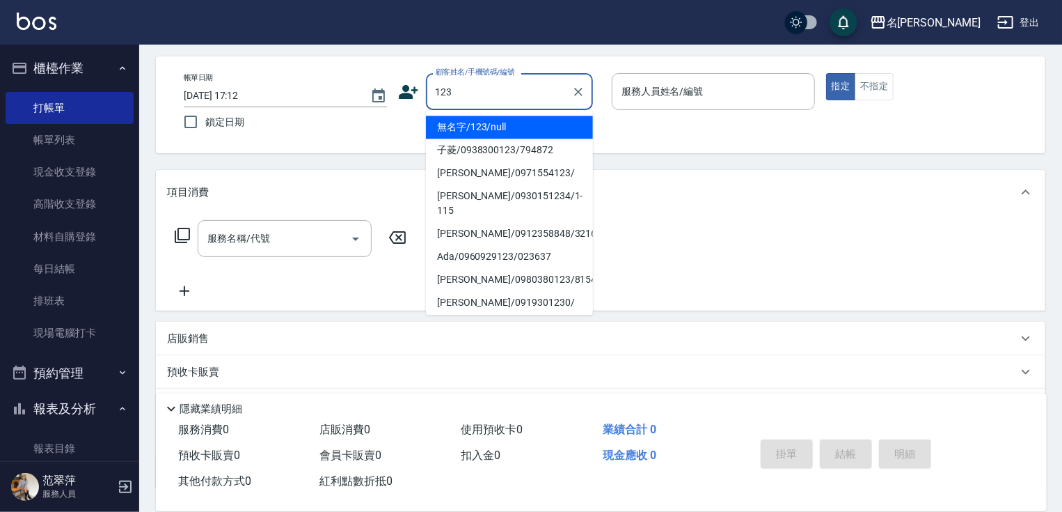
click at [501, 121] on li "無名字/123/null" at bounding box center [509, 127] width 167 height 23
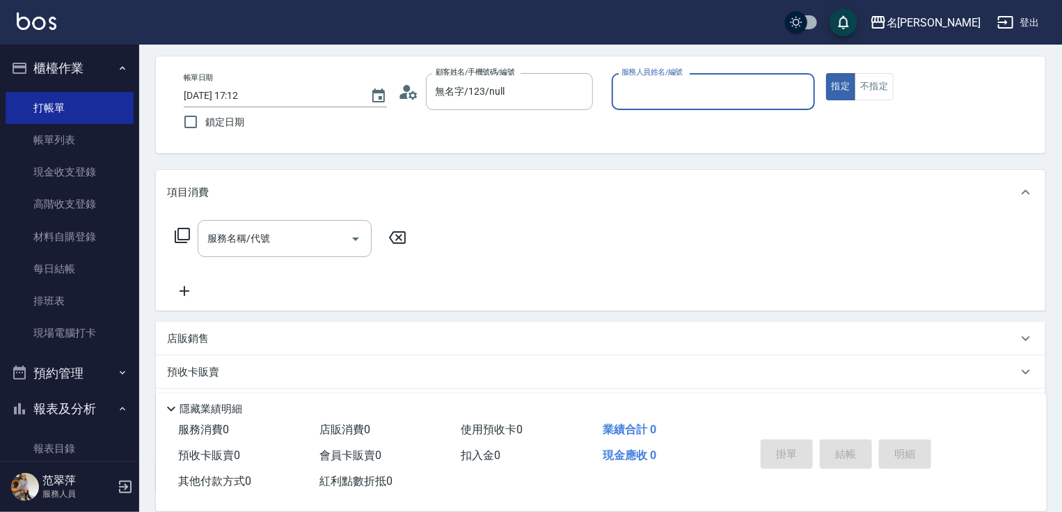
click at [647, 88] on input "服務人員姓名/編號" at bounding box center [713, 91] width 191 height 24
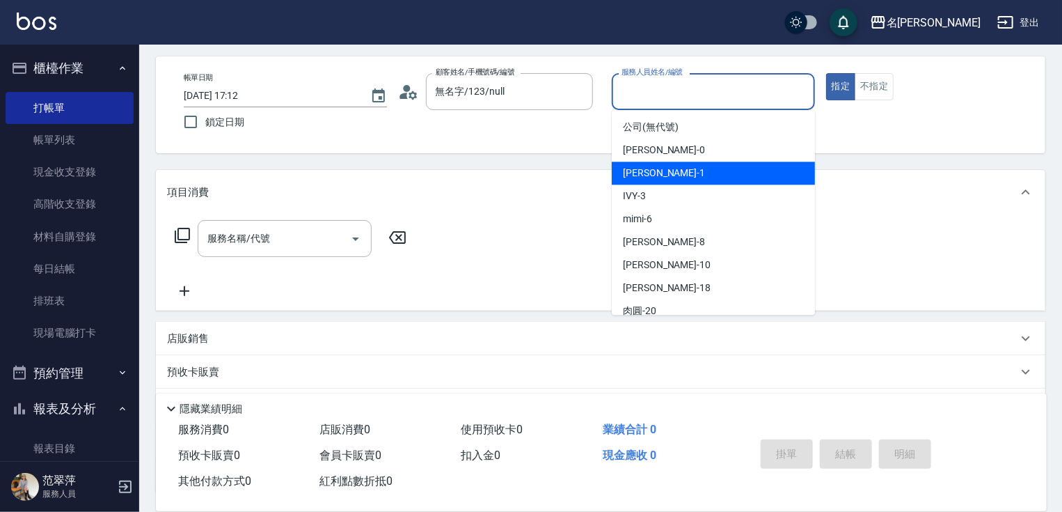
click at [652, 171] on span "[PERSON_NAME] -1" at bounding box center [664, 173] width 82 height 15
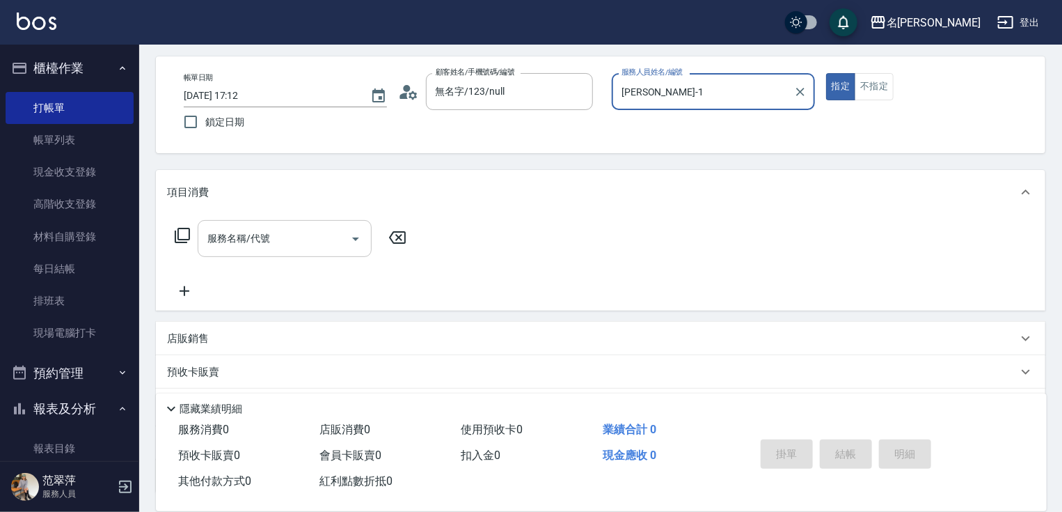
click at [290, 242] on input "服務名稱/代號" at bounding box center [274, 238] width 141 height 24
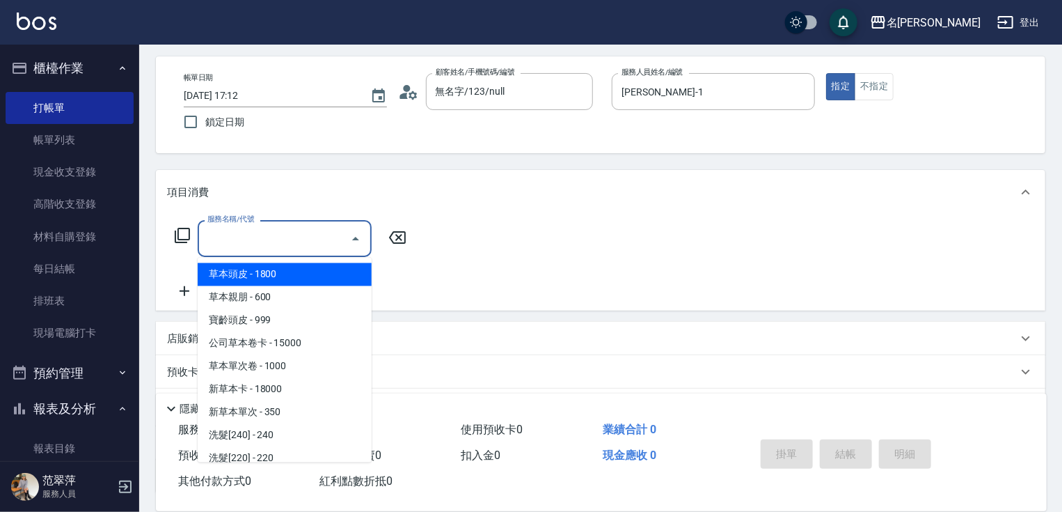
click at [186, 228] on icon at bounding box center [182, 235] width 15 height 15
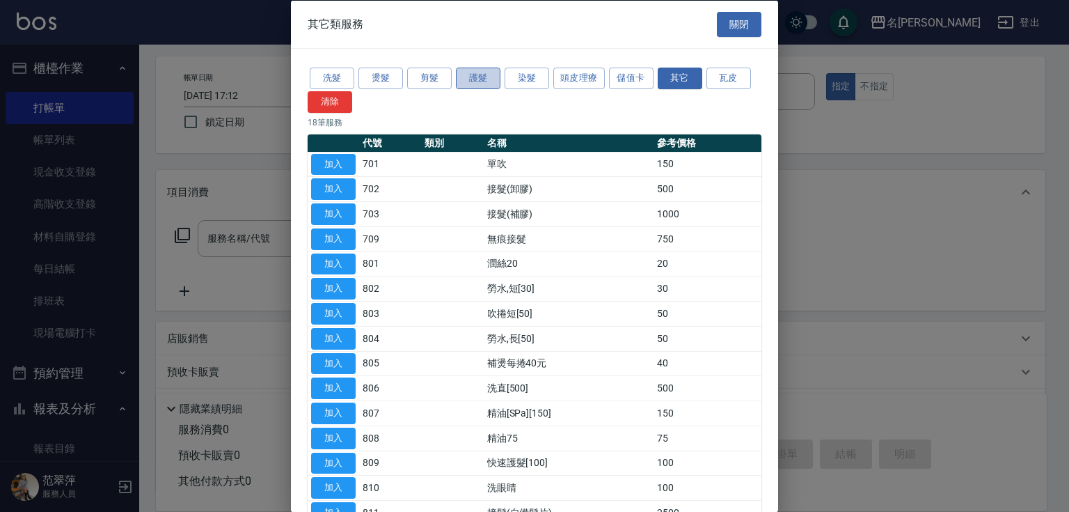
click at [488, 75] on button "護髮" at bounding box center [478, 79] width 45 height 22
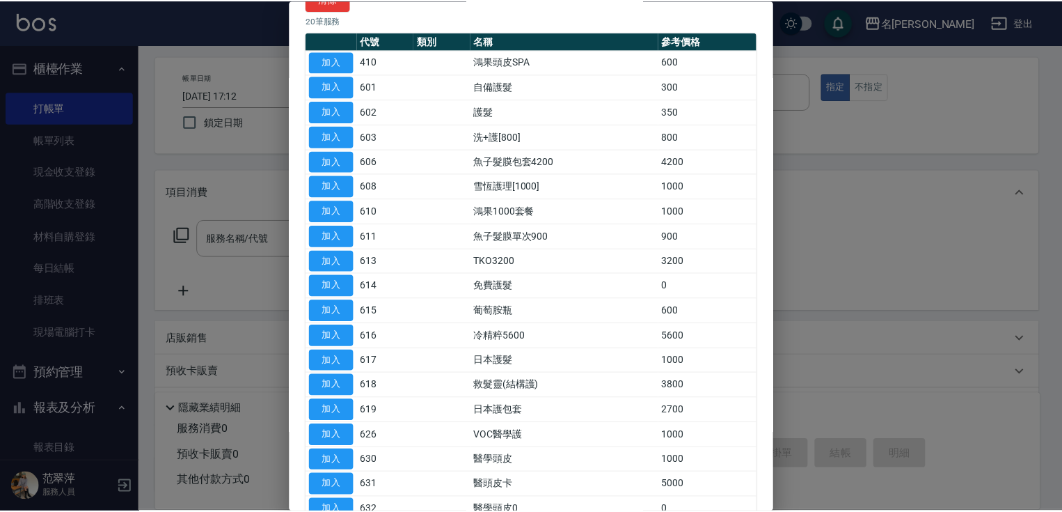
scroll to position [115, 0]
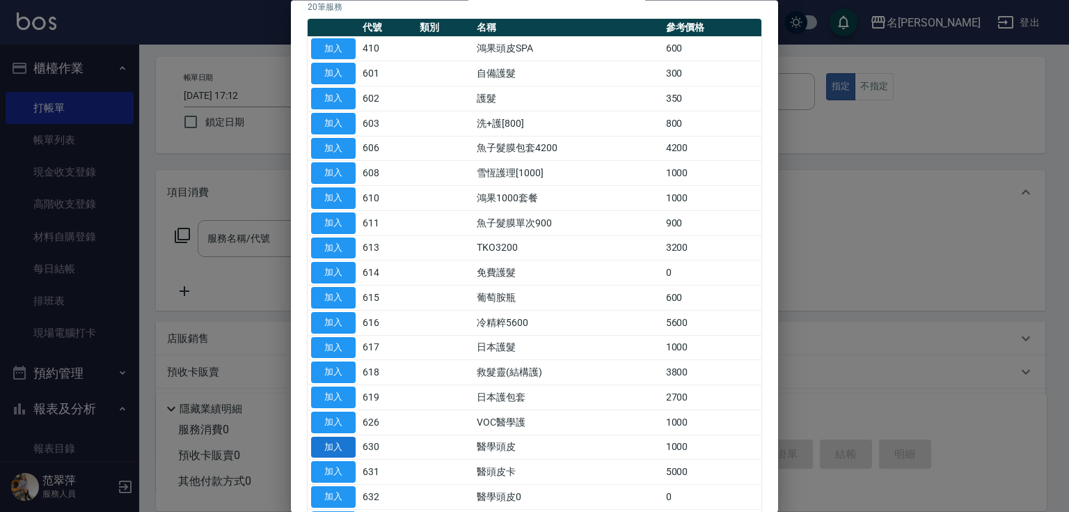
click at [340, 438] on button "加入" at bounding box center [333, 447] width 45 height 22
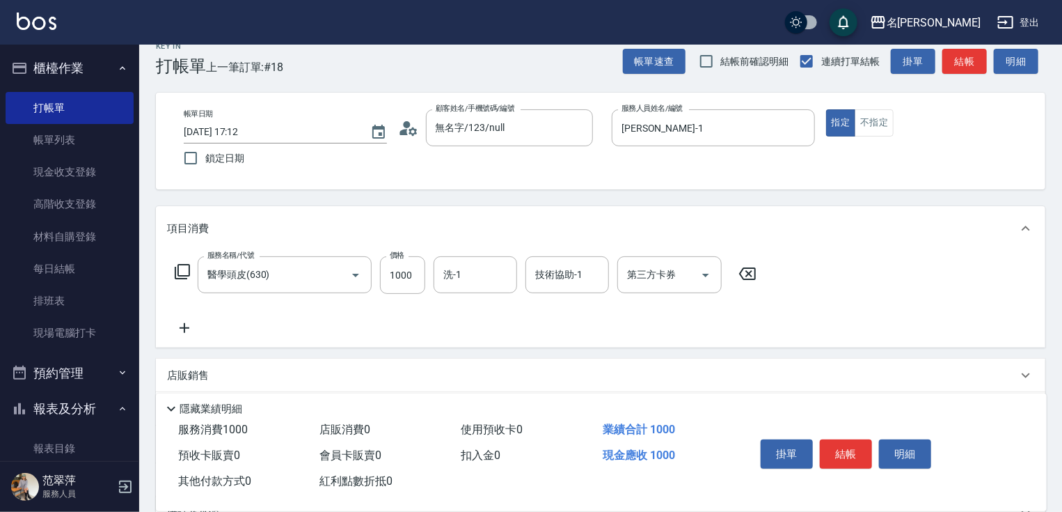
scroll to position [0, 0]
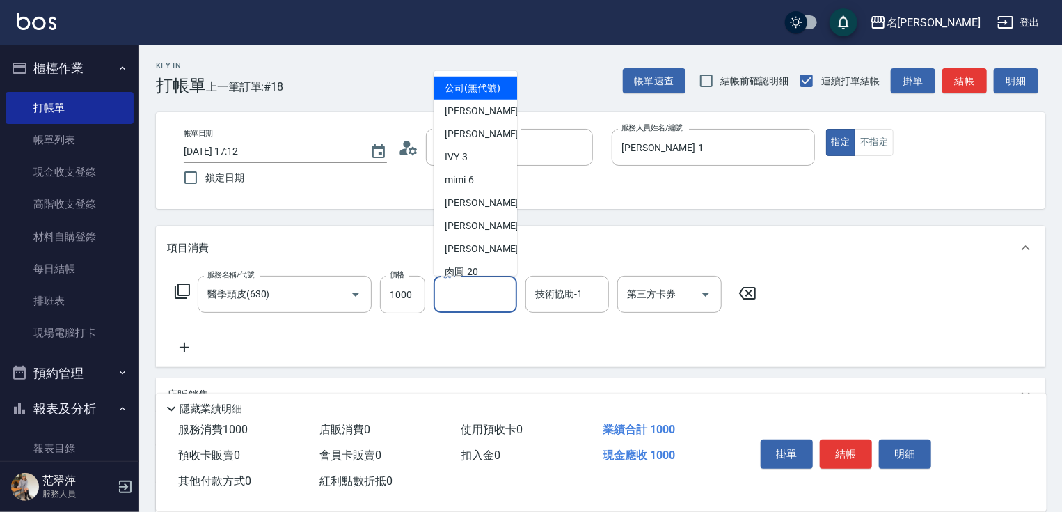
click at [494, 292] on input "洗-1" at bounding box center [475, 294] width 71 height 24
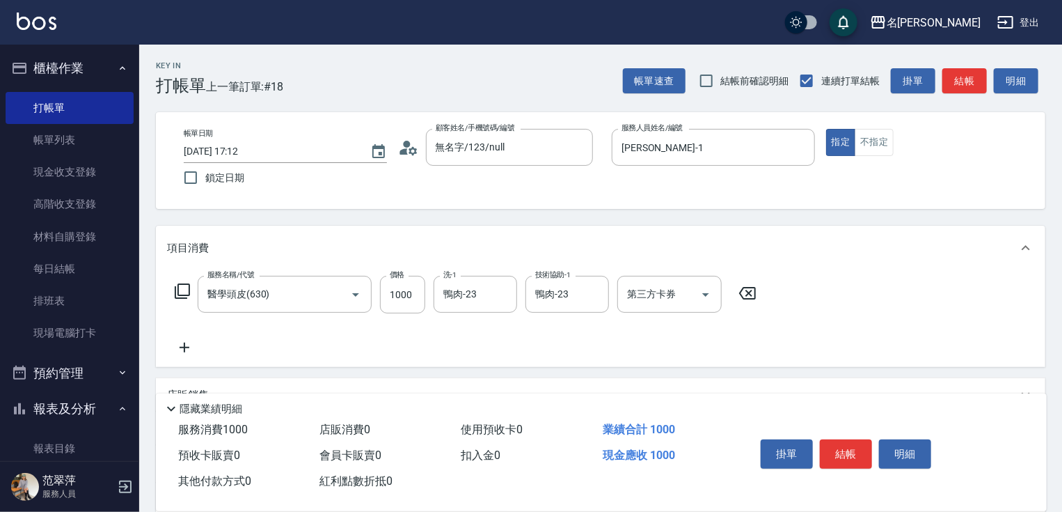
click at [186, 345] on icon at bounding box center [184, 347] width 35 height 17
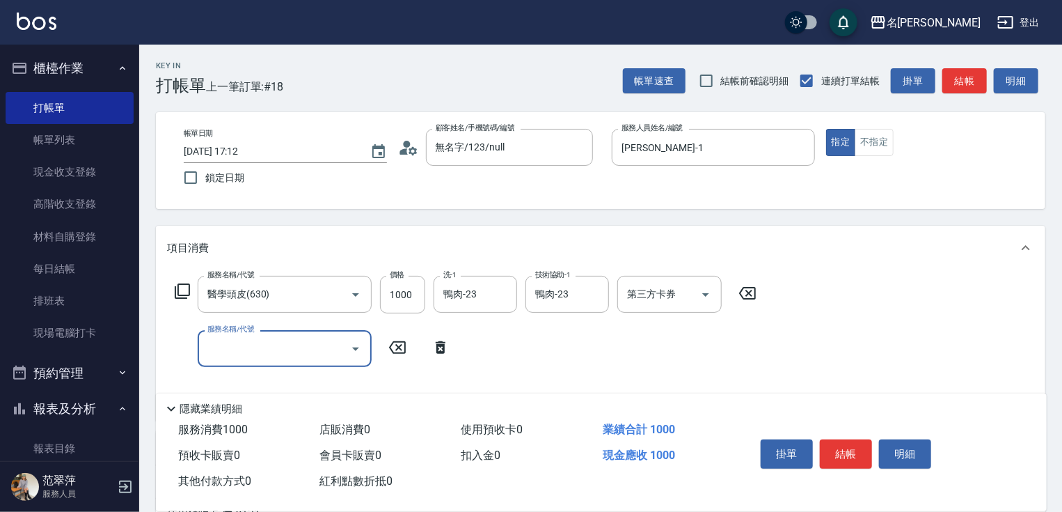
click at [178, 287] on icon at bounding box center [182, 290] width 15 height 15
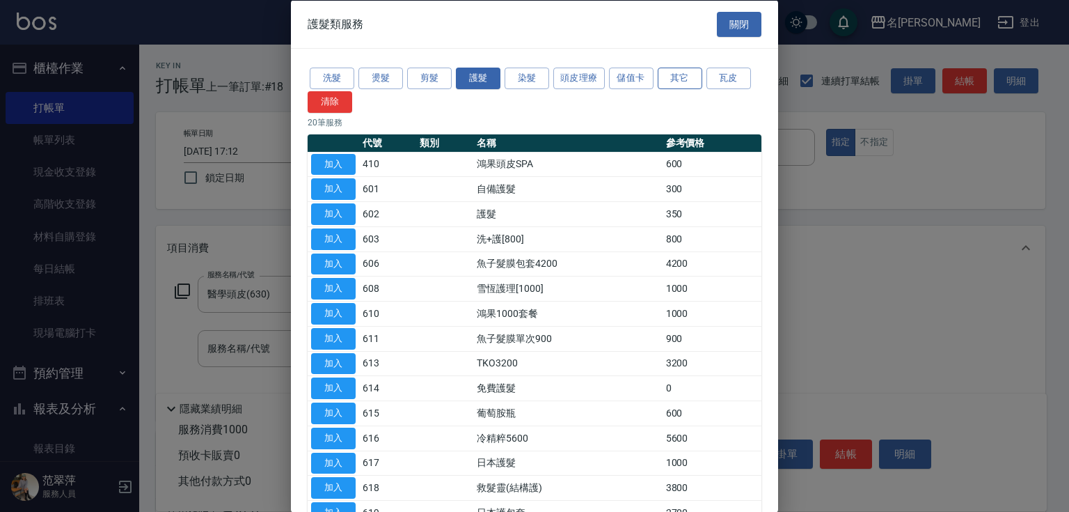
click at [682, 79] on button "其它" at bounding box center [680, 79] width 45 height 22
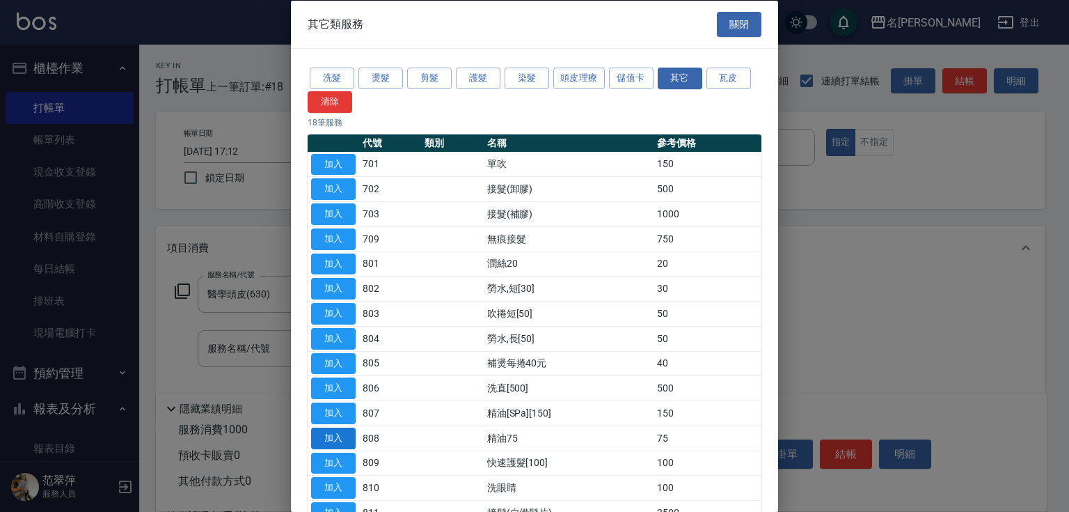
click at [338, 431] on button "加入" at bounding box center [333, 438] width 45 height 22
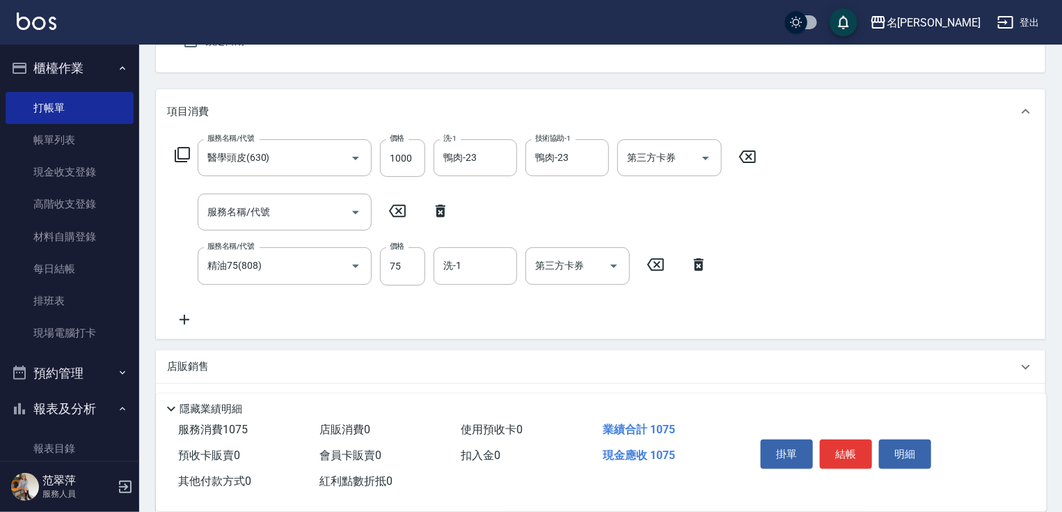
scroll to position [167, 0]
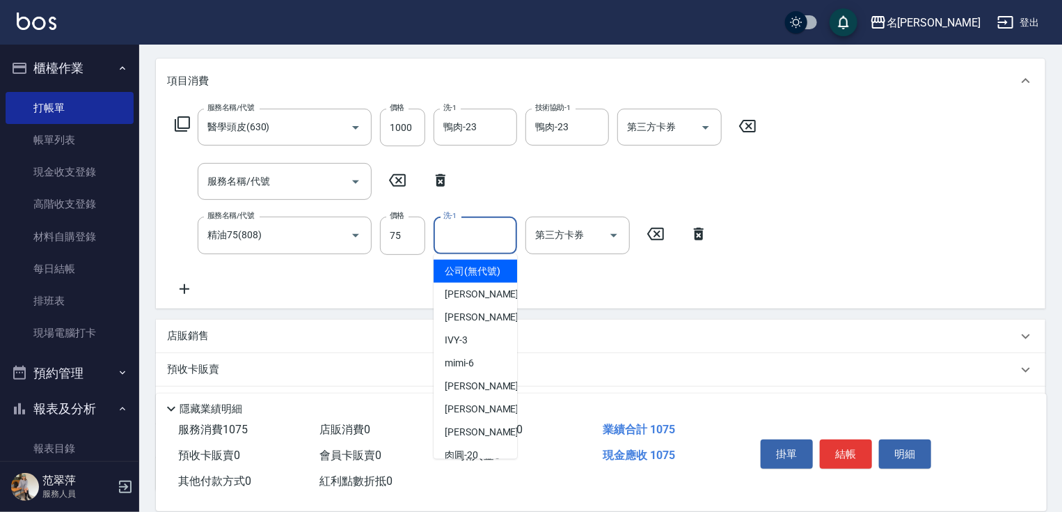
click at [469, 247] on input "洗-1" at bounding box center [475, 235] width 71 height 24
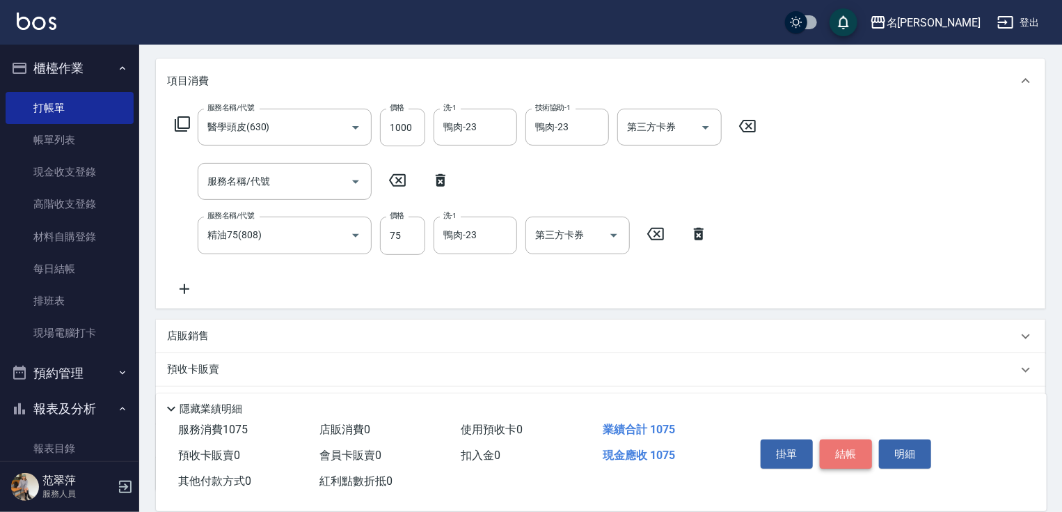
click at [844, 443] on button "結帳" at bounding box center [846, 453] width 52 height 29
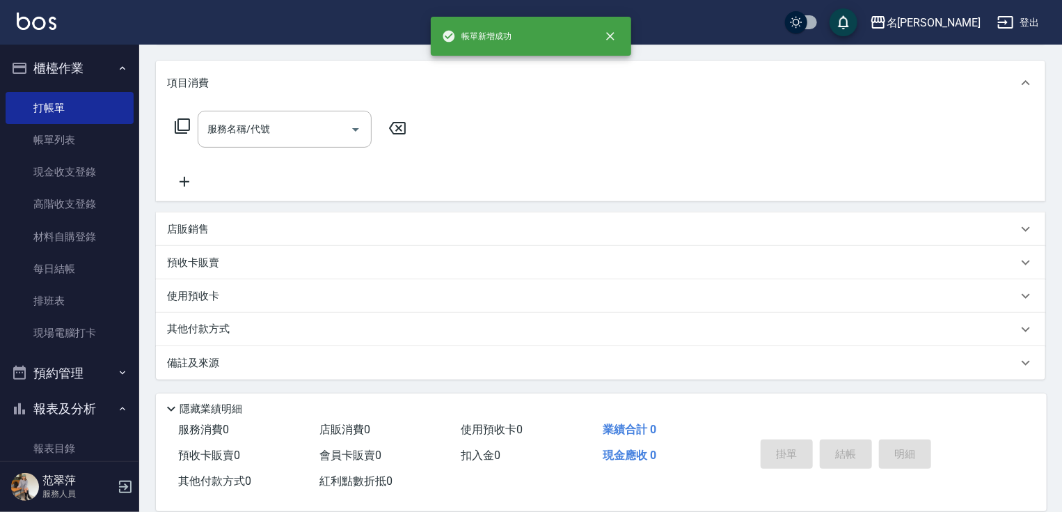
scroll to position [0, 0]
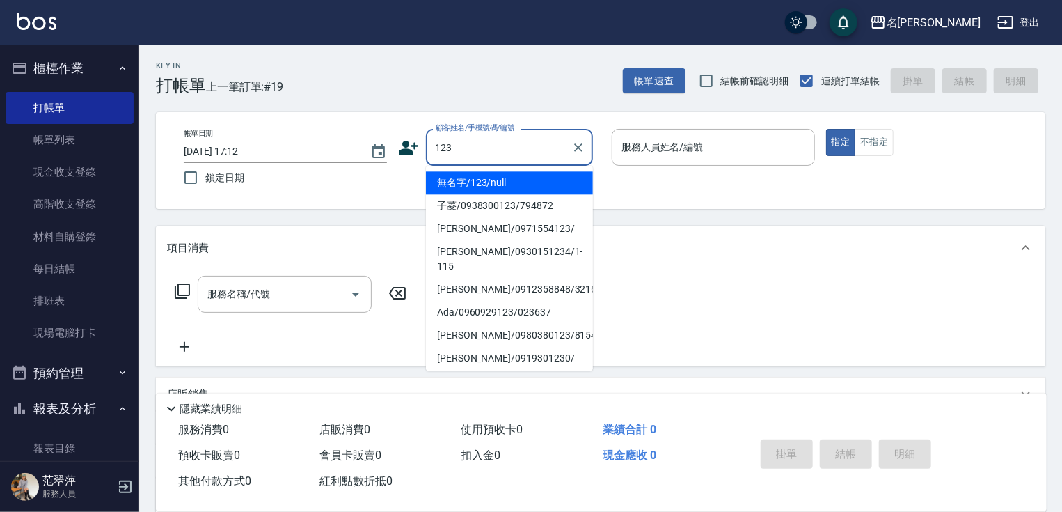
click at [515, 175] on li "無名字/123/null" at bounding box center [509, 182] width 167 height 23
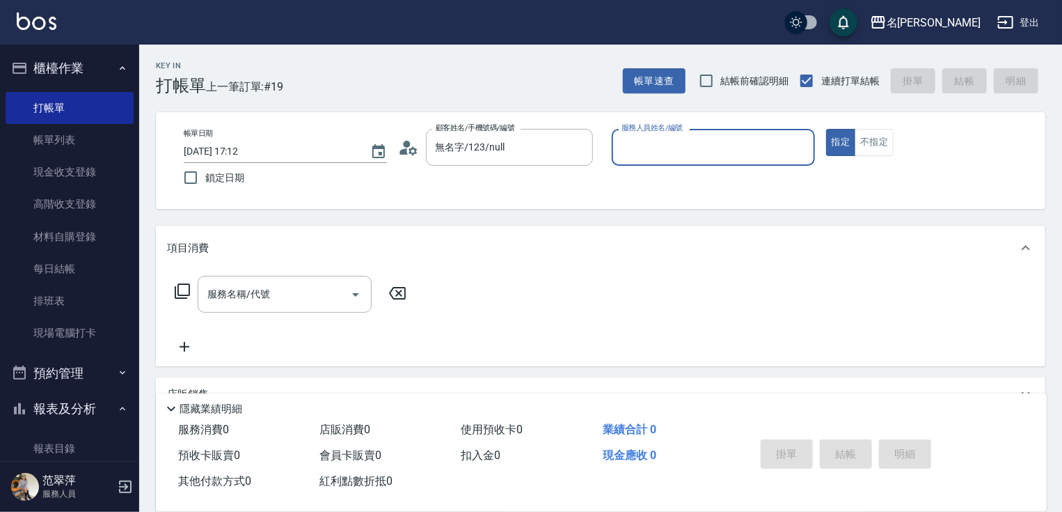
click at [646, 155] on input "服務人員姓名/編號" at bounding box center [713, 147] width 191 height 24
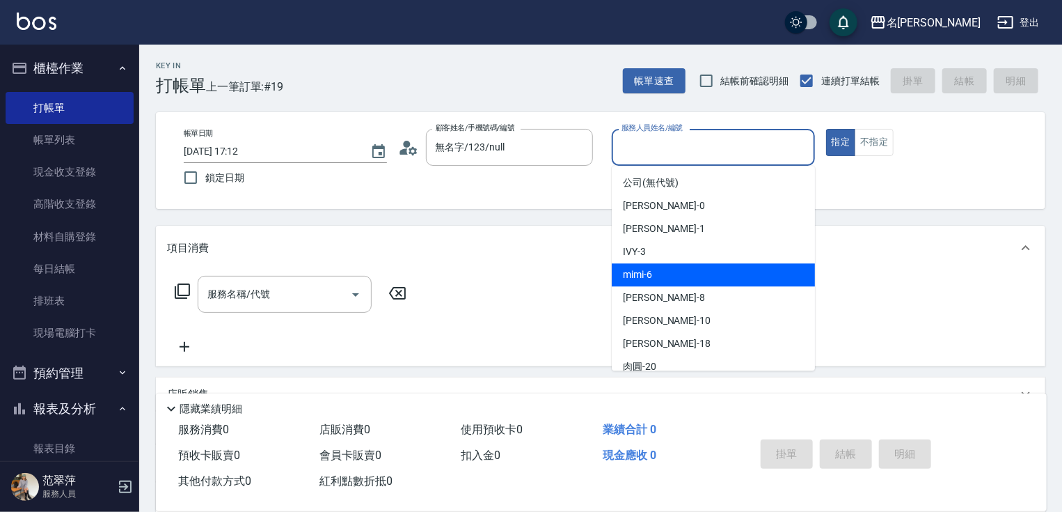
click at [659, 267] on div "mimi -6" at bounding box center [713, 274] width 203 height 23
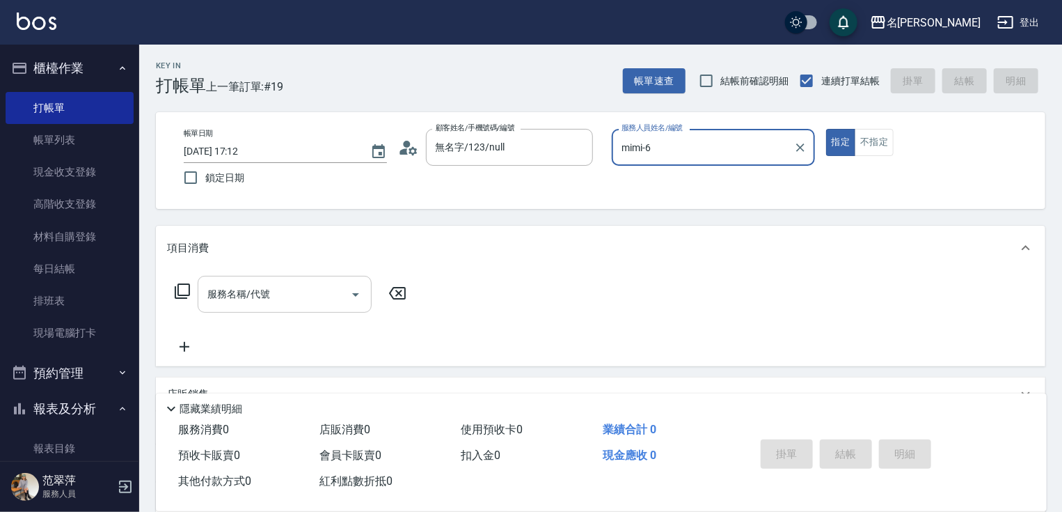
click at [298, 286] on input "服務名稱/代號" at bounding box center [274, 294] width 141 height 24
click at [534, 284] on div "服務名稱/代號 服務名稱/代號" at bounding box center [601, 318] width 890 height 96
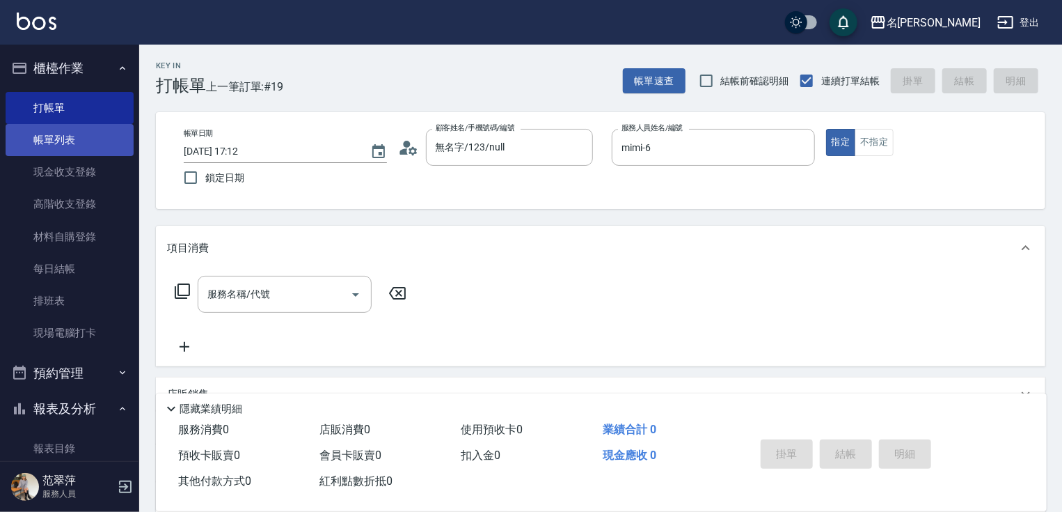
click at [58, 142] on link "帳單列表" at bounding box center [70, 140] width 128 height 32
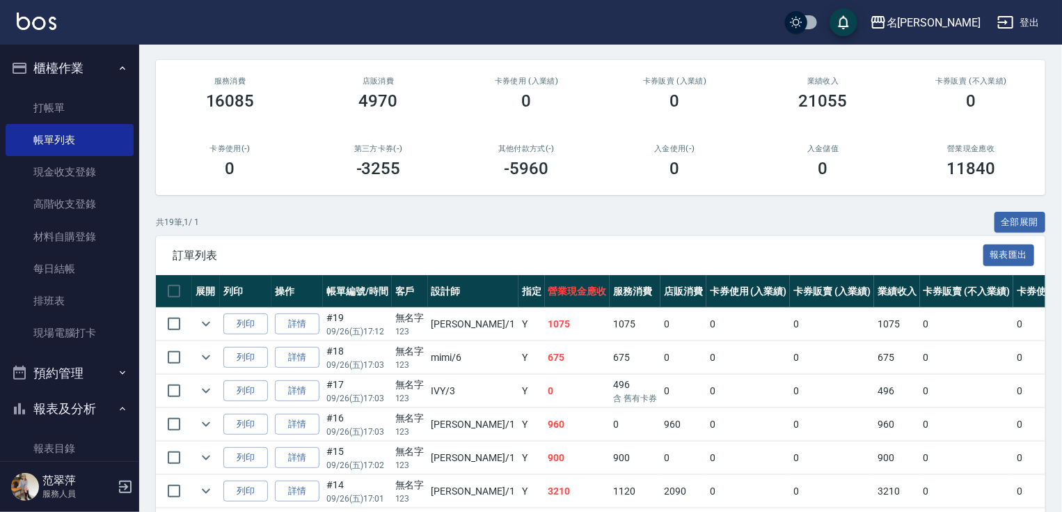
scroll to position [167, 0]
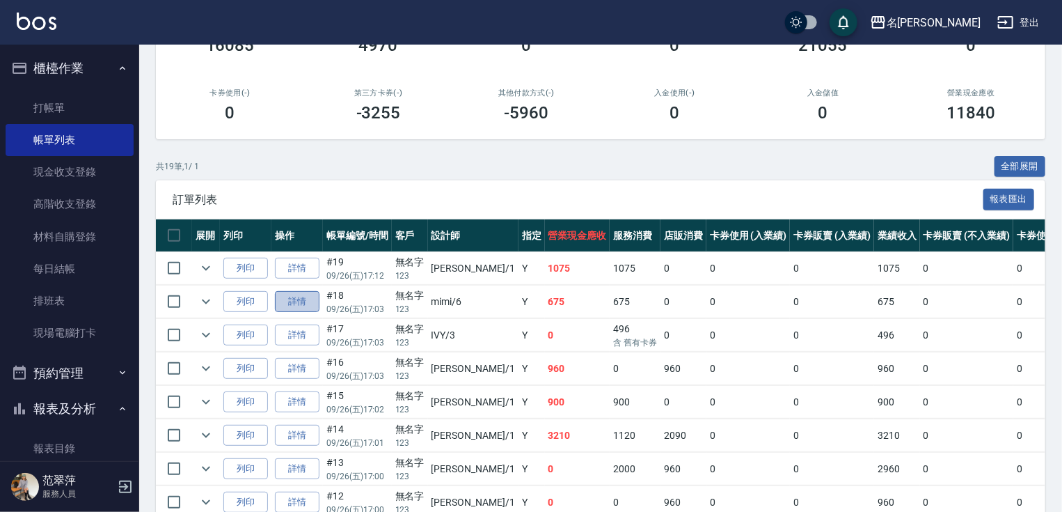
click at [298, 313] on link "詳情" at bounding box center [297, 302] width 45 height 22
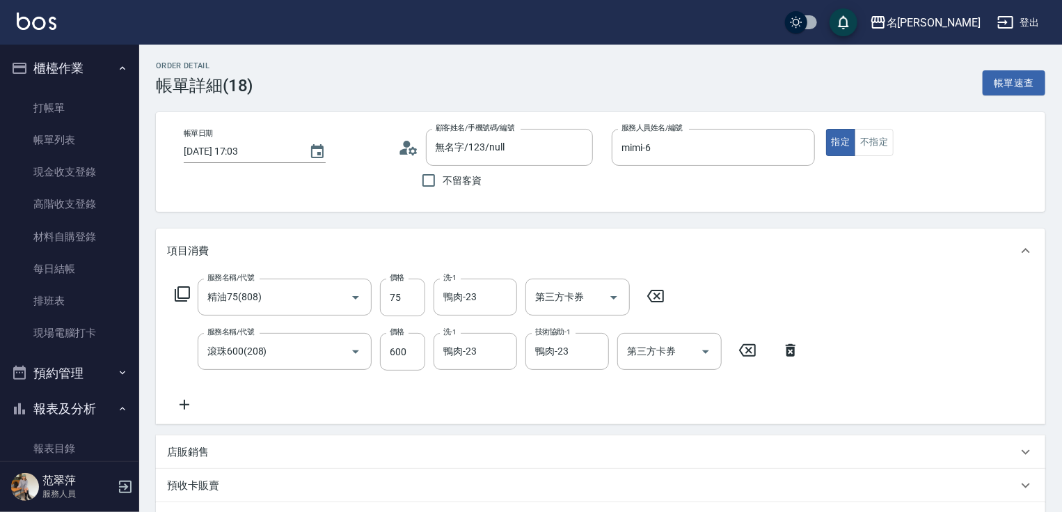
click at [183, 404] on icon at bounding box center [185, 405] width 10 height 10
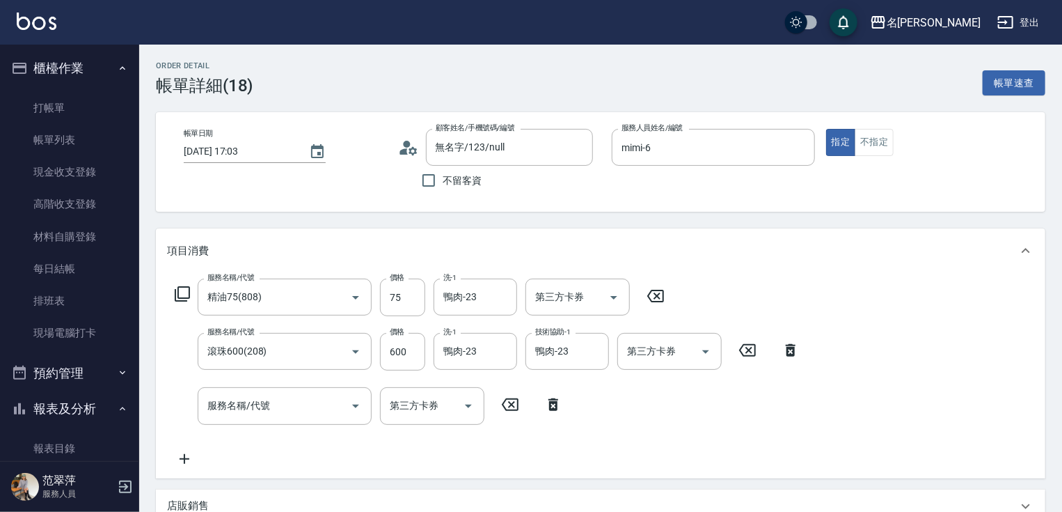
click at [184, 294] on icon at bounding box center [182, 293] width 17 height 17
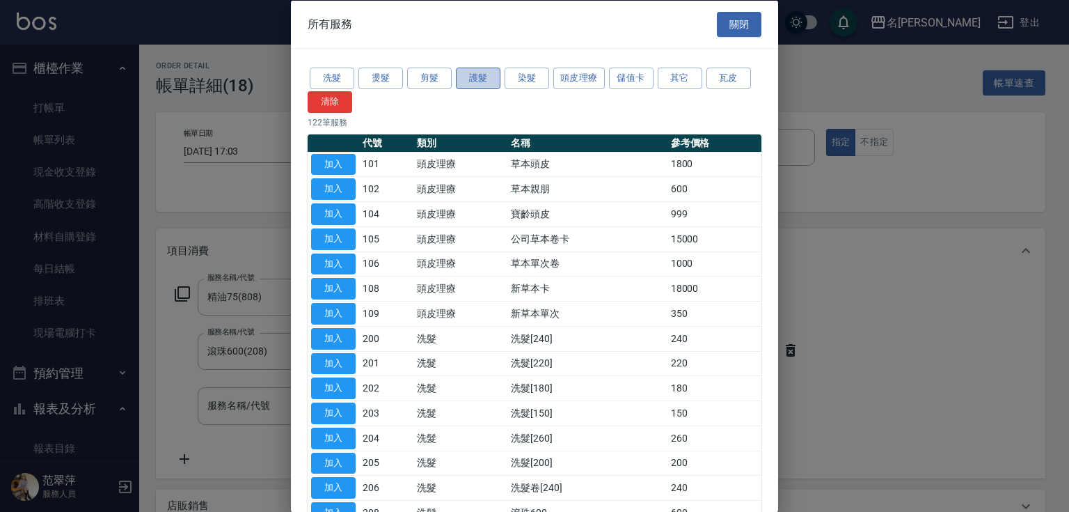
click at [479, 81] on button "護髮" at bounding box center [478, 79] width 45 height 22
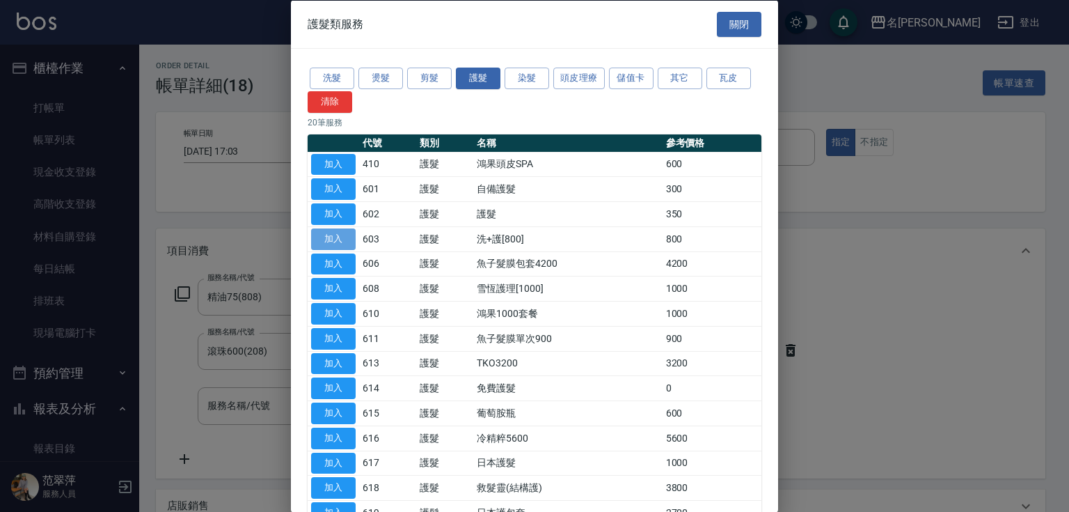
click at [339, 236] on button "加入" at bounding box center [333, 239] width 45 height 22
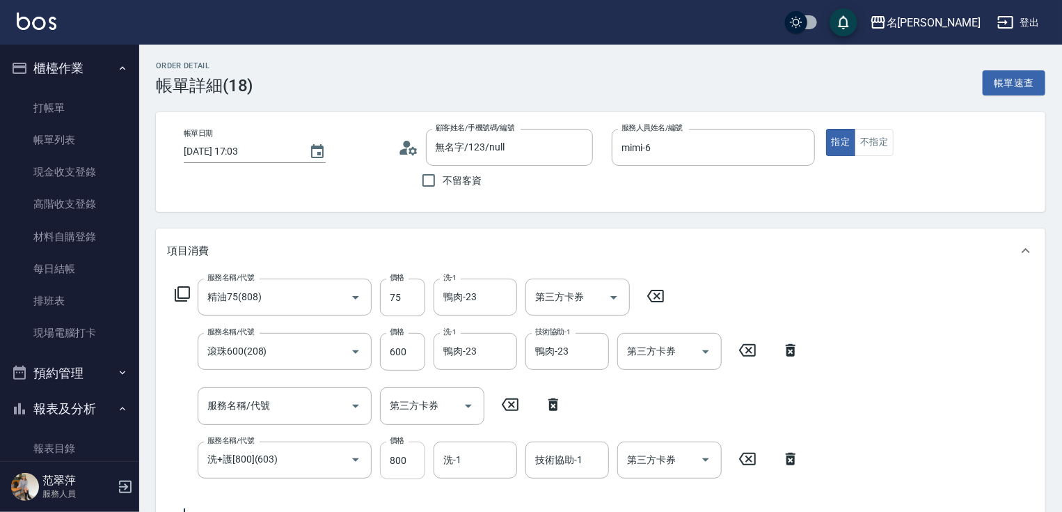
click at [402, 454] on input "800" at bounding box center [402, 460] width 45 height 38
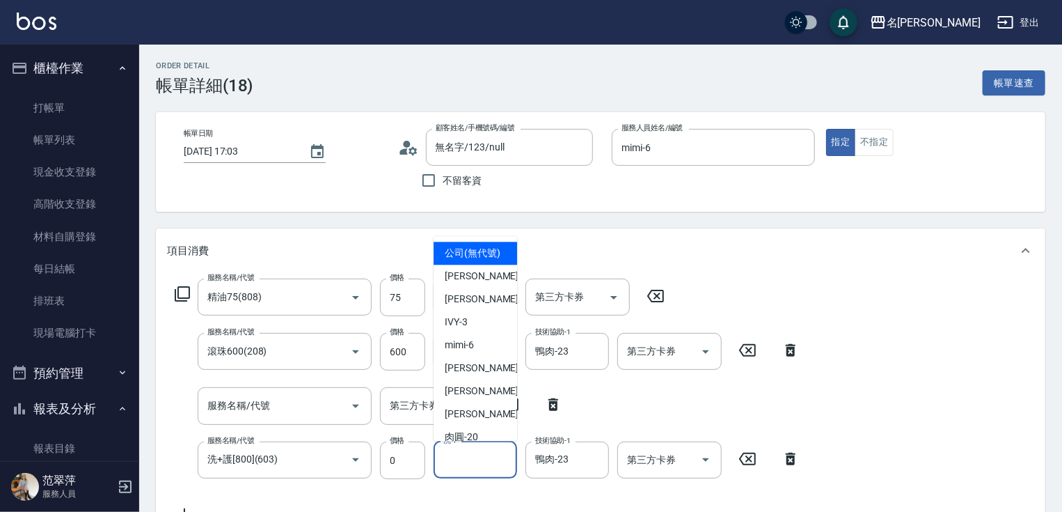
click at [485, 468] on input "洗-1" at bounding box center [475, 460] width 71 height 24
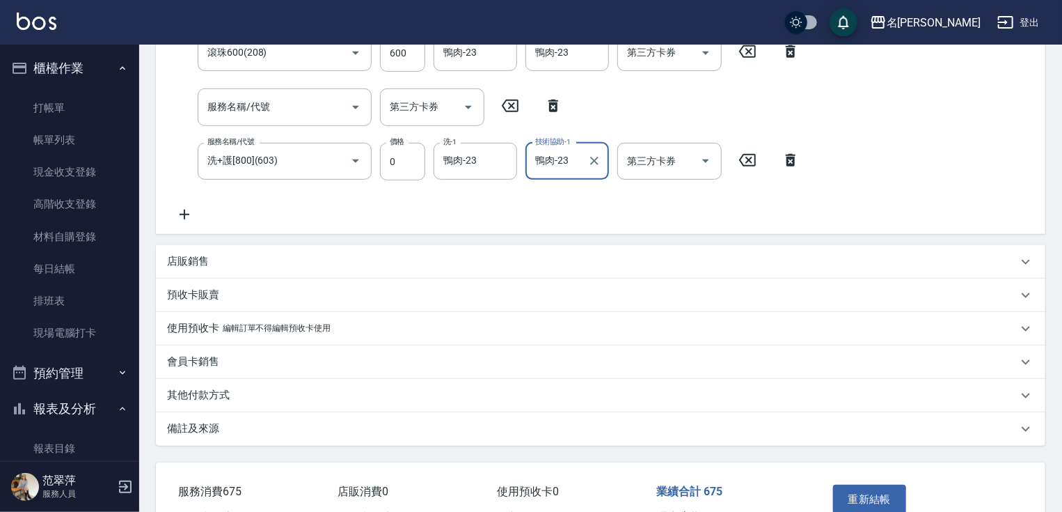
scroll to position [376, 0]
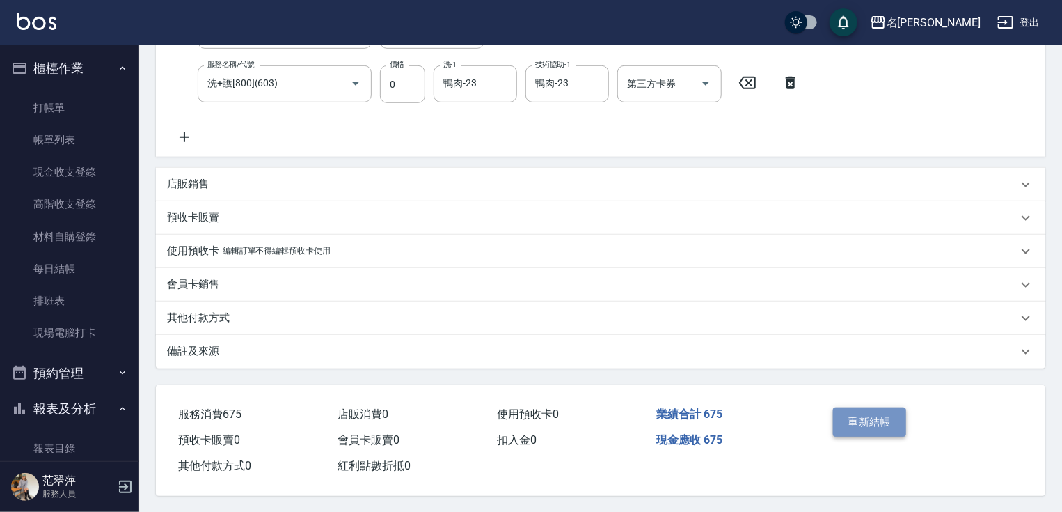
click at [877, 419] on button "重新結帳" at bounding box center [870, 421] width 74 height 29
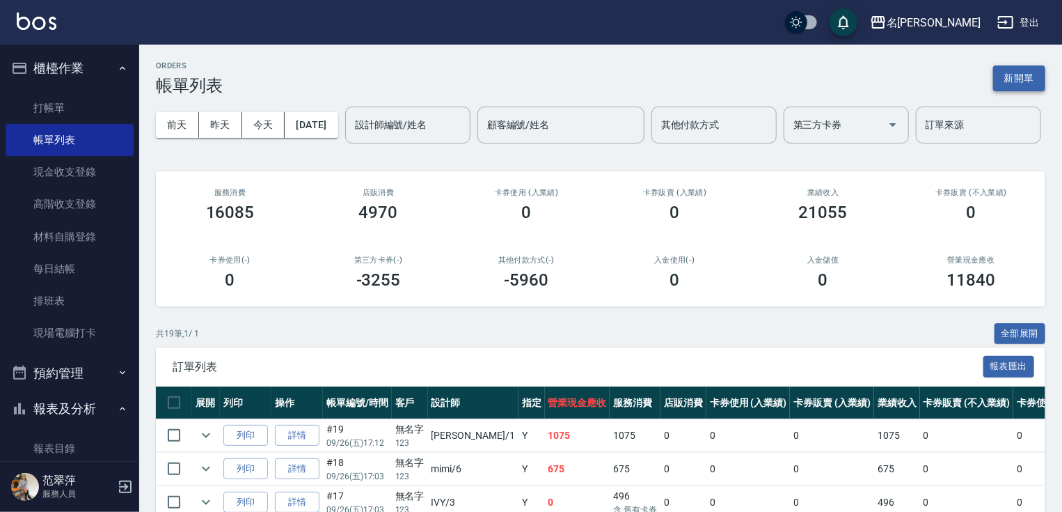
click at [1006, 74] on button "新開單" at bounding box center [1019, 78] width 52 height 26
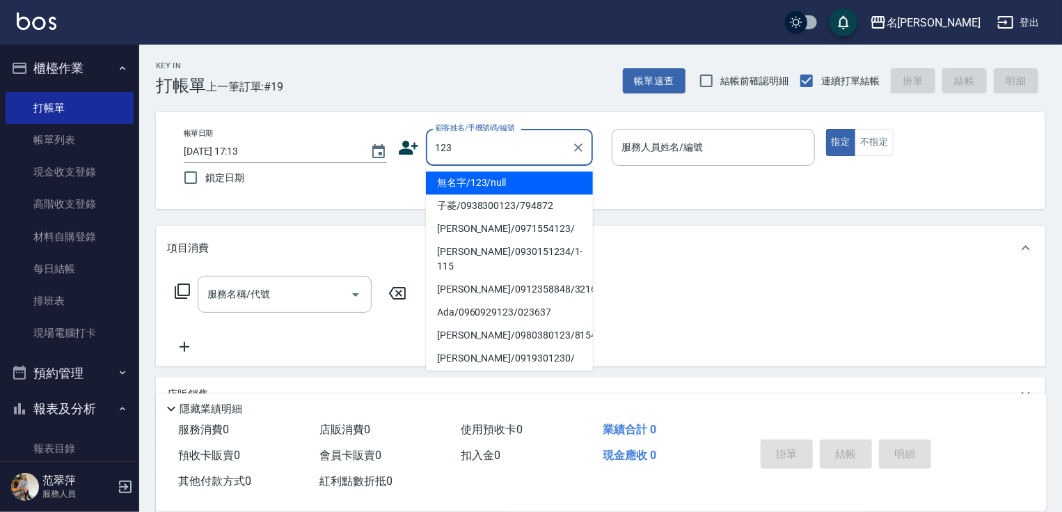
drag, startPoint x: 493, startPoint y: 182, endPoint x: 631, endPoint y: 184, distance: 138.6
click at [498, 182] on li "無名字/123/null" at bounding box center [509, 182] width 167 height 23
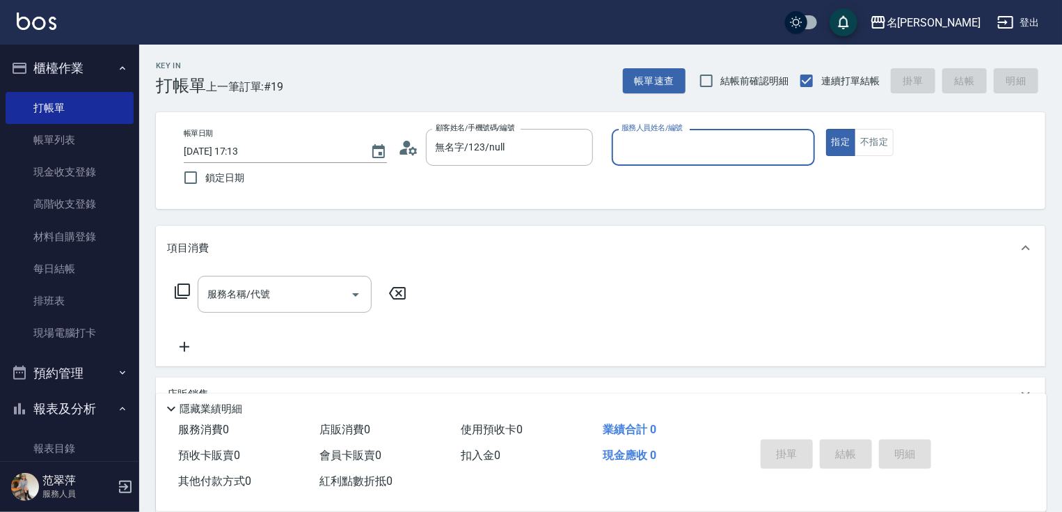
click at [650, 157] on input "服務人員姓名/編號" at bounding box center [713, 147] width 191 height 24
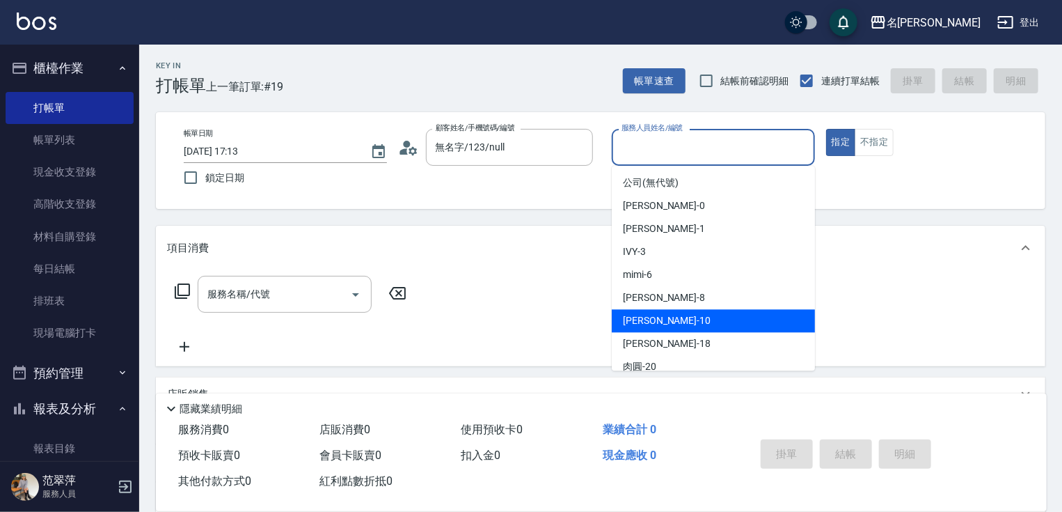
click at [674, 317] on div "[PERSON_NAME] -10" at bounding box center [713, 320] width 203 height 23
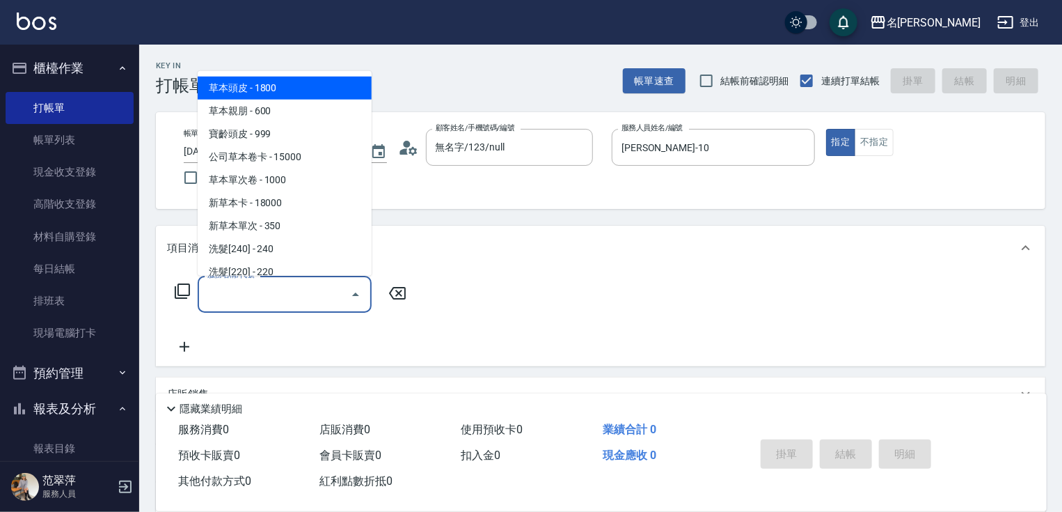
click at [284, 292] on input "服務名稱/代號" at bounding box center [274, 294] width 141 height 24
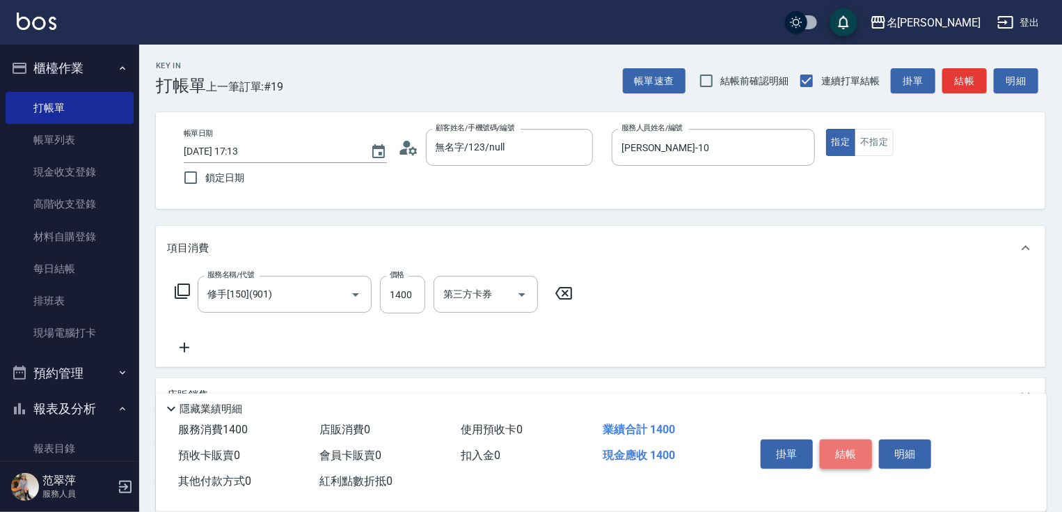
click at [853, 459] on button "結帳" at bounding box center [846, 453] width 52 height 29
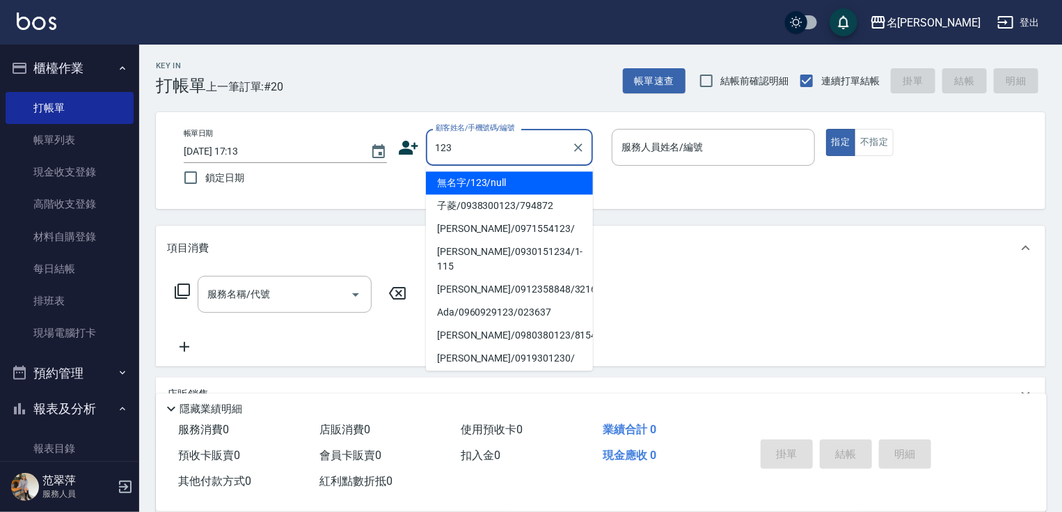
click at [501, 189] on li "無名字/123/null" at bounding box center [509, 182] width 167 height 23
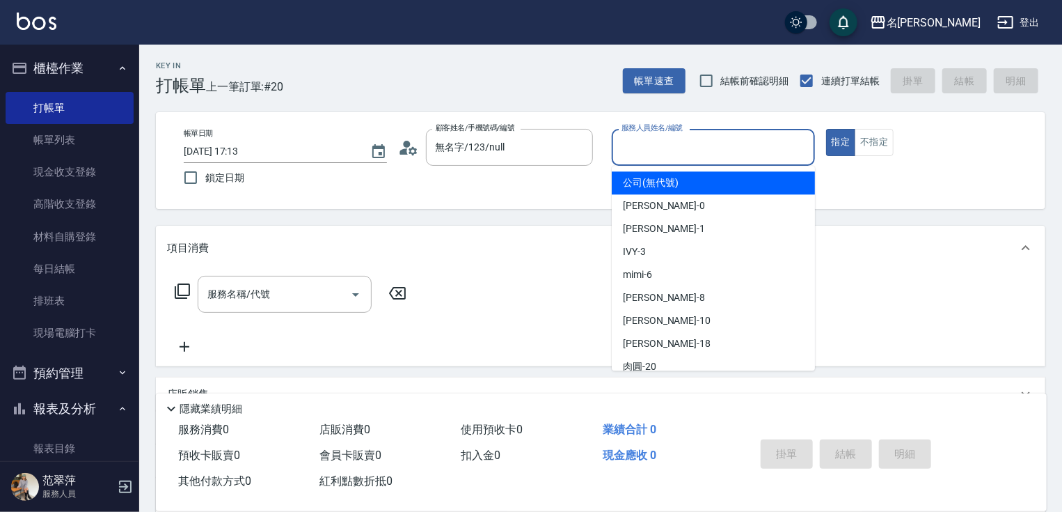
click at [654, 143] on input "服務人員姓名/編號" at bounding box center [713, 147] width 191 height 24
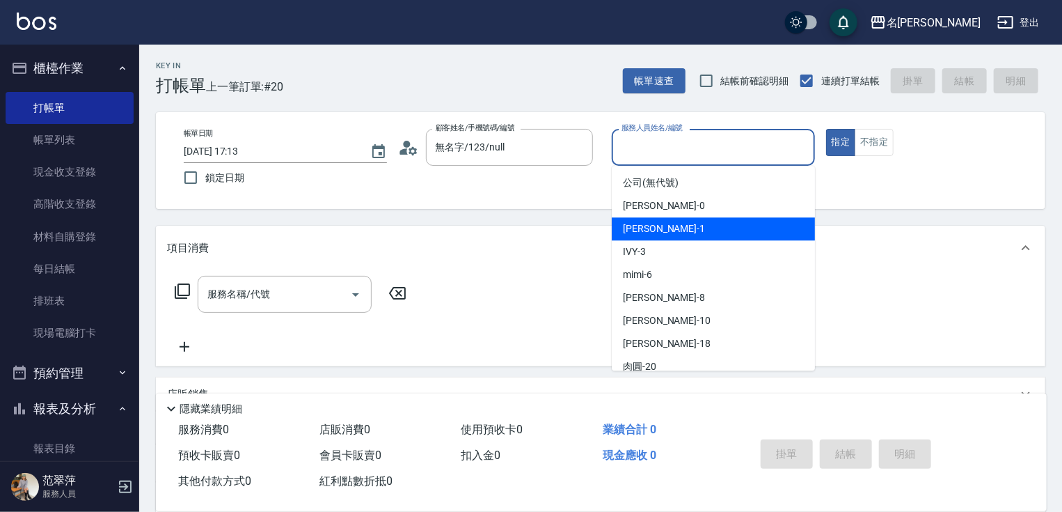
click at [658, 226] on span "[PERSON_NAME] -1" at bounding box center [664, 228] width 82 height 15
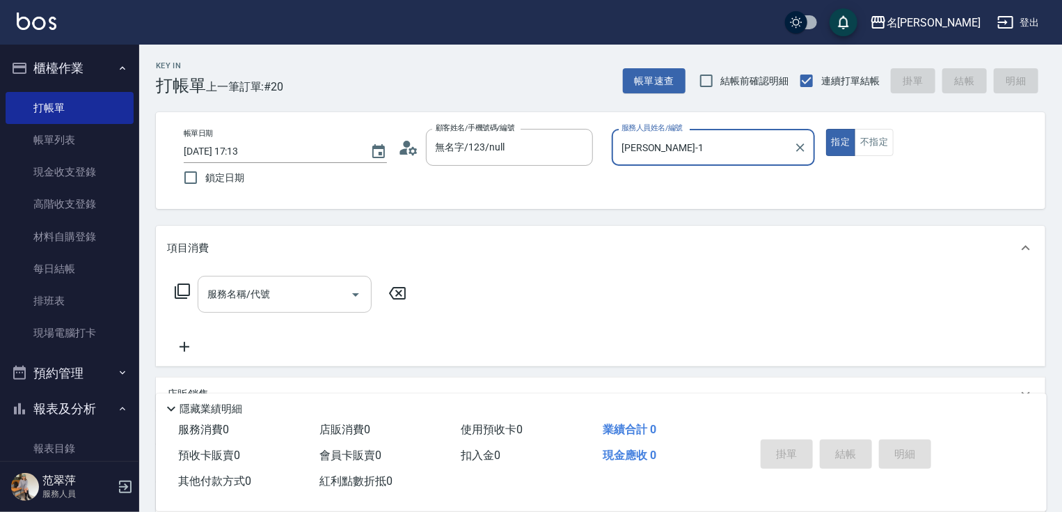
click at [281, 296] on input "服務名稱/代號" at bounding box center [274, 294] width 141 height 24
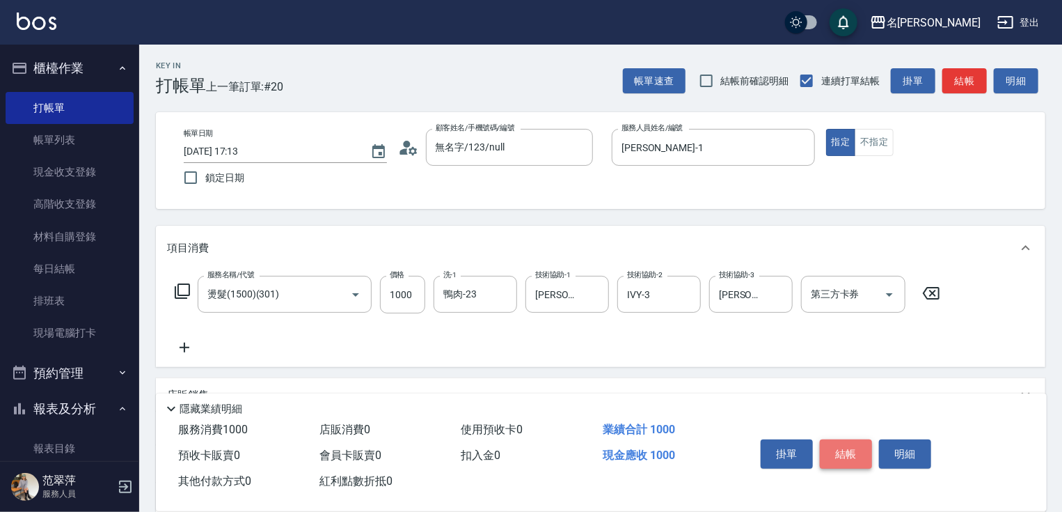
click at [849, 446] on button "結帳" at bounding box center [846, 453] width 52 height 29
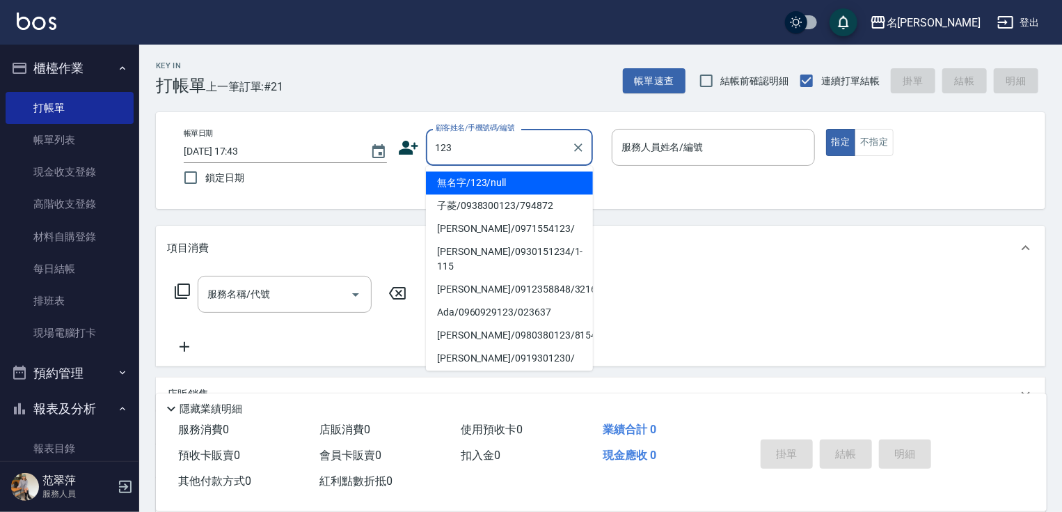
click at [504, 184] on li "無名字/123/null" at bounding box center [509, 182] width 167 height 23
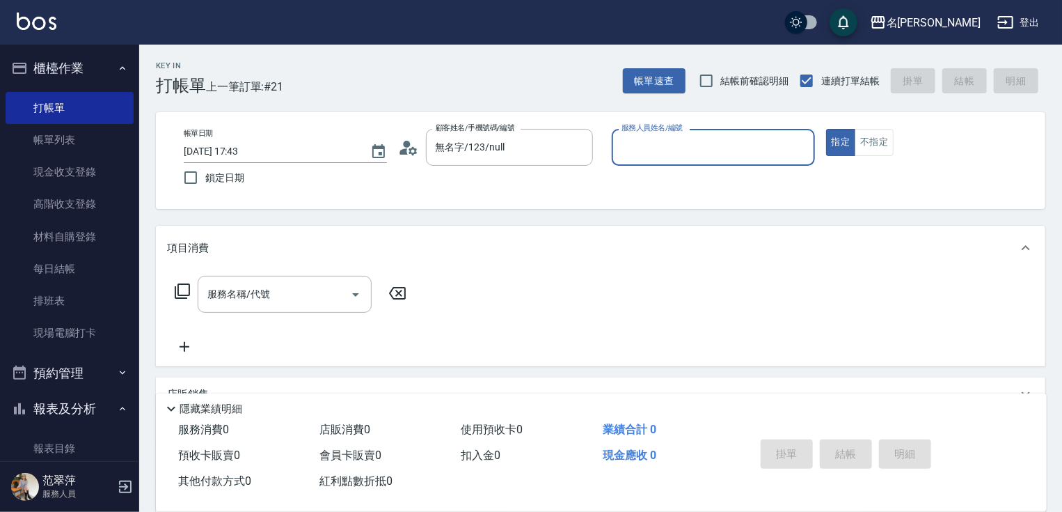
drag, startPoint x: 670, startPoint y: 152, endPoint x: 675, endPoint y: 162, distance: 11.2
click at [672, 155] on input "服務人員姓名/編號" at bounding box center [713, 147] width 191 height 24
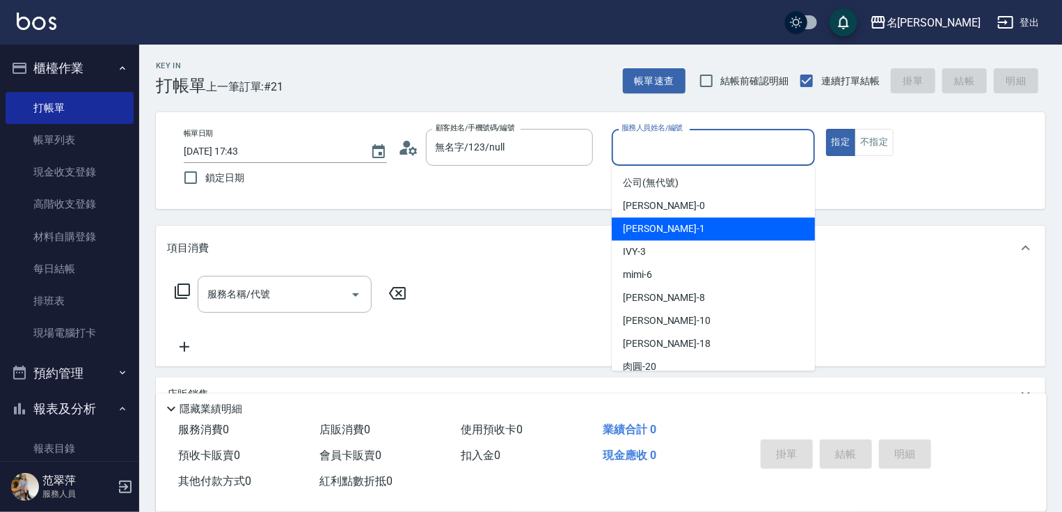
drag, startPoint x: 652, startPoint y: 228, endPoint x: 610, endPoint y: 238, distance: 42.9
click at [640, 231] on span "[PERSON_NAME] -1" at bounding box center [664, 228] width 82 height 15
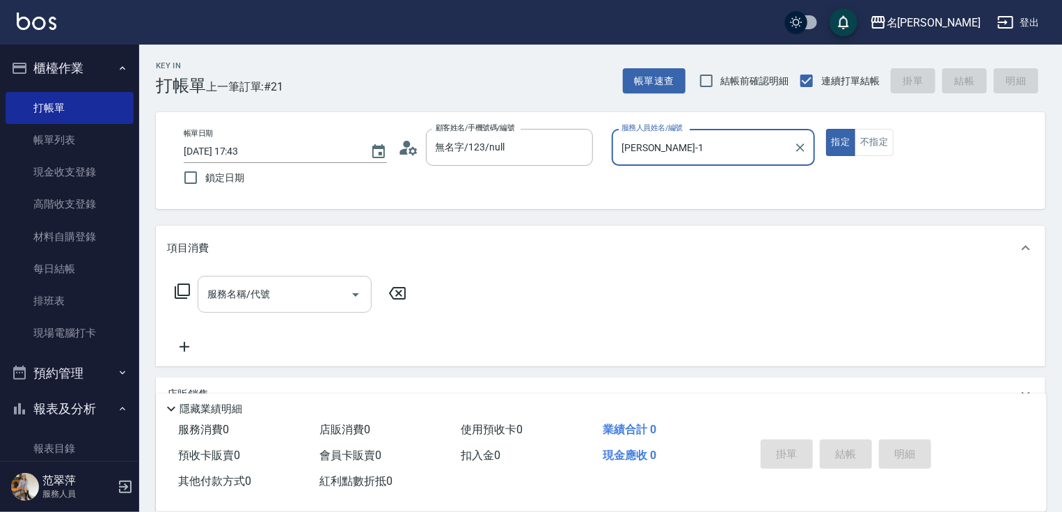
click at [261, 285] on input "服務名稱/代號" at bounding box center [274, 294] width 141 height 24
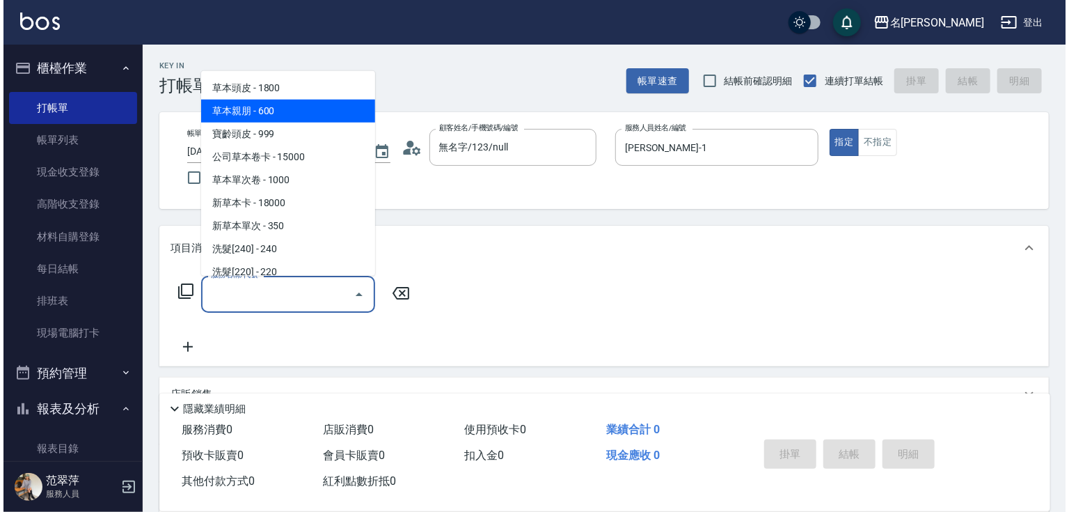
scroll to position [69, 0]
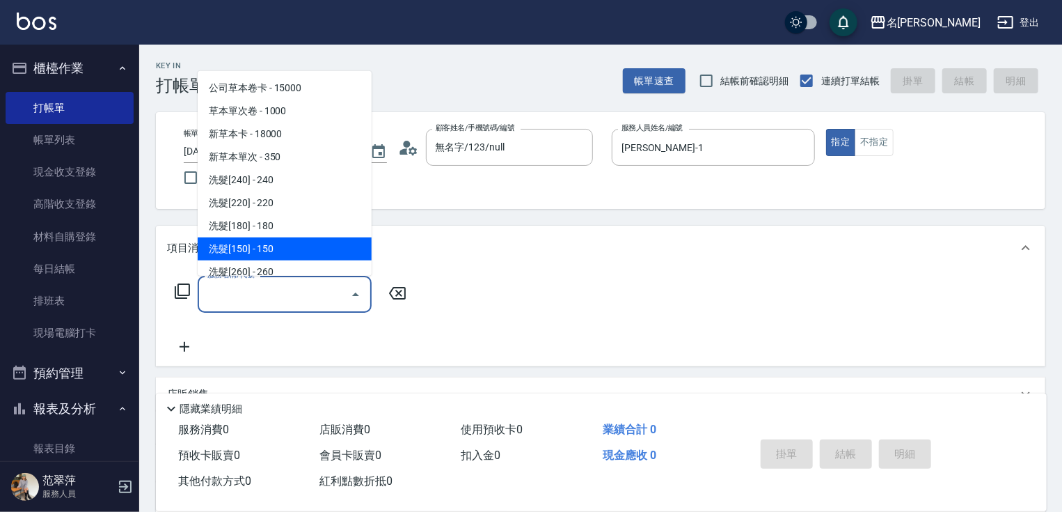
click at [277, 240] on span "洗髮[150] - 150" at bounding box center [285, 248] width 174 height 23
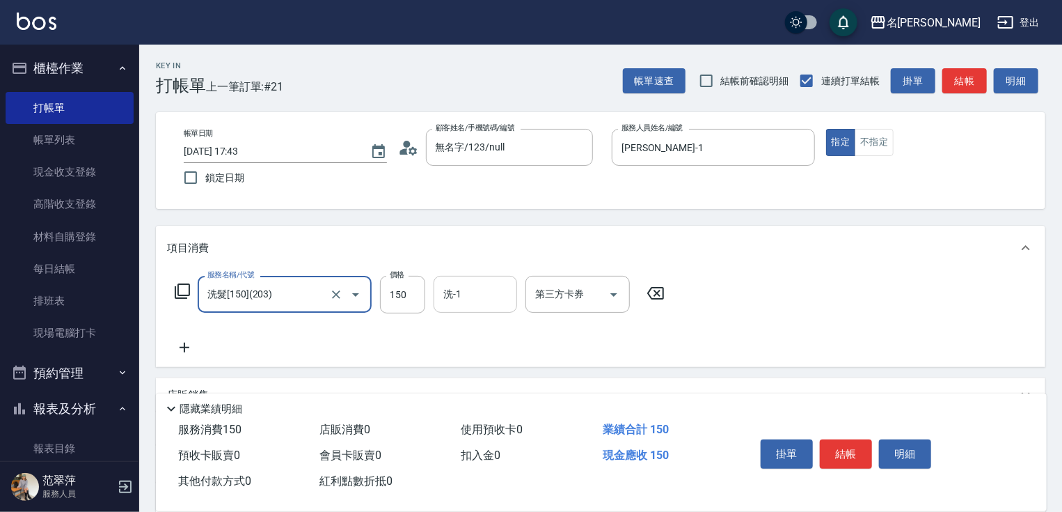
click at [471, 290] on input "洗-1" at bounding box center [475, 294] width 71 height 24
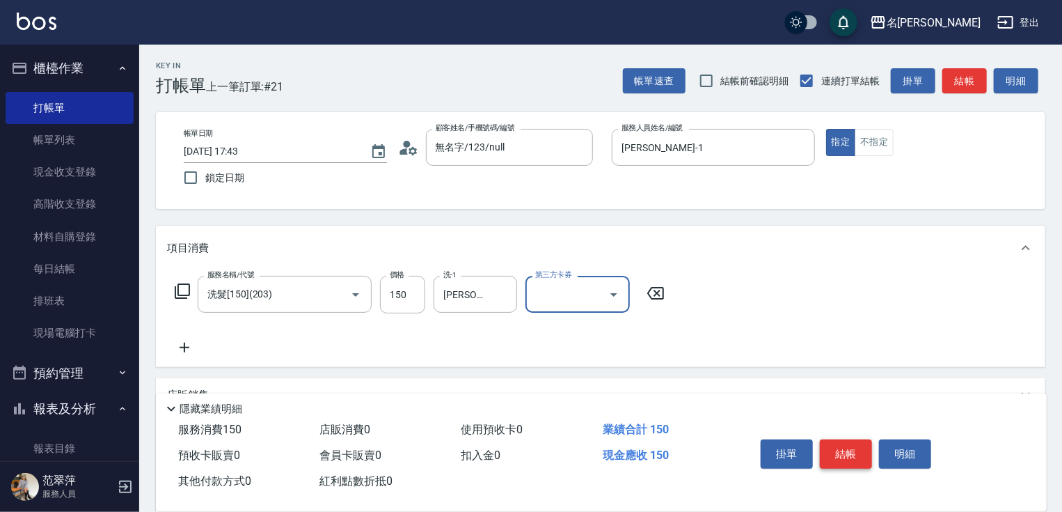
click at [849, 452] on button "結帳" at bounding box center [846, 453] width 52 height 29
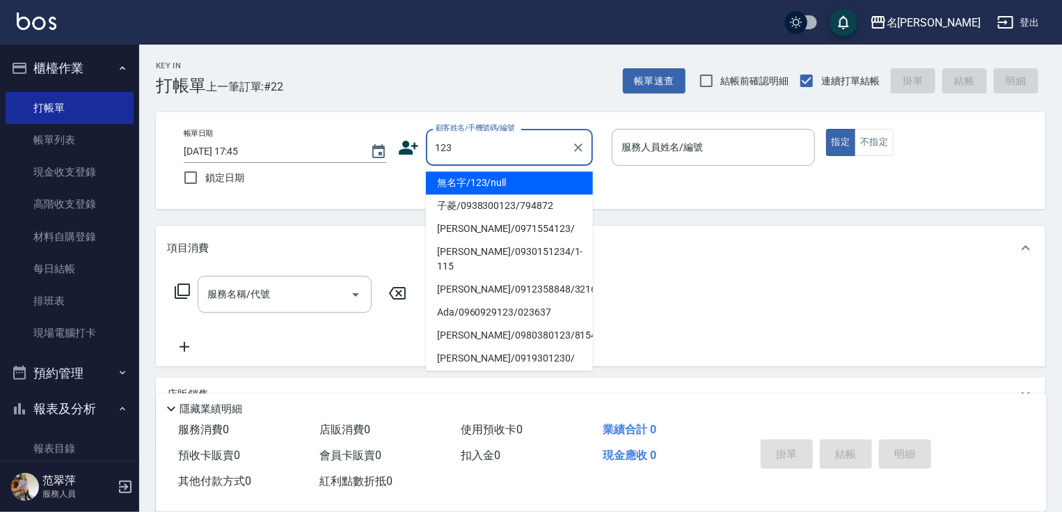
click at [523, 175] on li "無名字/123/null" at bounding box center [509, 182] width 167 height 23
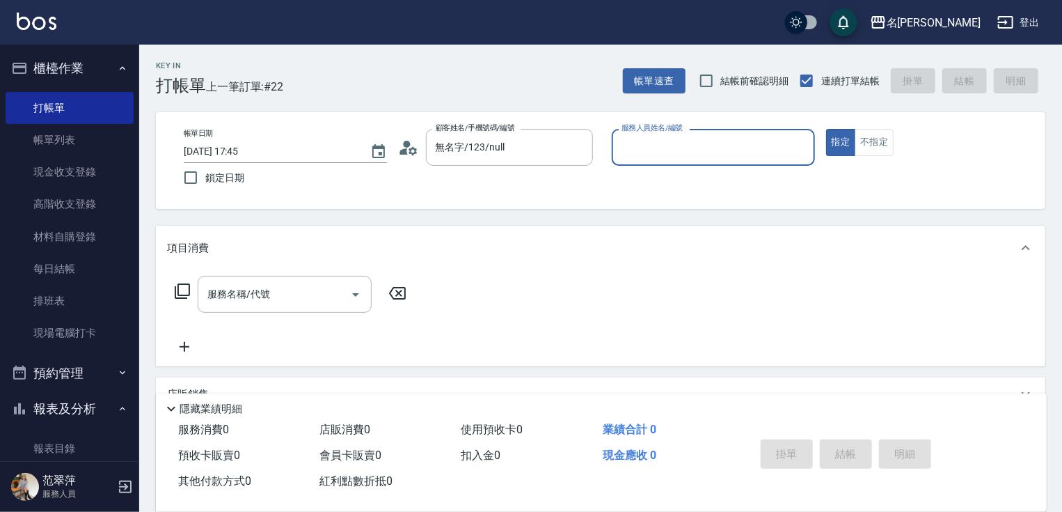
click at [662, 144] on input "服務人員姓名/編號" at bounding box center [713, 147] width 191 height 24
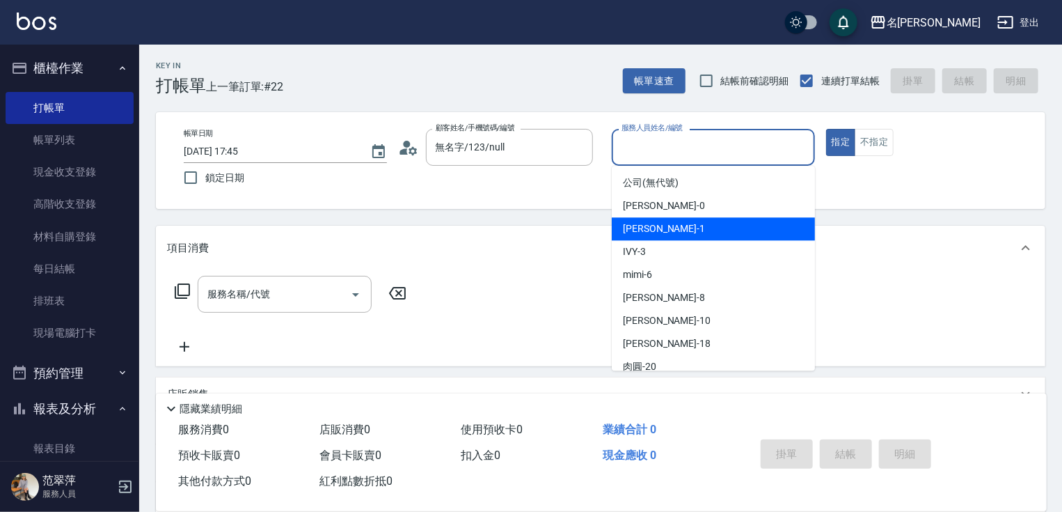
click at [668, 226] on div "[PERSON_NAME] -1" at bounding box center [713, 228] width 203 height 23
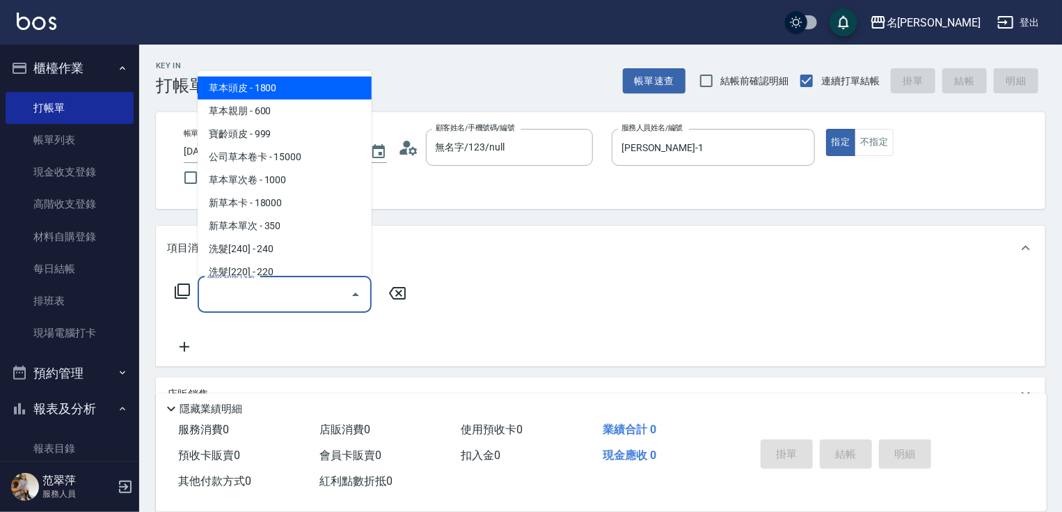
click at [287, 291] on input "服務名稱/代號" at bounding box center [274, 294] width 141 height 24
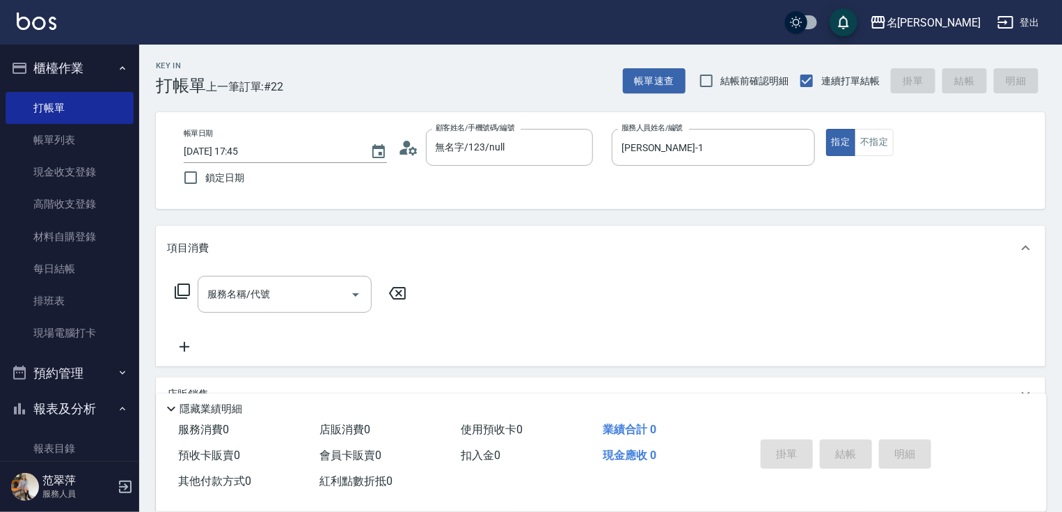
click at [184, 287] on icon at bounding box center [182, 291] width 17 height 17
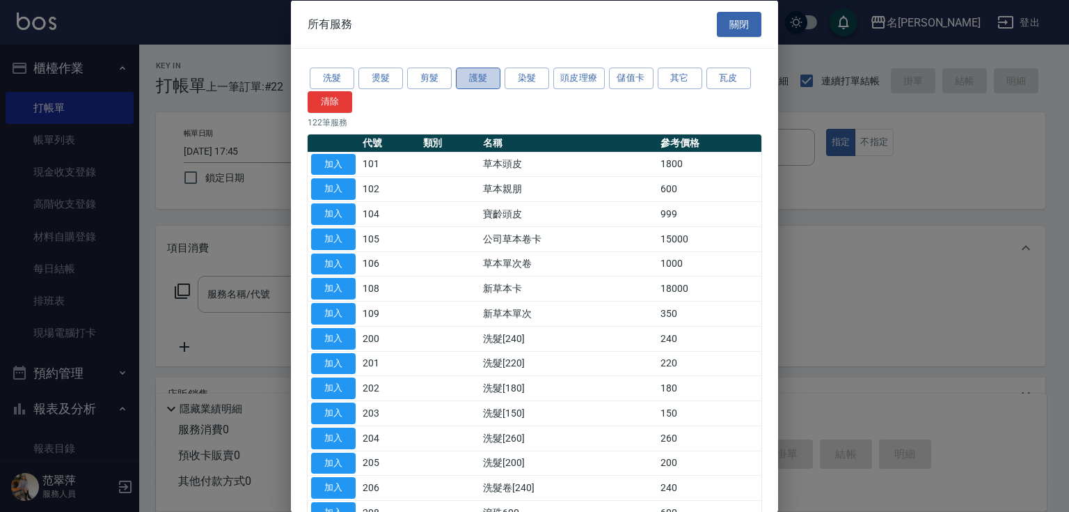
click at [487, 82] on button "護髮" at bounding box center [478, 79] width 45 height 22
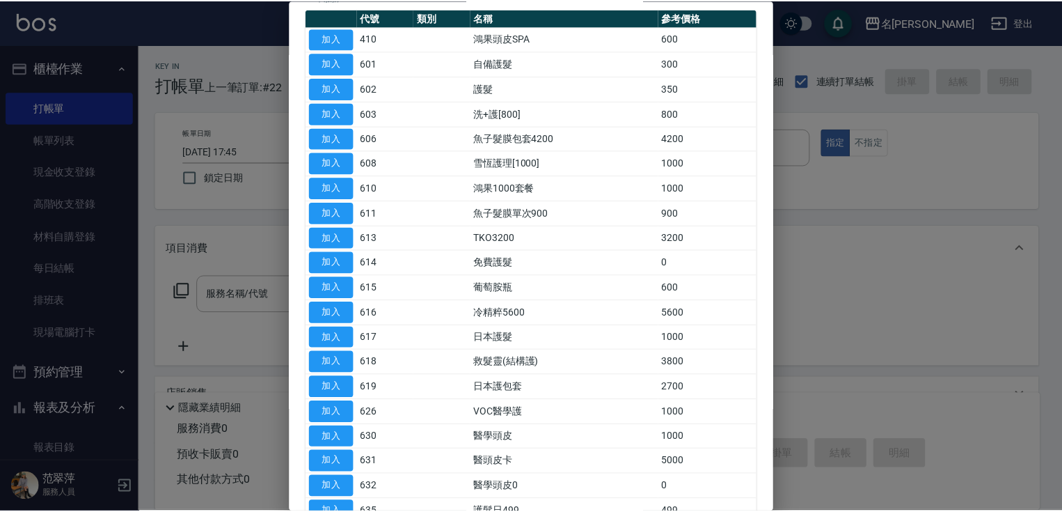
scroll to position [211, 0]
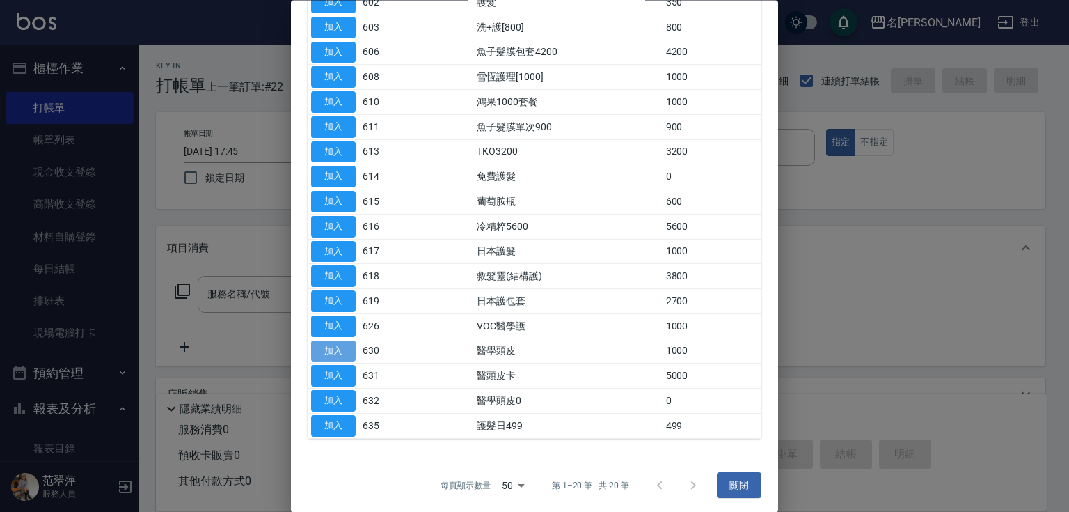
click at [335, 343] on button "加入" at bounding box center [333, 351] width 45 height 22
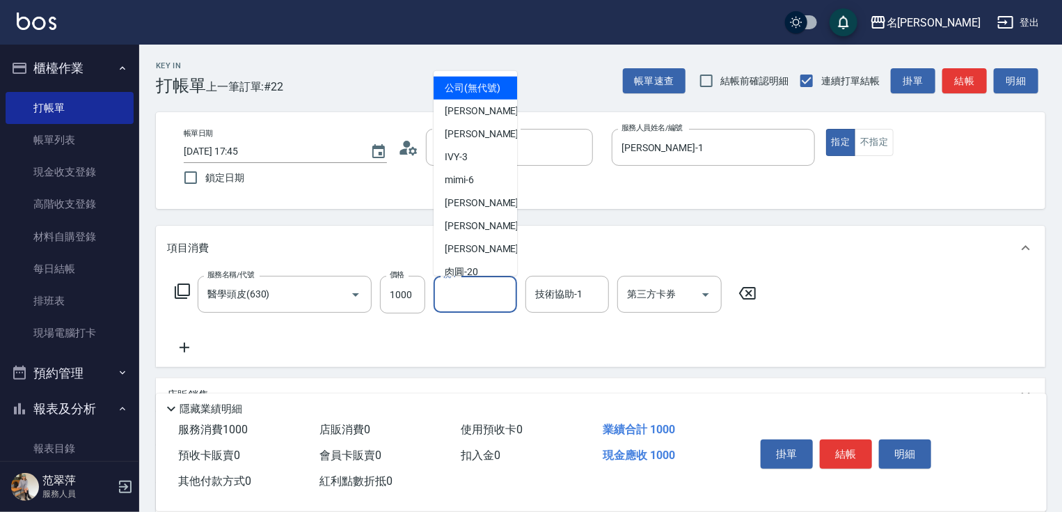
click at [455, 287] on input "洗-1" at bounding box center [475, 294] width 71 height 24
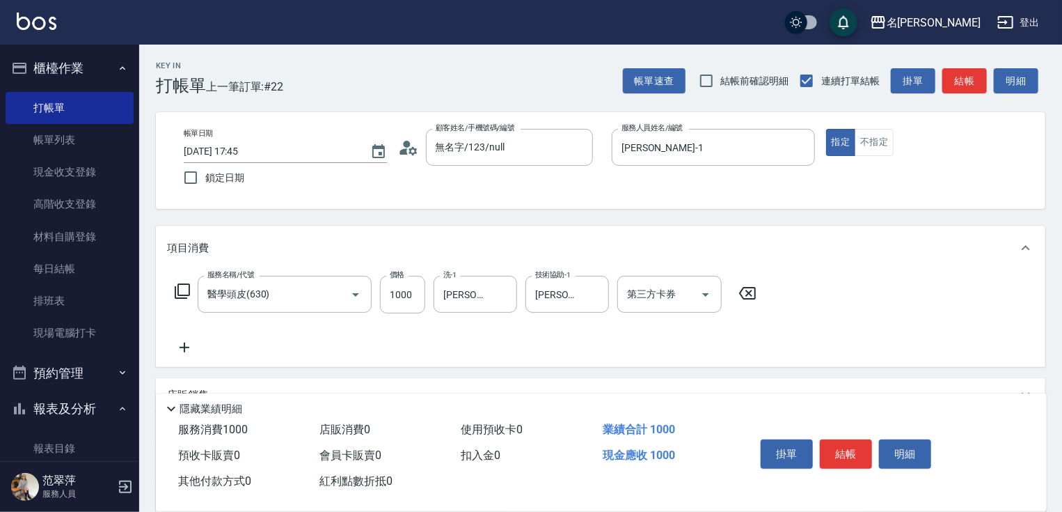
click at [185, 345] on icon at bounding box center [184, 347] width 35 height 17
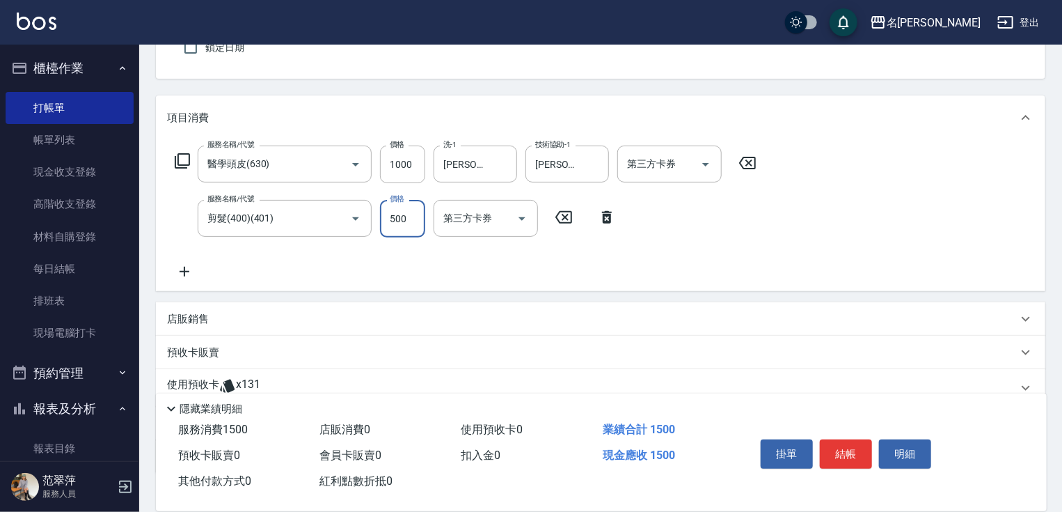
scroll to position [223, 0]
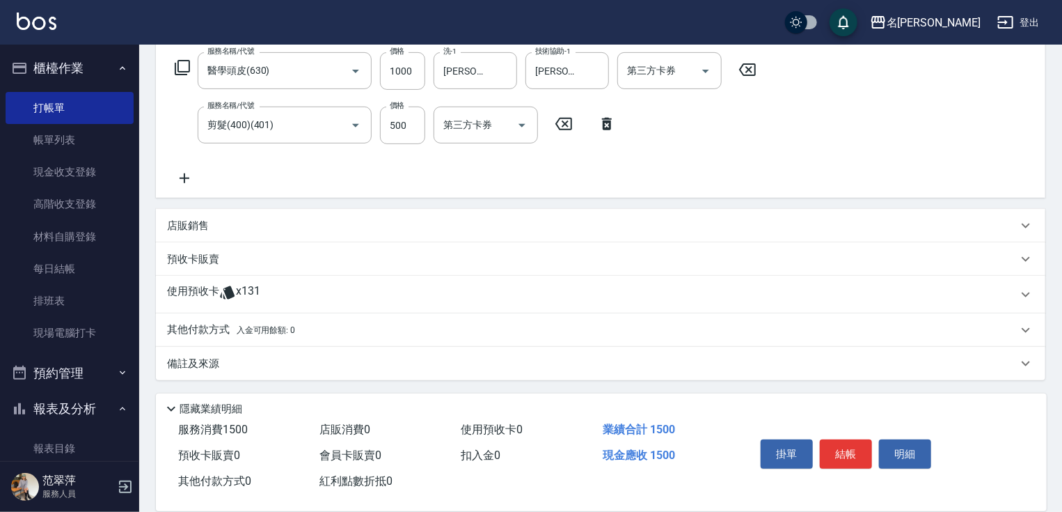
click at [212, 325] on p "其他付款方式 入金可用餘額: 0" at bounding box center [231, 329] width 128 height 15
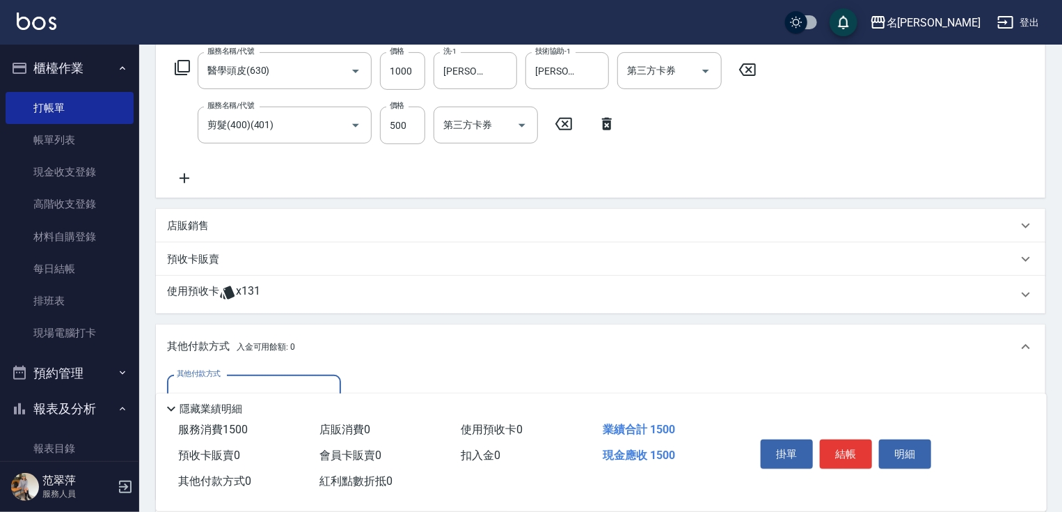
scroll to position [0, 0]
click at [258, 385] on input "其他付款方式" at bounding box center [253, 393] width 161 height 24
drag, startPoint x: 247, startPoint y: 446, endPoint x: 345, endPoint y: 416, distance: 102.6
click at [249, 446] on span "信用卡" at bounding box center [254, 451] width 174 height 23
click at [358, 384] on input "0" at bounding box center [401, 394] width 104 height 38
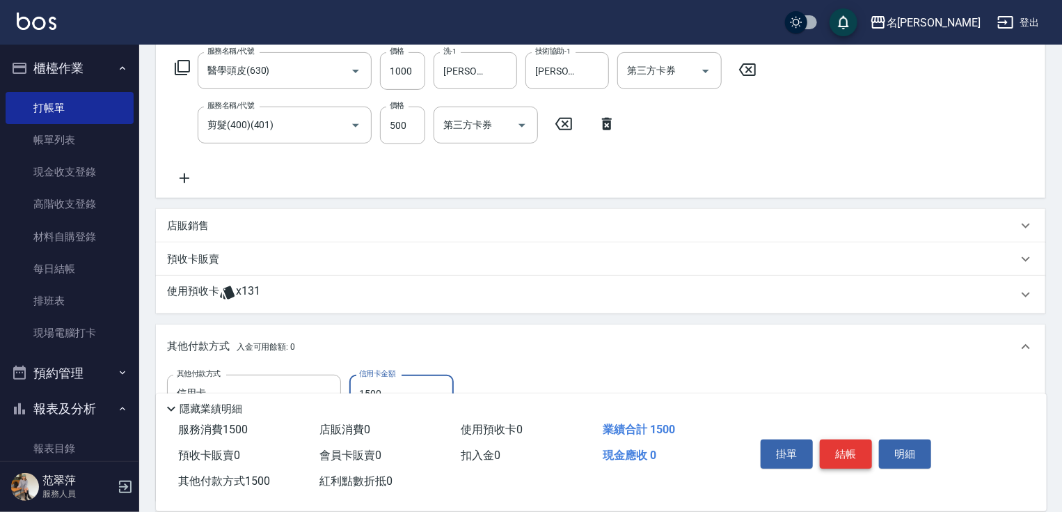
click at [844, 448] on button "結帳" at bounding box center [846, 453] width 52 height 29
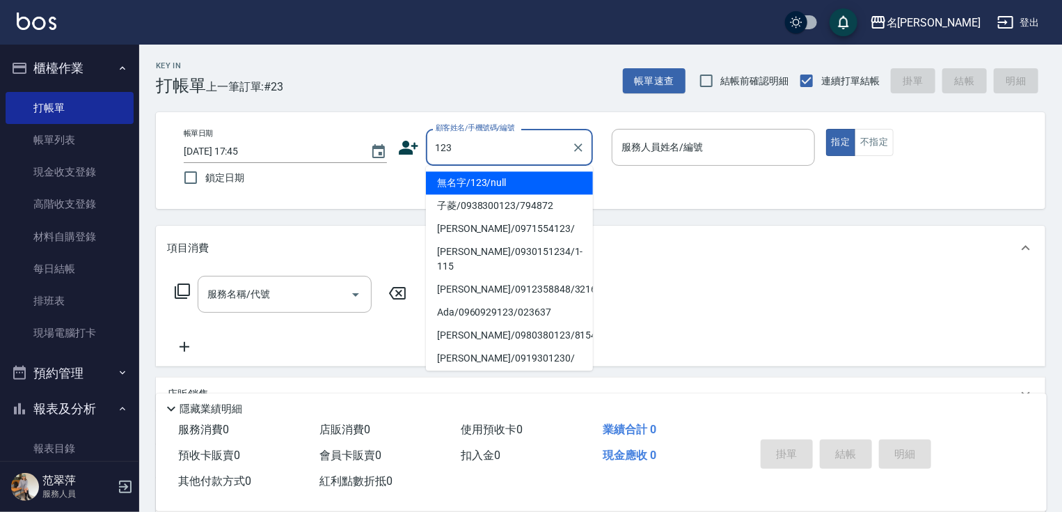
click at [521, 182] on li "無名字/123/null" at bounding box center [509, 182] width 167 height 23
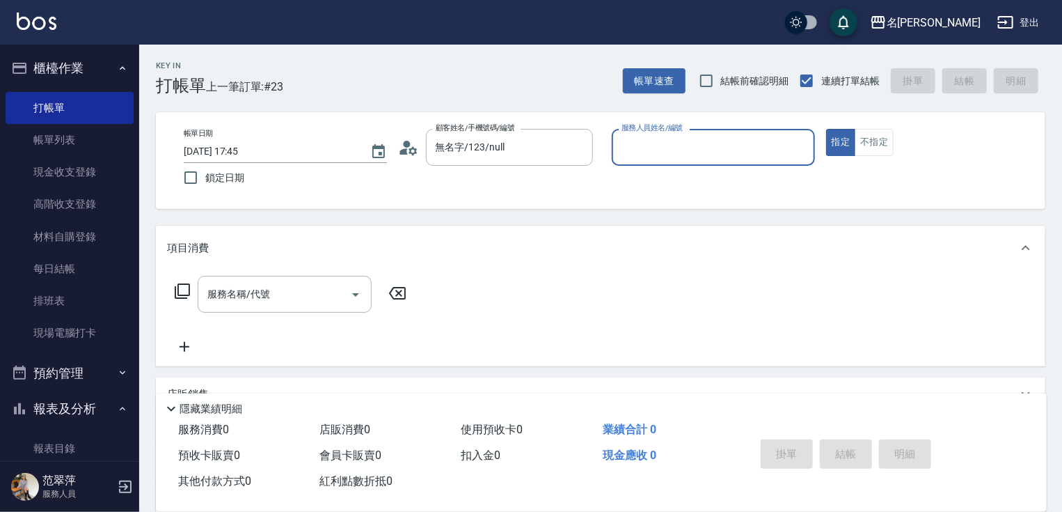
click at [641, 156] on input "服務人員姓名/編號" at bounding box center [713, 147] width 191 height 24
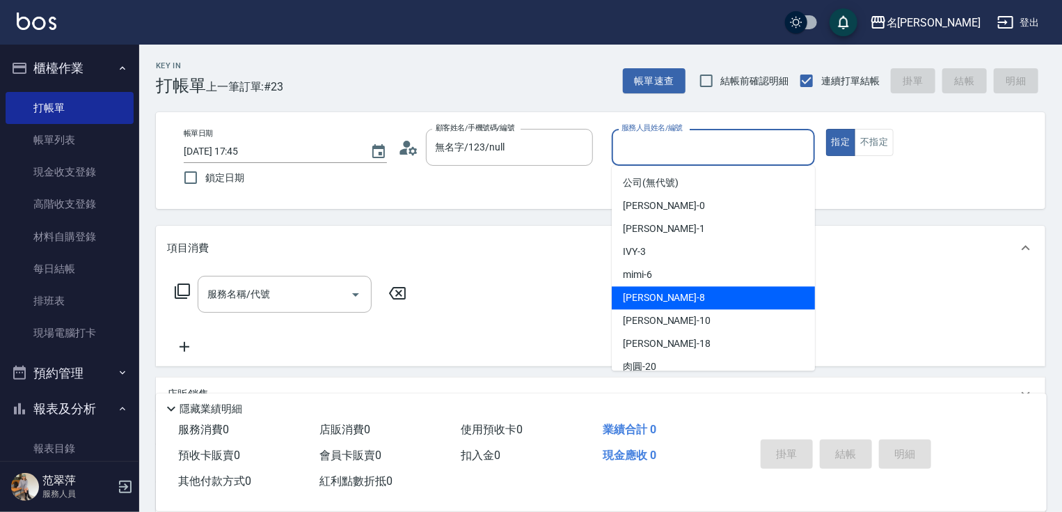
click at [660, 299] on div "曉容 -8" at bounding box center [713, 297] width 203 height 23
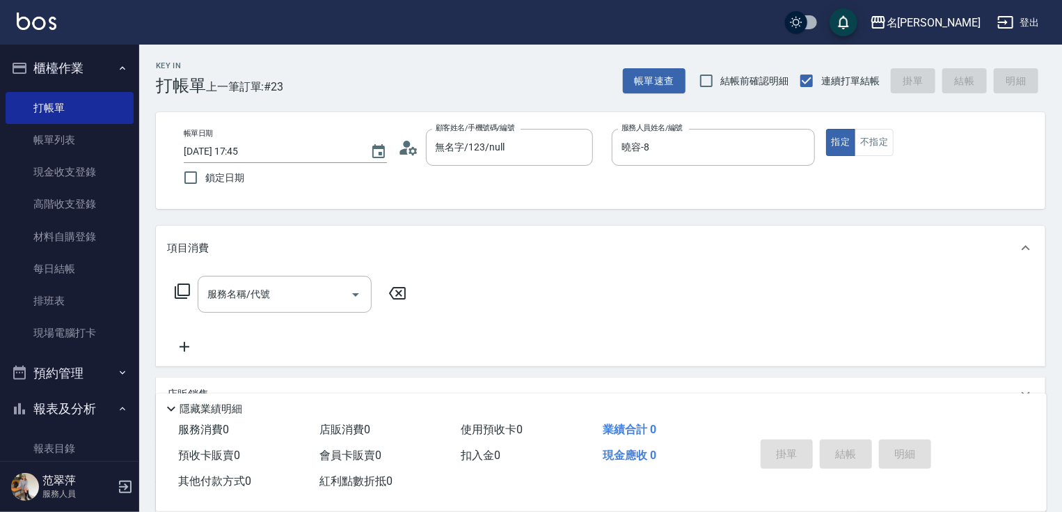
click at [178, 286] on icon at bounding box center [182, 290] width 15 height 15
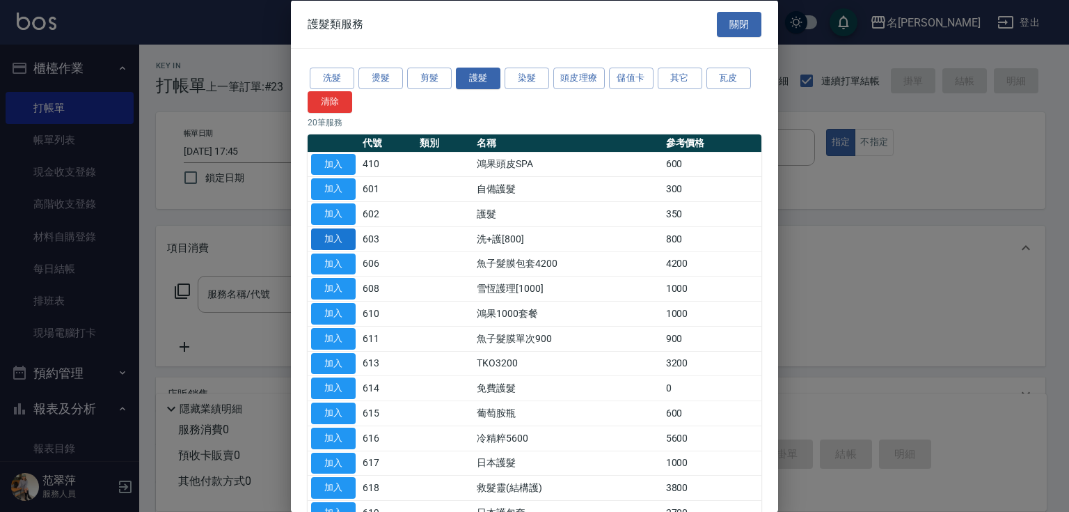
click at [340, 234] on button "加入" at bounding box center [333, 239] width 45 height 22
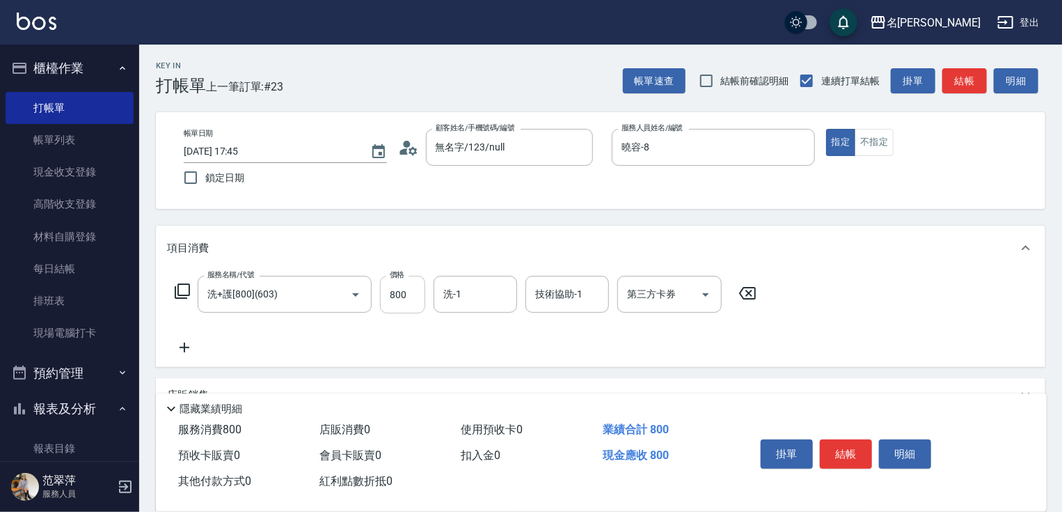
click at [404, 298] on input "800" at bounding box center [402, 295] width 45 height 38
click at [838, 448] on button "結帳" at bounding box center [846, 453] width 52 height 29
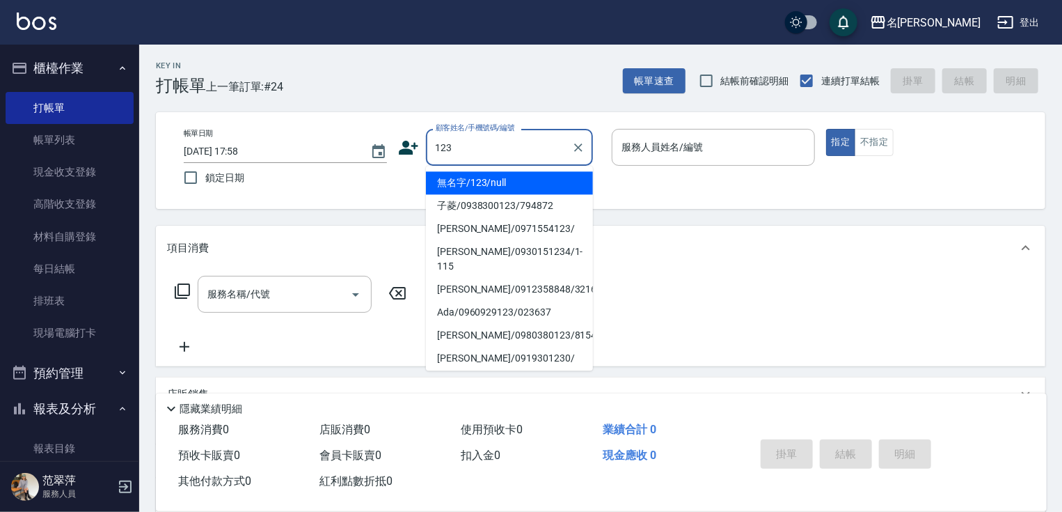
click at [529, 187] on li "無名字/123/null" at bounding box center [509, 182] width 167 height 23
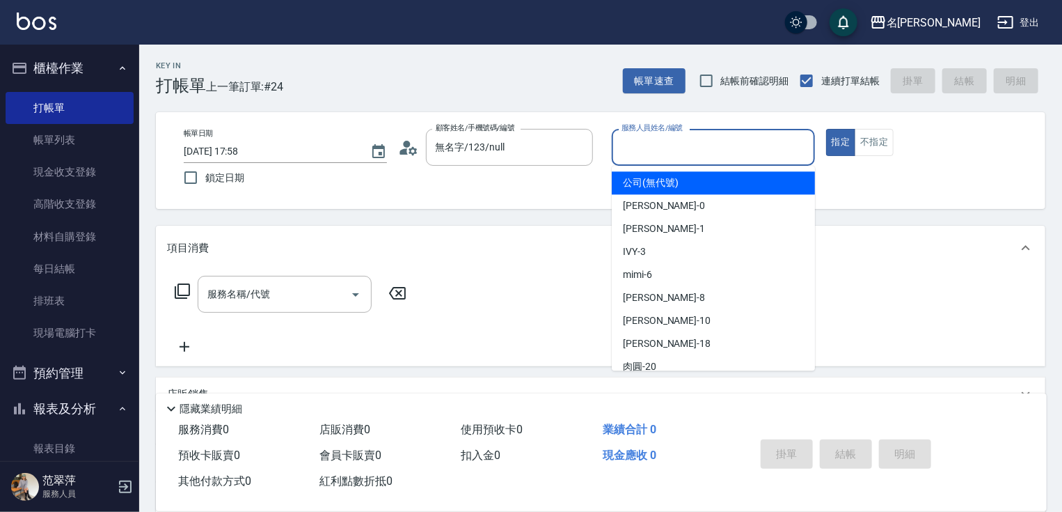
click at [657, 139] on input "服務人員姓名/編號" at bounding box center [713, 147] width 191 height 24
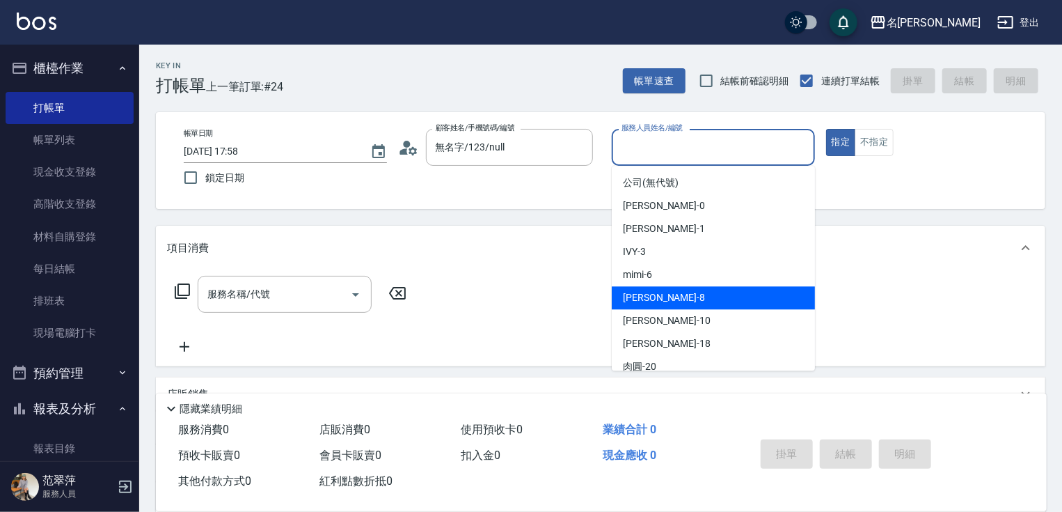
click at [666, 297] on div "曉容 -8" at bounding box center [713, 297] width 203 height 23
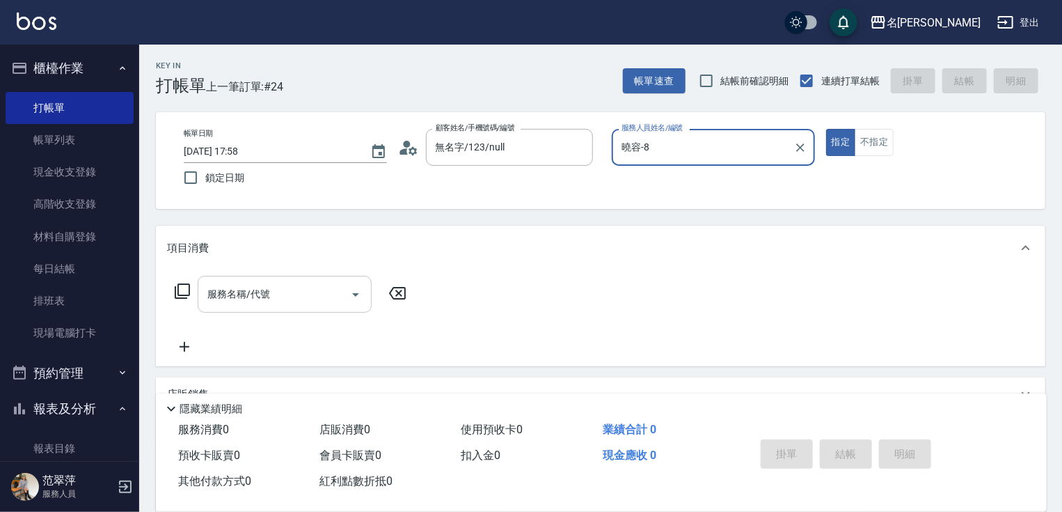
click at [287, 303] on input "服務名稱/代號" at bounding box center [274, 294] width 141 height 24
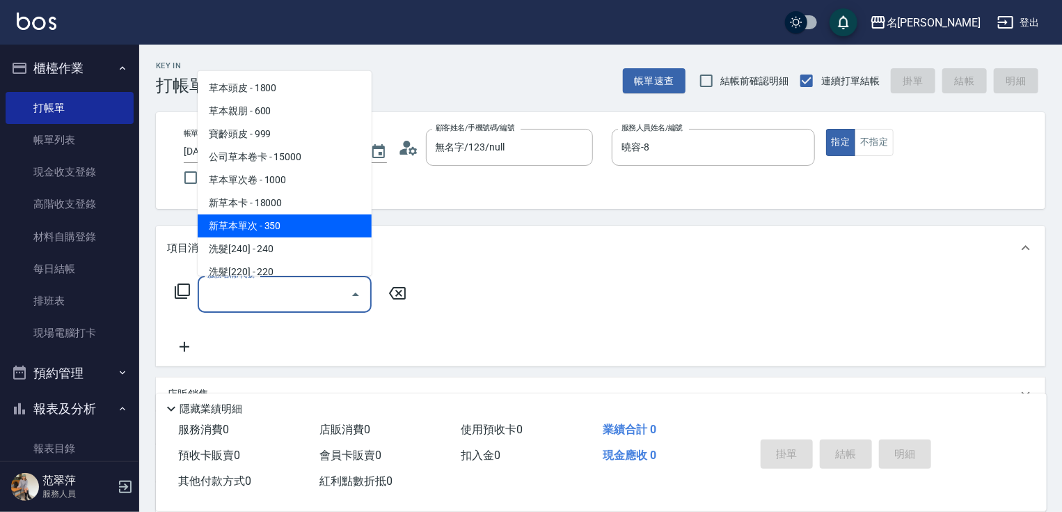
click at [283, 226] on span "新草本單次 - 350" at bounding box center [285, 225] width 174 height 23
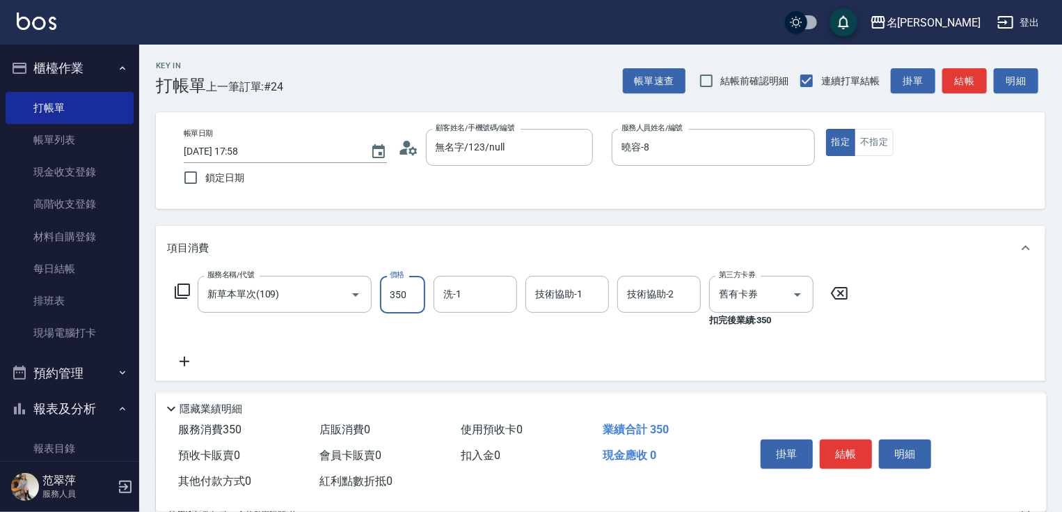
click at [396, 297] on input "350" at bounding box center [402, 295] width 45 height 38
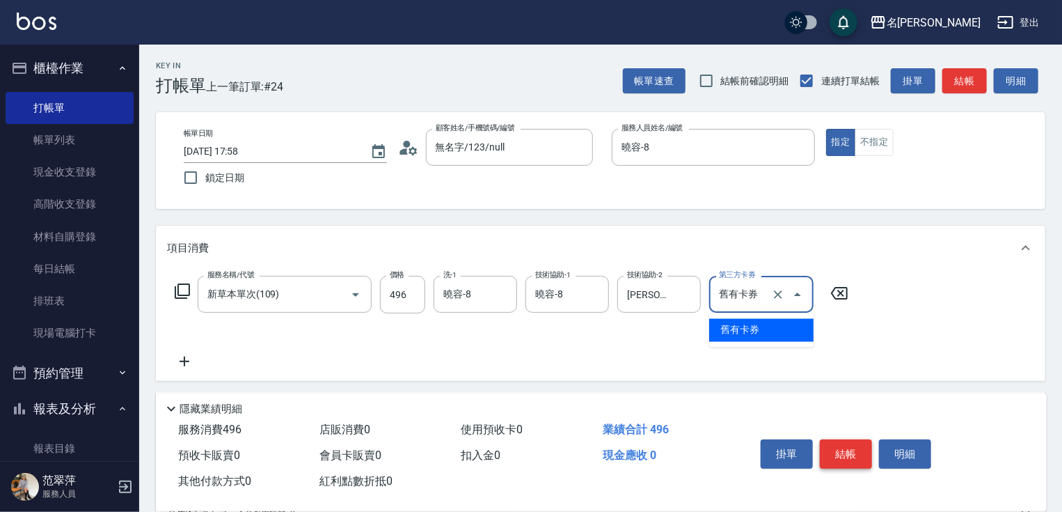
click at [852, 446] on button "結帳" at bounding box center [846, 453] width 52 height 29
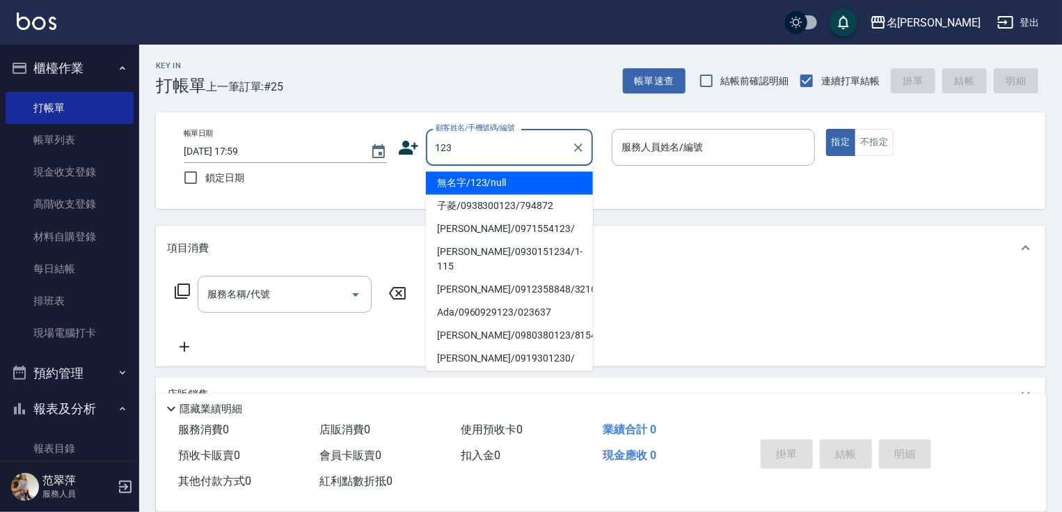
click at [507, 175] on li "無名字/123/null" at bounding box center [509, 182] width 167 height 23
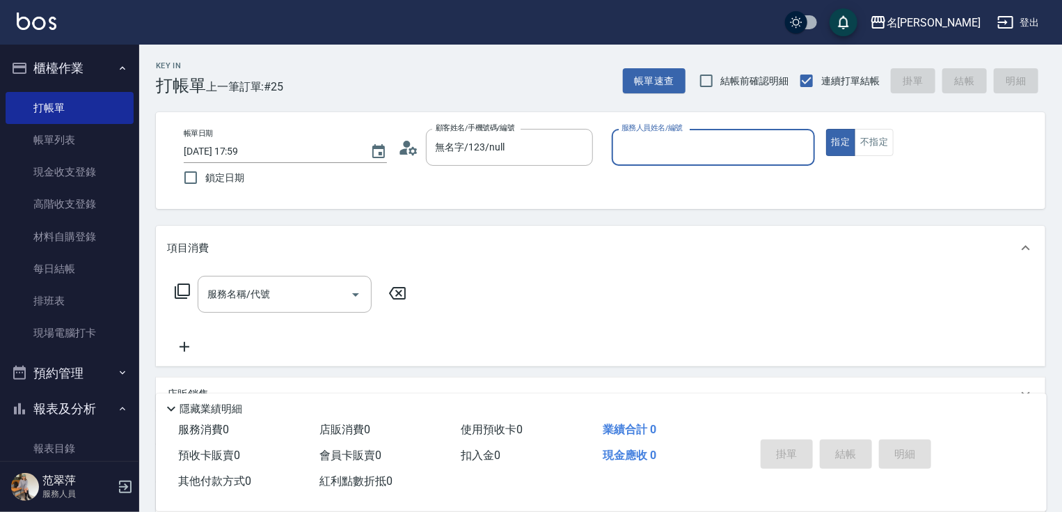
click at [682, 146] on input "服務人員姓名/編號" at bounding box center [713, 147] width 191 height 24
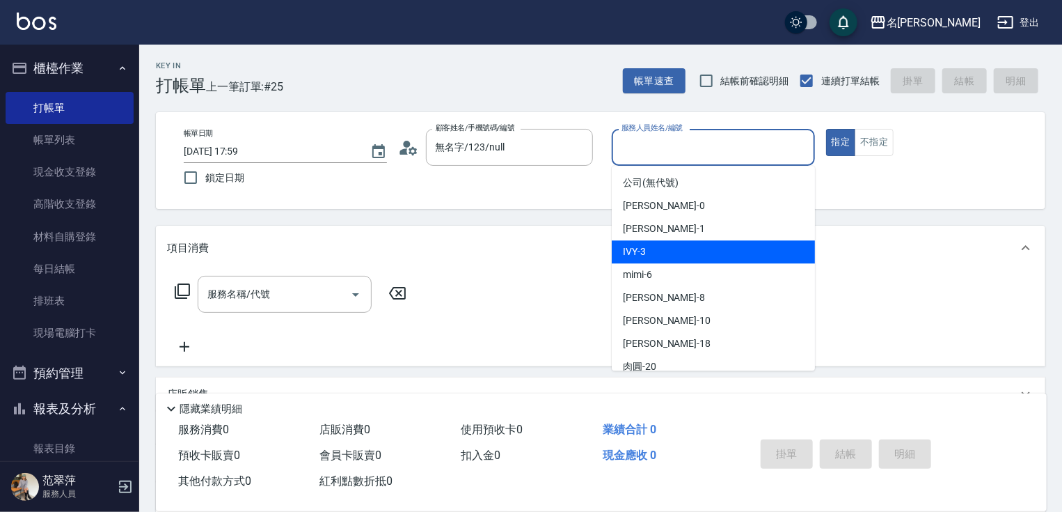
click at [643, 252] on span "IVY -3" at bounding box center [634, 251] width 23 height 15
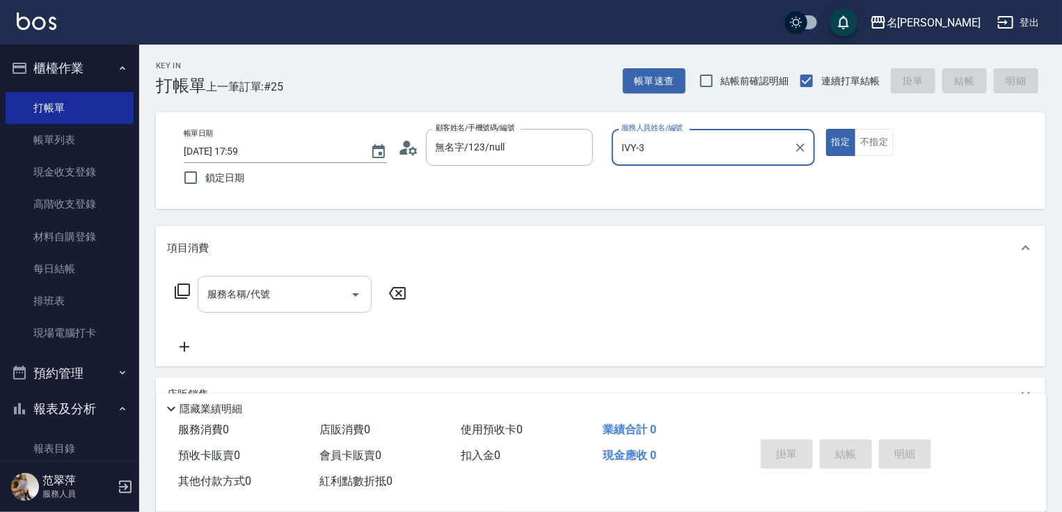
click at [297, 288] on input "服務名稱/代號" at bounding box center [274, 294] width 141 height 24
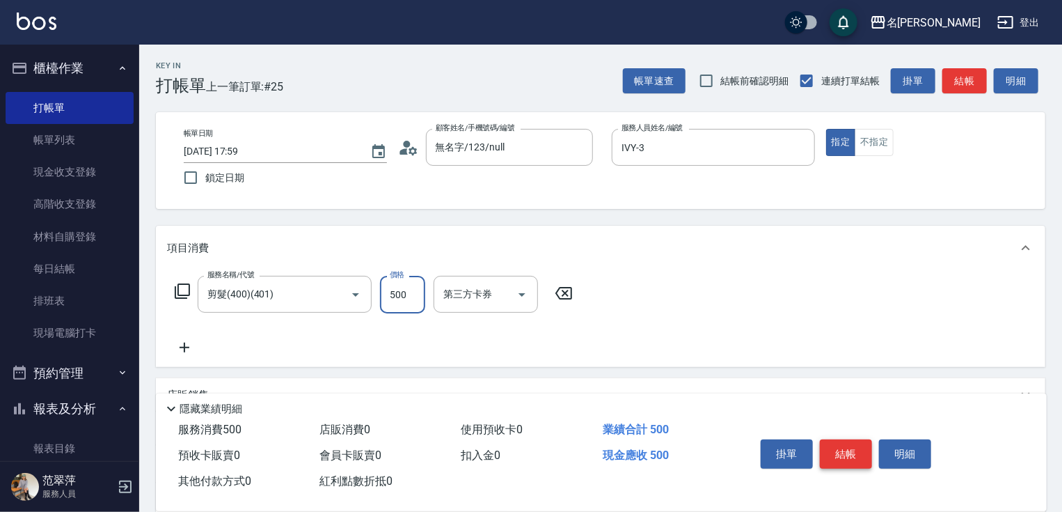
click at [860, 455] on button "結帳" at bounding box center [846, 453] width 52 height 29
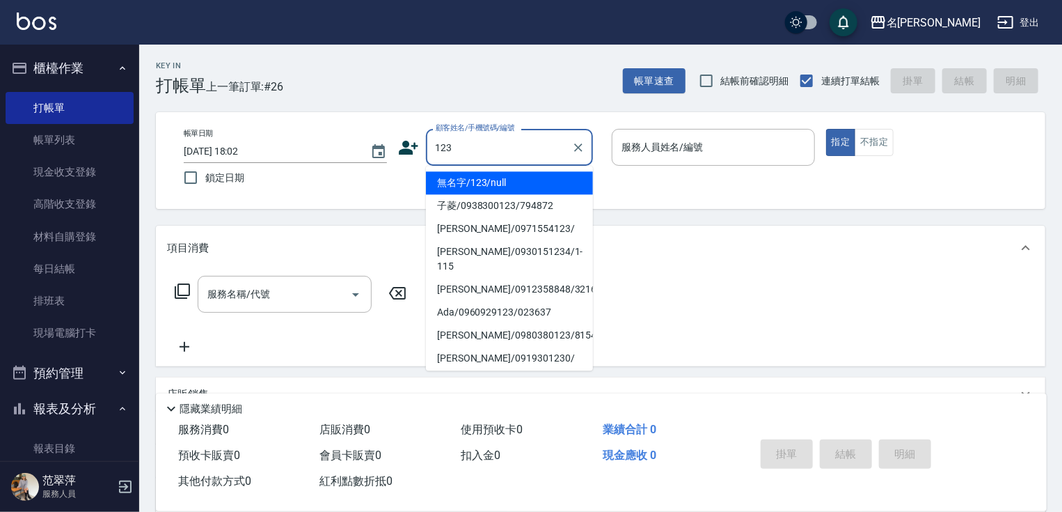
click at [519, 180] on li "無名字/123/null" at bounding box center [509, 182] width 167 height 23
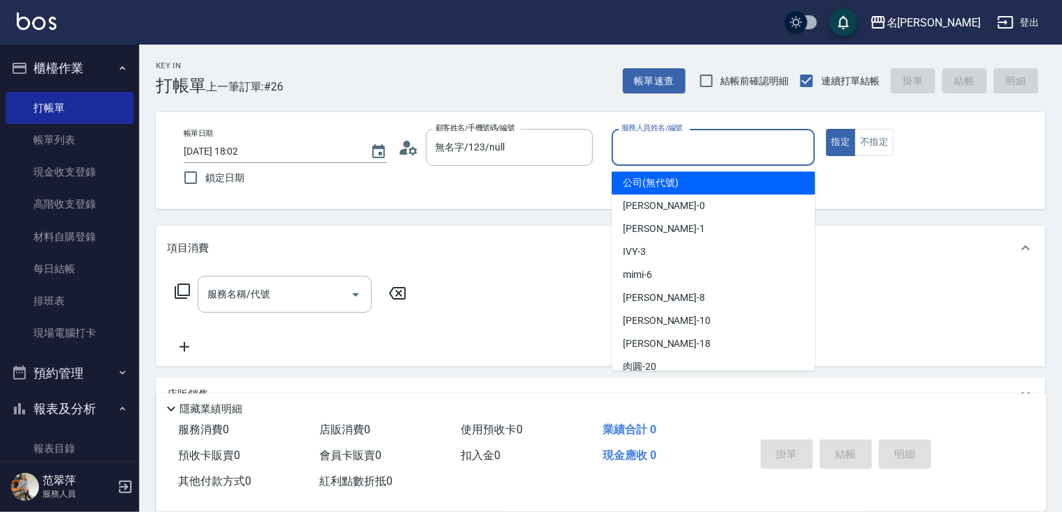
click at [660, 150] on input "服務人員姓名/編號" at bounding box center [713, 147] width 191 height 24
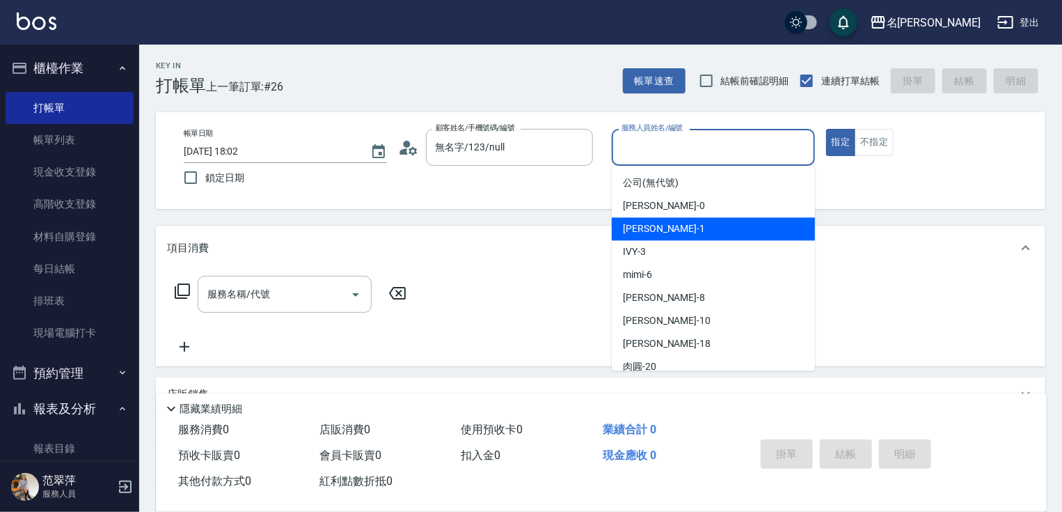
click at [670, 235] on div "[PERSON_NAME] -1" at bounding box center [713, 228] width 203 height 23
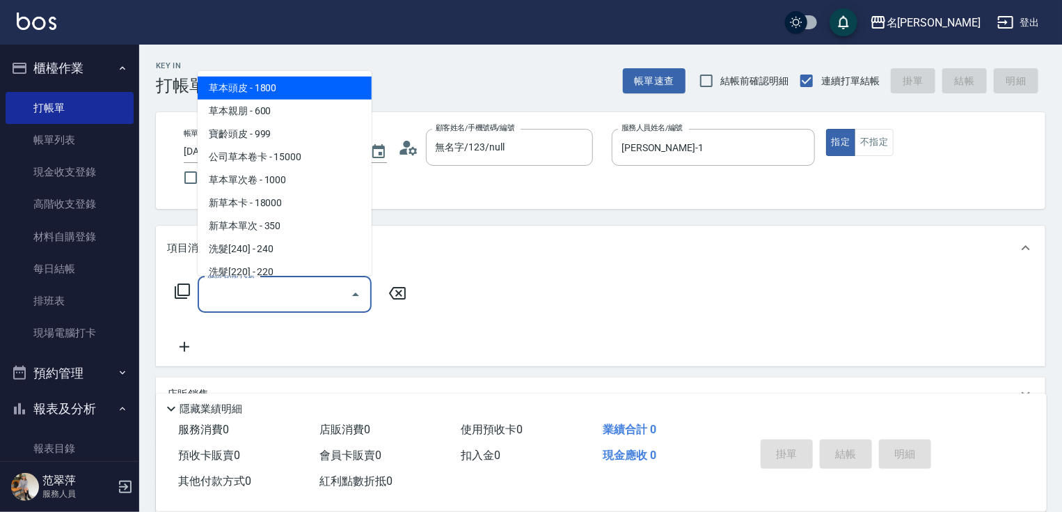
drag, startPoint x: 283, startPoint y: 297, endPoint x: 277, endPoint y: 274, distance: 23.8
click at [279, 294] on input "服務名稱/代號" at bounding box center [274, 294] width 141 height 24
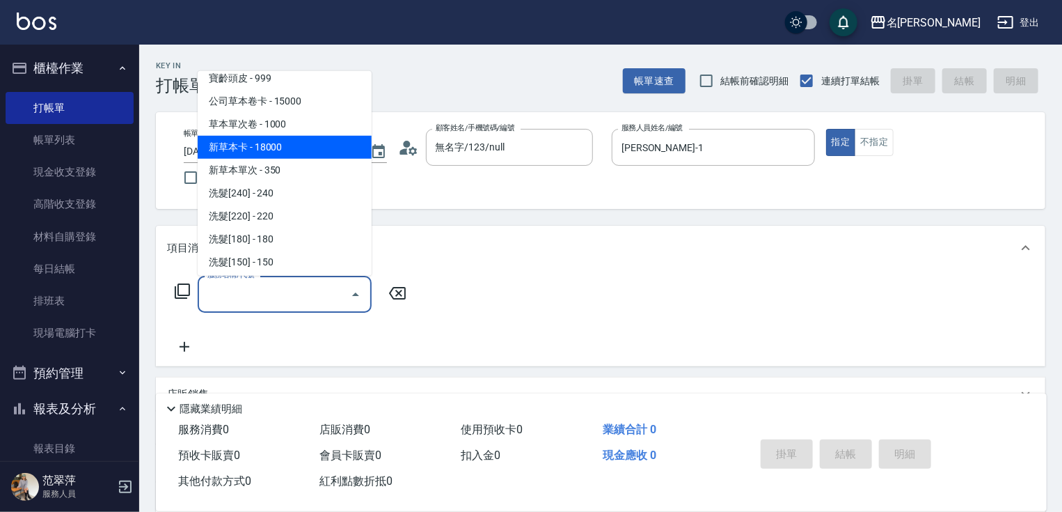
scroll to position [111, 0]
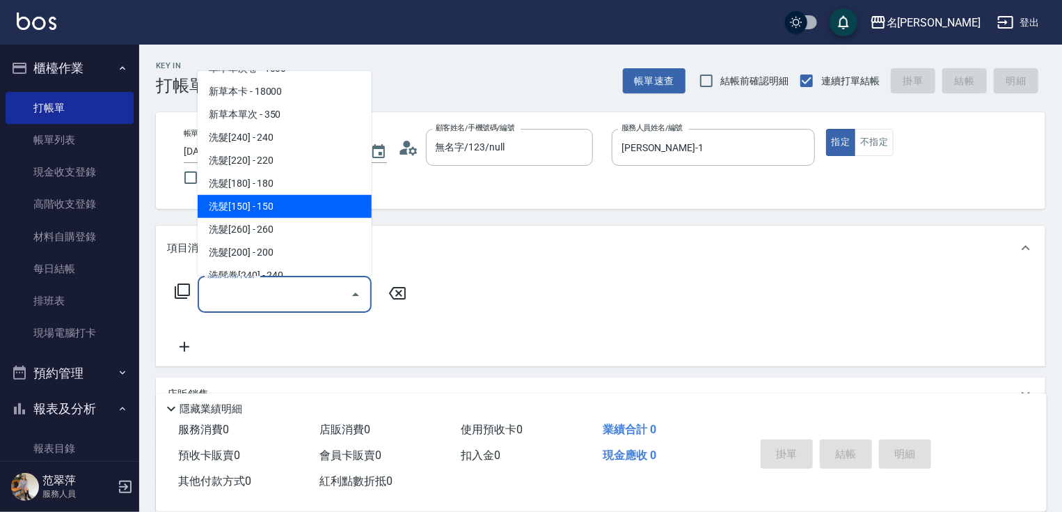
click at [283, 210] on span "洗髮[150] - 150" at bounding box center [285, 206] width 174 height 23
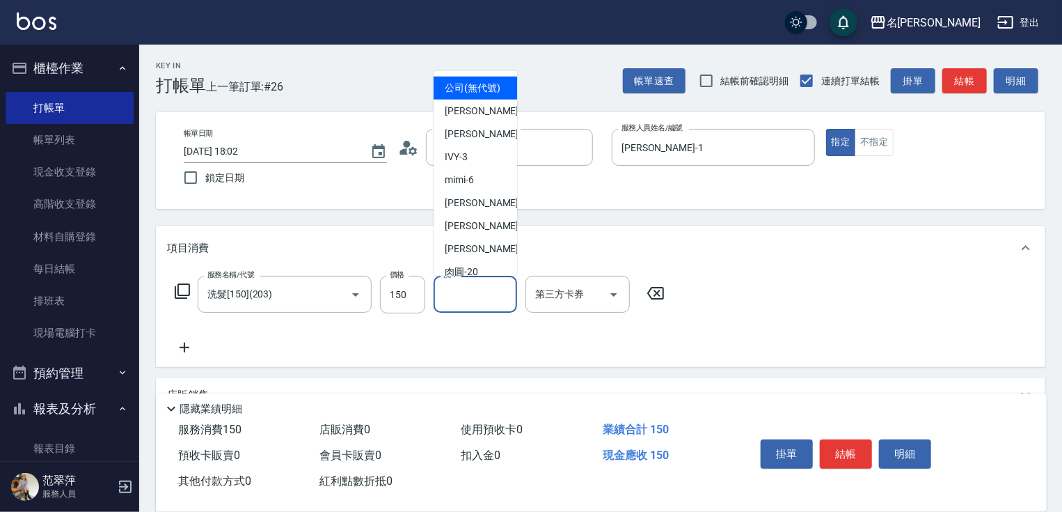
click at [466, 301] on input "洗-1" at bounding box center [475, 294] width 71 height 24
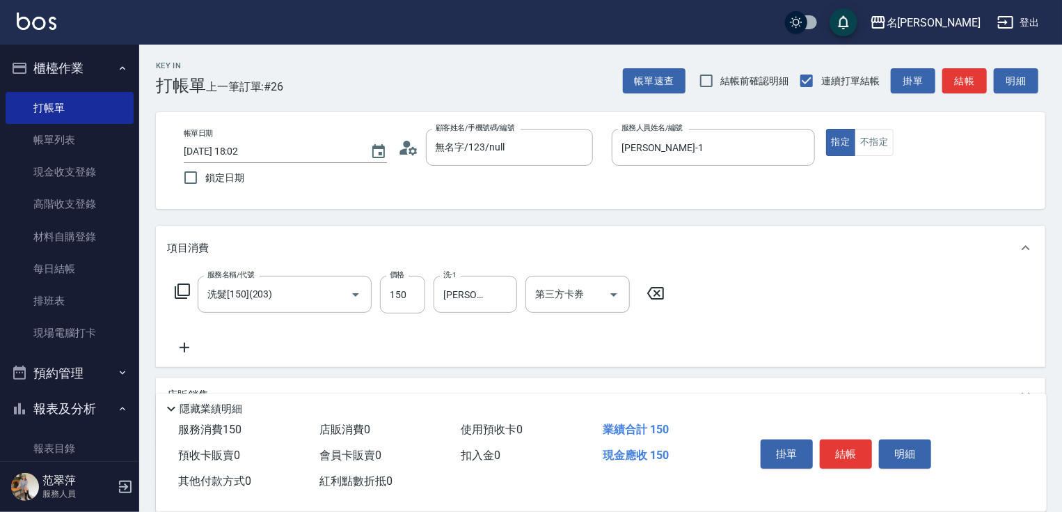
click at [184, 342] on icon at bounding box center [184, 347] width 35 height 17
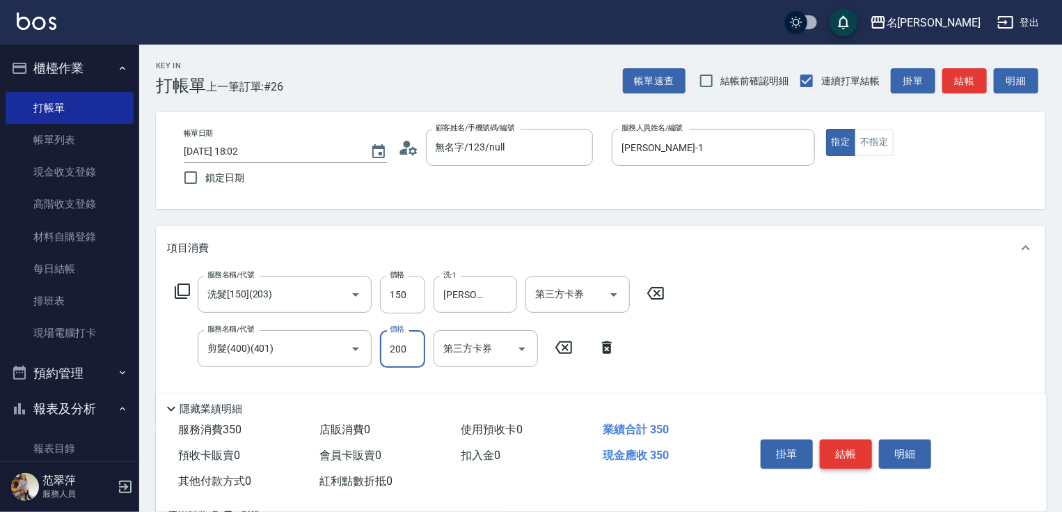
click at [858, 446] on button "結帳" at bounding box center [846, 453] width 52 height 29
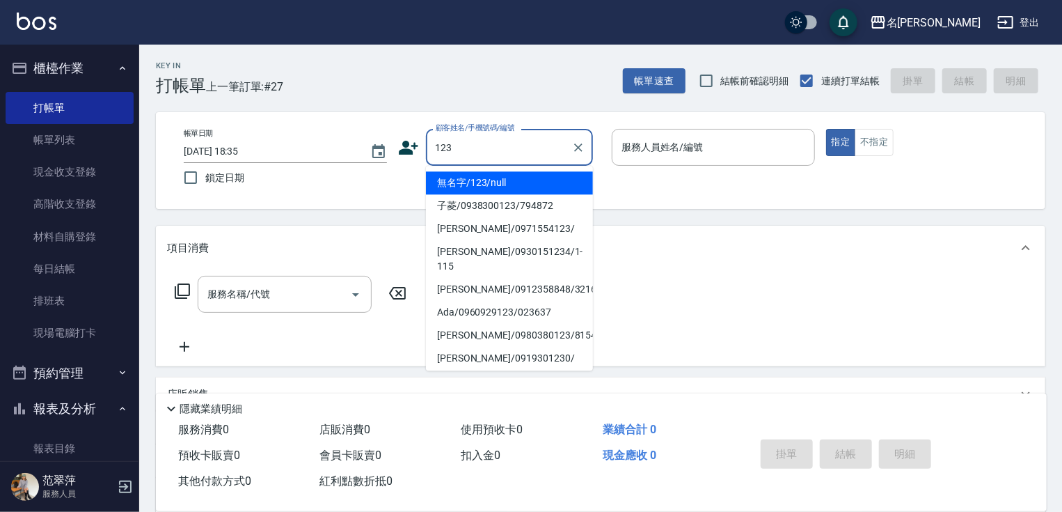
click at [528, 180] on li "無名字/123/null" at bounding box center [509, 182] width 167 height 23
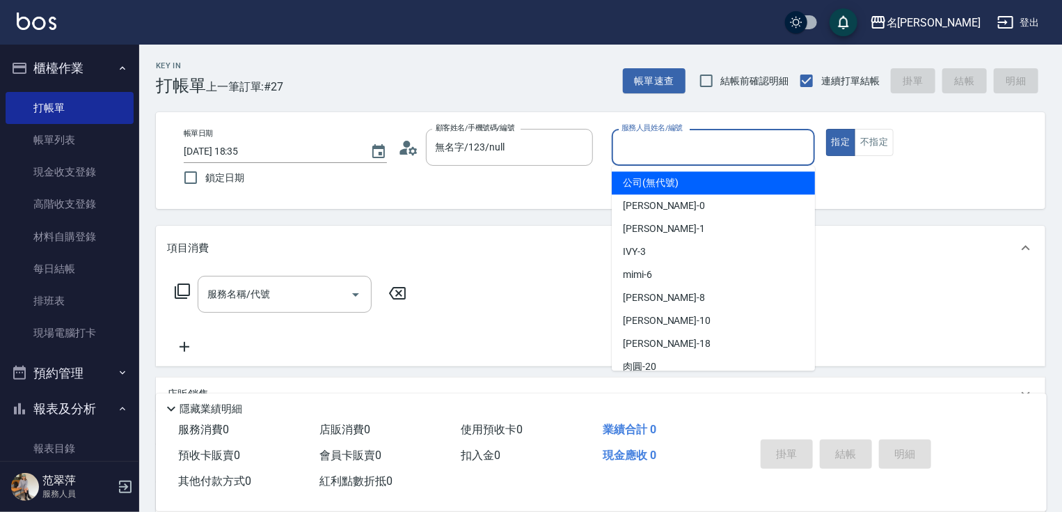
click at [633, 154] on input "服務人員姓名/編號" at bounding box center [713, 147] width 191 height 24
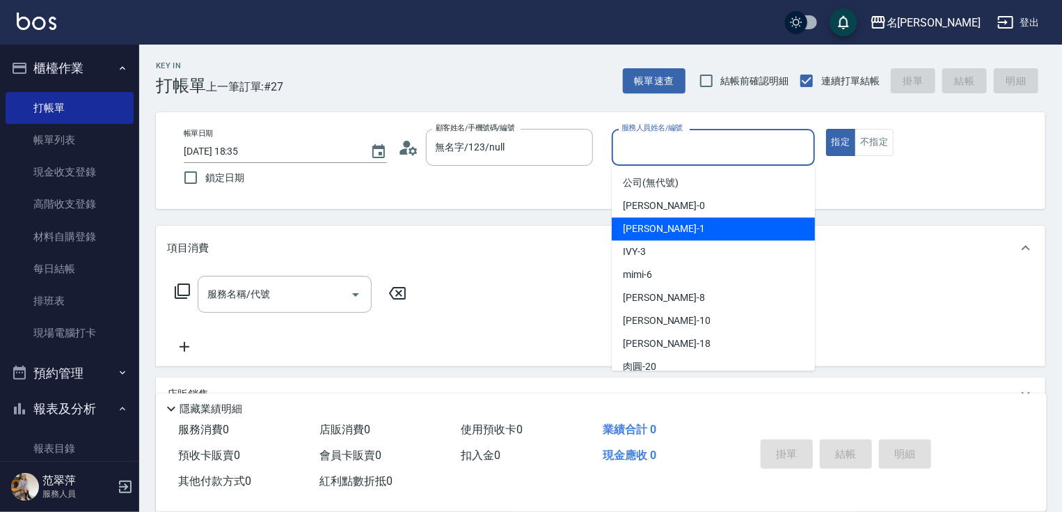
click at [649, 233] on span "[PERSON_NAME] -1" at bounding box center [664, 228] width 82 height 15
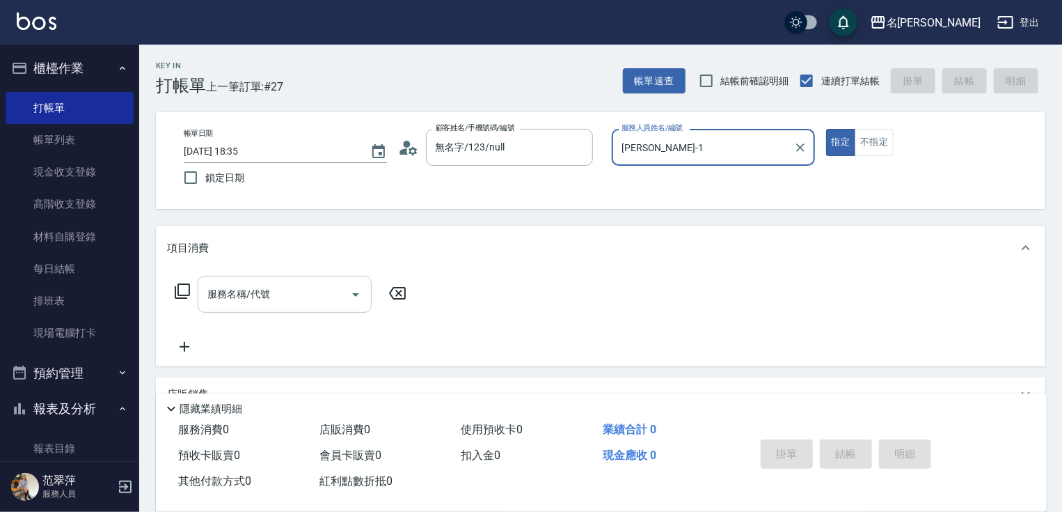
click at [267, 290] on input "服務名稱/代號" at bounding box center [274, 294] width 141 height 24
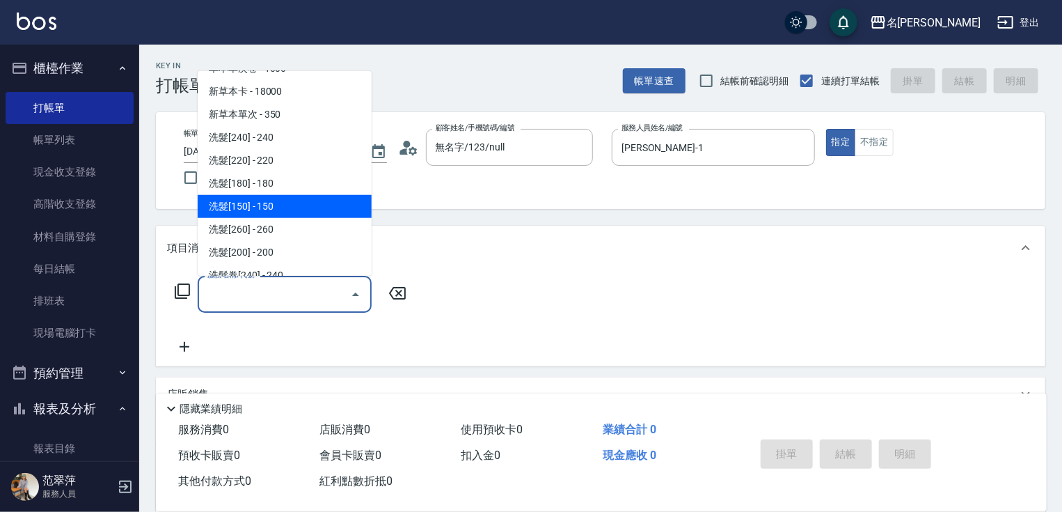
click at [274, 209] on span "洗髮[150] - 150" at bounding box center [285, 206] width 174 height 23
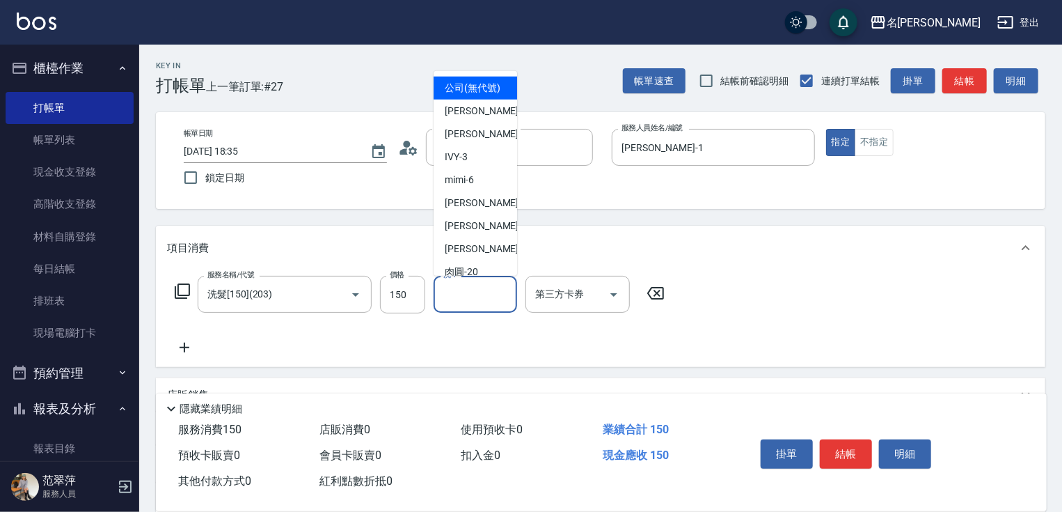
click at [466, 293] on input "洗-1" at bounding box center [475, 294] width 71 height 24
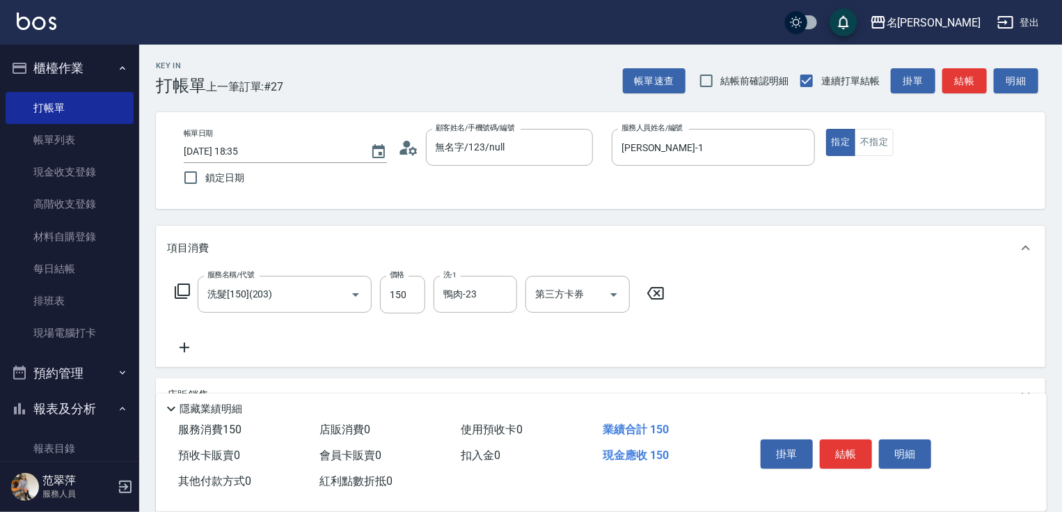
click at [192, 340] on icon at bounding box center [184, 347] width 35 height 17
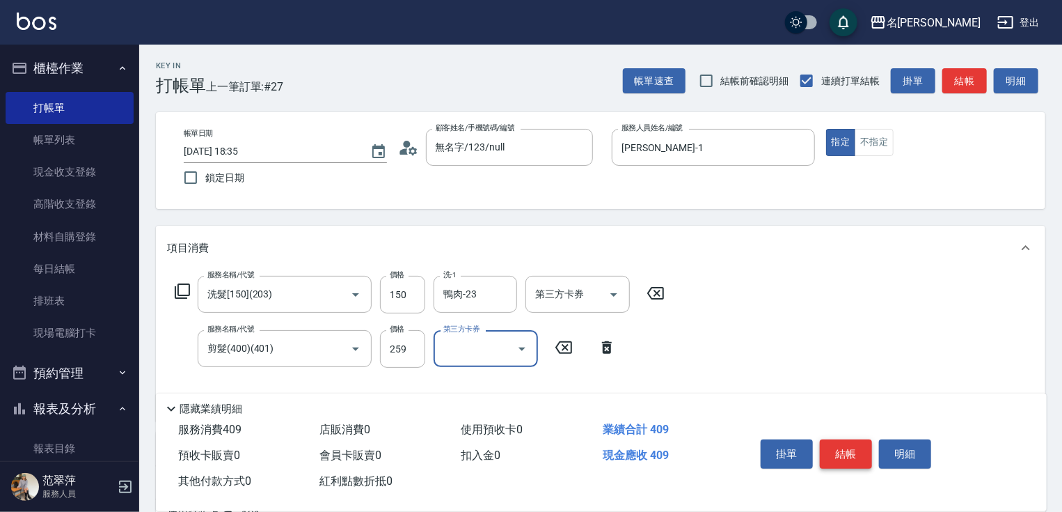
click at [838, 454] on button "結帳" at bounding box center [846, 453] width 52 height 29
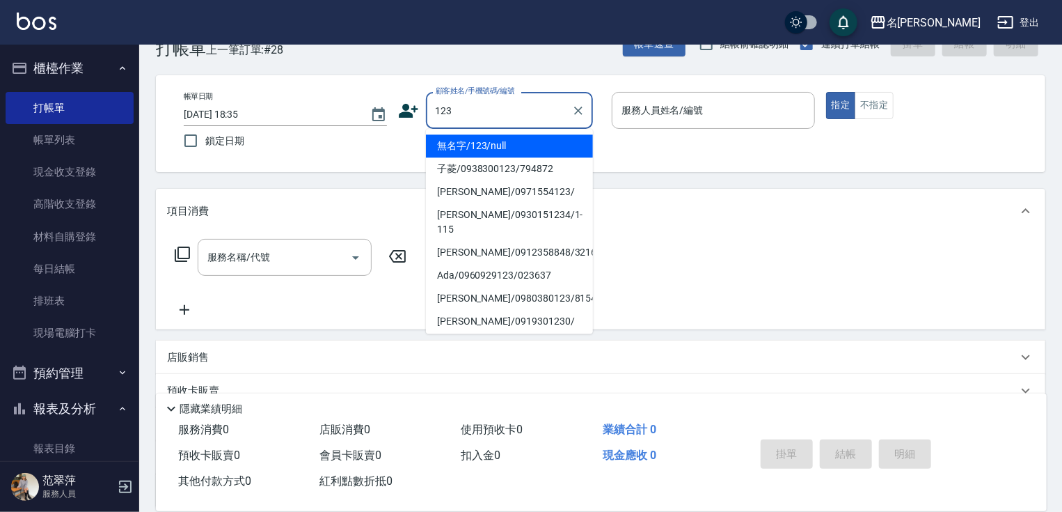
scroll to position [56, 0]
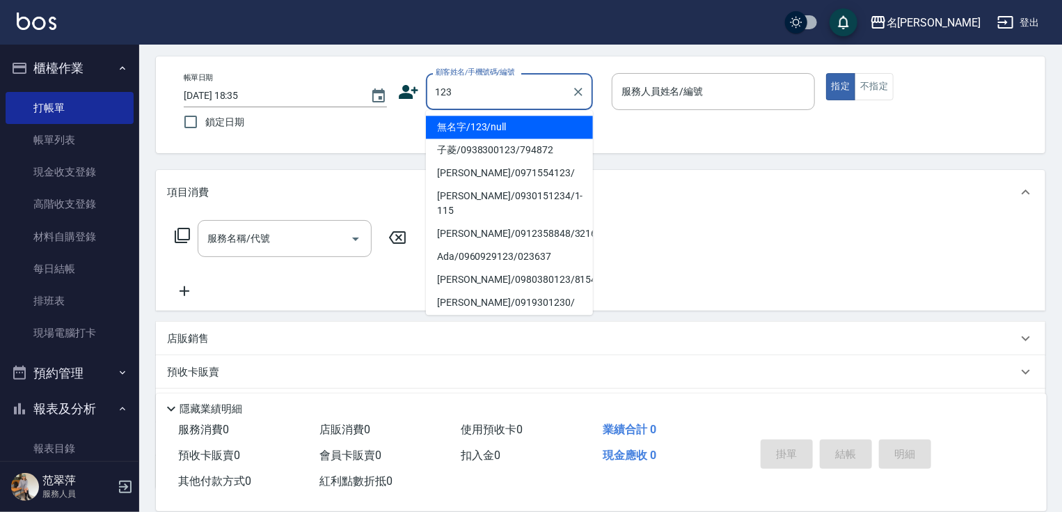
click at [484, 123] on li "無名字/123/null" at bounding box center [509, 127] width 167 height 23
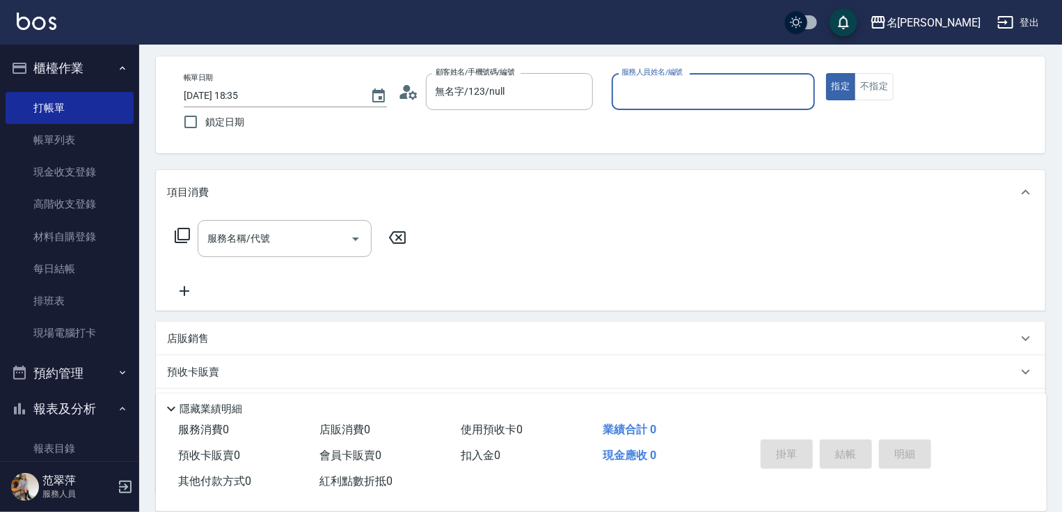
click at [668, 77] on label "服務人員姓名/編號" at bounding box center [652, 72] width 61 height 10
click at [668, 79] on input "服務人員姓名/編號" at bounding box center [713, 91] width 191 height 24
click at [669, 97] on input "服務人員姓名/編號" at bounding box center [713, 91] width 191 height 24
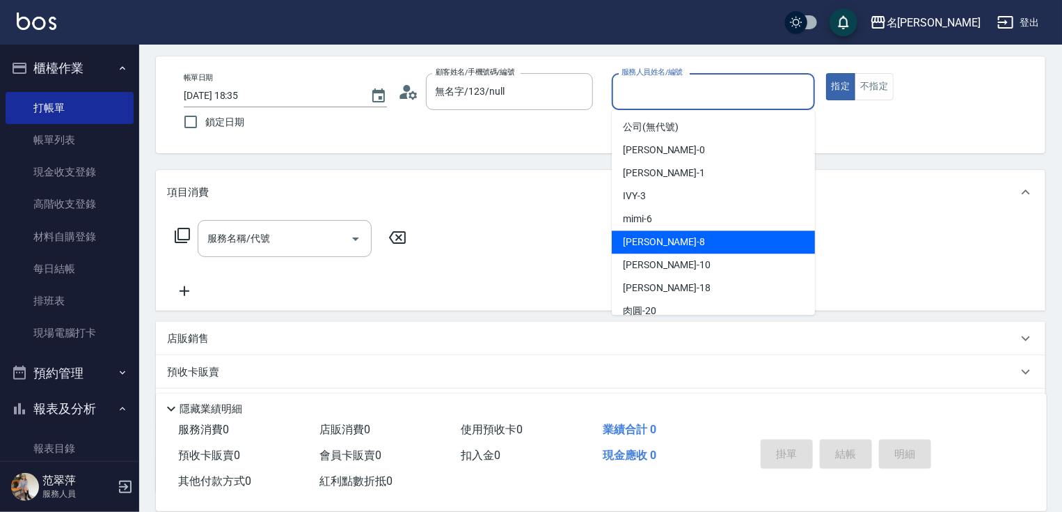
click at [668, 244] on div "曉容 -8" at bounding box center [713, 241] width 203 height 23
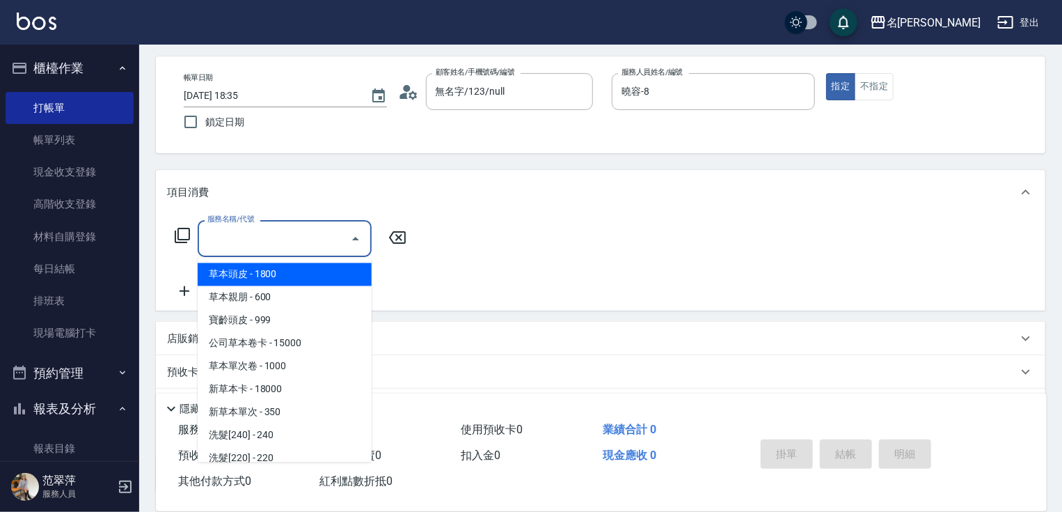
click at [292, 239] on input "服務名稱/代號" at bounding box center [274, 238] width 141 height 24
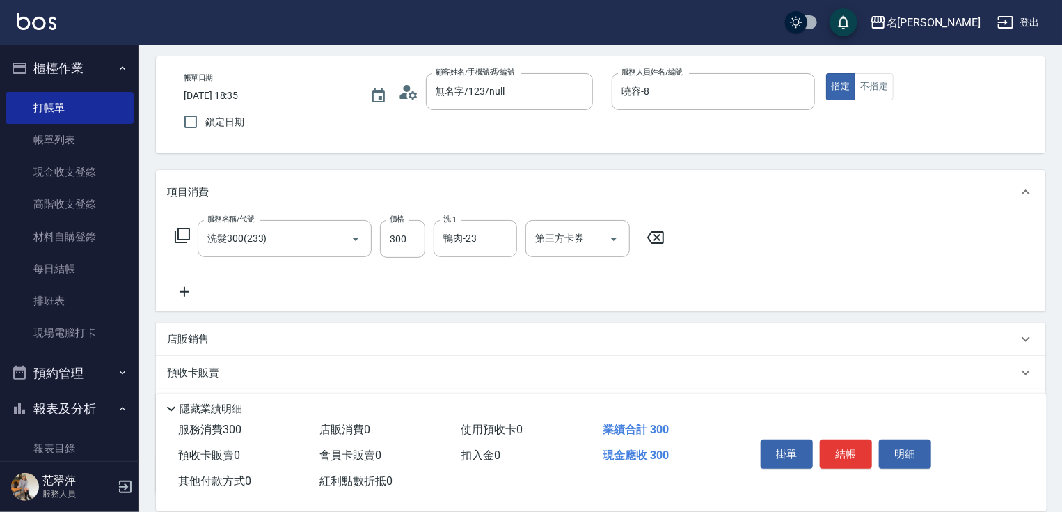
click at [185, 294] on icon at bounding box center [184, 291] width 35 height 17
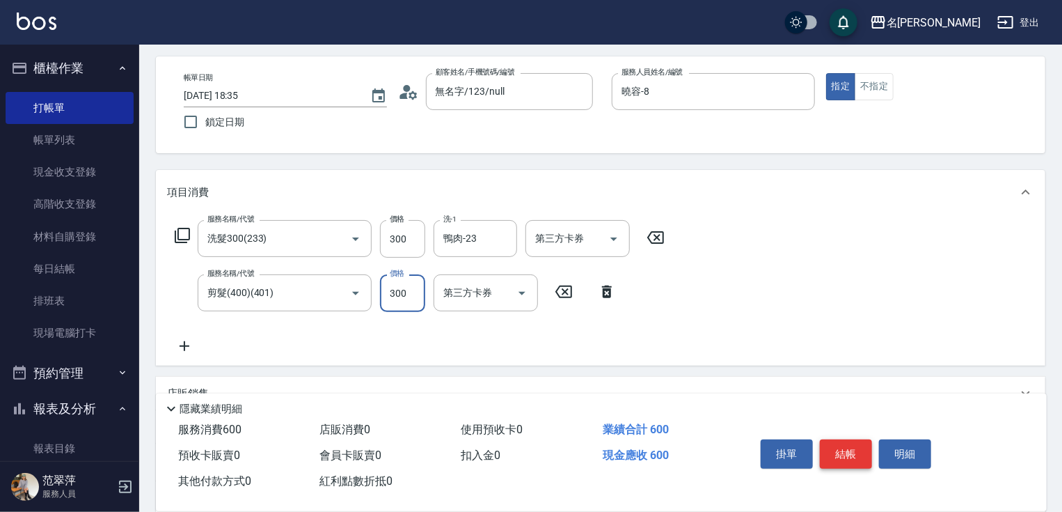
click at [849, 439] on button "結帳" at bounding box center [846, 453] width 52 height 29
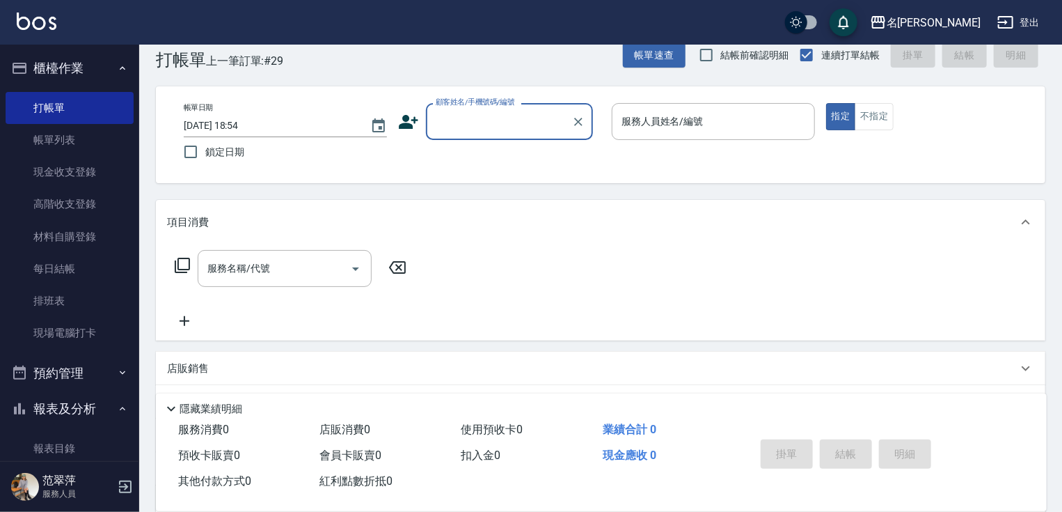
scroll to position [0, 0]
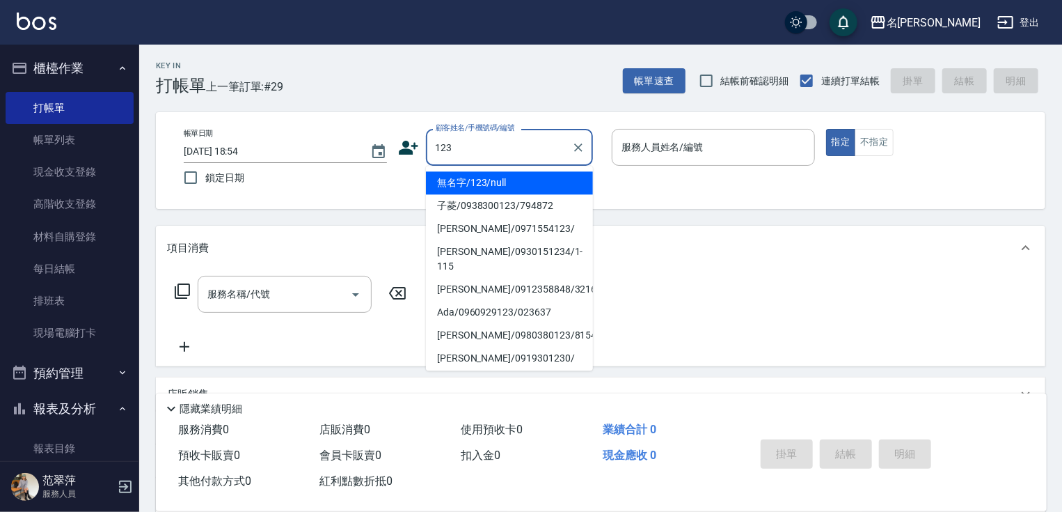
click at [507, 175] on li "無名字/123/null" at bounding box center [509, 182] width 167 height 23
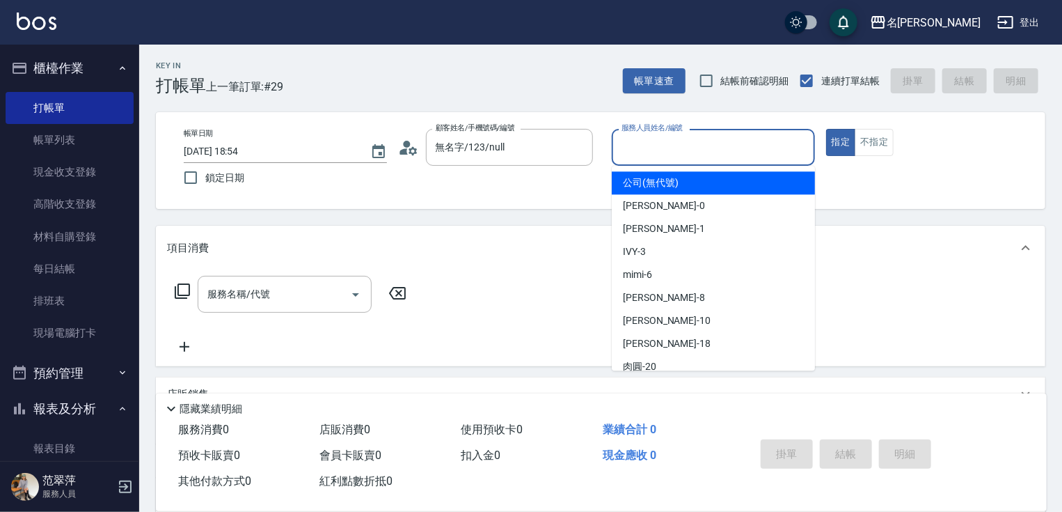
click at [659, 153] on input "服務人員姓名/編號" at bounding box center [713, 147] width 191 height 24
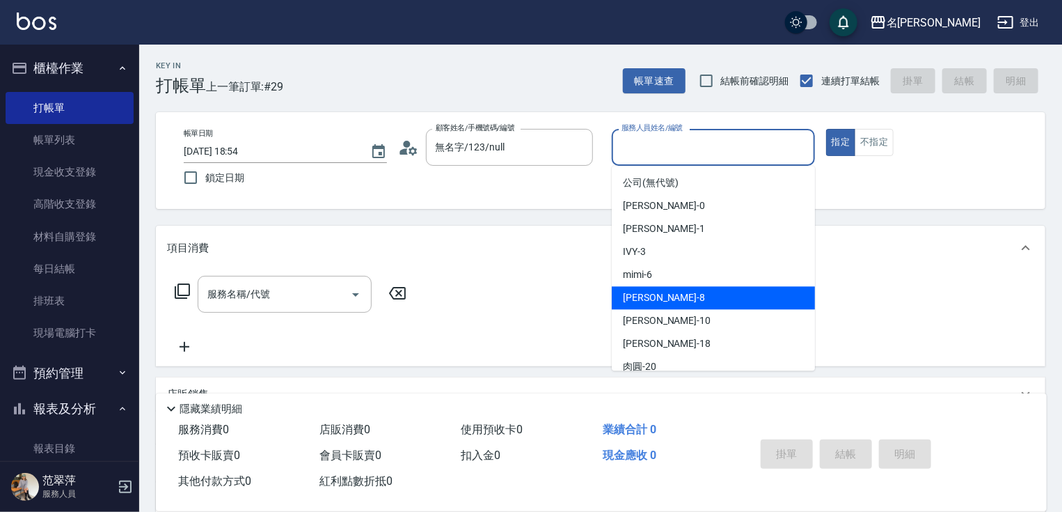
click at [654, 295] on div "曉容 -8" at bounding box center [713, 297] width 203 height 23
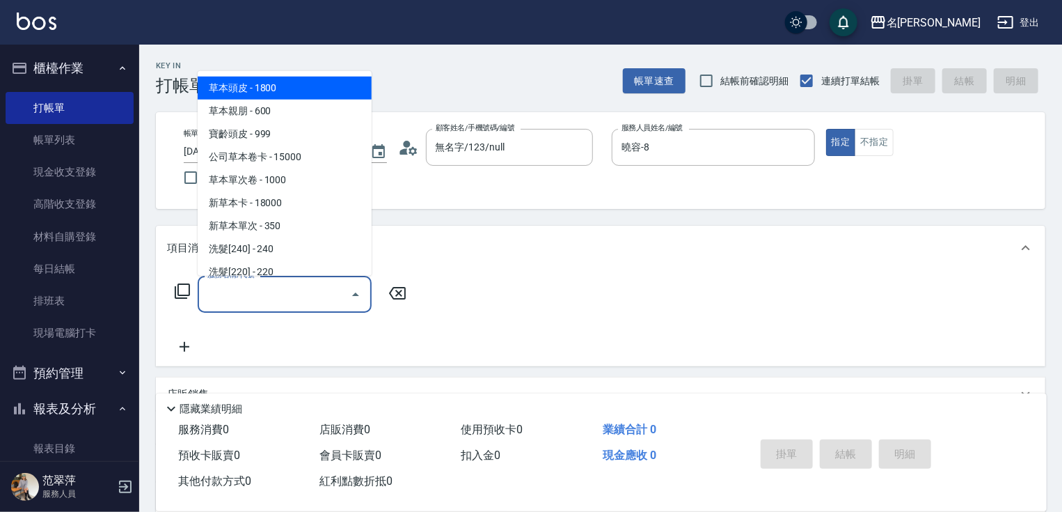
click at [311, 297] on input "服務名稱/代號" at bounding box center [274, 294] width 141 height 24
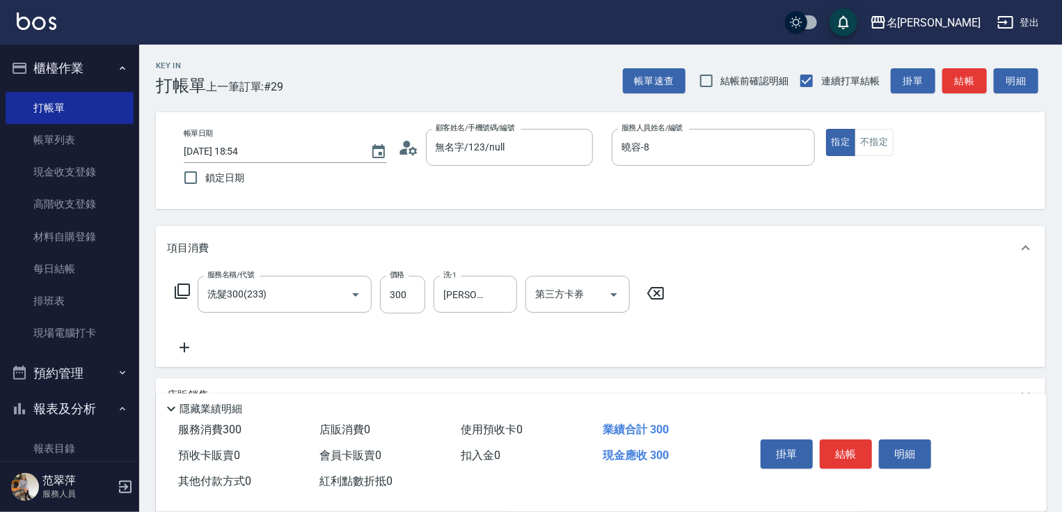
click at [182, 348] on icon at bounding box center [184, 347] width 35 height 17
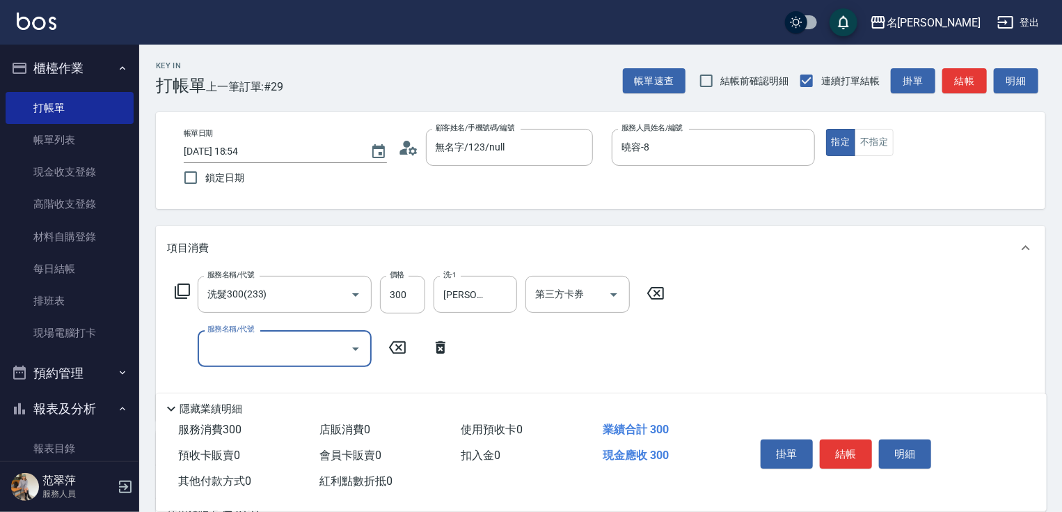
click at [214, 348] on input "服務名稱/代號" at bounding box center [274, 348] width 141 height 24
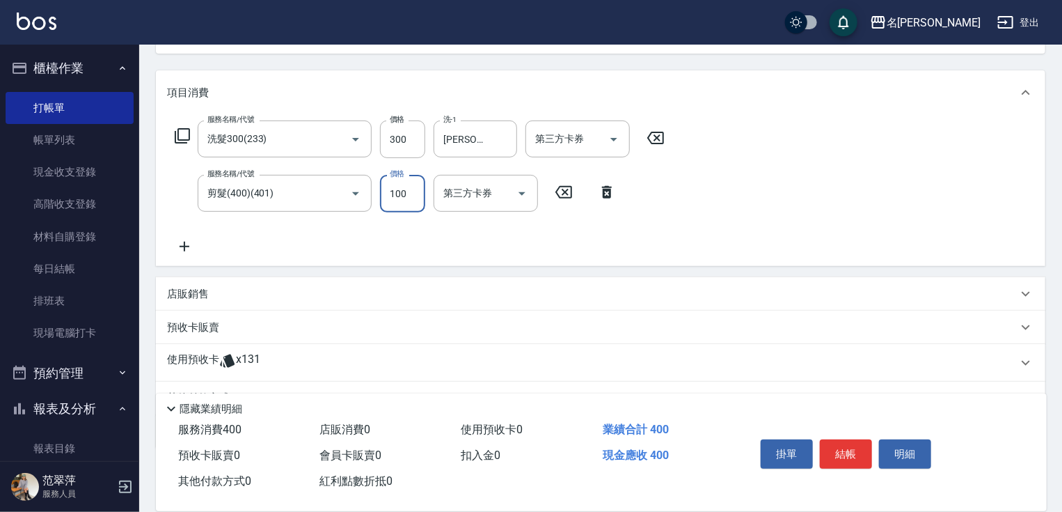
scroll to position [168, 0]
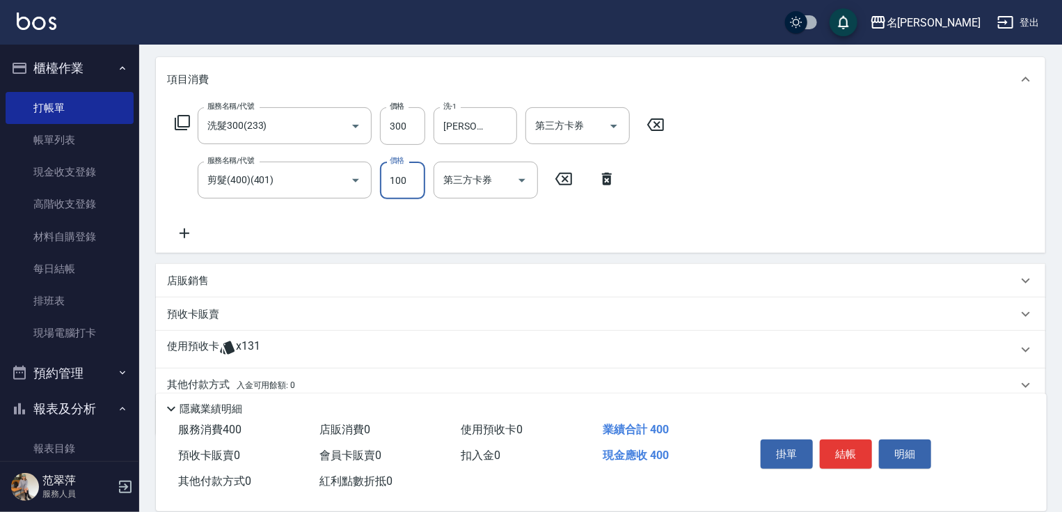
click at [183, 231] on icon at bounding box center [184, 233] width 35 height 17
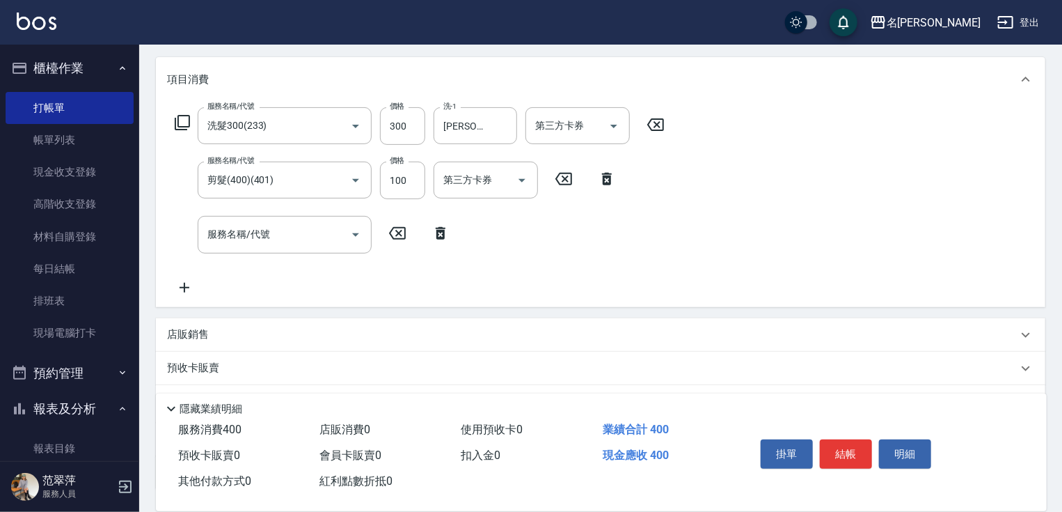
click at [176, 118] on icon at bounding box center [182, 122] width 17 height 17
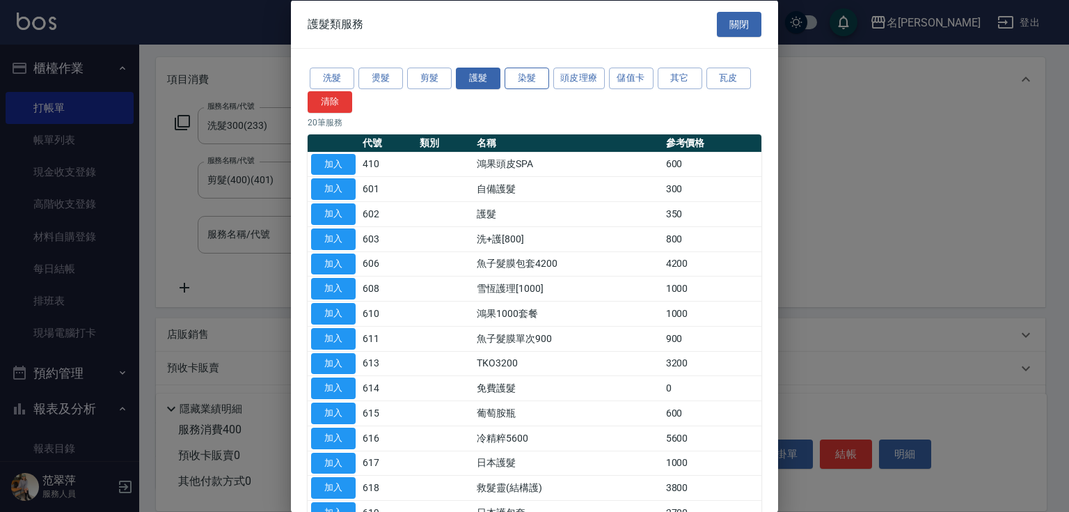
click at [516, 77] on button "染髮" at bounding box center [527, 79] width 45 height 22
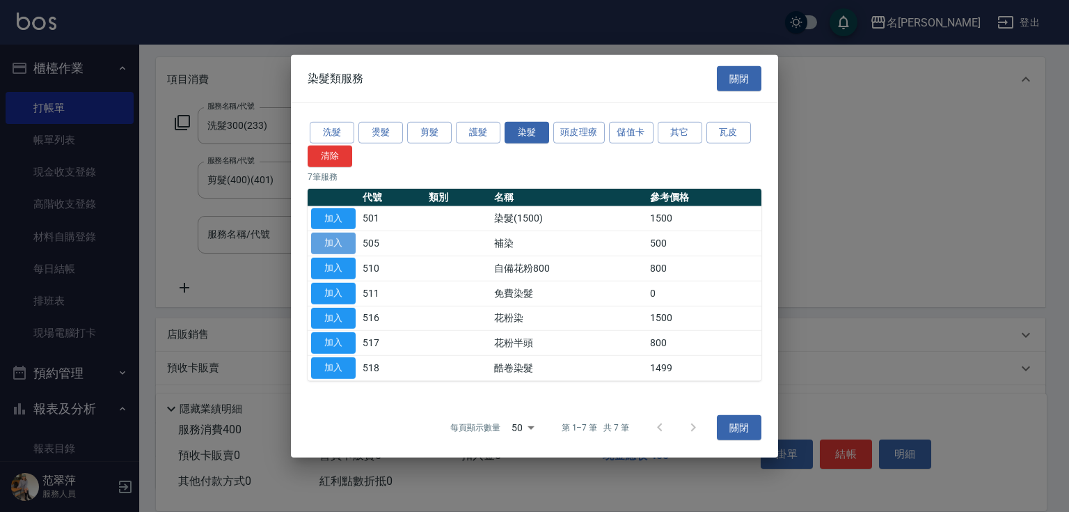
click at [338, 246] on button "加入" at bounding box center [333, 244] width 45 height 22
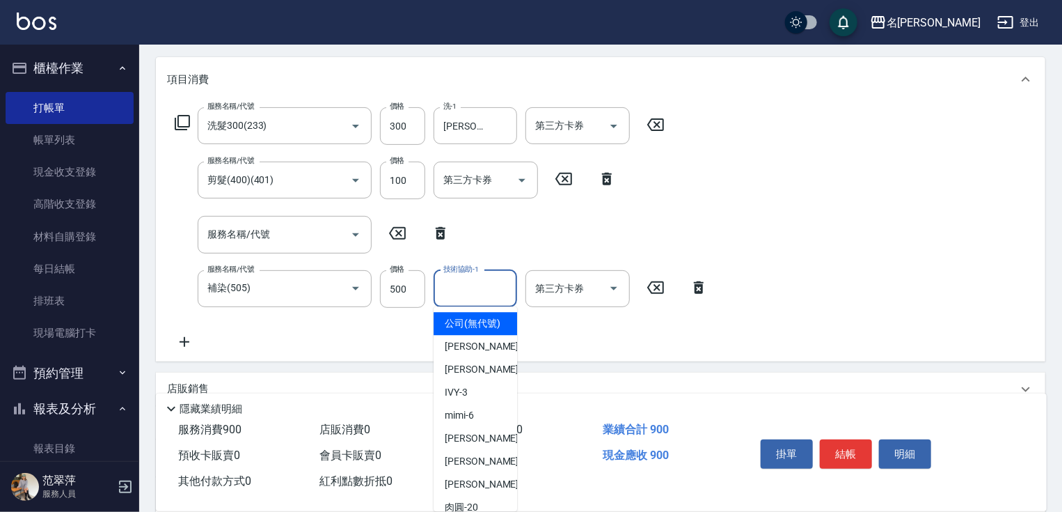
click at [475, 292] on input "技術協助-1" at bounding box center [475, 288] width 71 height 24
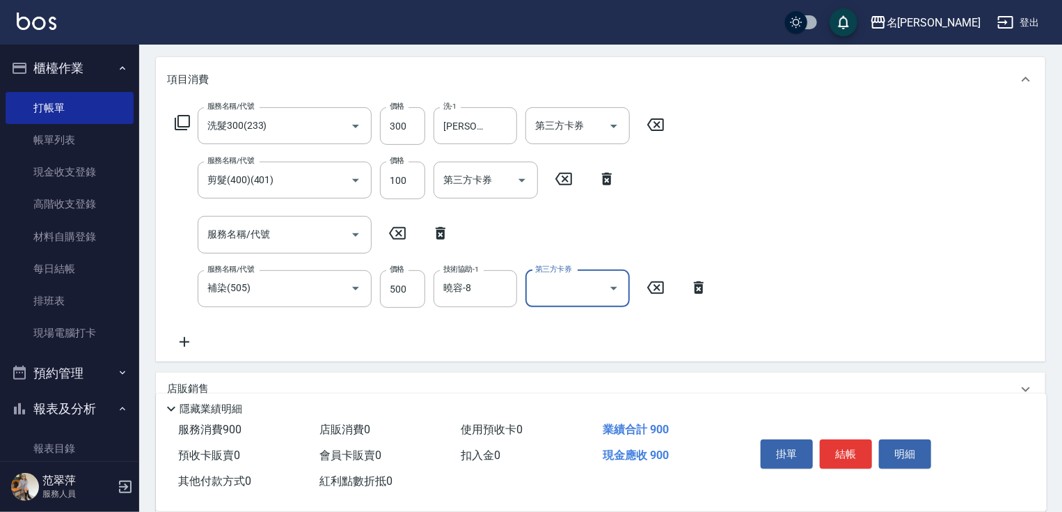
click at [848, 445] on button "結帳" at bounding box center [846, 453] width 52 height 29
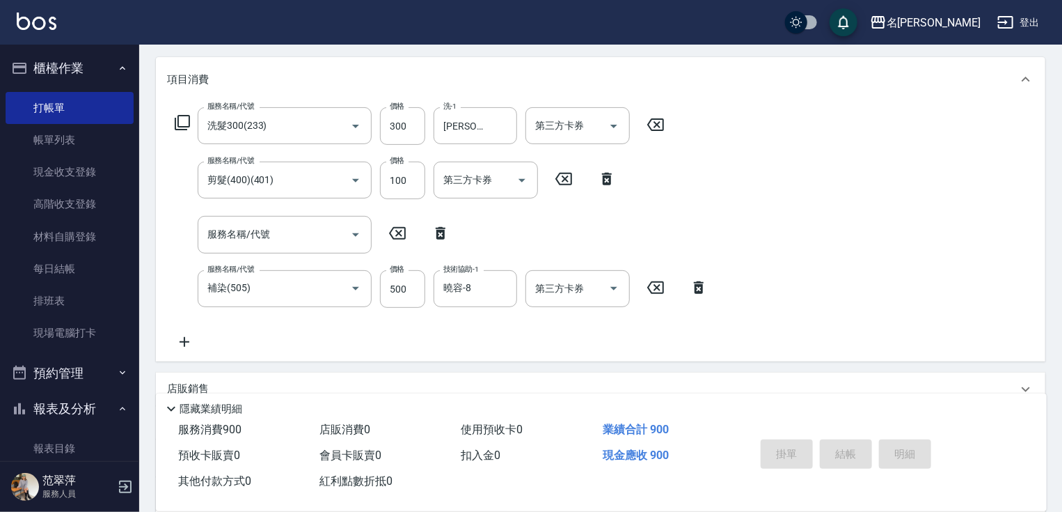
scroll to position [0, 0]
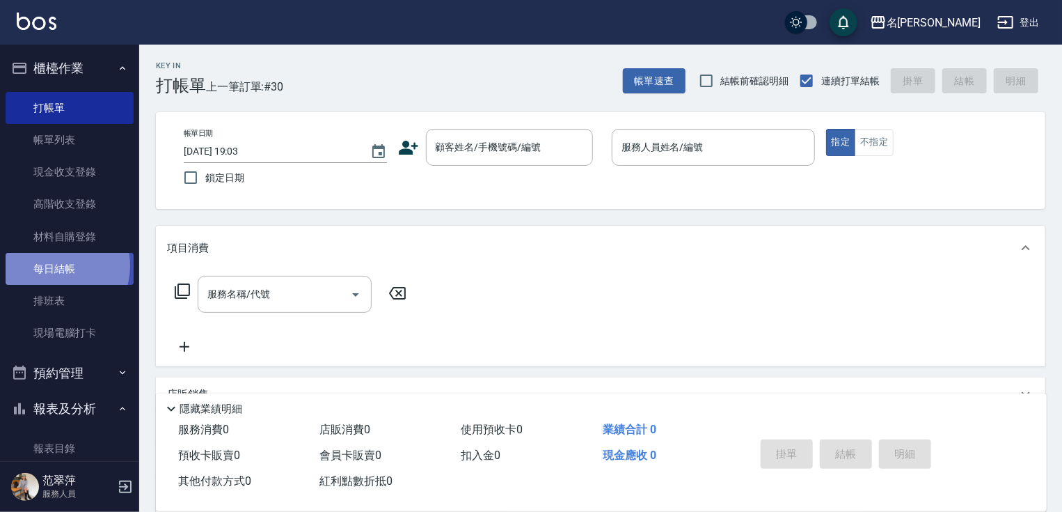
click at [53, 266] on link "每日結帳" at bounding box center [70, 269] width 128 height 32
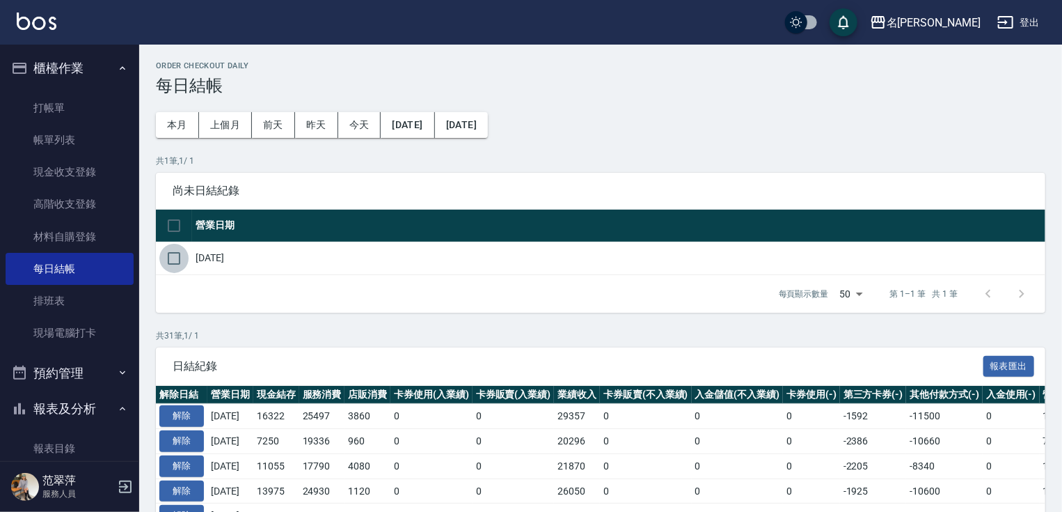
click at [170, 258] on input "checkbox" at bounding box center [173, 258] width 29 height 29
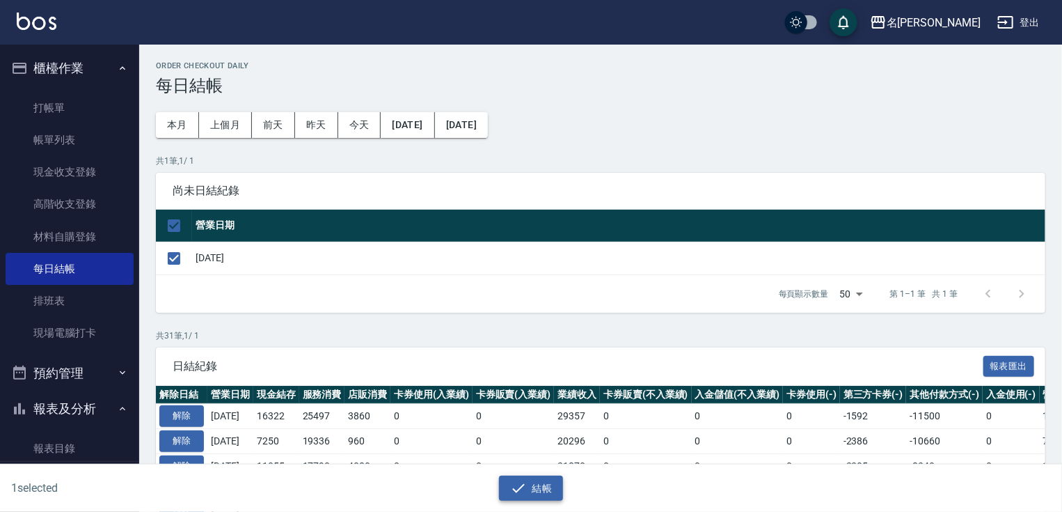
click at [535, 493] on button "結帳" at bounding box center [531, 488] width 65 height 26
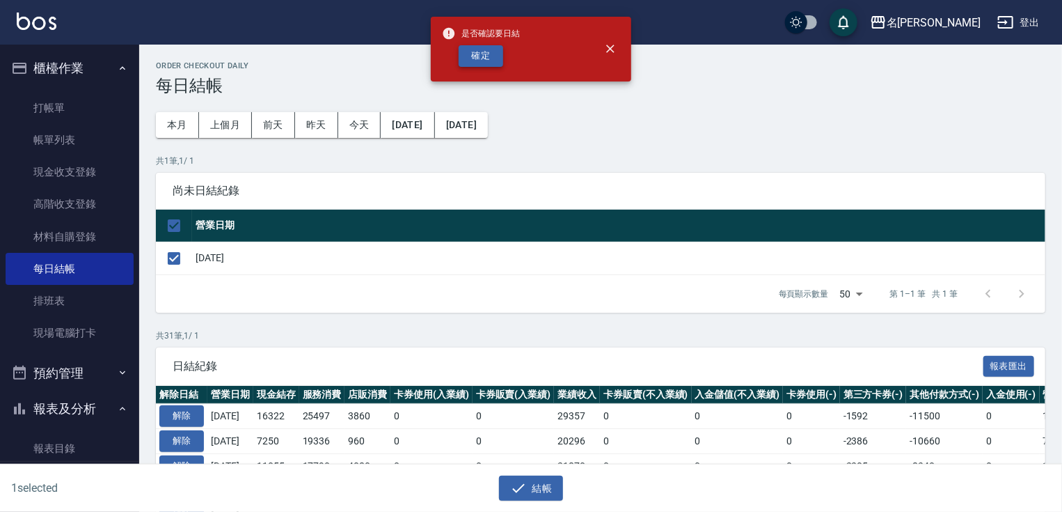
click at [489, 58] on button "確定" at bounding box center [481, 56] width 45 height 22
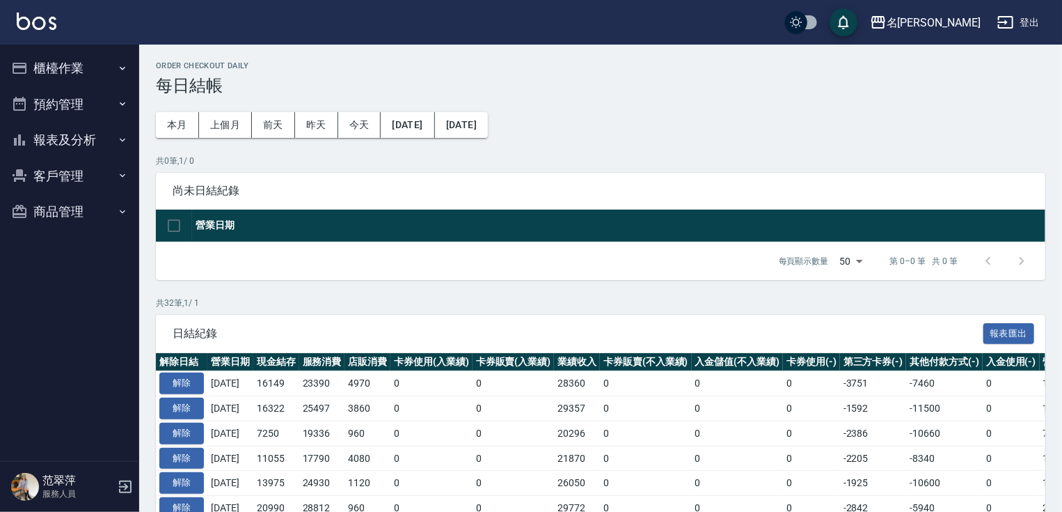
click at [58, 59] on button "櫃檯作業" at bounding box center [70, 68] width 128 height 36
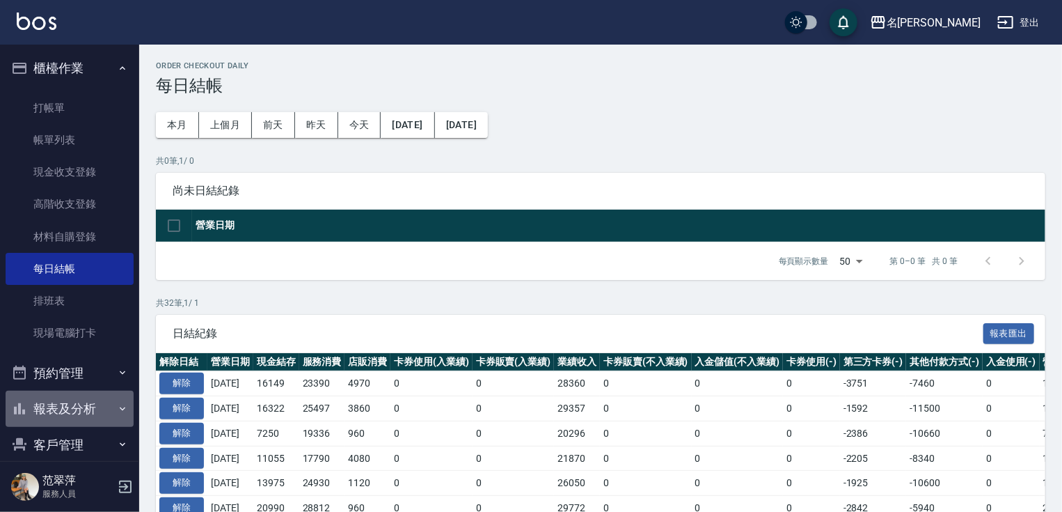
drag, startPoint x: 72, startPoint y: 413, endPoint x: 84, endPoint y: 418, distance: 12.5
click at [72, 413] on button "報表及分析" at bounding box center [70, 409] width 128 height 36
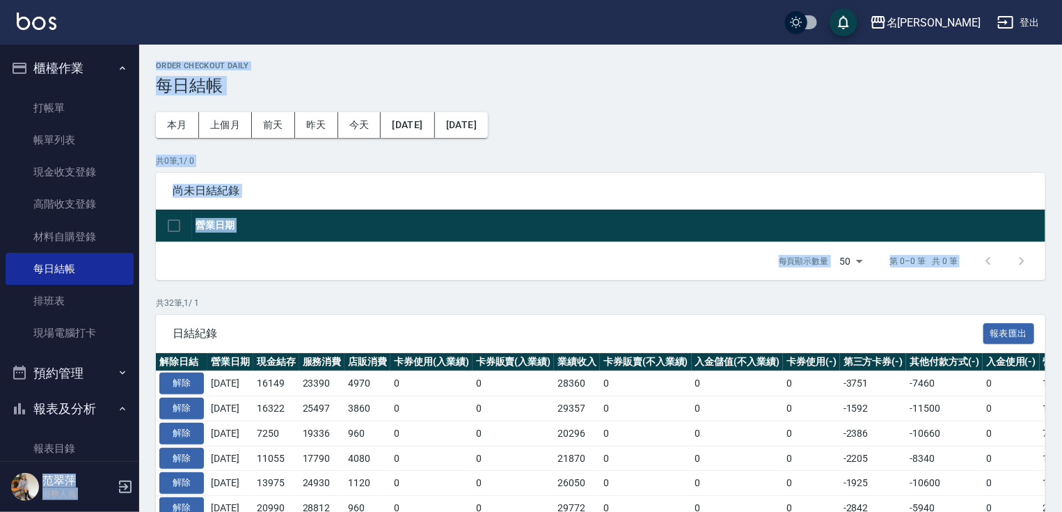
drag, startPoint x: 139, startPoint y: 285, endPoint x: 136, endPoint y: 313, distance: 28.7
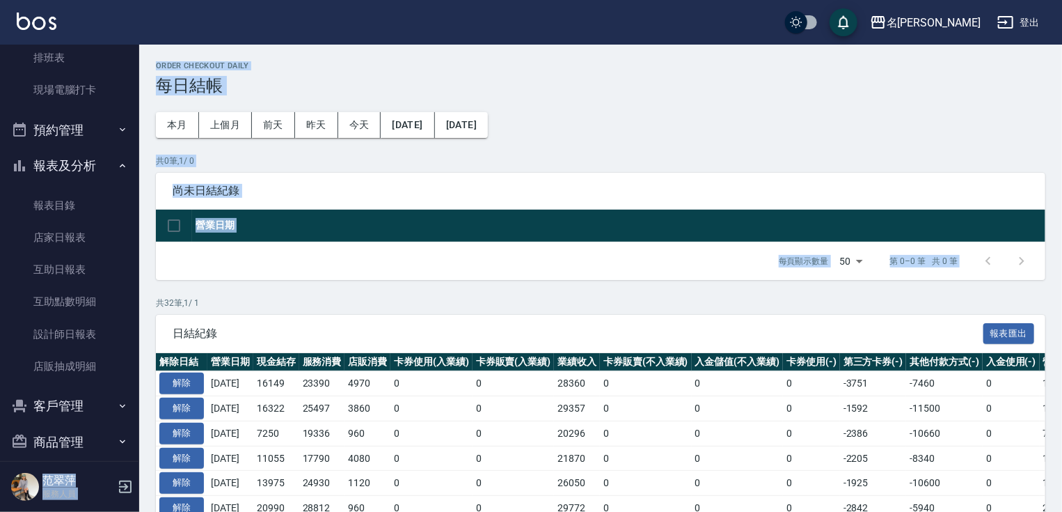
scroll to position [258, 0]
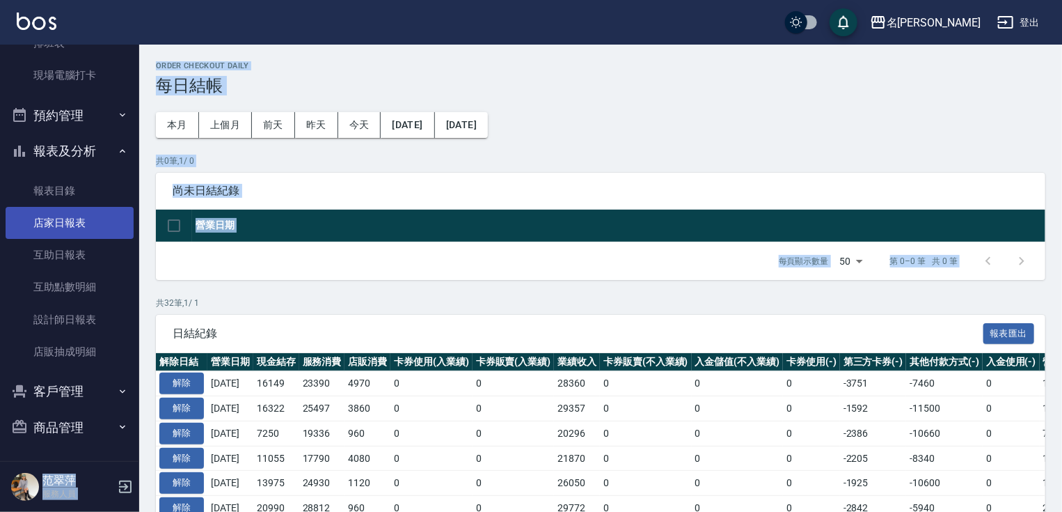
click at [75, 226] on link "店家日報表" at bounding box center [70, 223] width 128 height 32
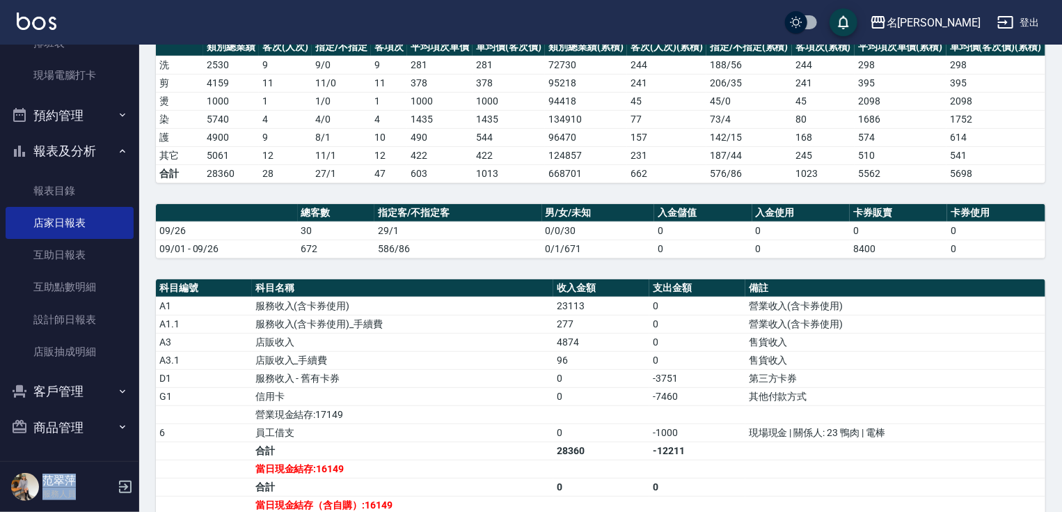
scroll to position [212, 0]
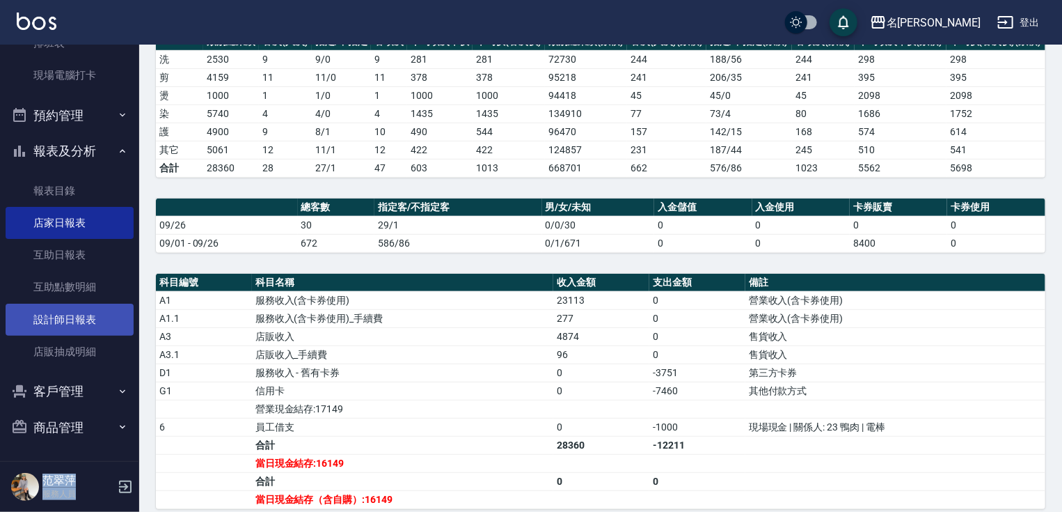
click at [74, 317] on link "設計師日報表" at bounding box center [70, 320] width 128 height 32
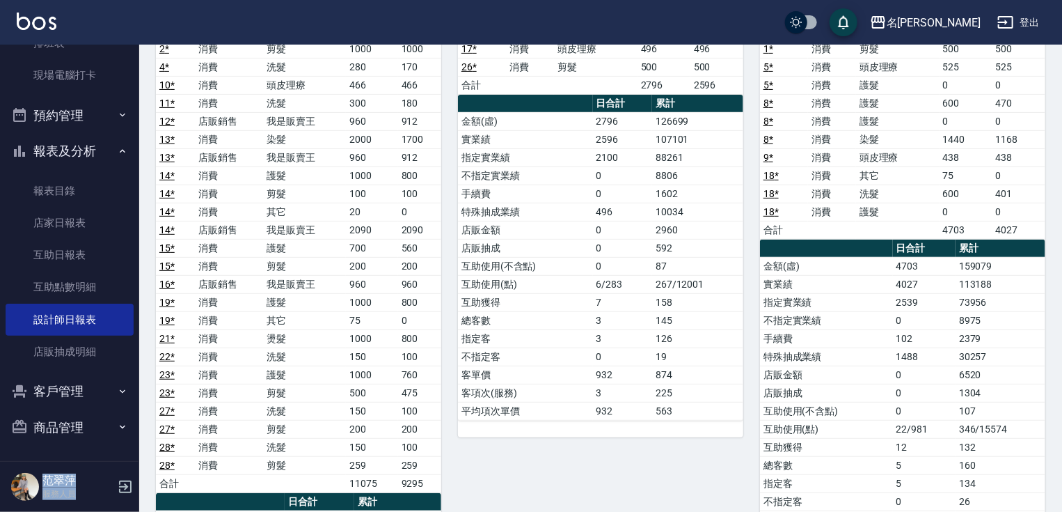
scroll to position [95, 0]
